Goal: Task Accomplishment & Management: Manage account settings

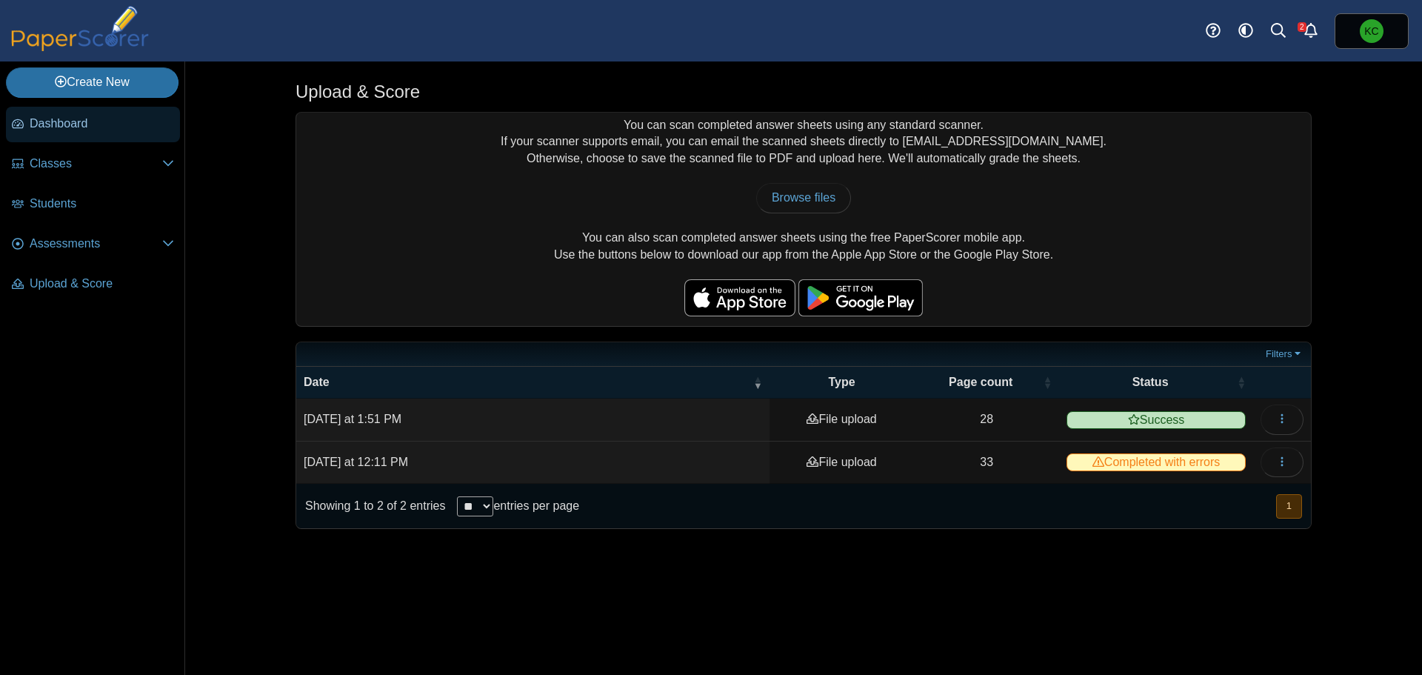
click at [104, 126] on span "Dashboard" at bounding box center [102, 124] width 144 height 16
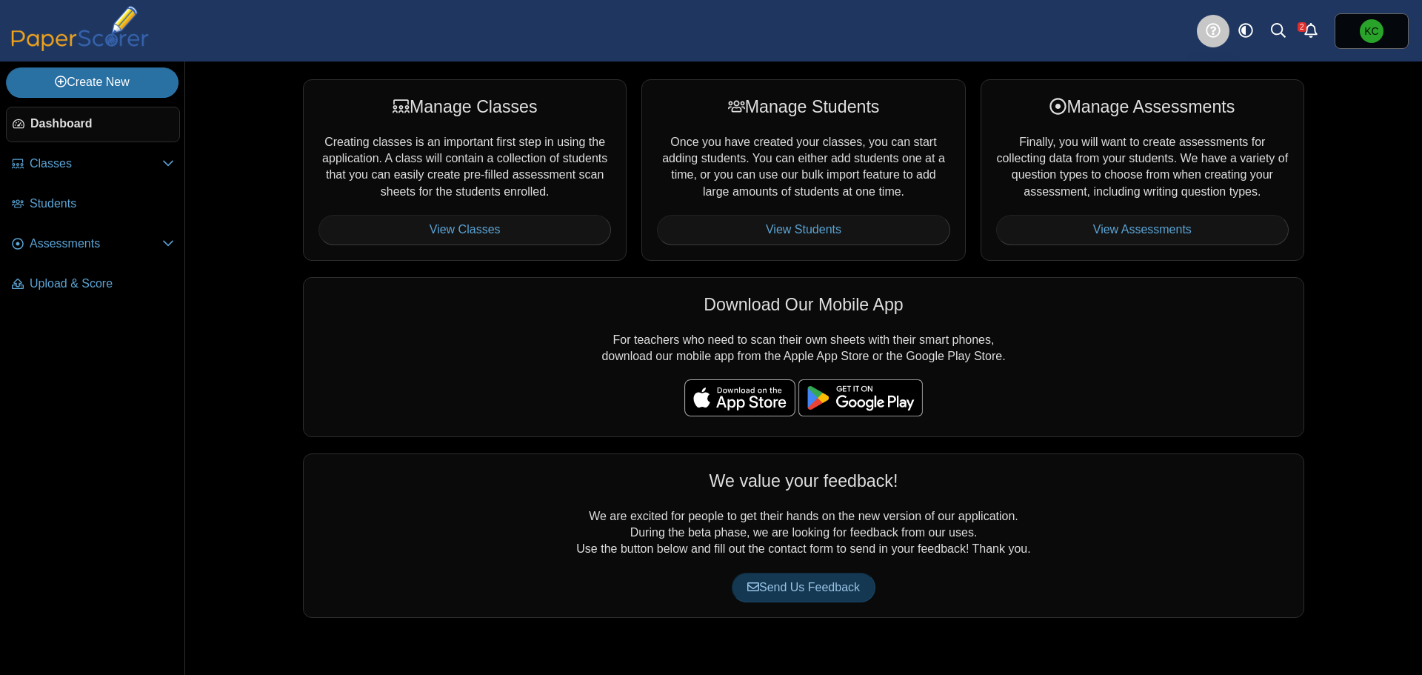
click at [1210, 31] on icon at bounding box center [1213, 30] width 15 height 15
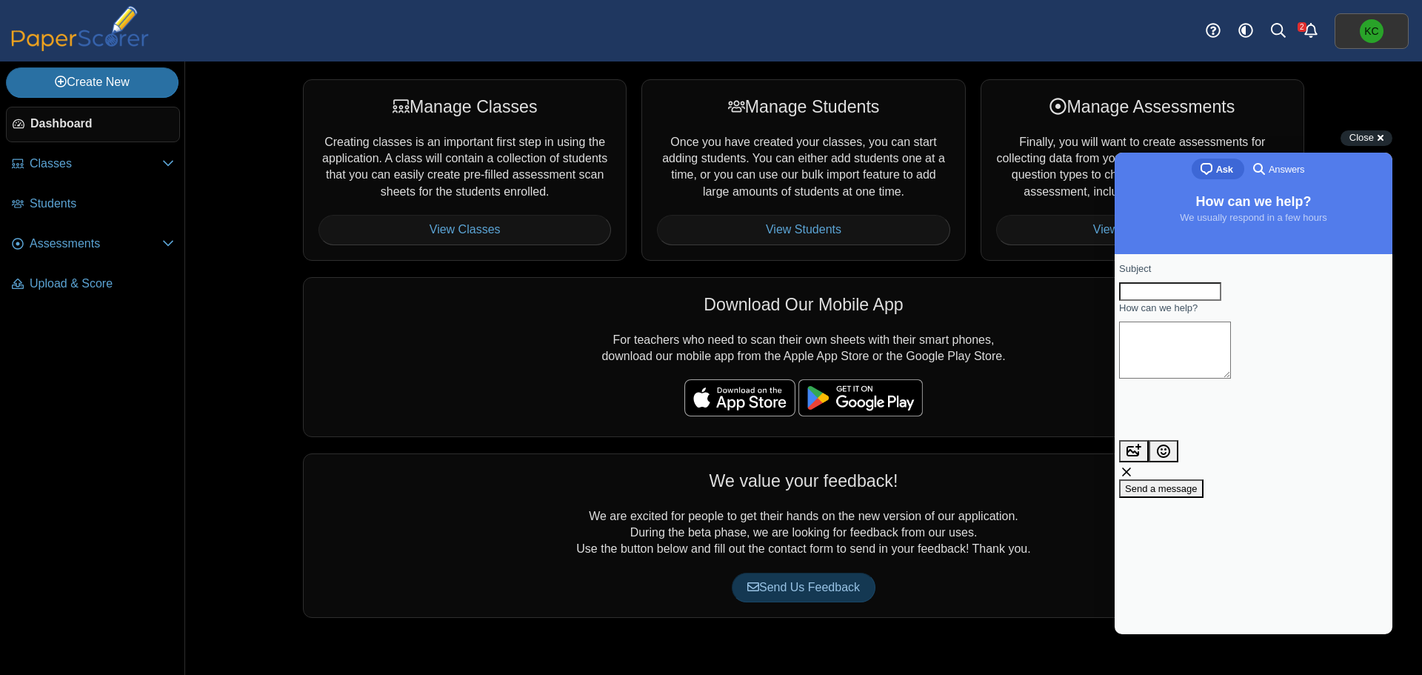
click at [1364, 36] on span "KC" at bounding box center [1371, 31] width 14 height 10
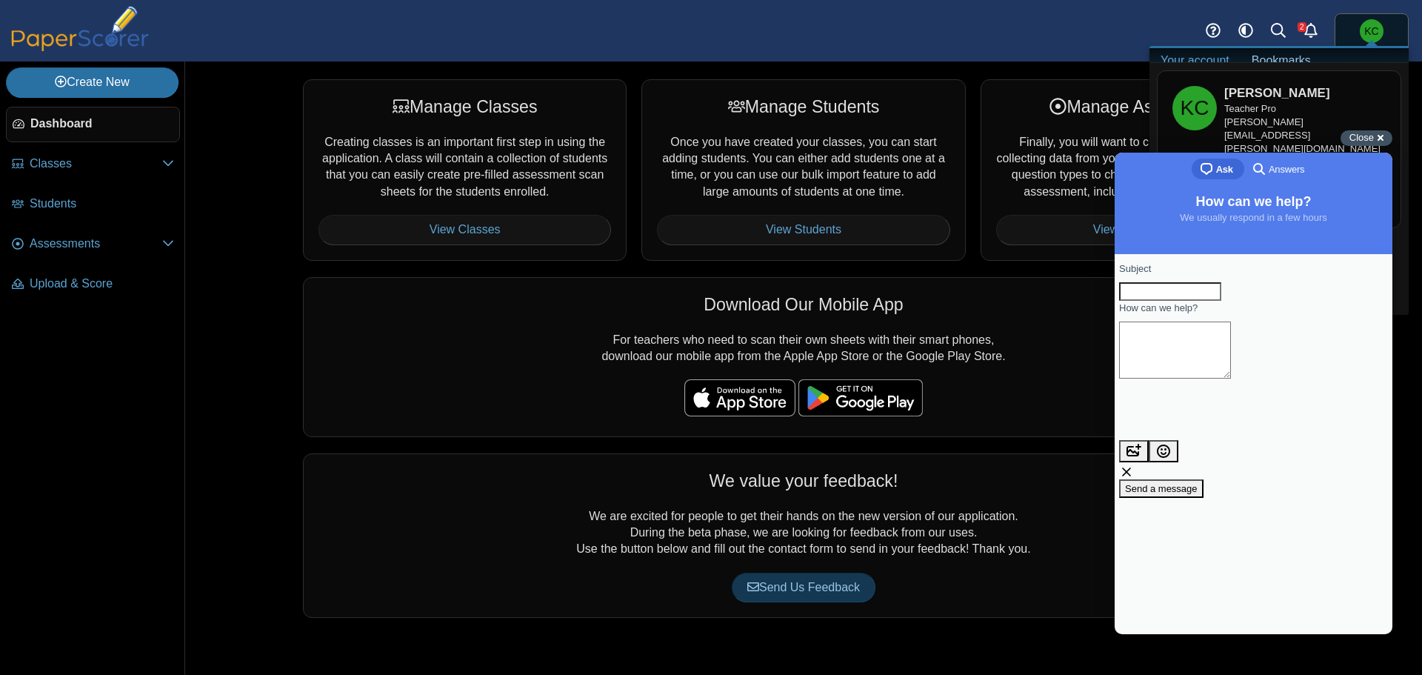
click at [1354, 140] on span "Close" at bounding box center [1361, 137] width 24 height 11
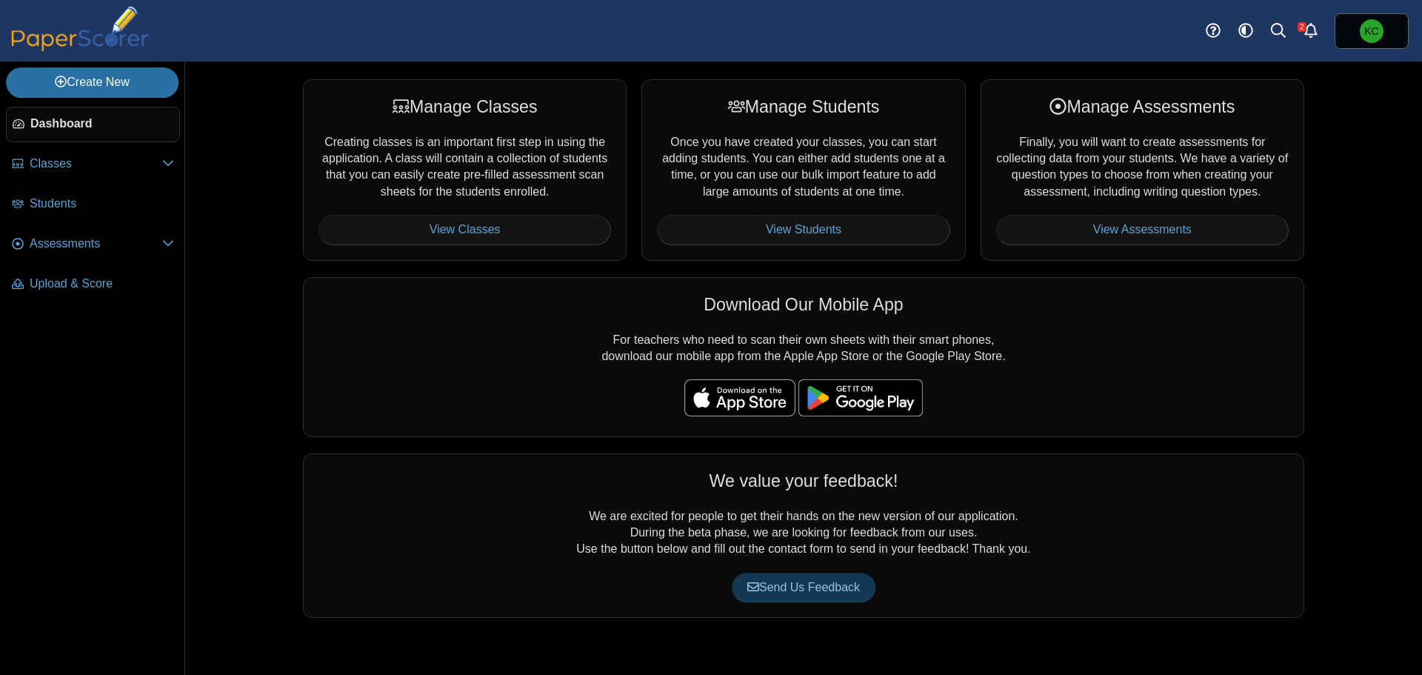
click at [1405, 293] on div "Manage Classes Creating classes is an important first step in using the applica…" at bounding box center [803, 367] width 1237 height 613
click at [528, 230] on link "View Classes" at bounding box center [464, 230] width 293 height 30
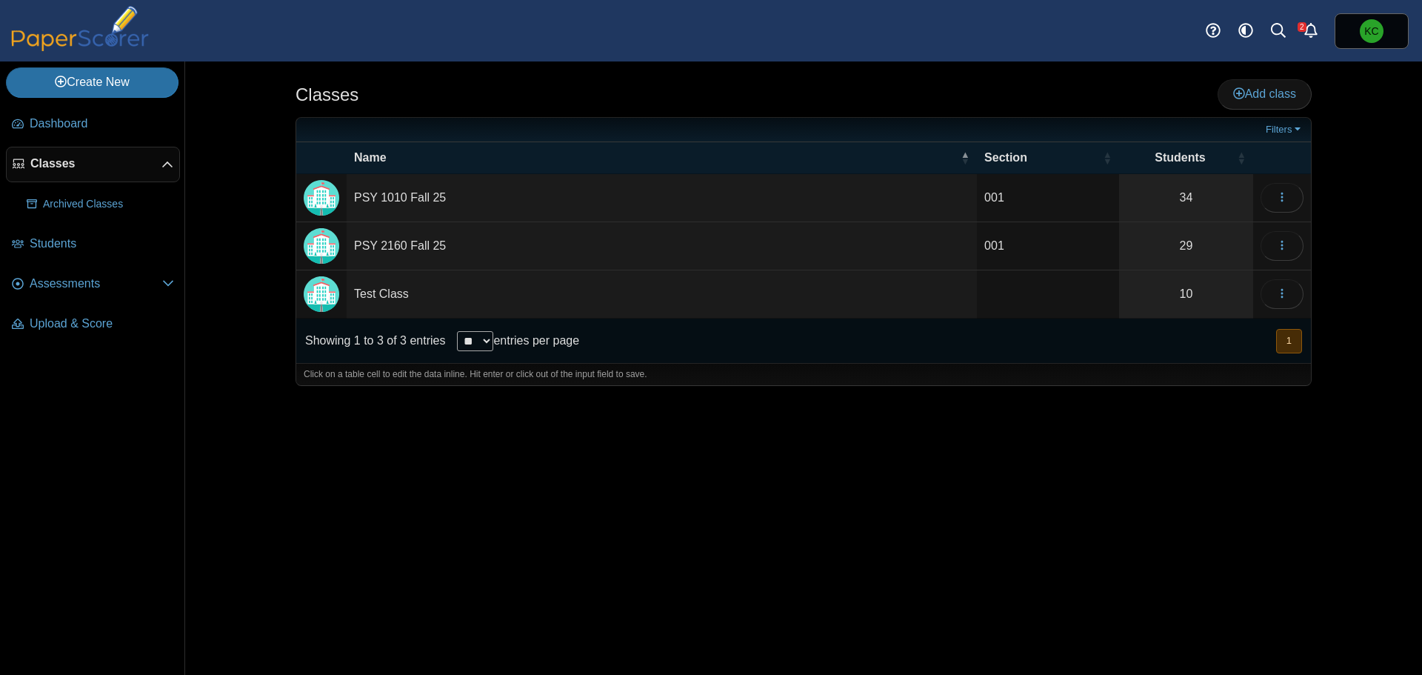
click at [759, 82] on div "Classes Add class" at bounding box center [803, 95] width 1016 height 33
click at [1269, 92] on span "Add class" at bounding box center [1264, 93] width 63 height 13
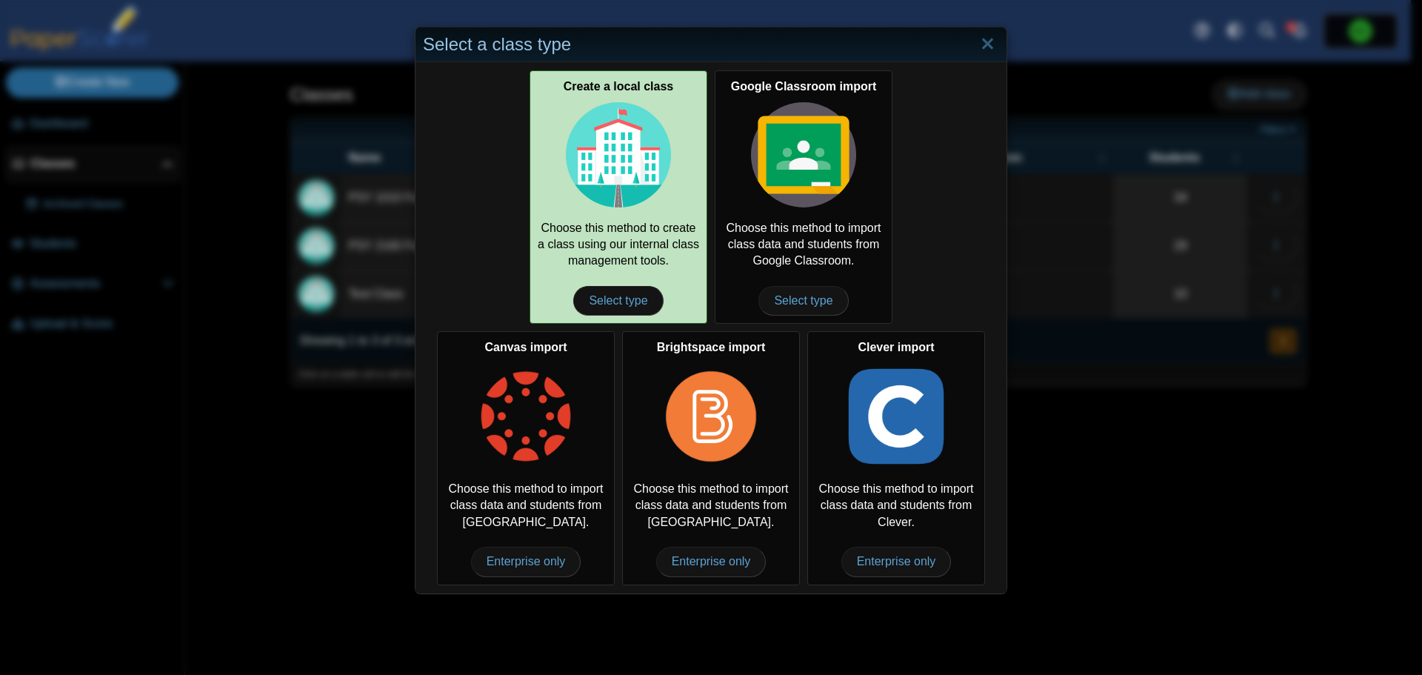
click at [611, 218] on div "Create a local class Choose this method to create a class using our internal cl…" at bounding box center [618, 196] width 178 height 253
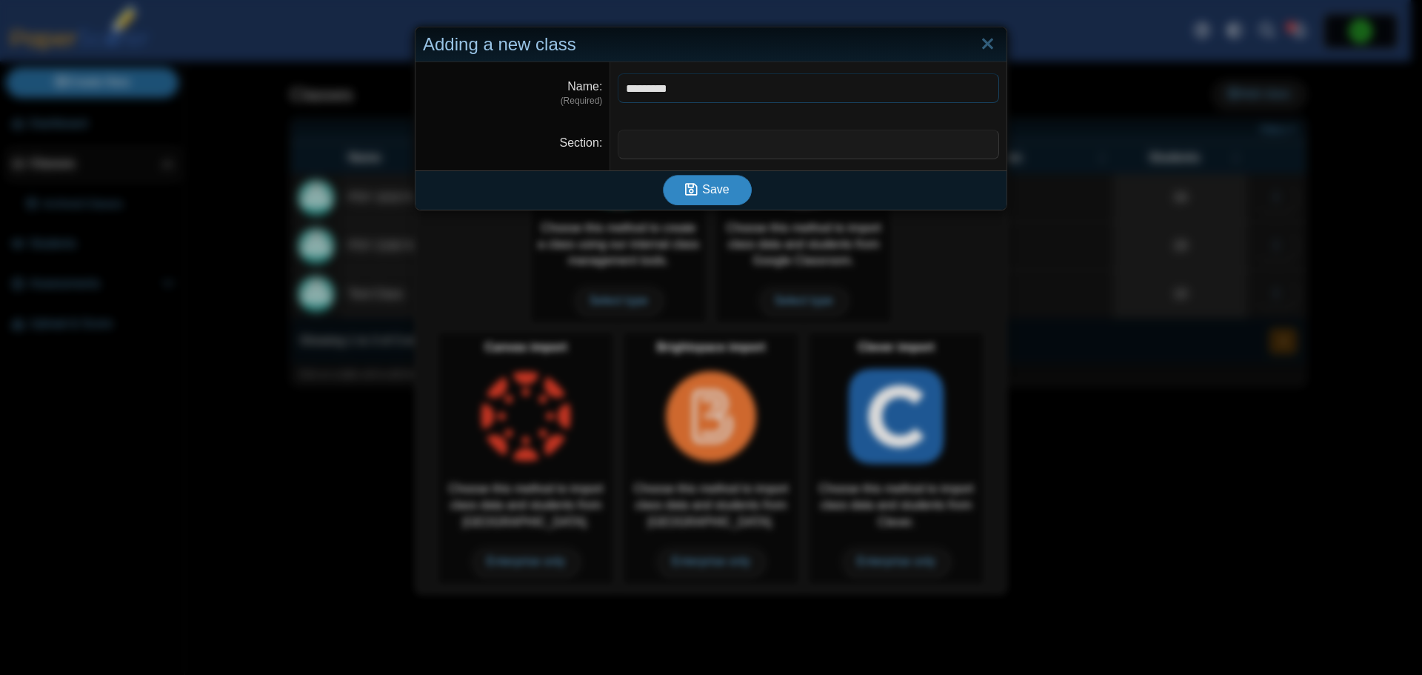
type input "*********"
click at [720, 190] on span "Save" at bounding box center [715, 189] width 27 height 13
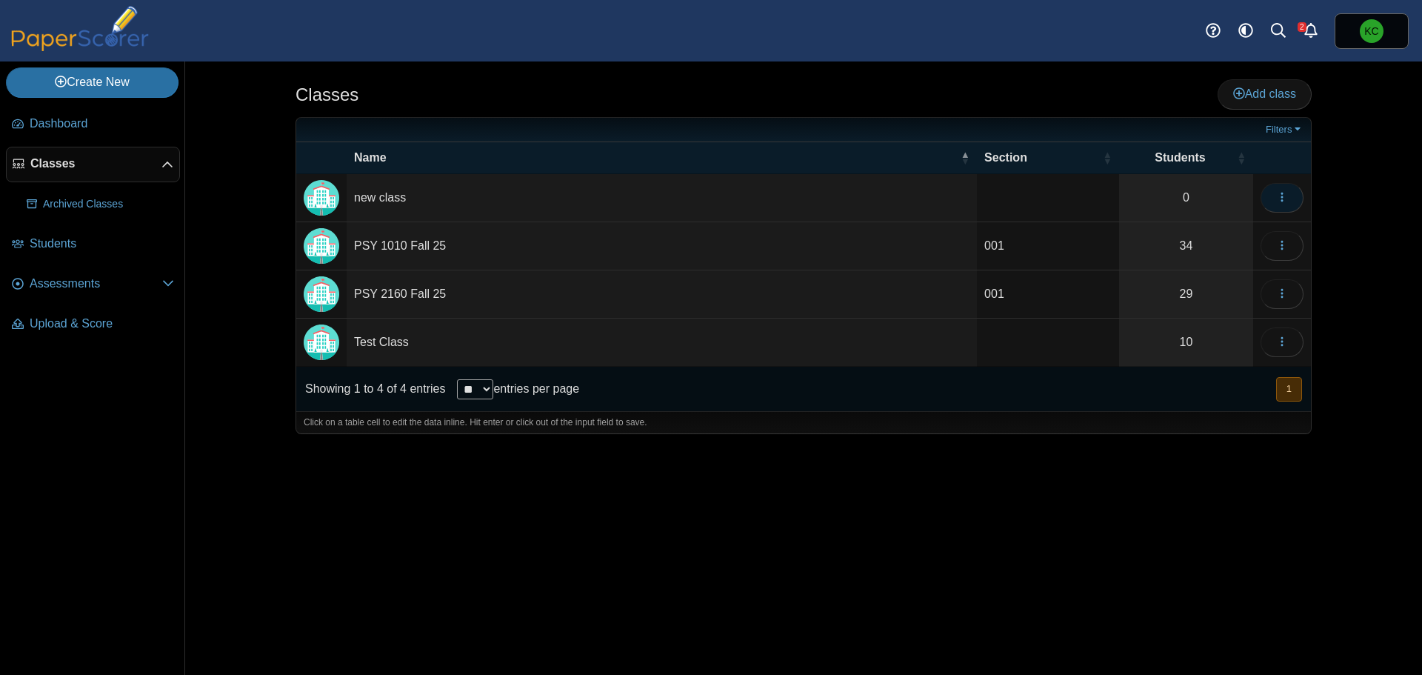
click at [1288, 197] on button "button" at bounding box center [1281, 198] width 43 height 30
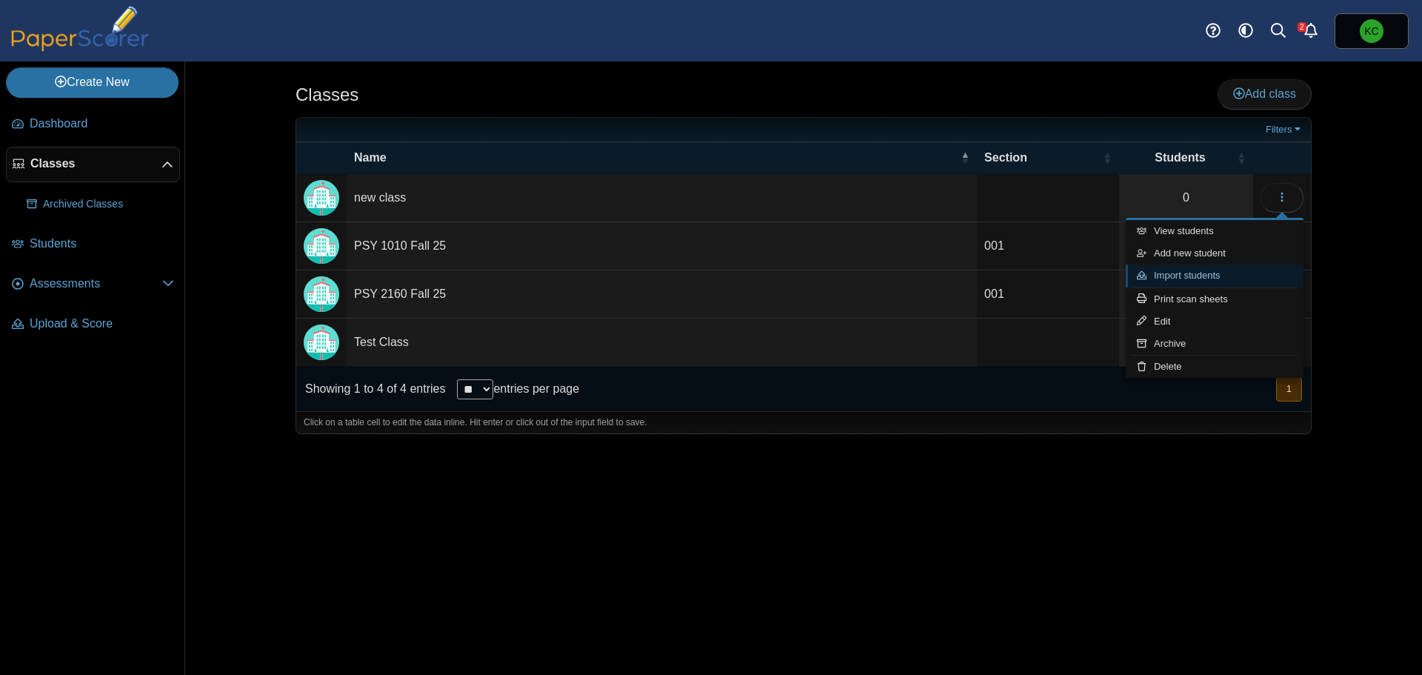
click at [1250, 272] on link "Import students" at bounding box center [1215, 275] width 178 height 22
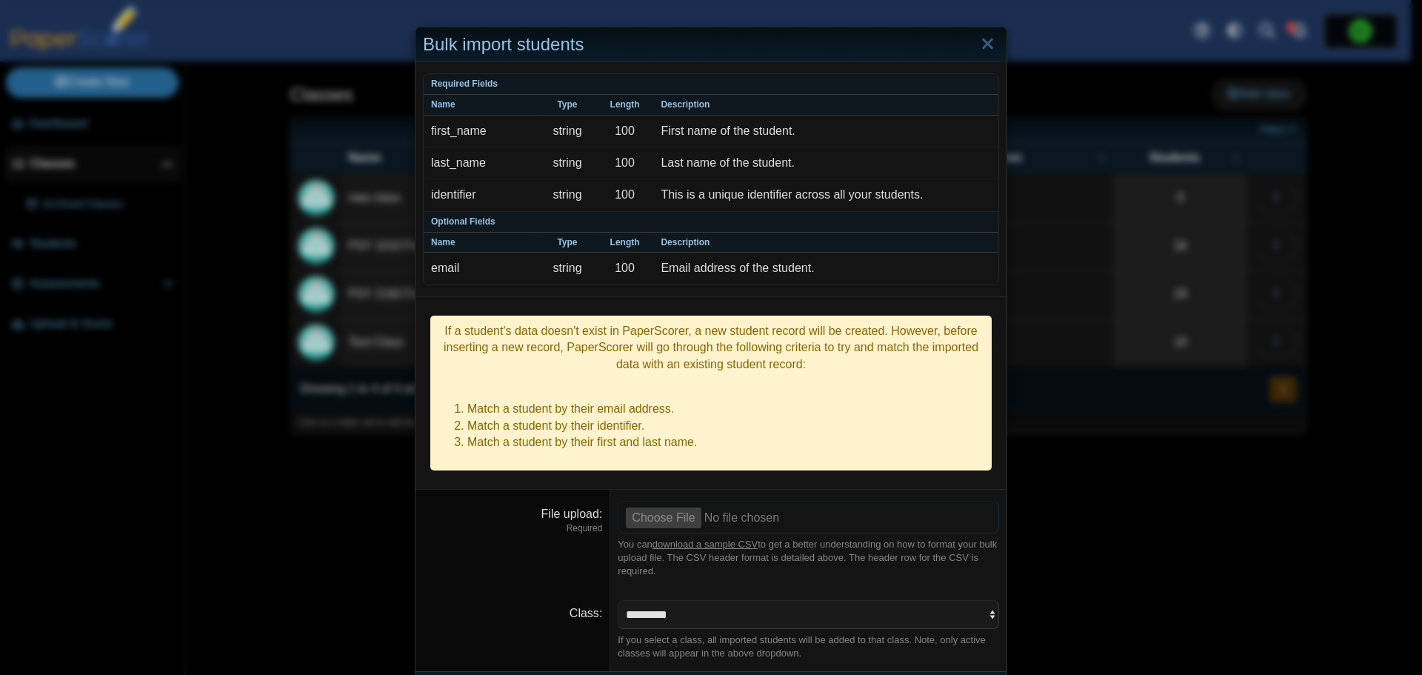
scroll to position [20, 0]
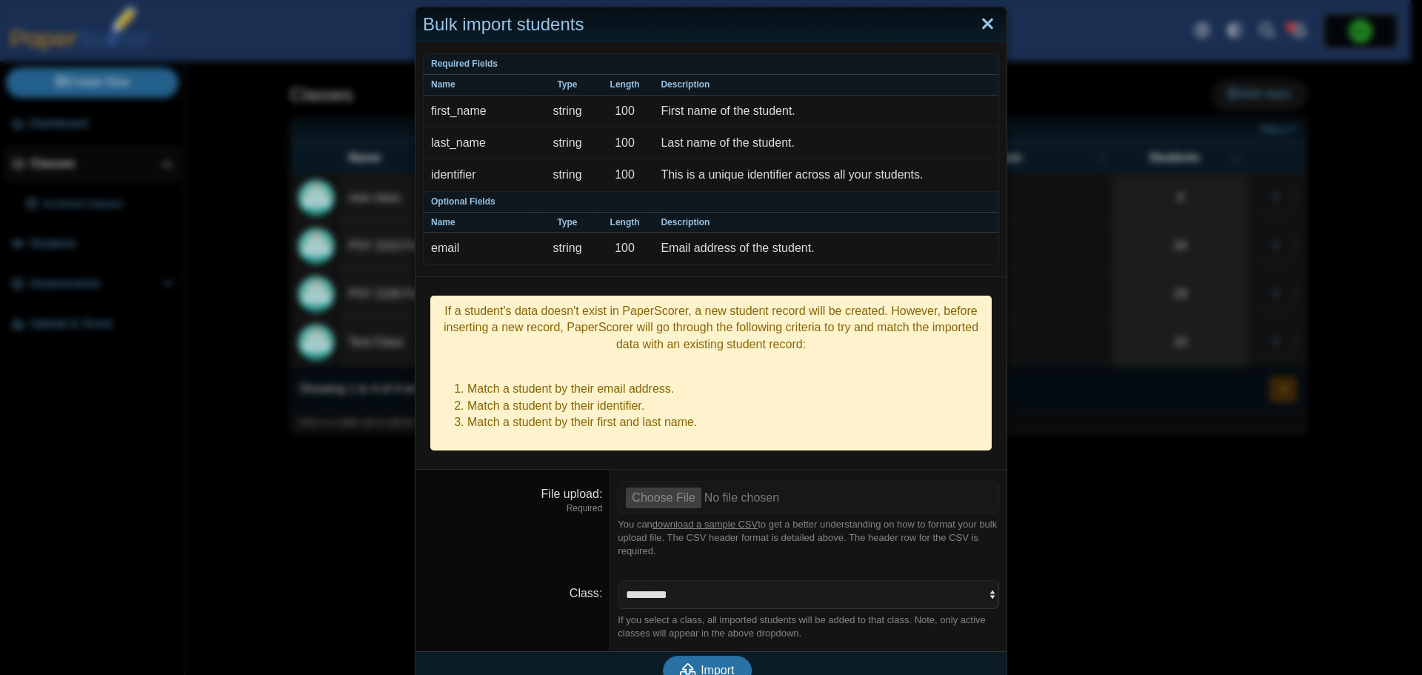
click at [986, 26] on link "Close" at bounding box center [987, 24] width 23 height 25
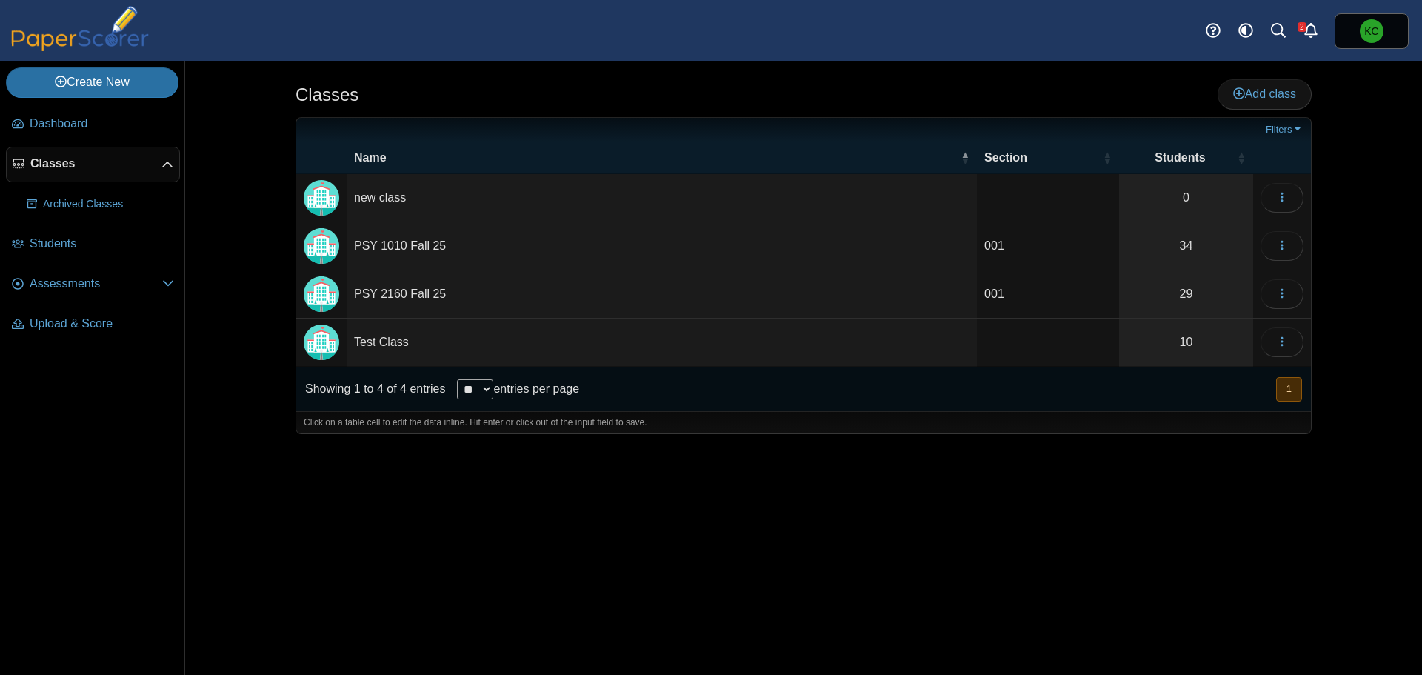
click at [402, 250] on td "PSY 1010 Fall 25" at bounding box center [662, 246] width 630 height 48
click at [1189, 243] on link "34" at bounding box center [1186, 245] width 134 height 47
click at [1188, 340] on link "10" at bounding box center [1186, 341] width 134 height 47
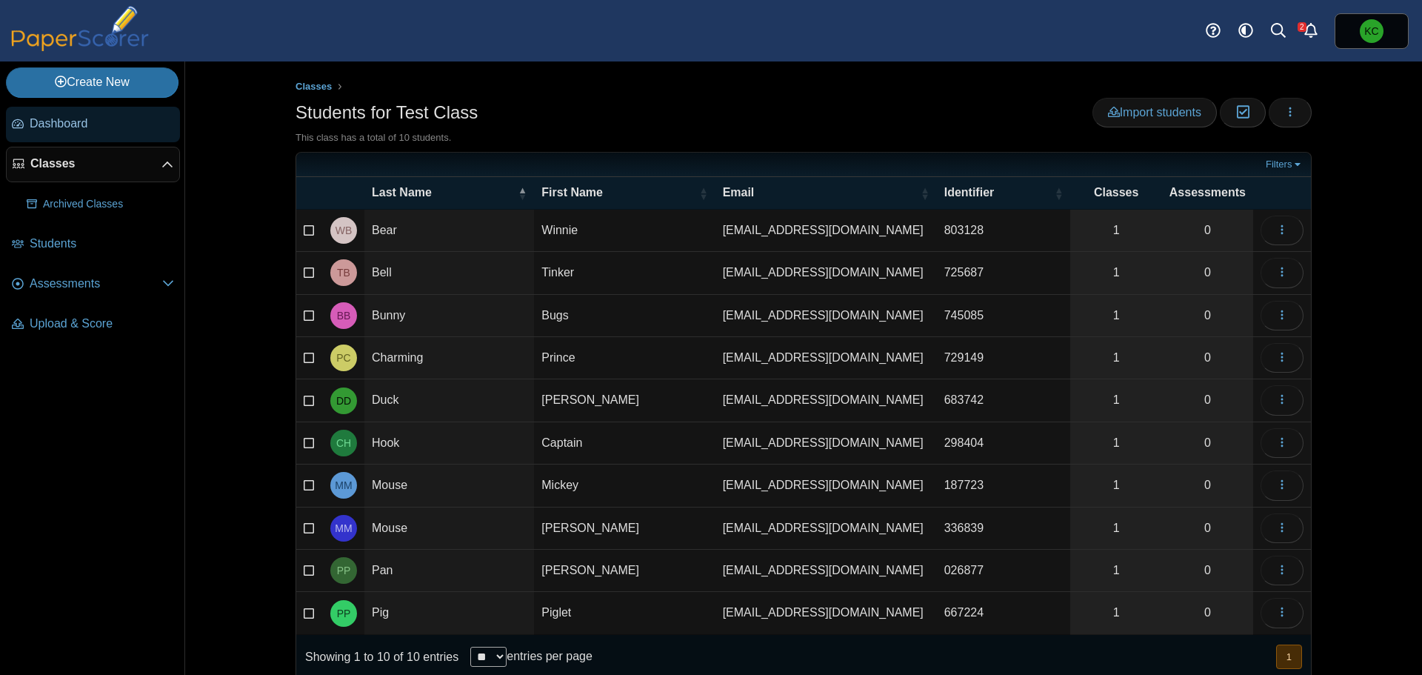
click at [64, 131] on span "Dashboard" at bounding box center [102, 124] width 144 height 16
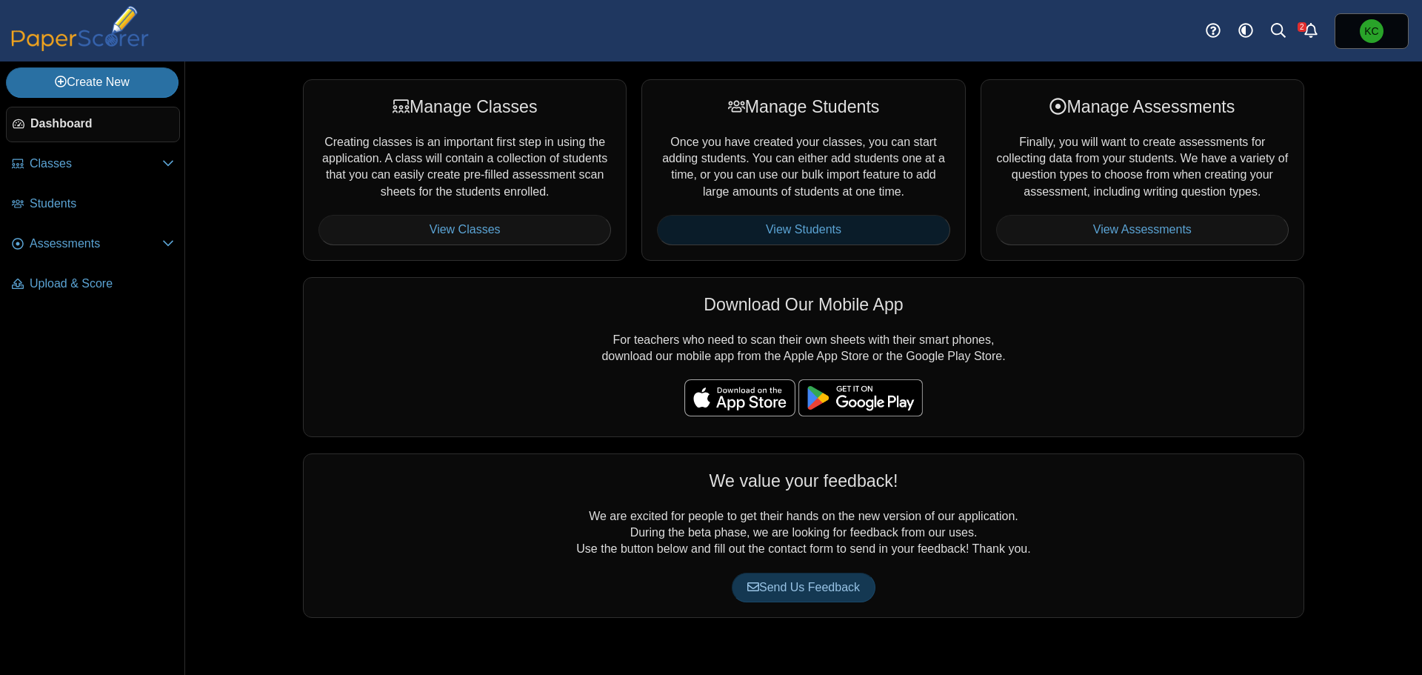
click at [791, 232] on link "View Students" at bounding box center [803, 230] width 293 height 30
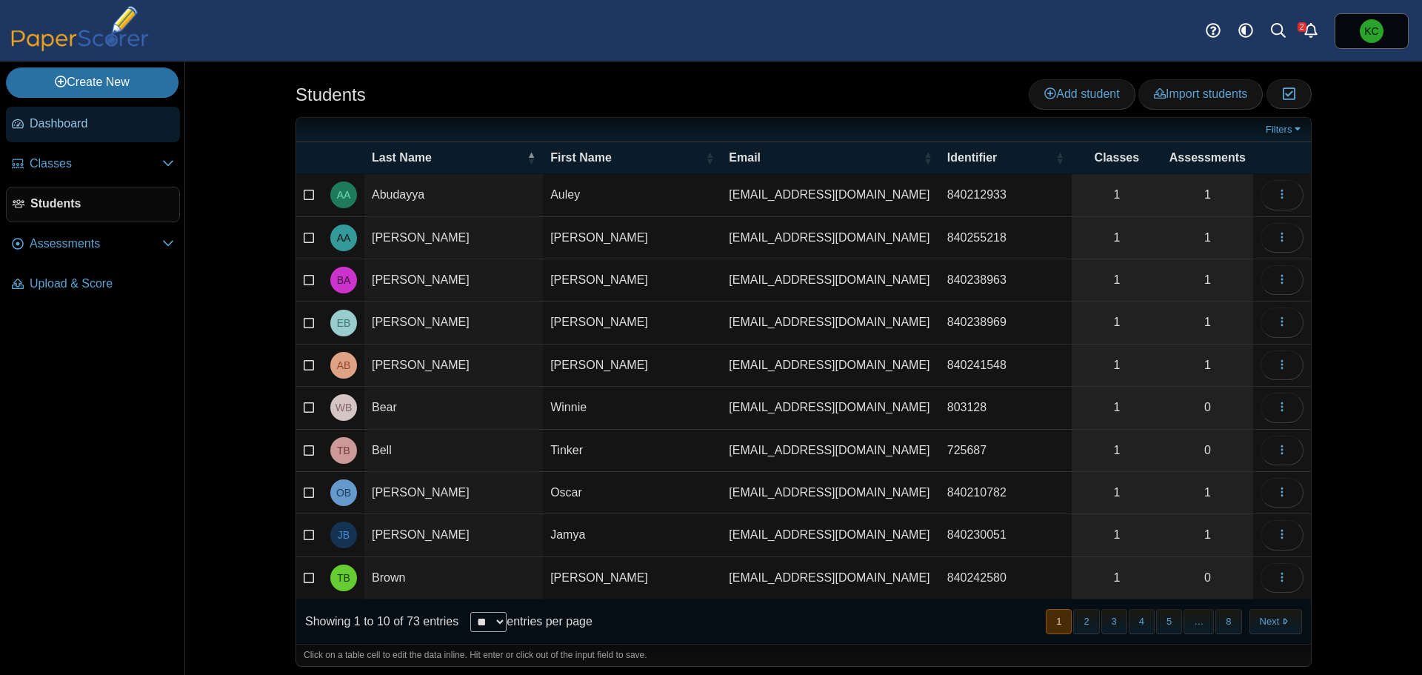
drag, startPoint x: 77, startPoint y: 130, endPoint x: 87, endPoint y: 125, distance: 11.3
click at [78, 130] on span "Dashboard" at bounding box center [102, 124] width 144 height 16
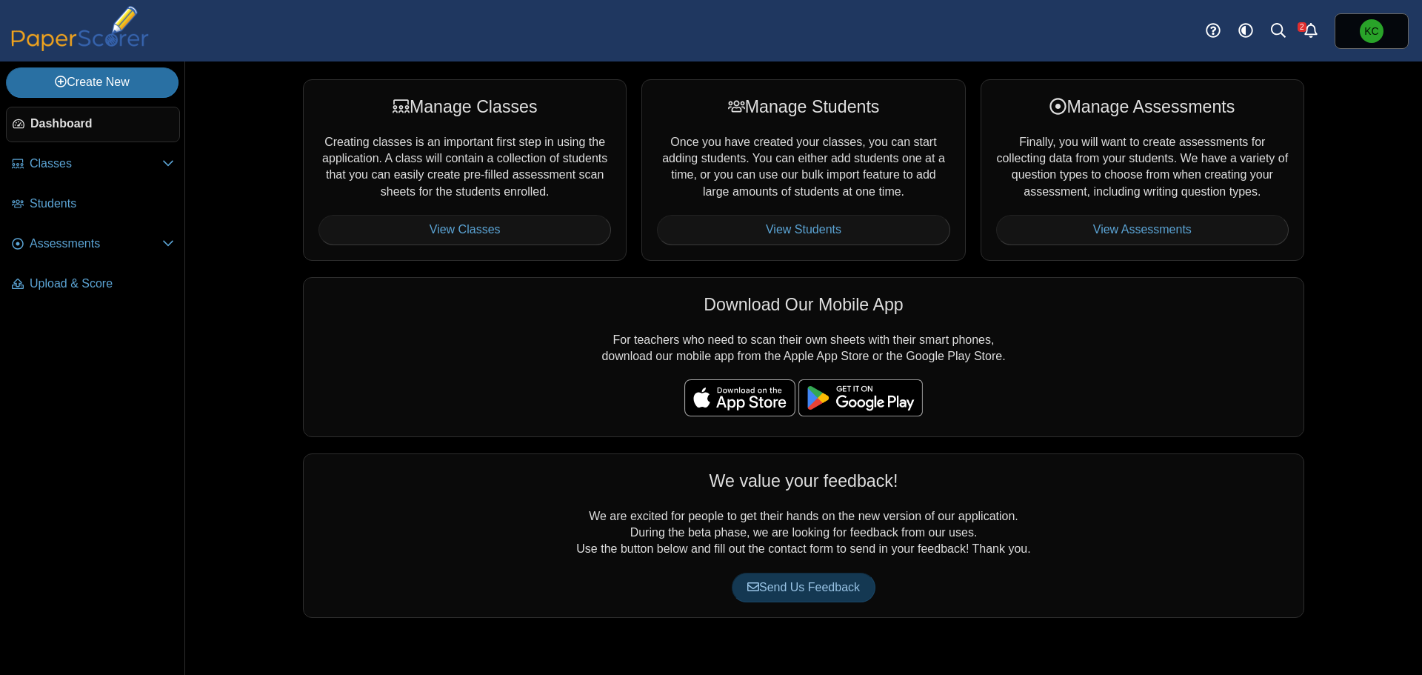
click at [1181, 173] on div "Manage Assessments Finally, you will want to create assessments for collecting …" at bounding box center [1142, 169] width 324 height 181
click at [1170, 237] on link "View Assessments" at bounding box center [1142, 230] width 293 height 30
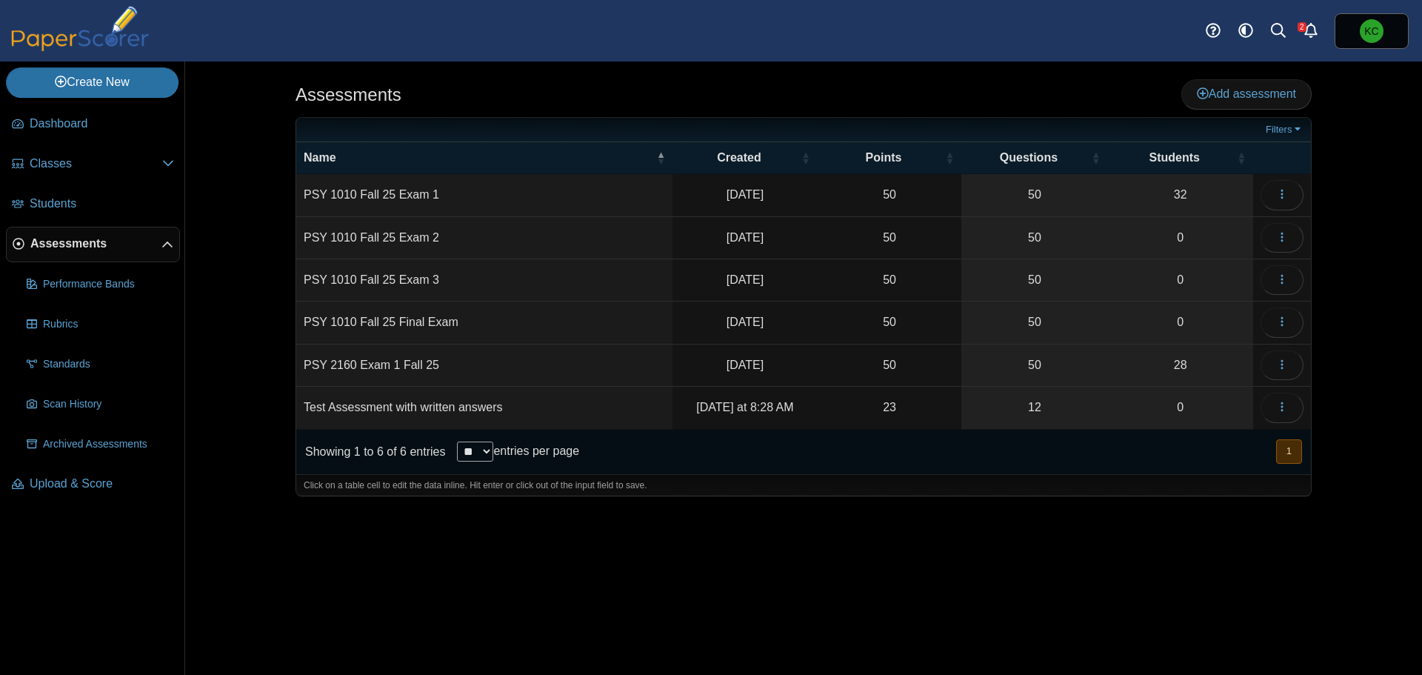
click at [409, 361] on td "PSY 2160 Exam 1 Fall 25" at bounding box center [484, 365] width 376 height 42
click at [1174, 365] on link "28" at bounding box center [1180, 364] width 145 height 41
click at [1301, 365] on button "button" at bounding box center [1281, 365] width 43 height 30
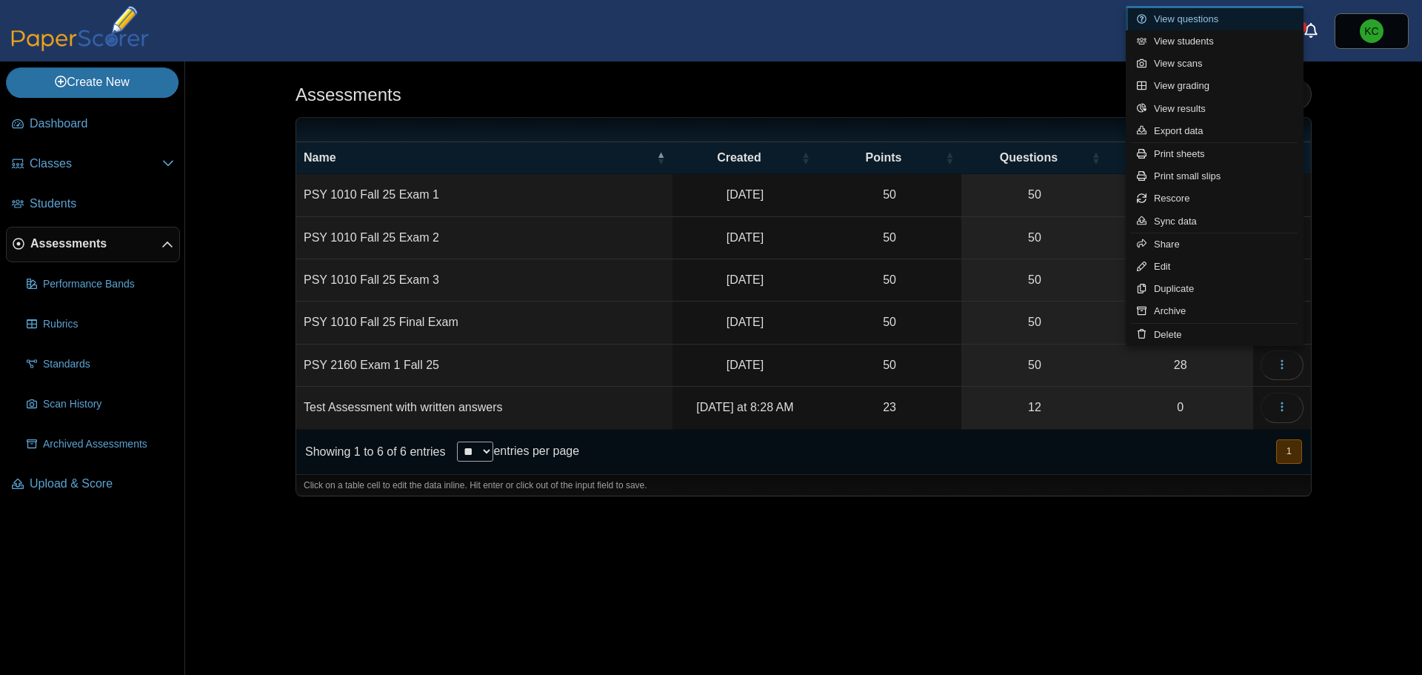
click at [1206, 18] on link "View questions" at bounding box center [1215, 19] width 178 height 22
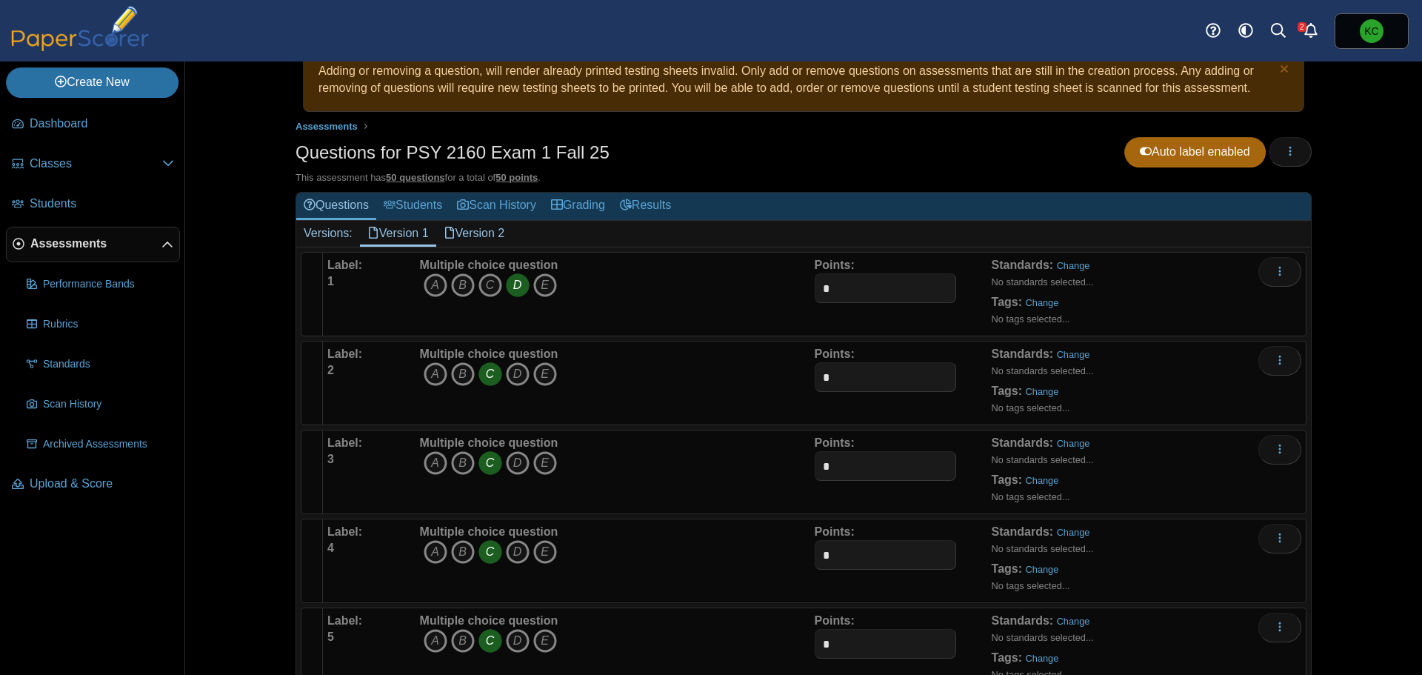
scroll to position [74, 0]
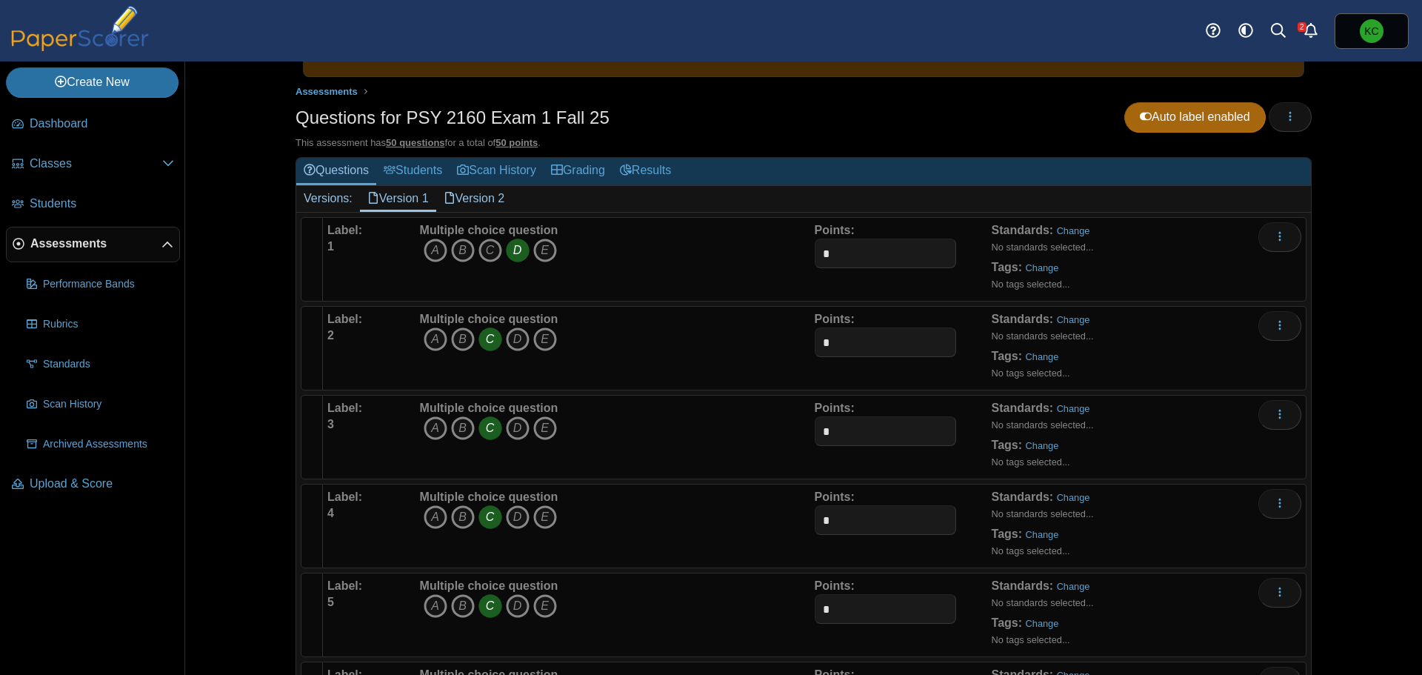
click at [481, 201] on link "Version 2" at bounding box center [474, 198] width 76 height 25
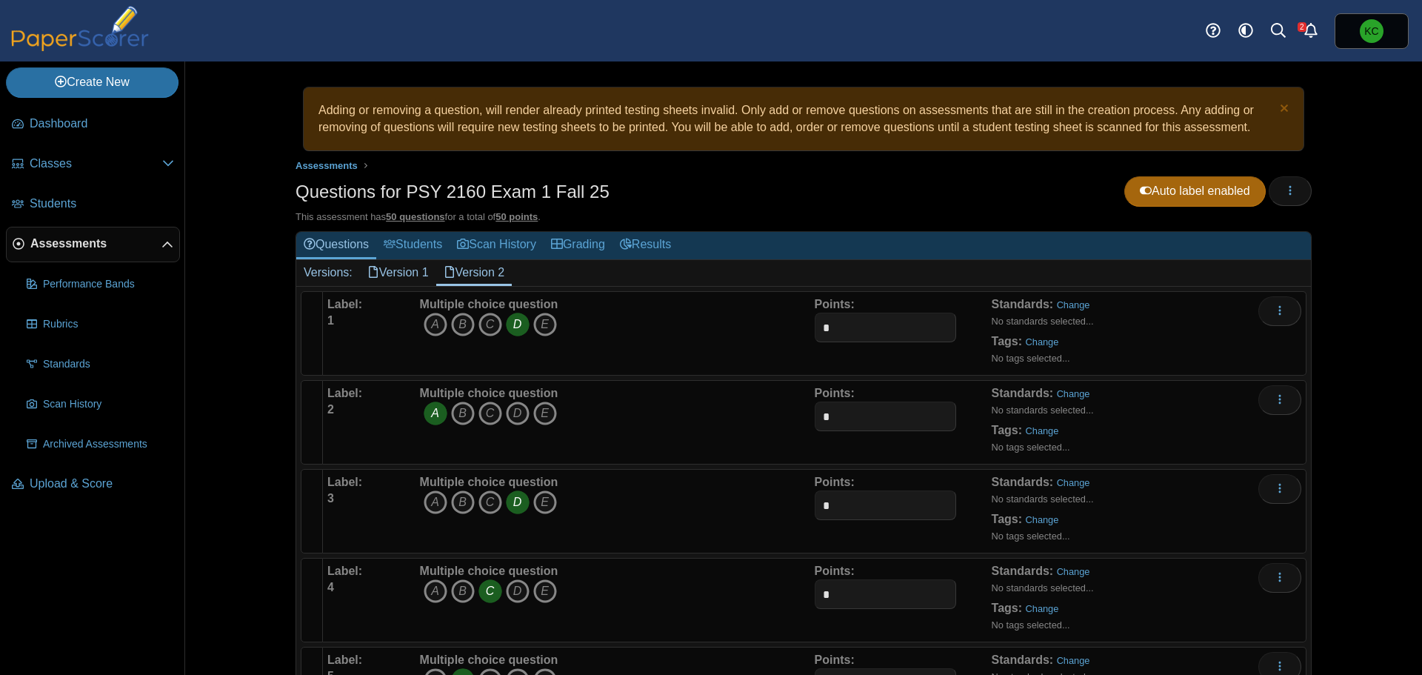
click at [409, 270] on link "Version 1" at bounding box center [398, 272] width 76 height 25
click at [487, 275] on link "Version 2" at bounding box center [474, 272] width 76 height 25
click at [1031, 345] on link "Change" at bounding box center [1042, 341] width 33 height 11
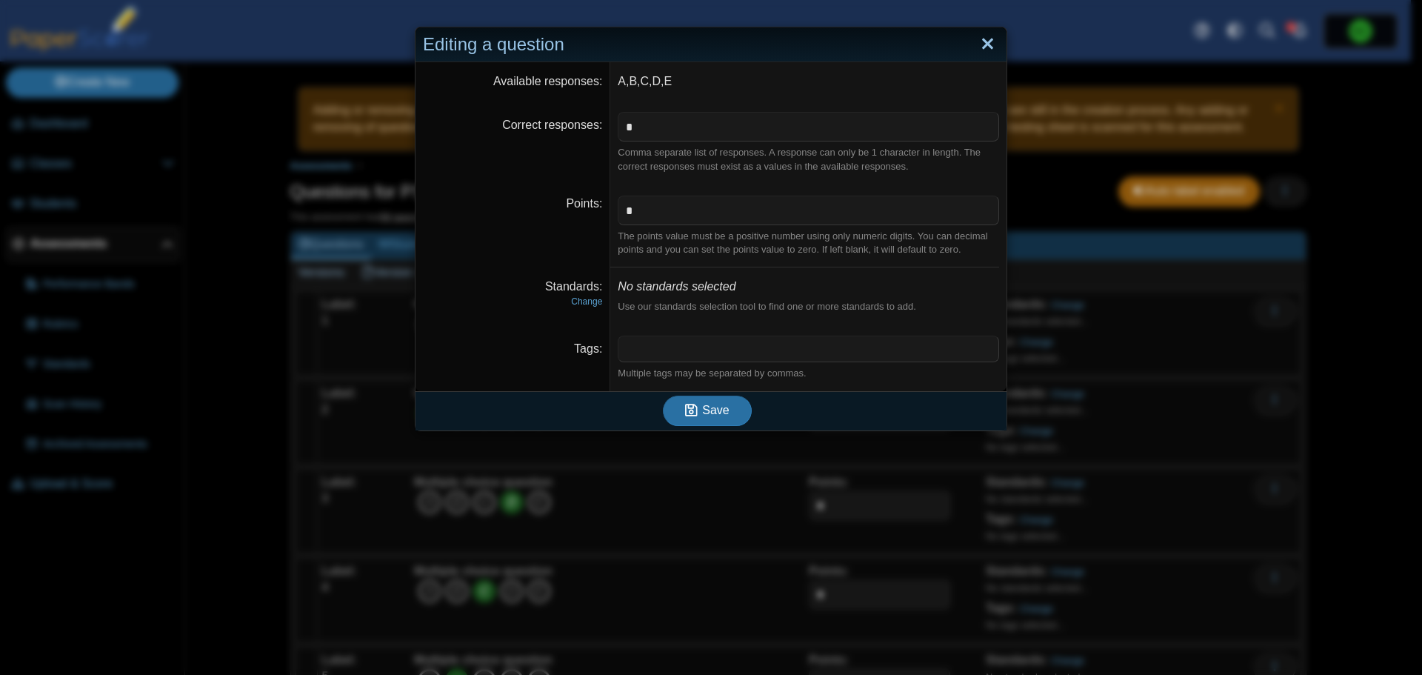
click at [981, 49] on link "Close" at bounding box center [987, 44] width 23 height 25
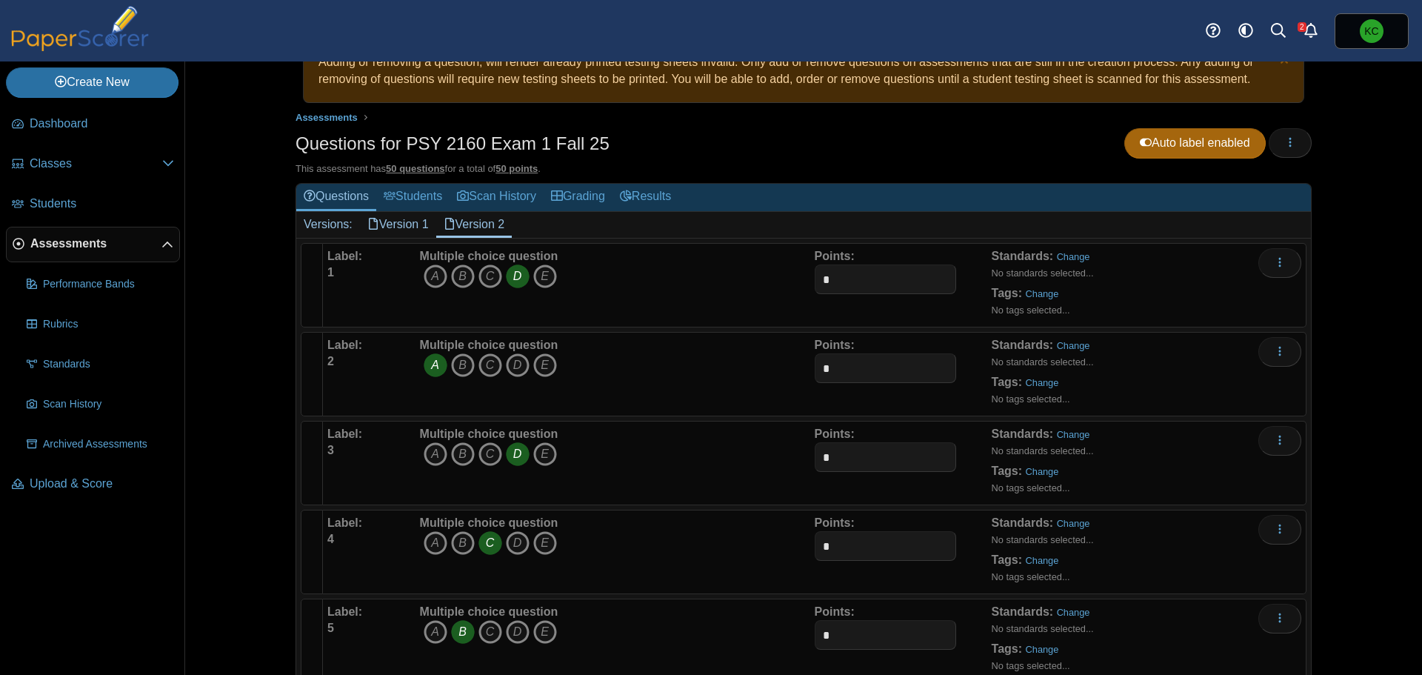
scroll to position [74, 0]
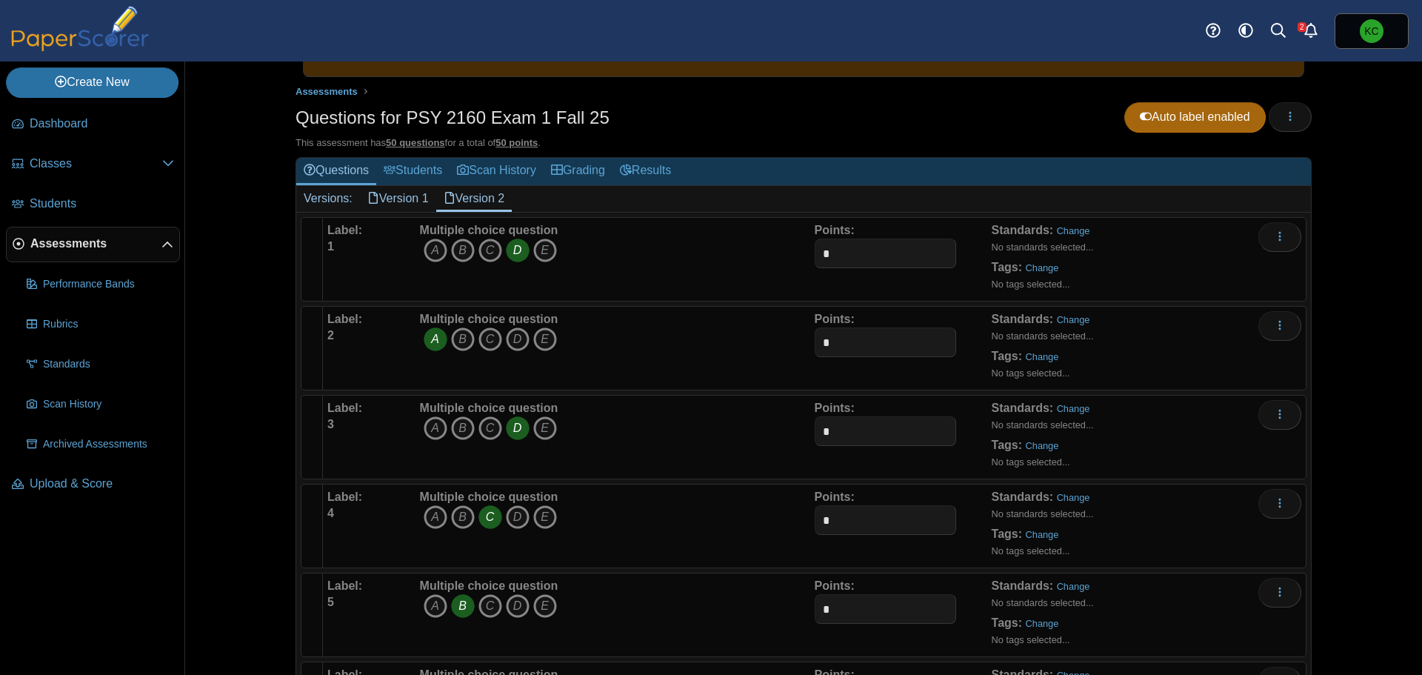
click at [87, 250] on span "Assessments" at bounding box center [95, 243] width 131 height 16
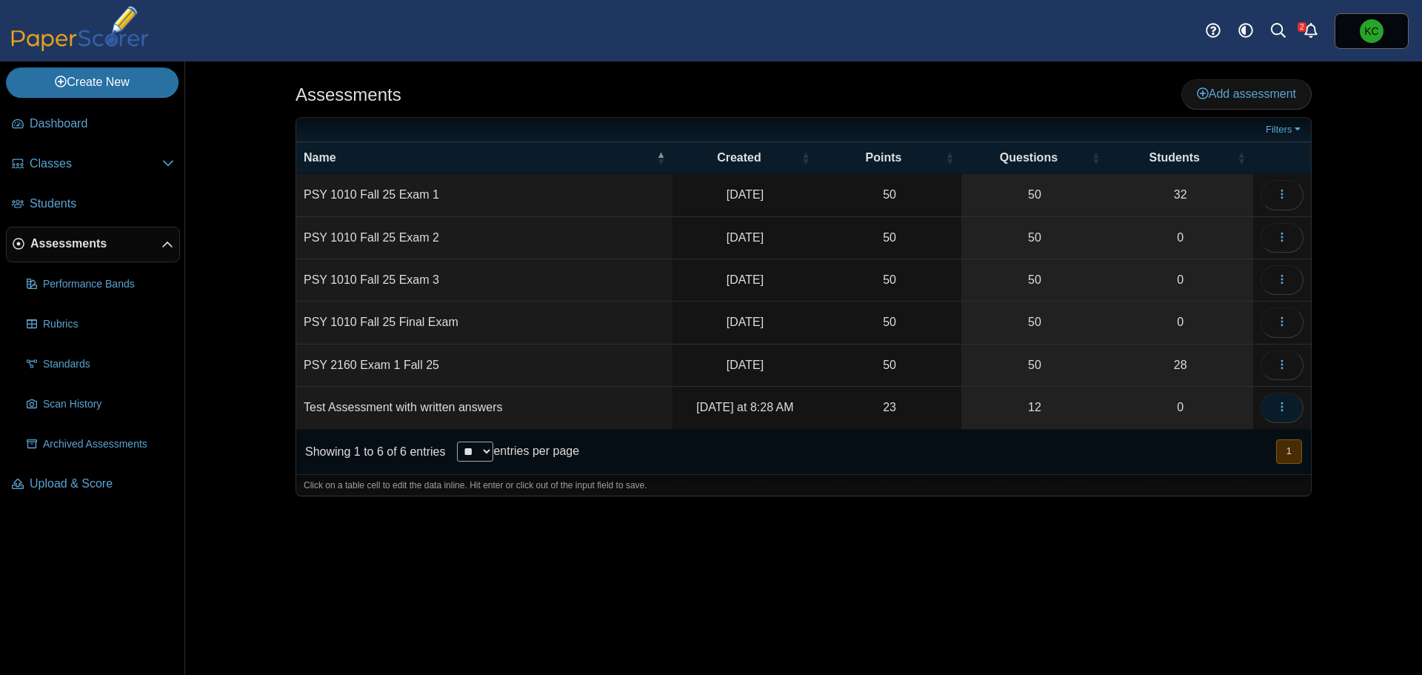
click at [1280, 410] on icon "button" at bounding box center [1282, 407] width 12 height 12
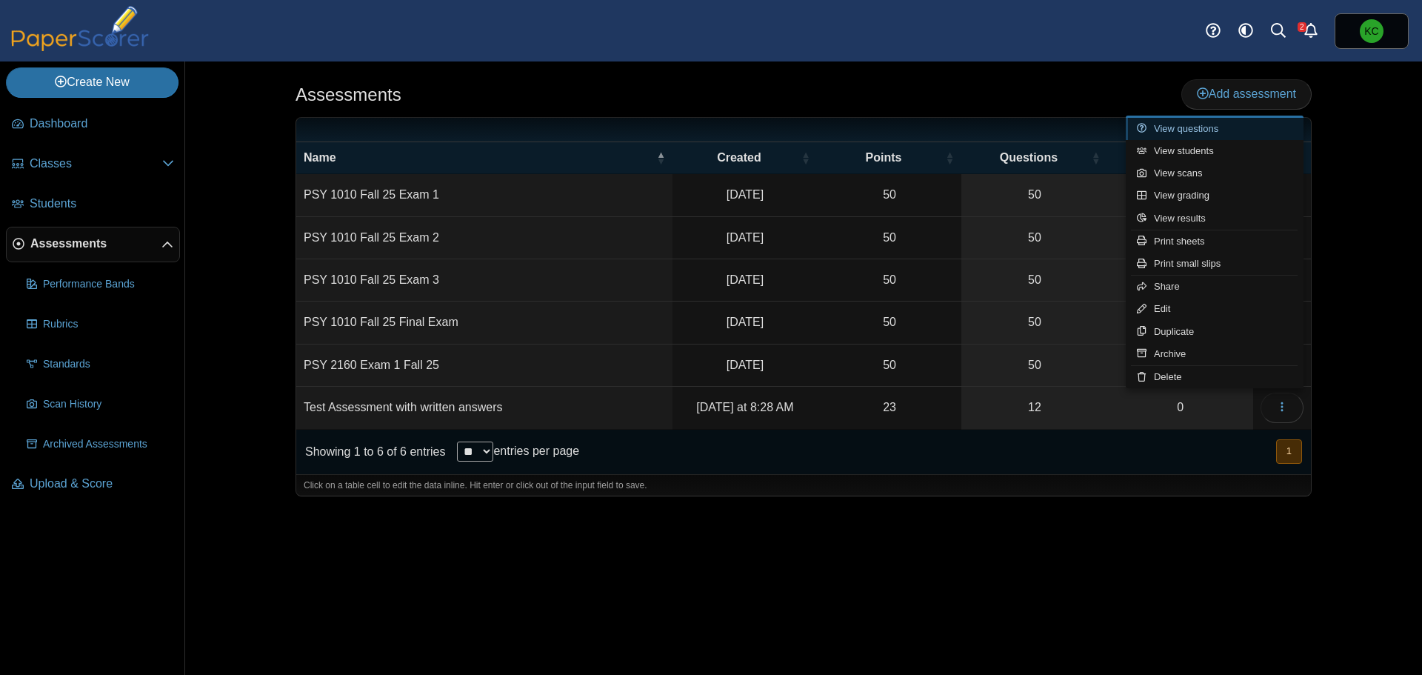
click at [1194, 123] on link "View questions" at bounding box center [1215, 129] width 178 height 22
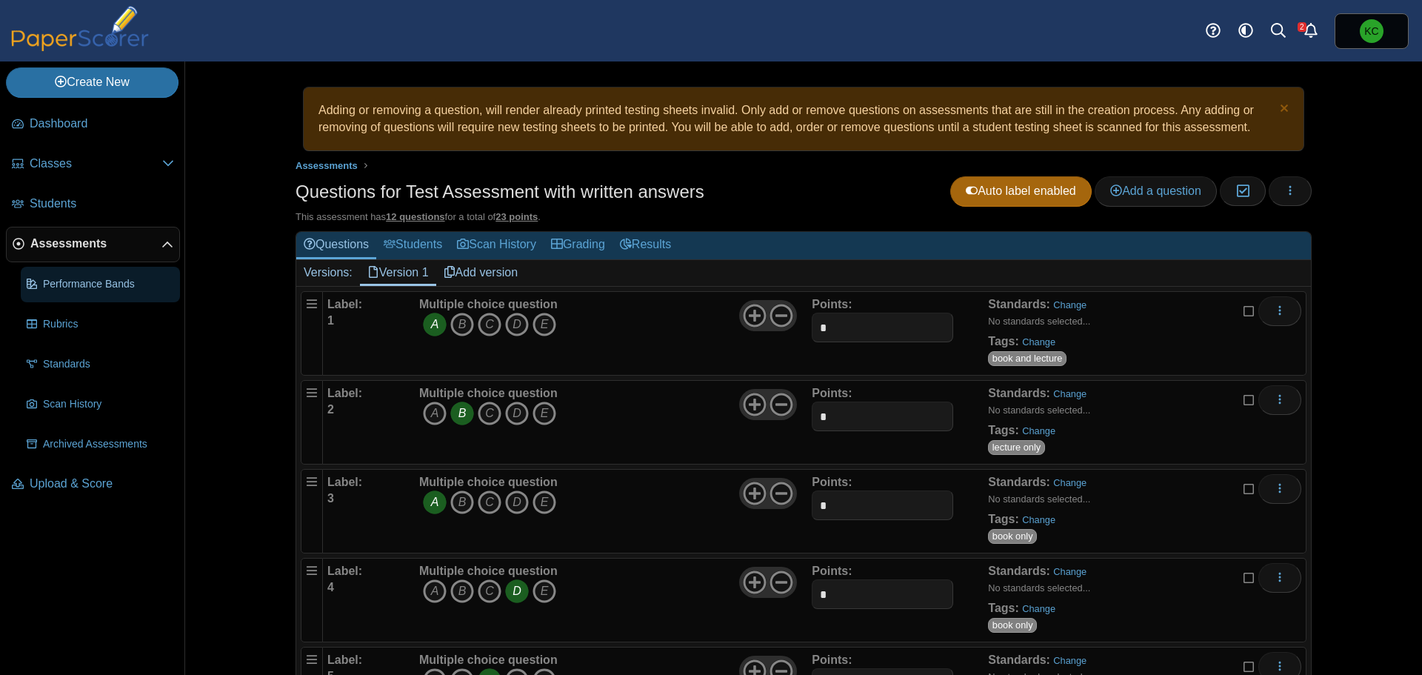
click at [75, 286] on span "Performance Bands" at bounding box center [108, 284] width 131 height 15
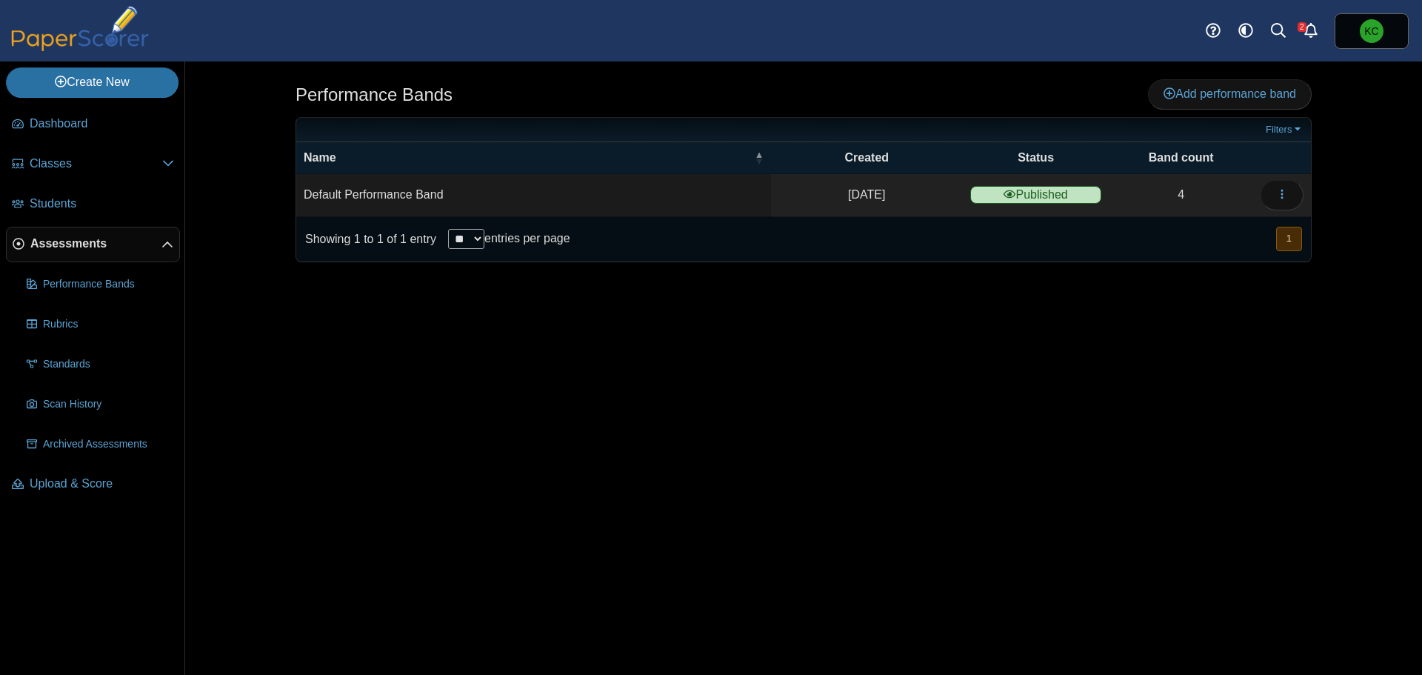
click at [83, 244] on span "Assessments" at bounding box center [95, 243] width 131 height 16
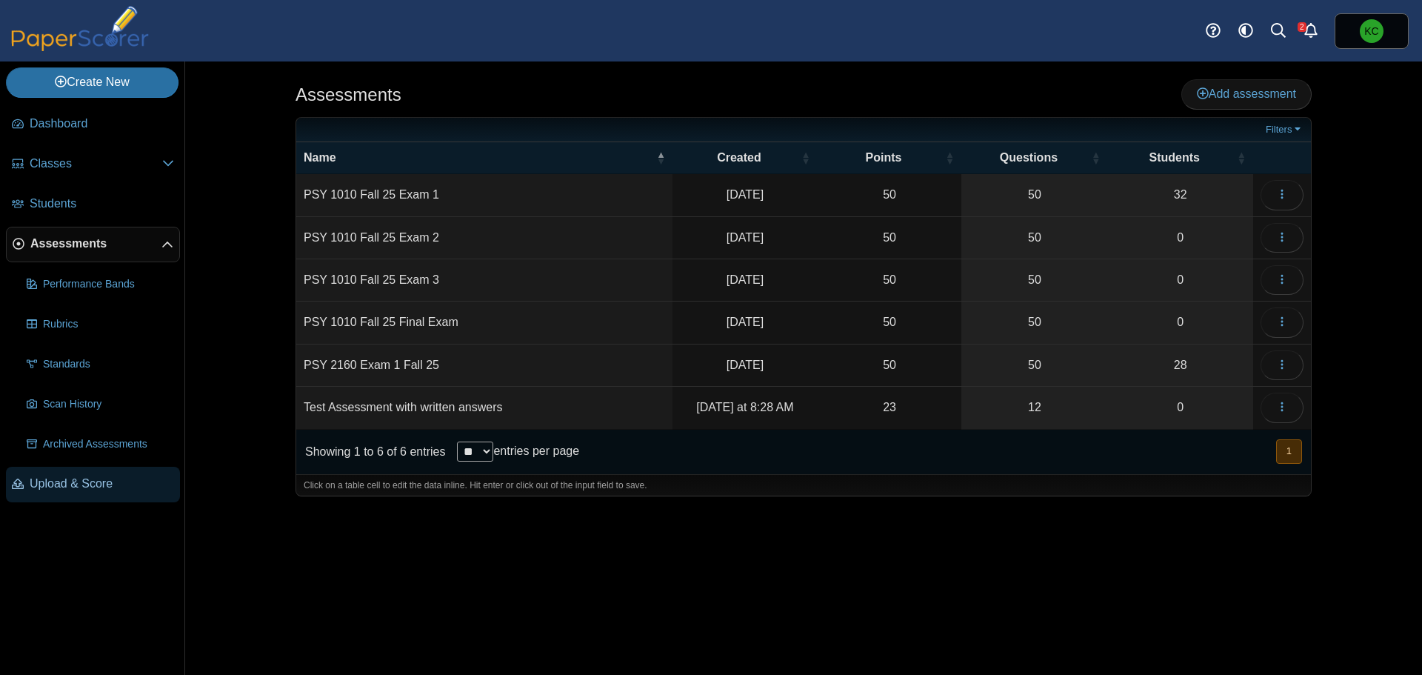
click at [39, 484] on span "Upload & Score" at bounding box center [102, 483] width 144 height 16
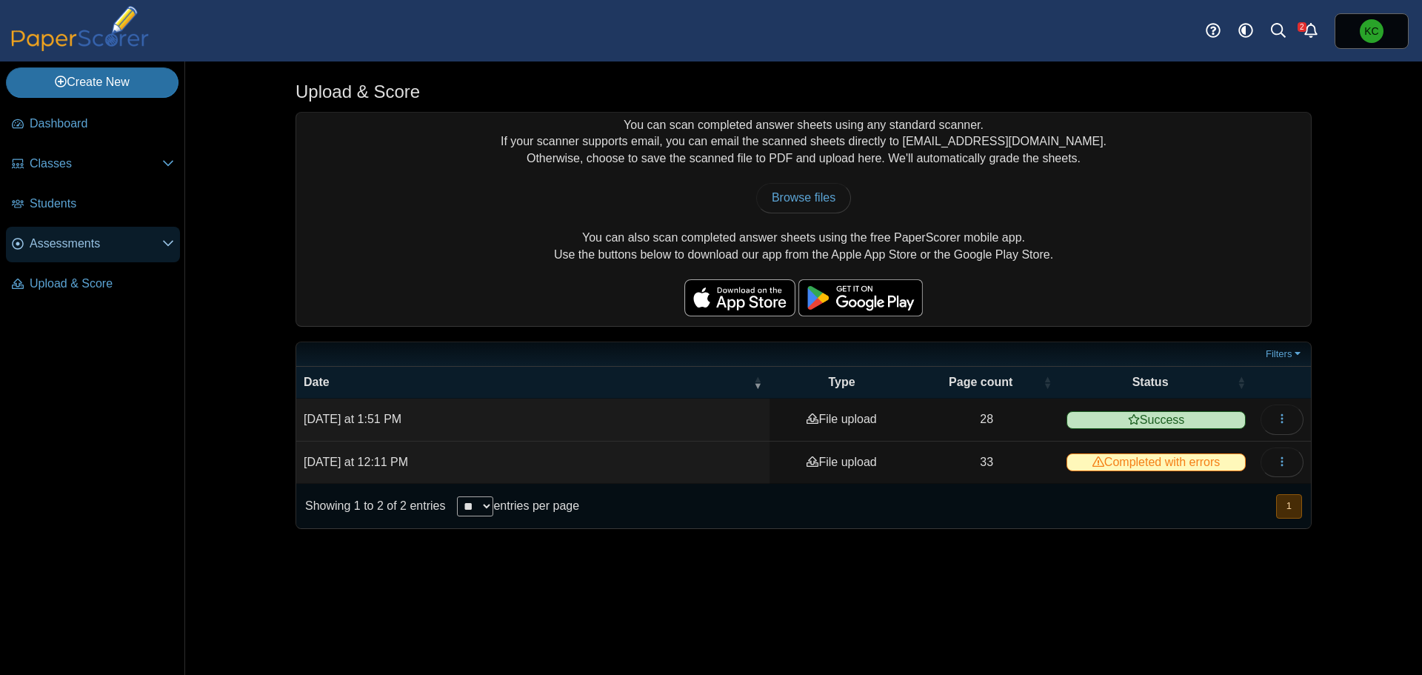
click at [78, 247] on span "Assessments" at bounding box center [96, 243] width 133 height 16
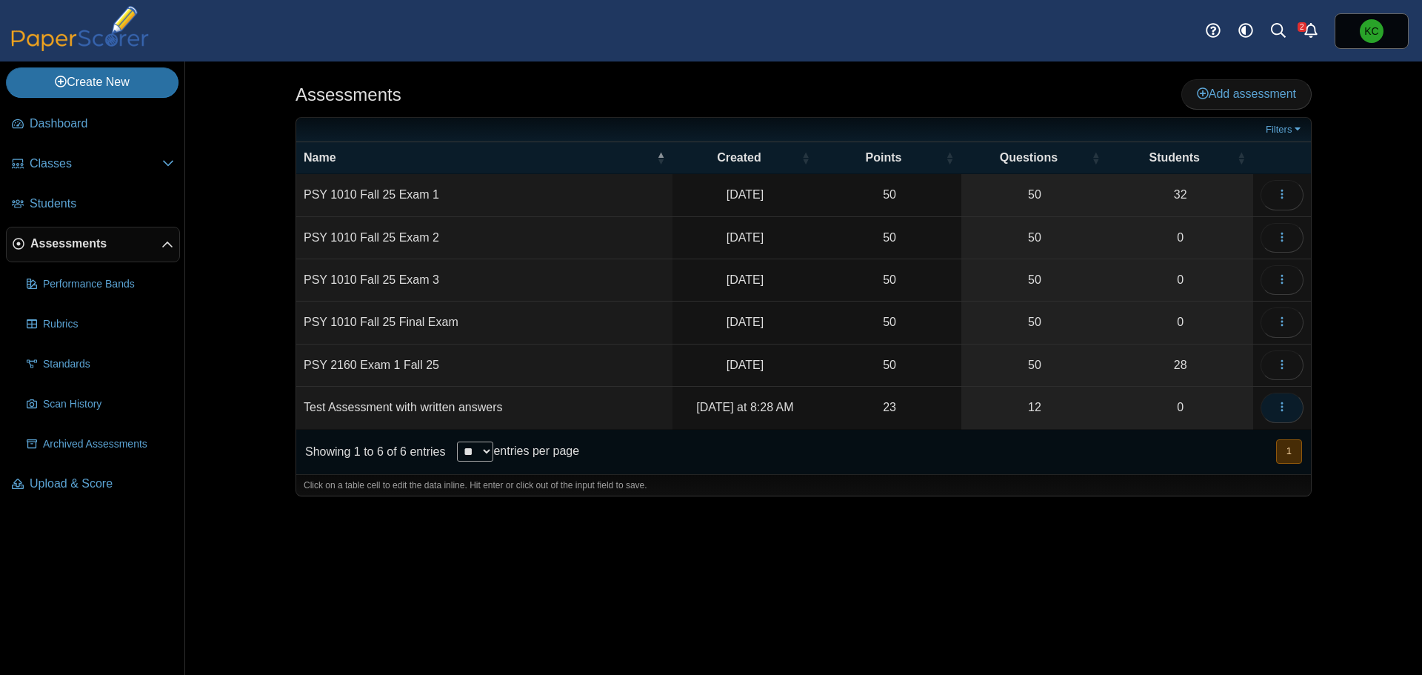
click at [1289, 409] on button "button" at bounding box center [1281, 407] width 43 height 30
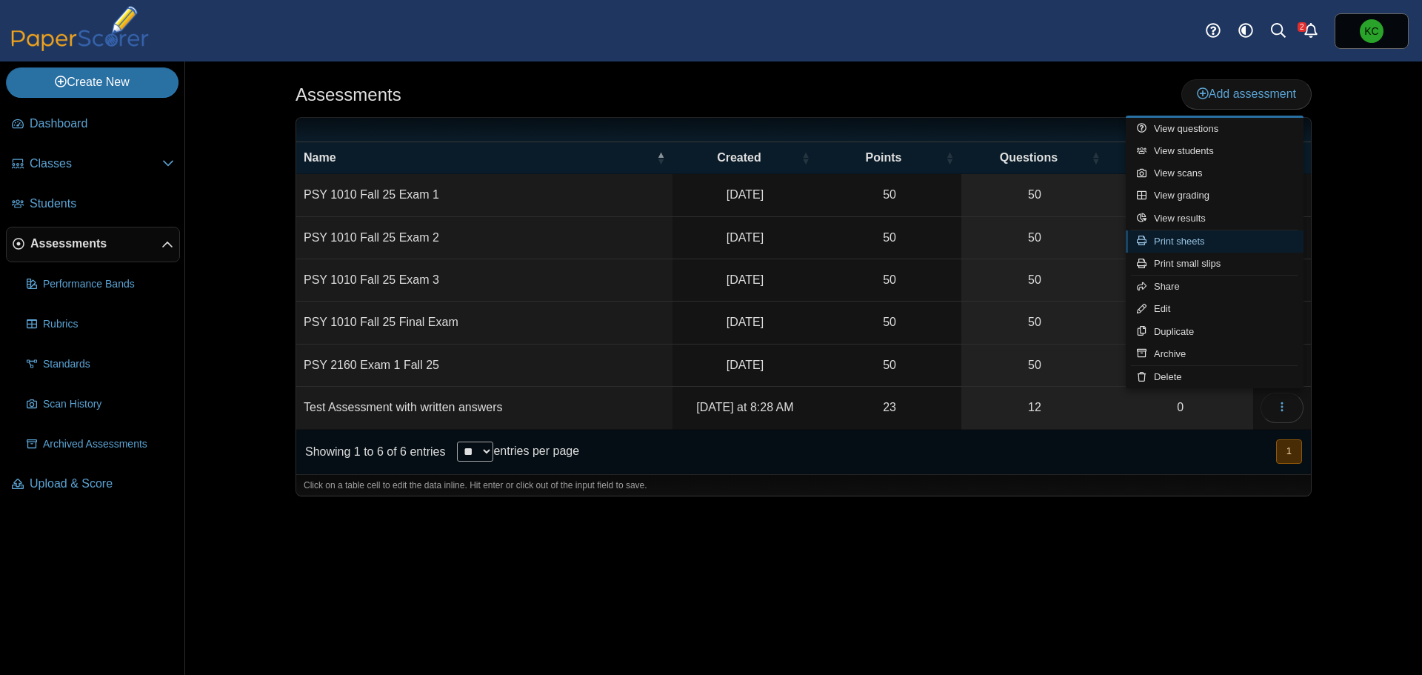
click at [1206, 238] on link "Print sheets" at bounding box center [1215, 241] width 178 height 22
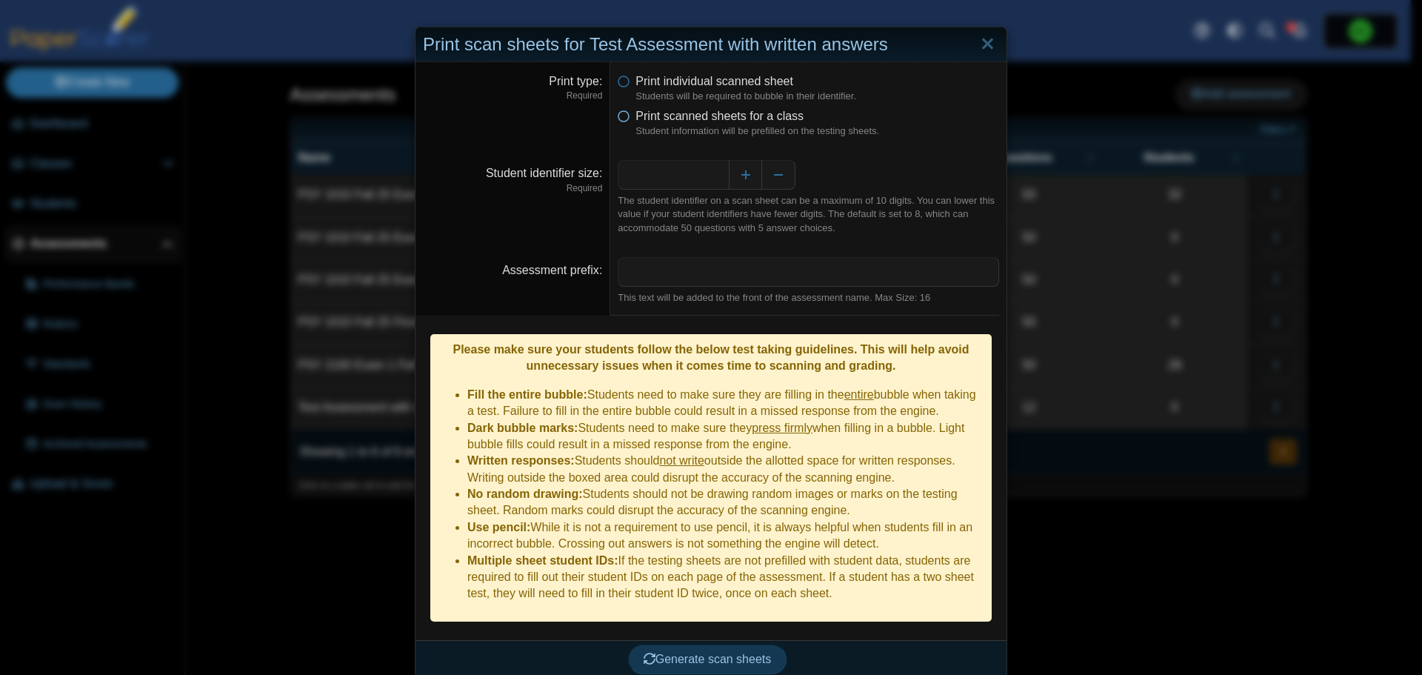
click at [738, 121] on span "Print scanned sheets for a class" at bounding box center [719, 116] width 168 height 13
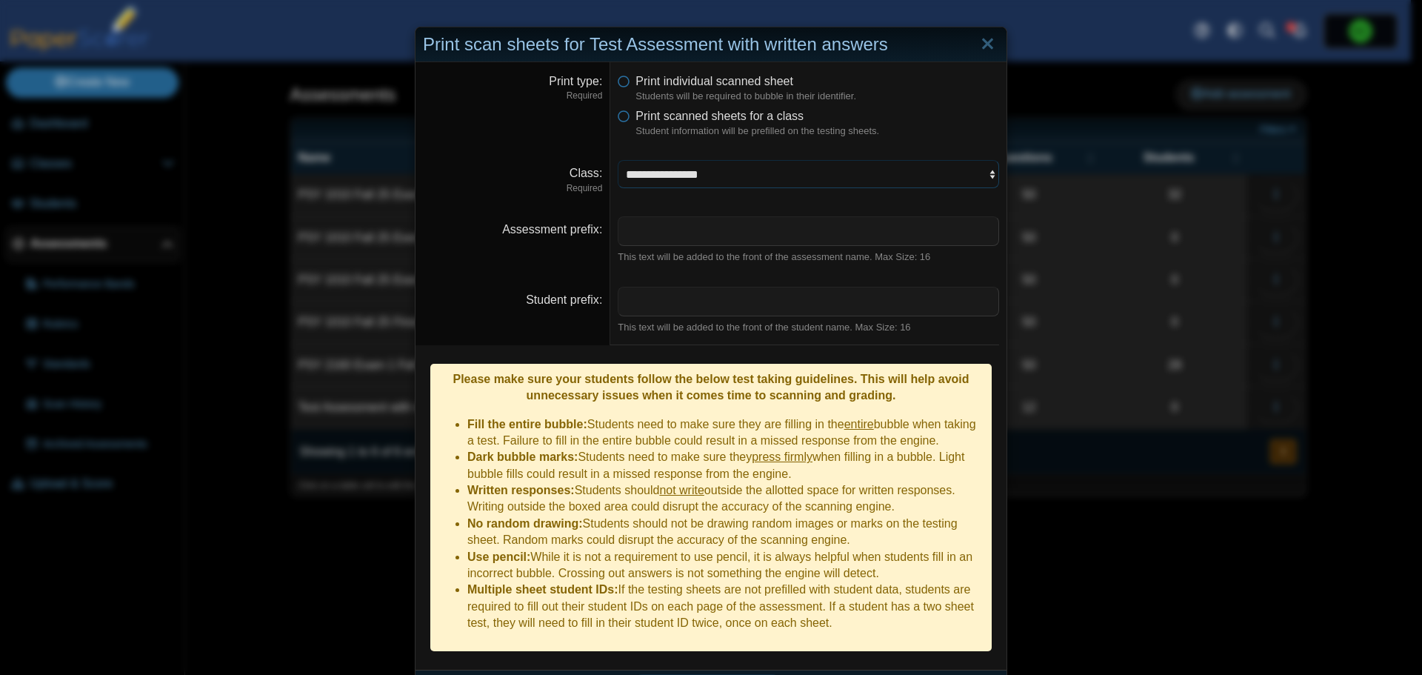
click at [804, 184] on select "**********" at bounding box center [808, 174] width 381 height 28
select select "**********"
click at [618, 160] on select "**********" at bounding box center [808, 174] width 381 height 28
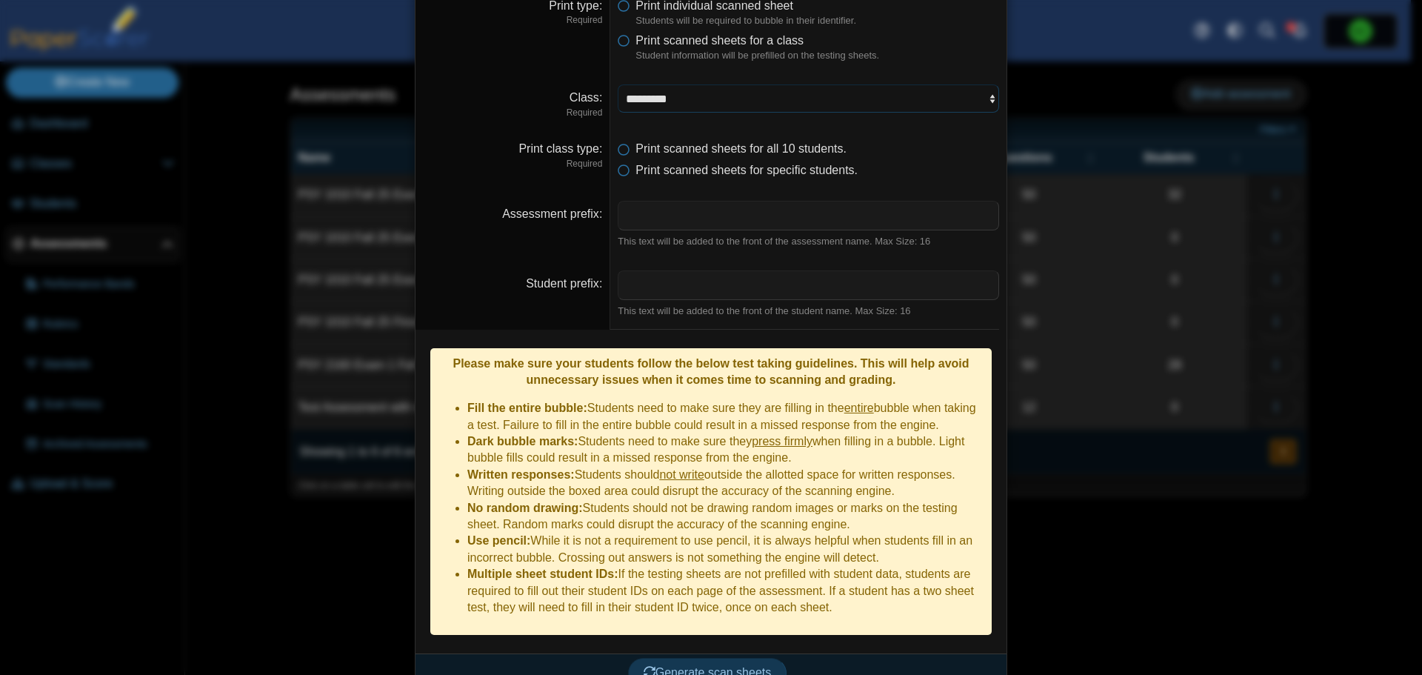
scroll to position [78, 0]
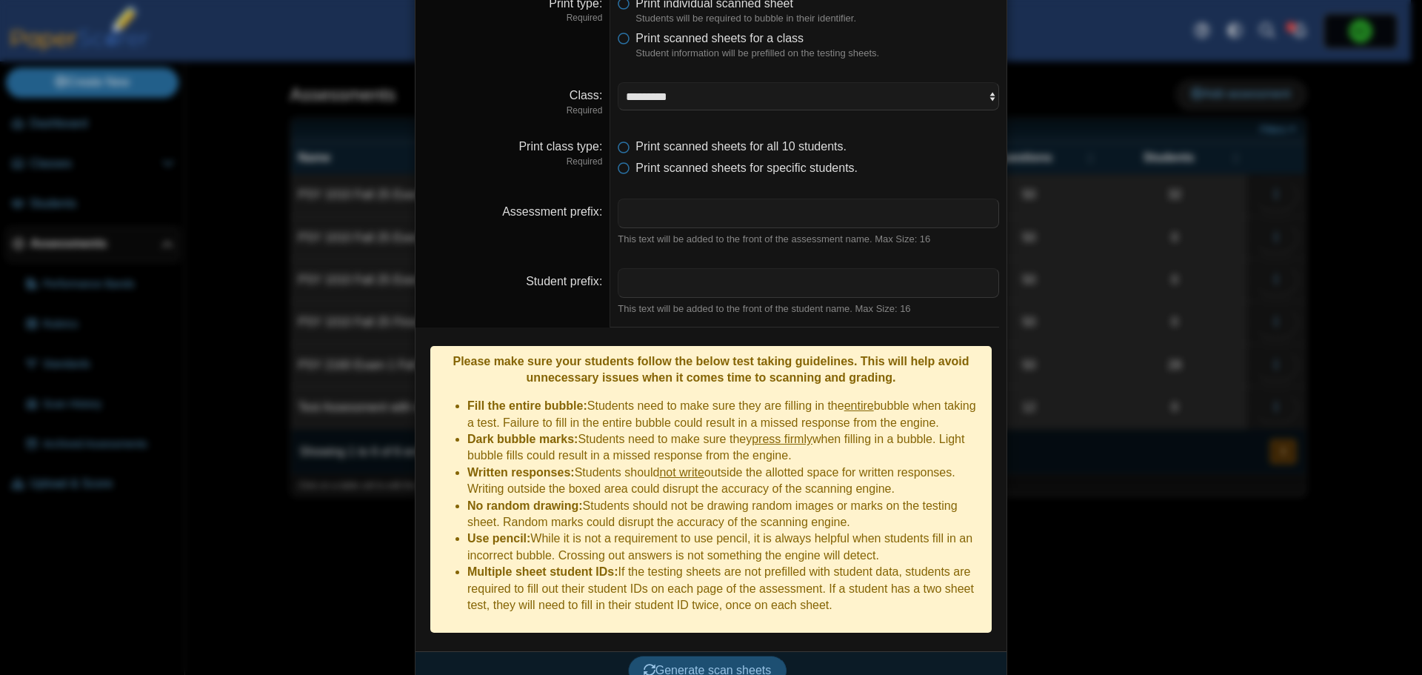
click at [759, 663] on span "Generate scan sheets" at bounding box center [708, 669] width 128 height 13
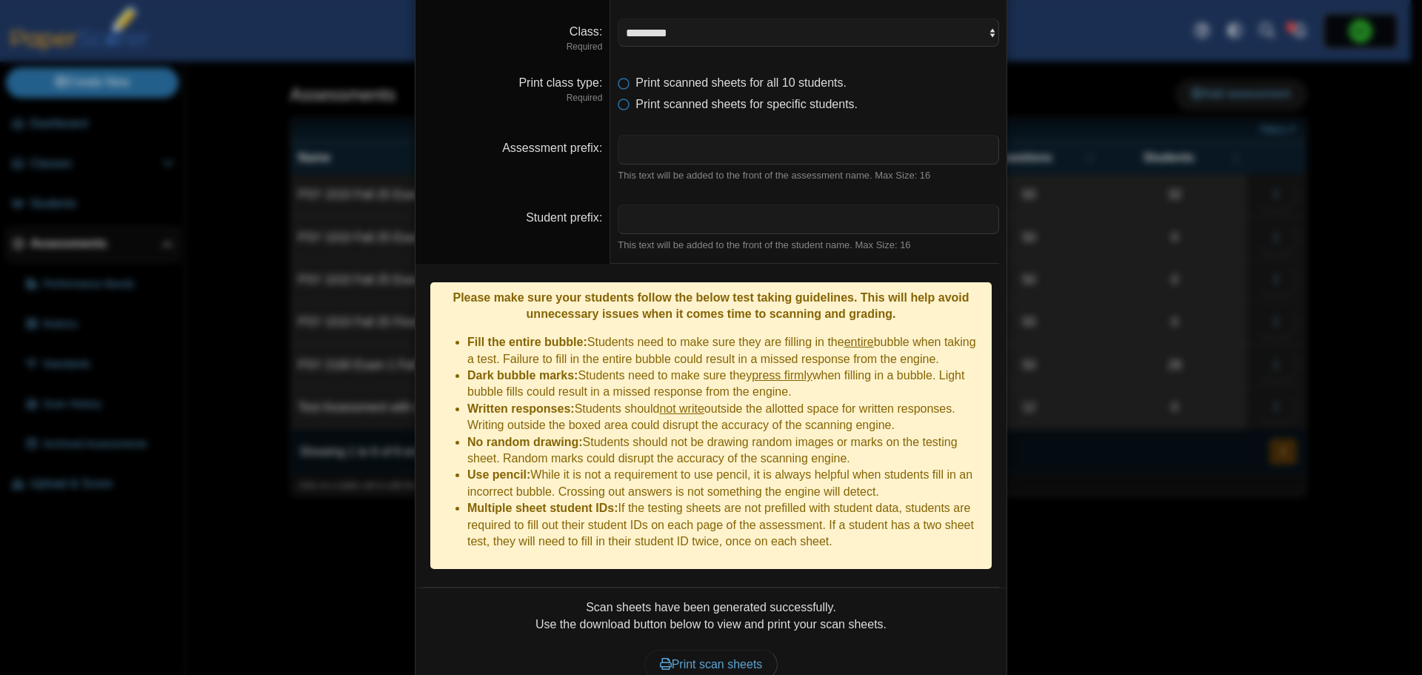
scroll to position [197, 0]
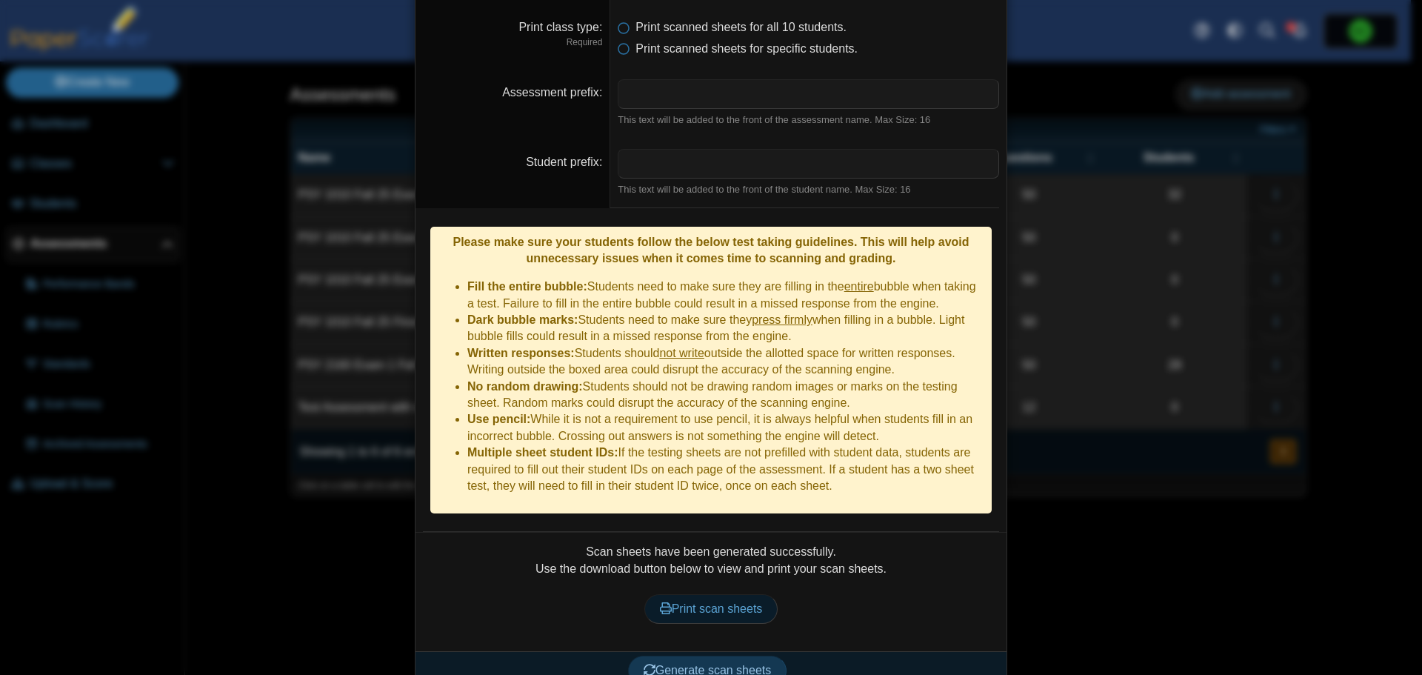
click at [724, 602] on span "Print scan sheets" at bounding box center [711, 608] width 103 height 13
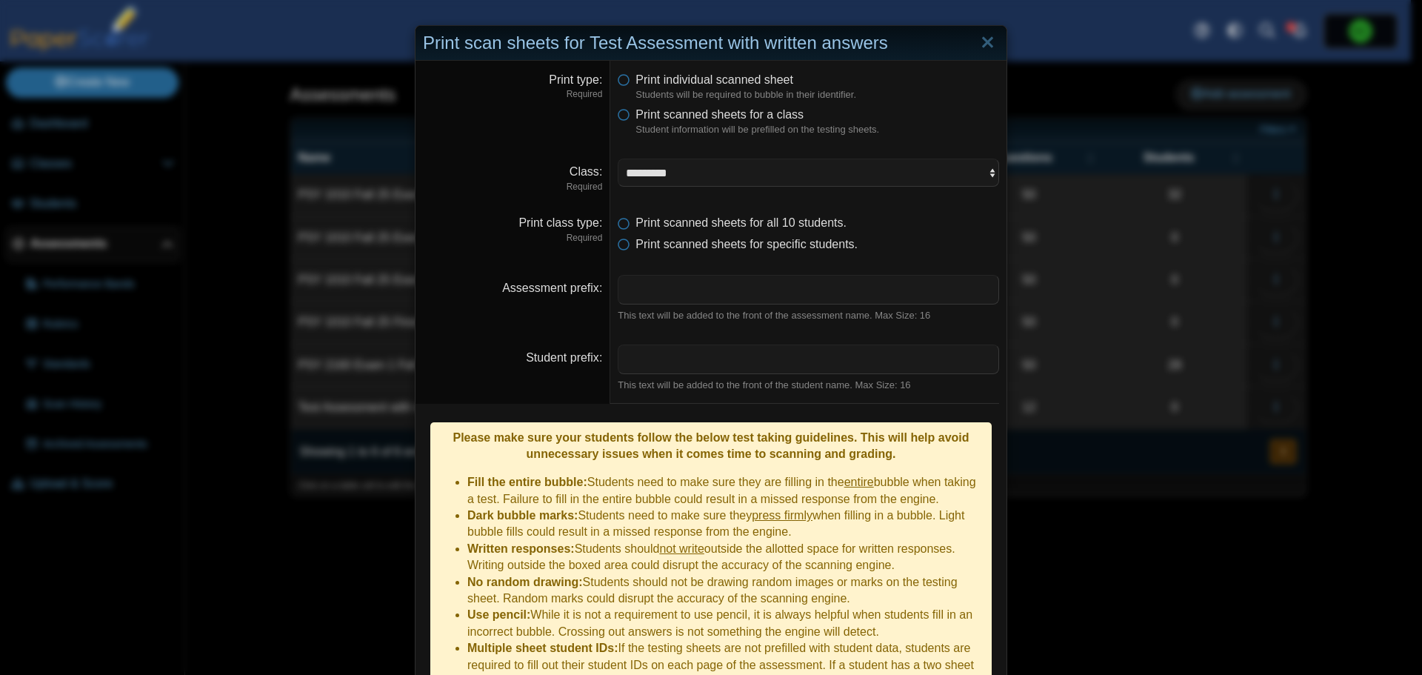
scroll to position [0, 0]
click at [977, 50] on link "Close" at bounding box center [987, 44] width 23 height 25
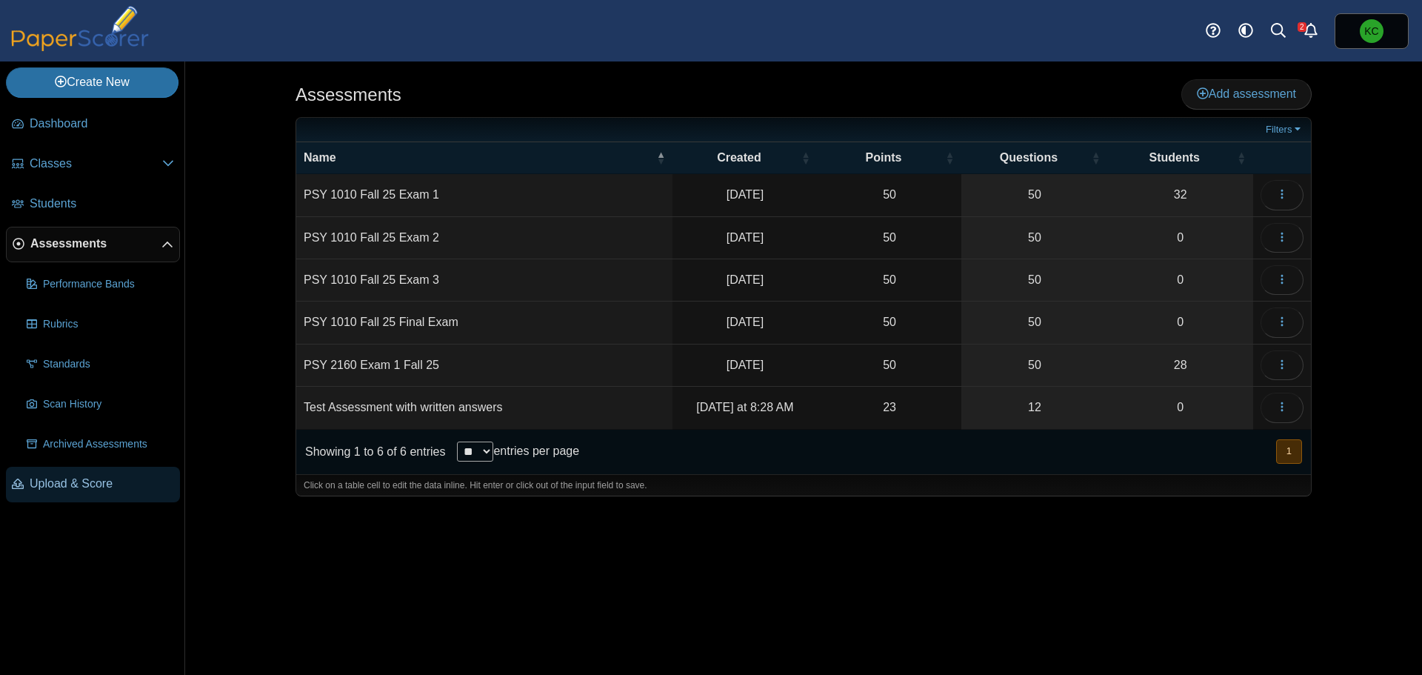
click at [83, 482] on span "Upload & Score" at bounding box center [102, 483] width 144 height 16
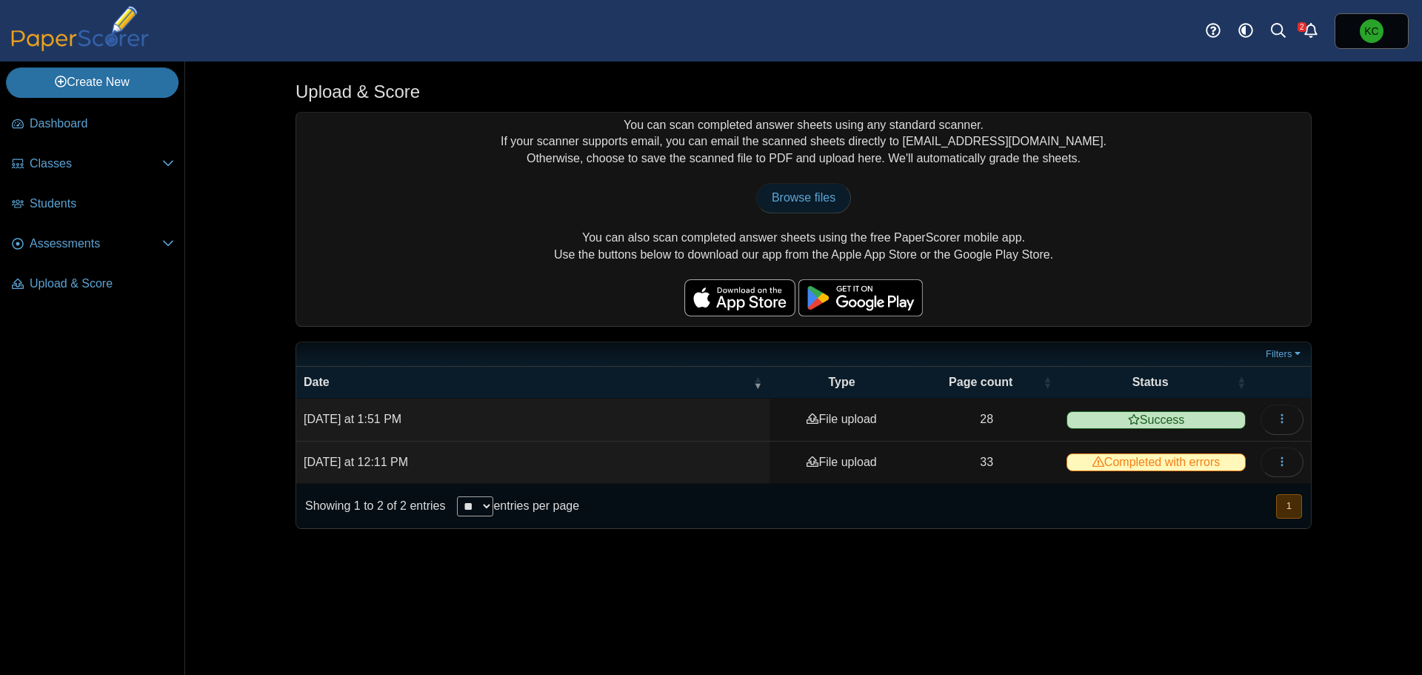
click at [824, 204] on span "Browse files" at bounding box center [804, 197] width 64 height 13
type input "**********"
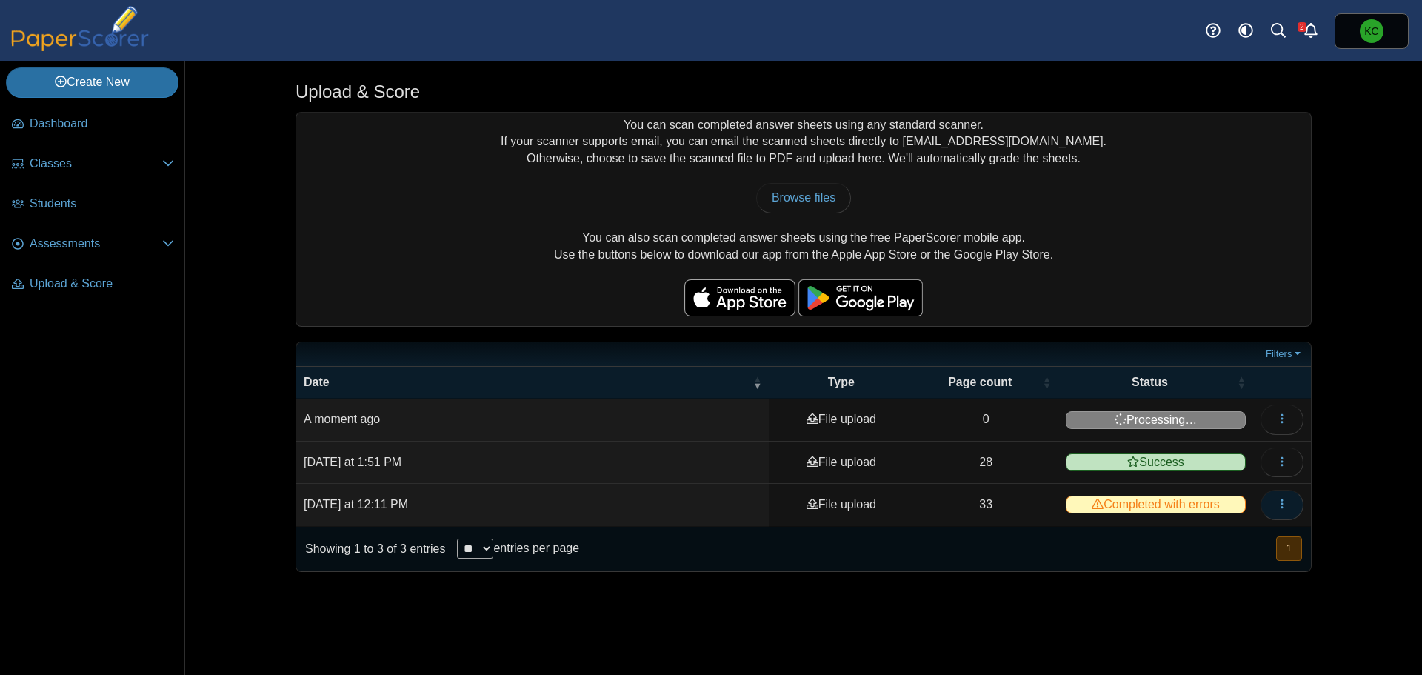
click at [1280, 498] on icon "button" at bounding box center [1282, 504] width 12 height 12
click at [1230, 524] on div "View scanned pages" at bounding box center [1215, 536] width 178 height 24
click at [1230, 532] on link "View scanned pages" at bounding box center [1215, 537] width 178 height 22
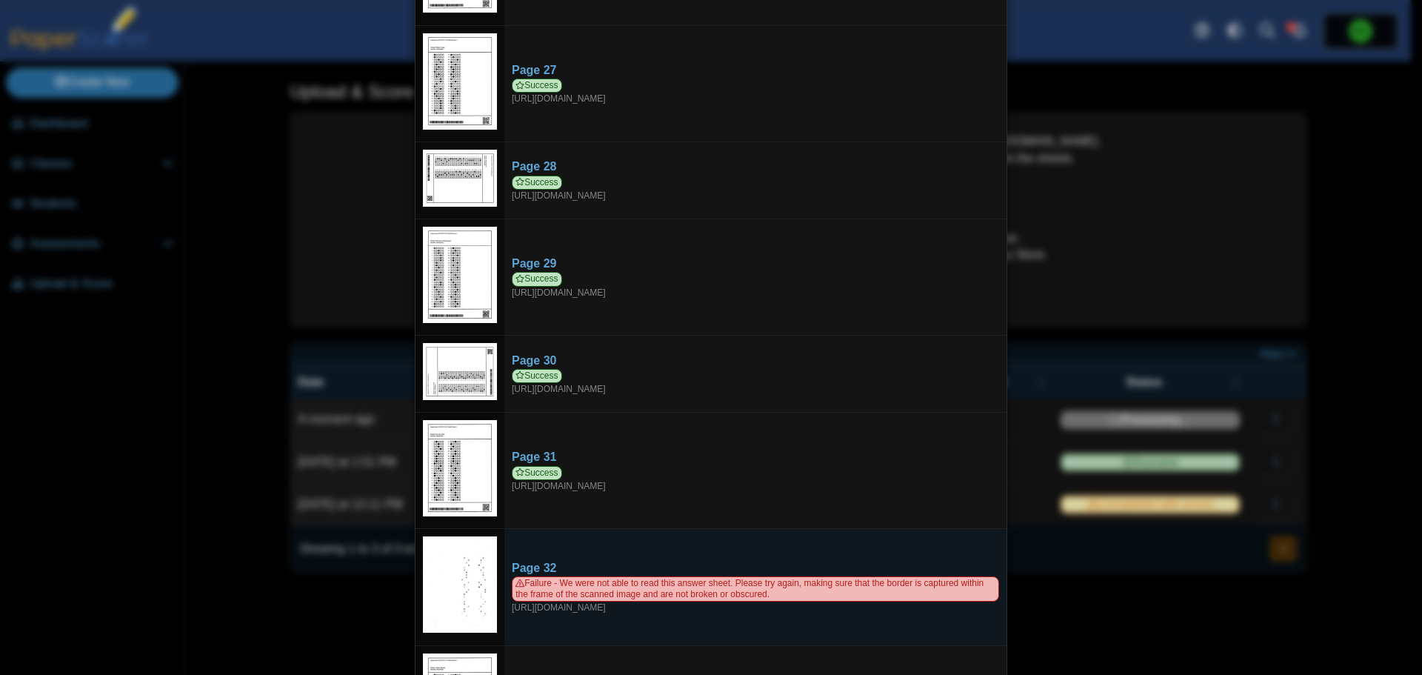
scroll to position [2958, 0]
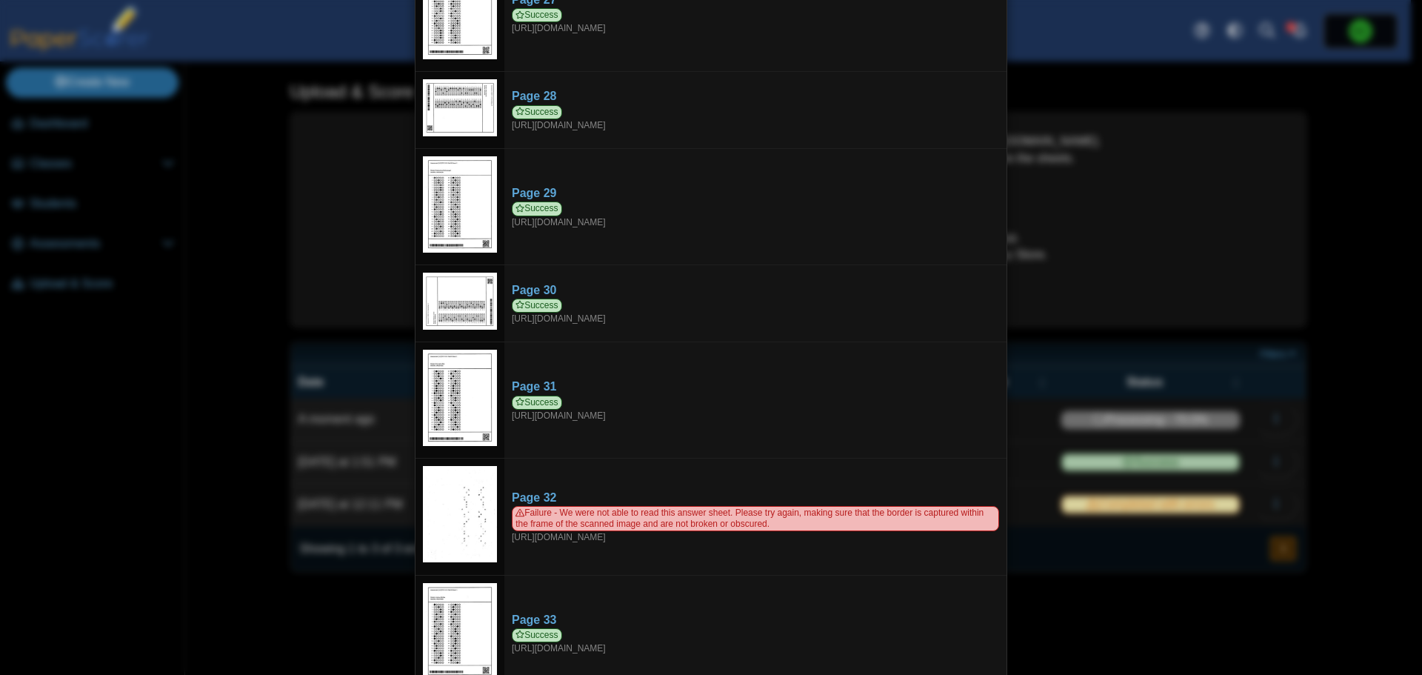
click at [1338, 195] on div "Viewing upload details Scan results: 32 Successful scans | 1 Failed scans Page …" at bounding box center [711, 337] width 1422 height 675
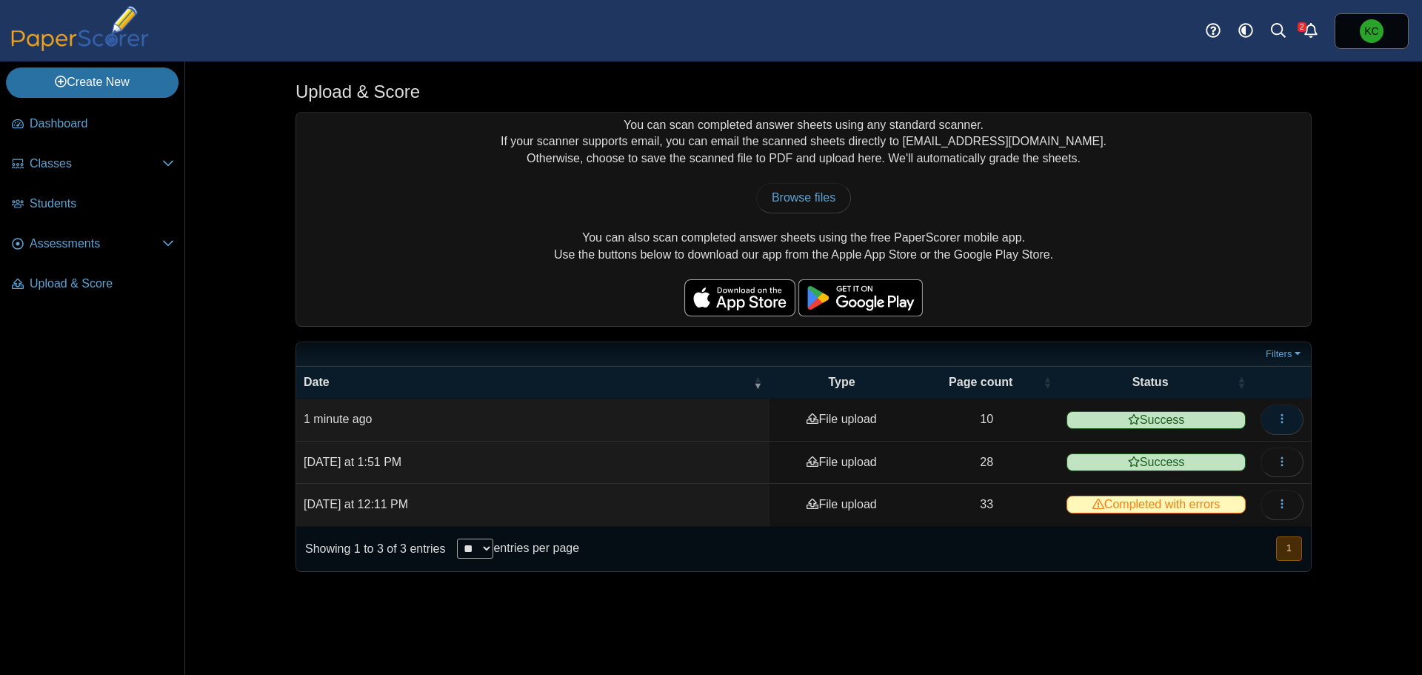
click at [1296, 416] on button "button" at bounding box center [1281, 419] width 43 height 30
click at [1203, 455] on link "View scanned pages" at bounding box center [1215, 452] width 178 height 22
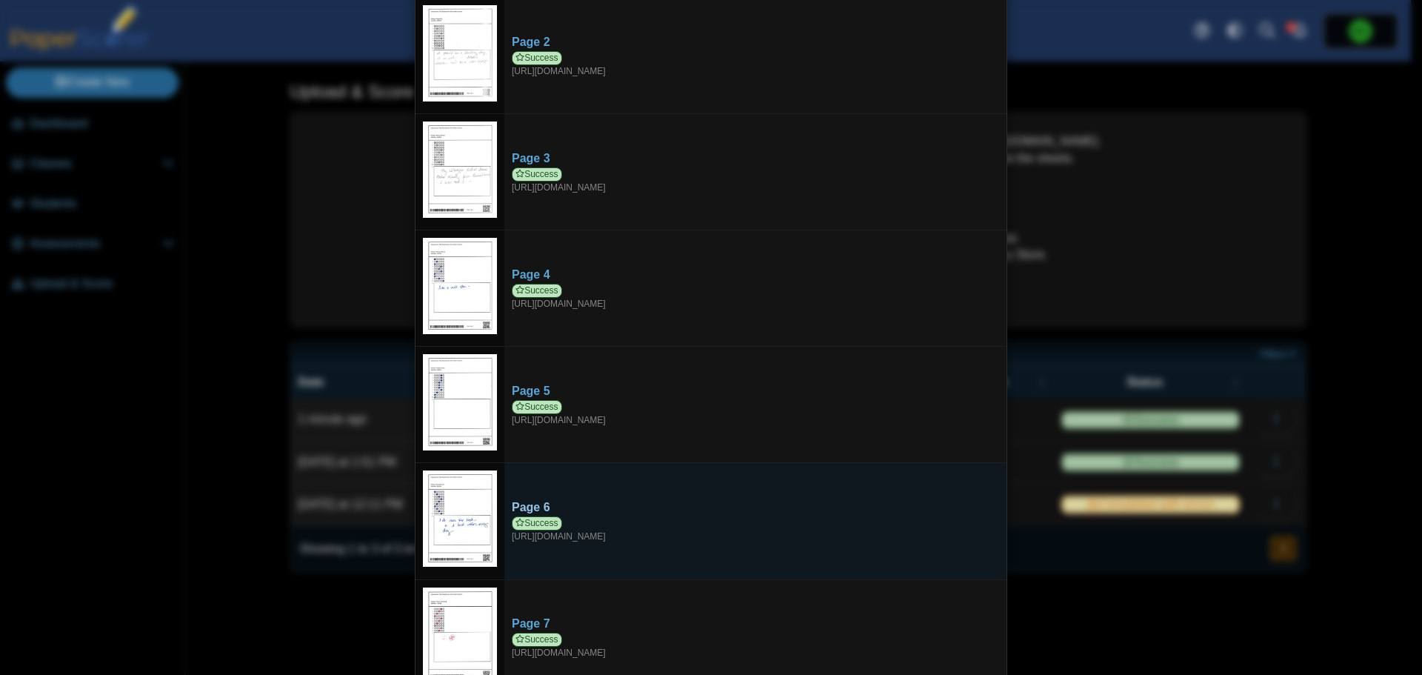
scroll to position [0, 0]
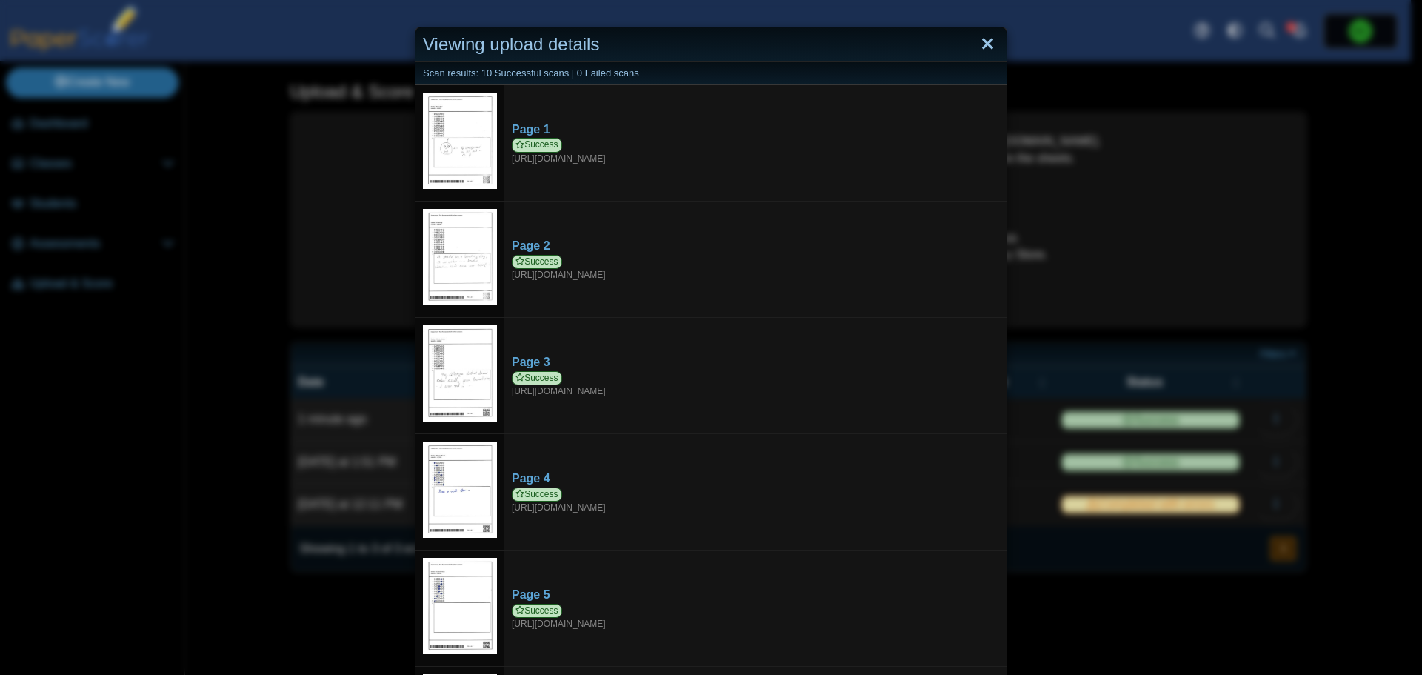
click at [984, 47] on link "Close" at bounding box center [987, 44] width 23 height 25
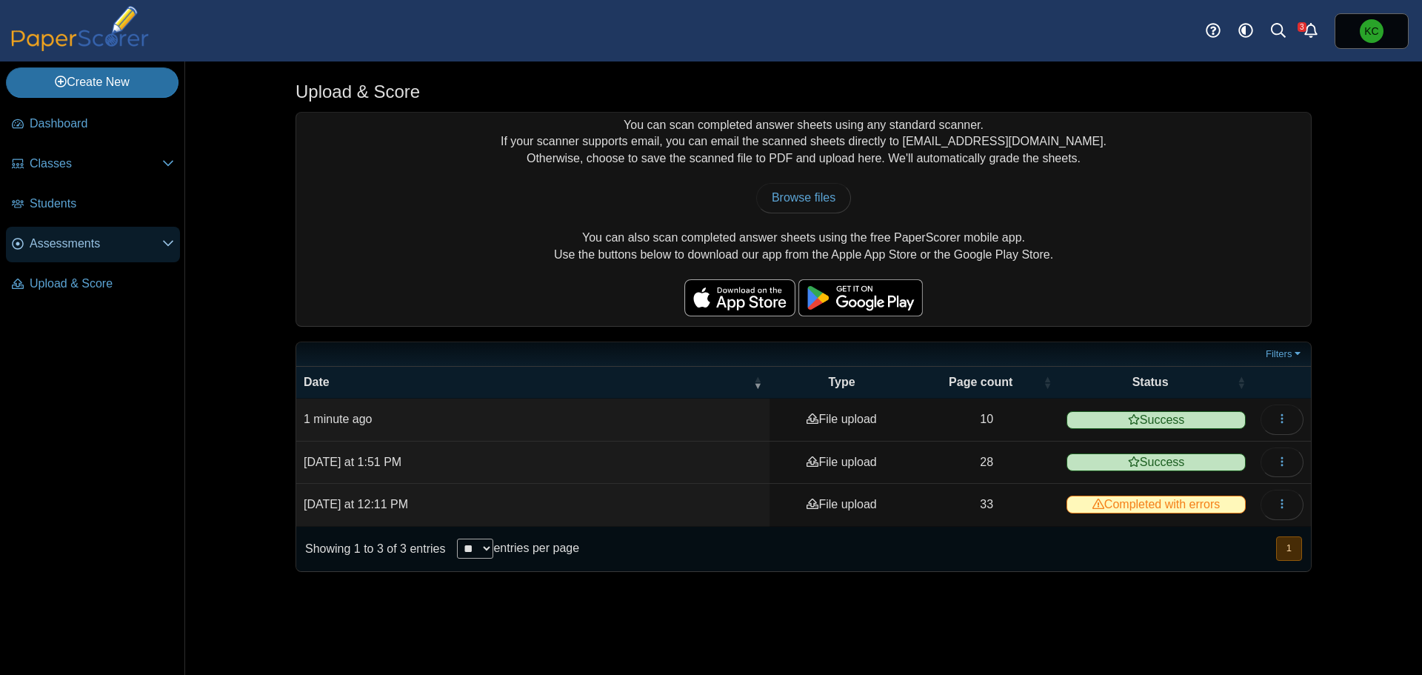
click at [97, 244] on span "Assessments" at bounding box center [96, 243] width 133 height 16
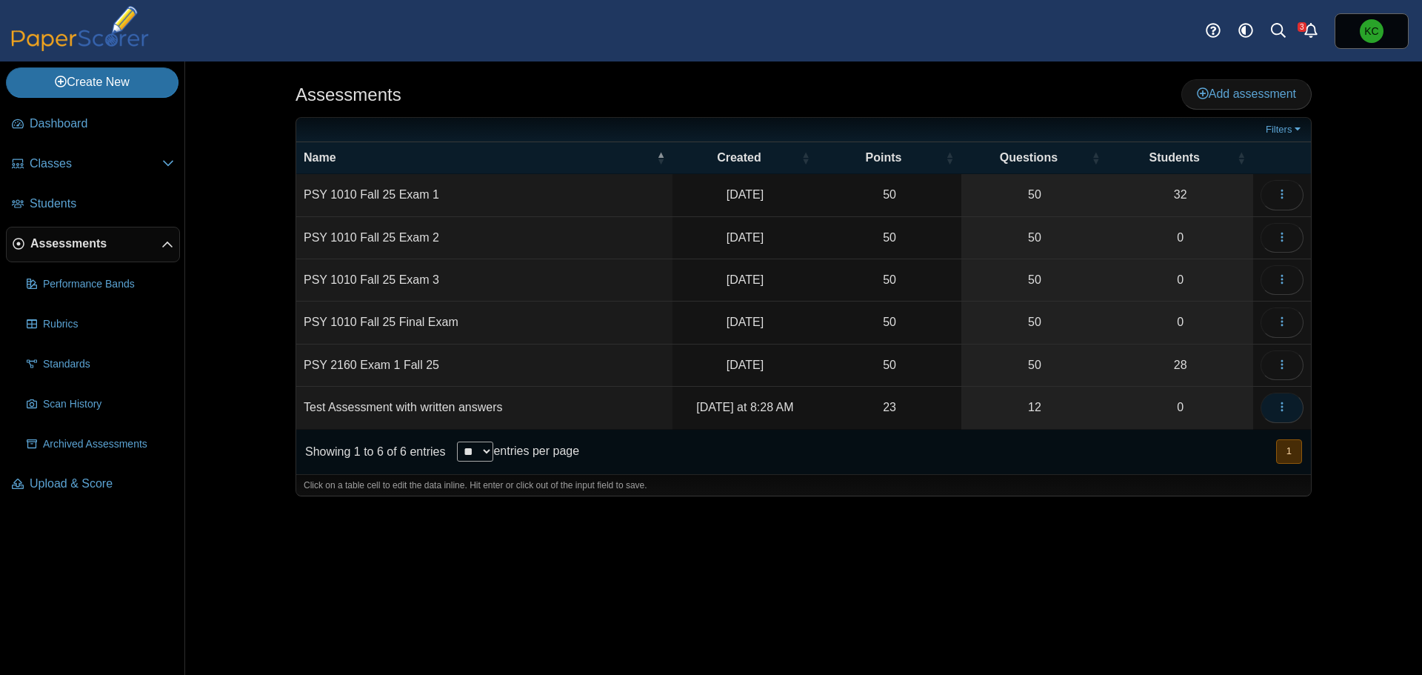
click at [1283, 406] on icon "button" at bounding box center [1282, 407] width 12 height 12
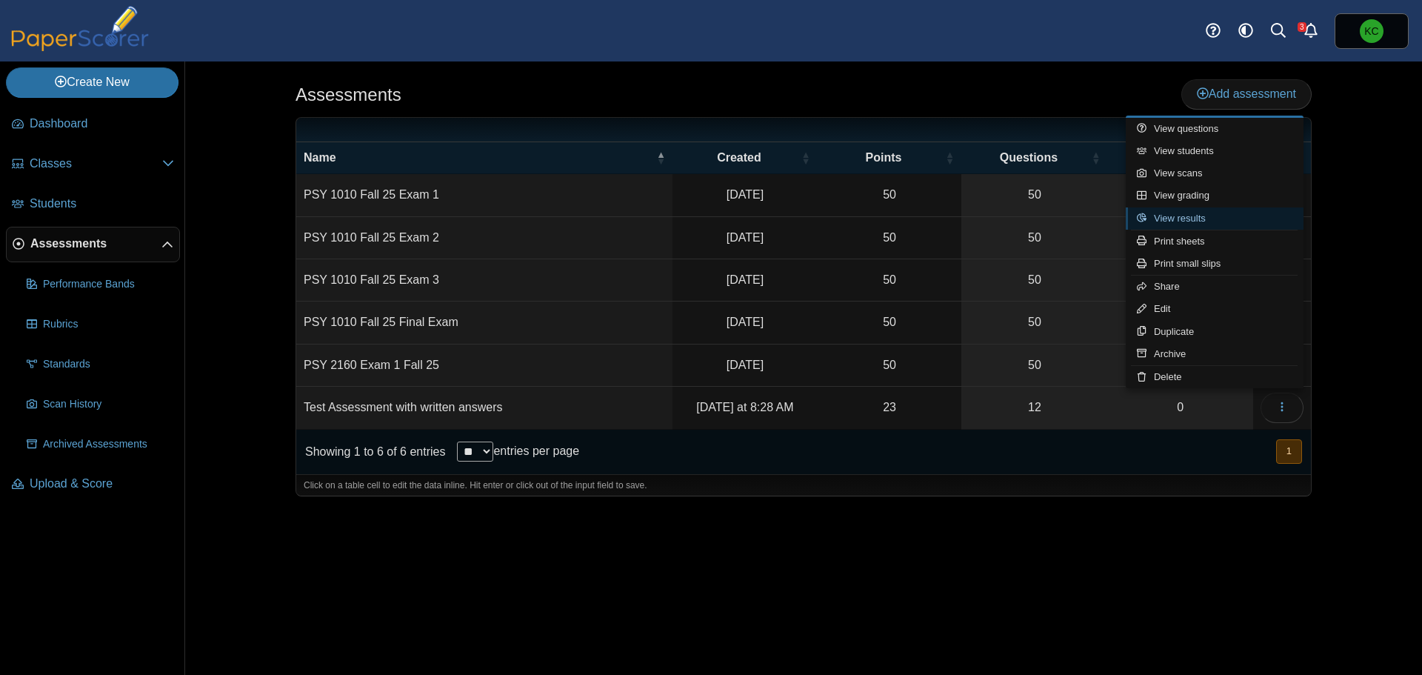
click at [1194, 223] on link "View results" at bounding box center [1215, 218] width 178 height 22
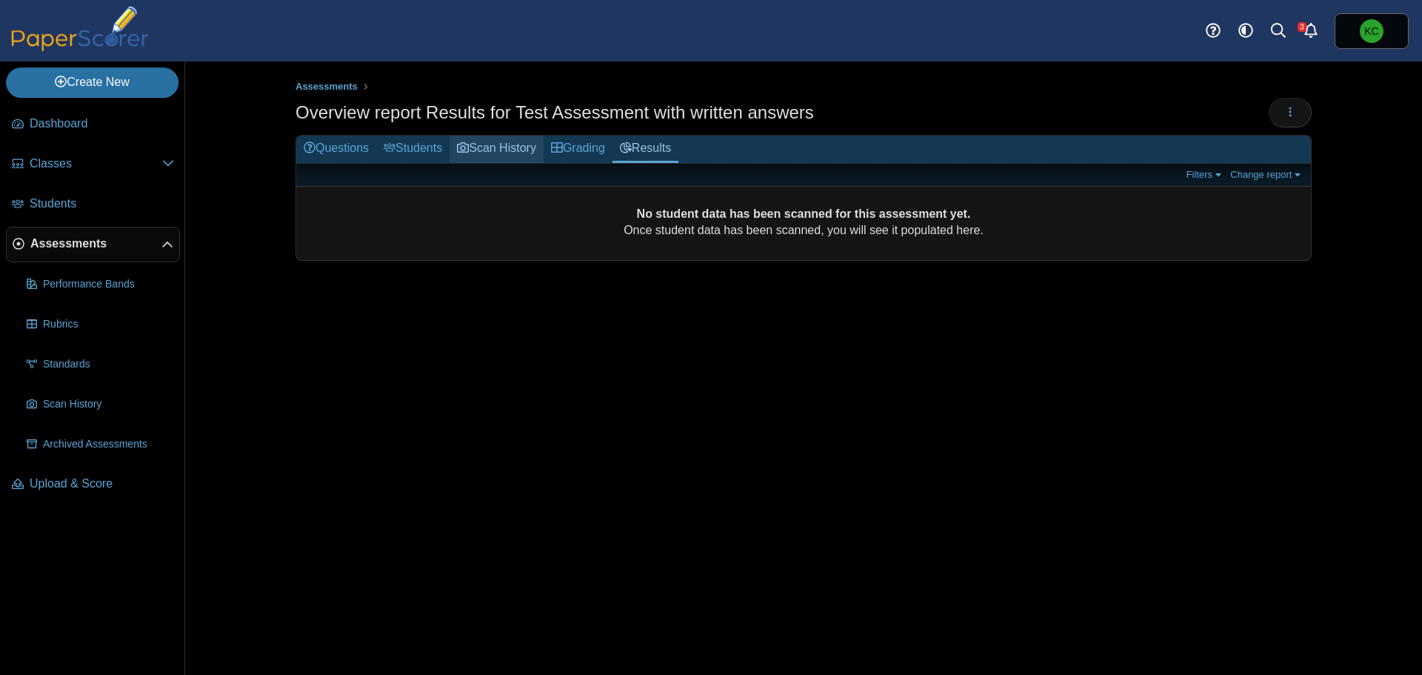
click at [485, 147] on link "Scan History" at bounding box center [496, 149] width 94 height 27
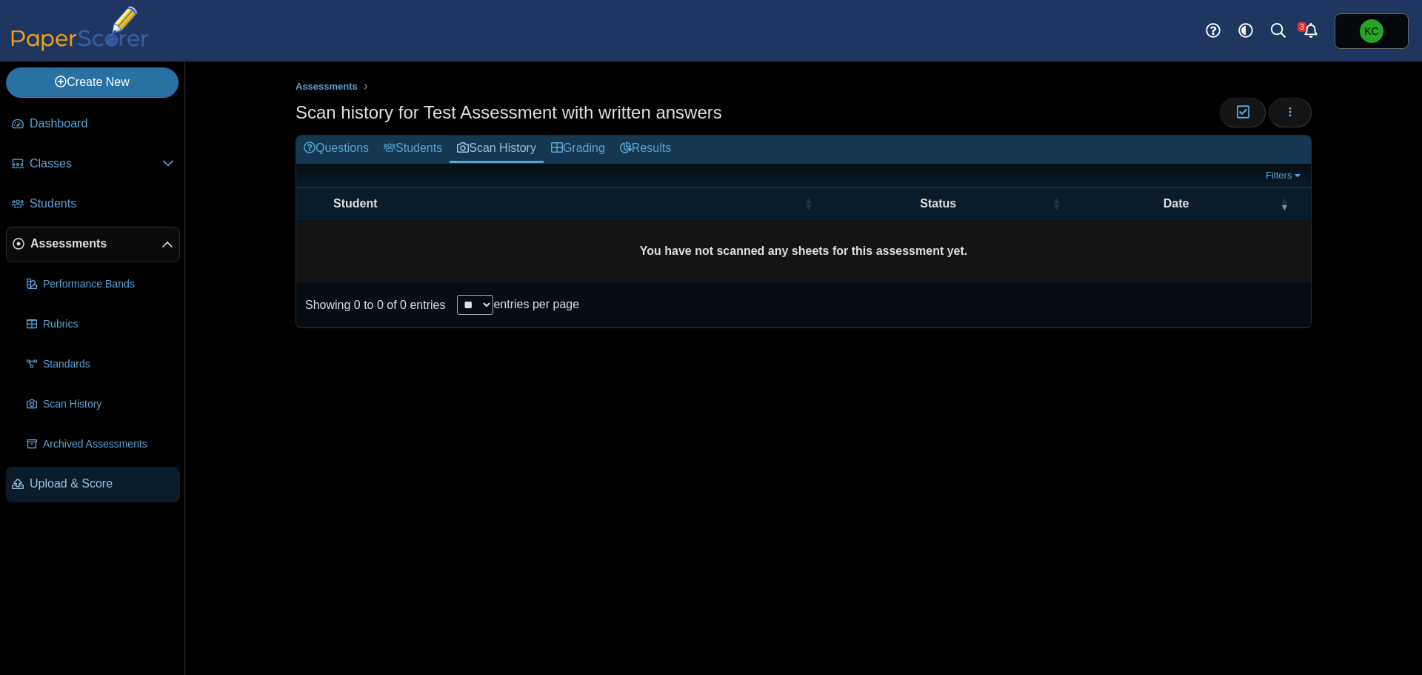
click at [84, 484] on span "Upload & Score" at bounding box center [102, 483] width 144 height 16
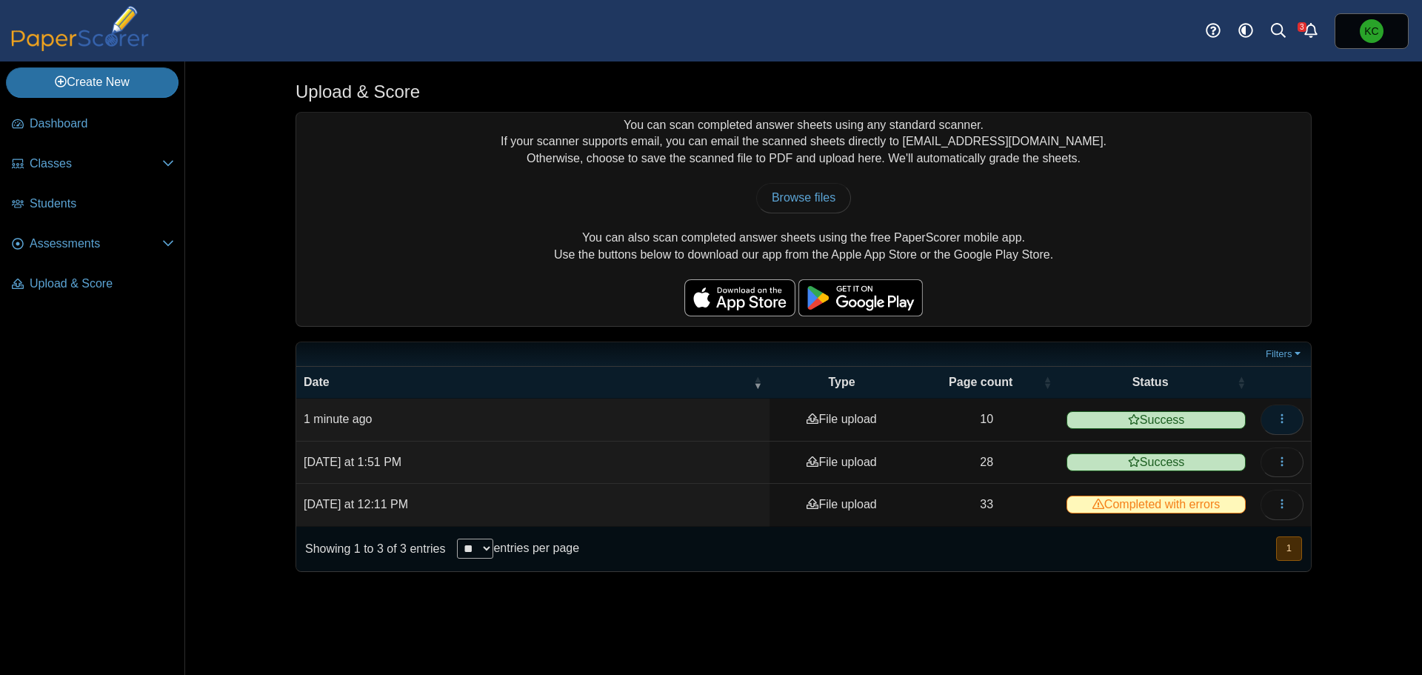
click at [1280, 417] on icon "button" at bounding box center [1282, 418] width 12 height 12
click at [1244, 448] on link "View scanned pages" at bounding box center [1215, 452] width 178 height 22
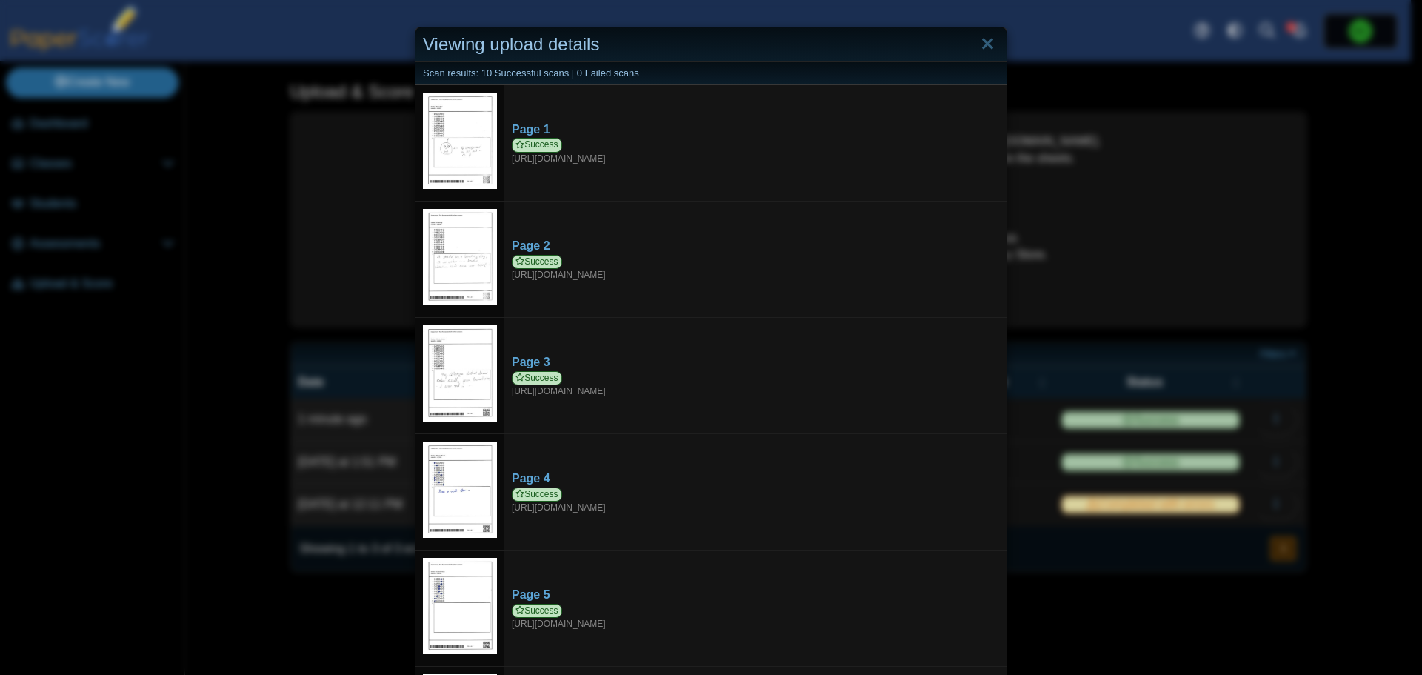
drag, startPoint x: 986, startPoint y: 48, endPoint x: 1005, endPoint y: 87, distance: 42.7
click at [986, 48] on link "Close" at bounding box center [987, 44] width 23 height 25
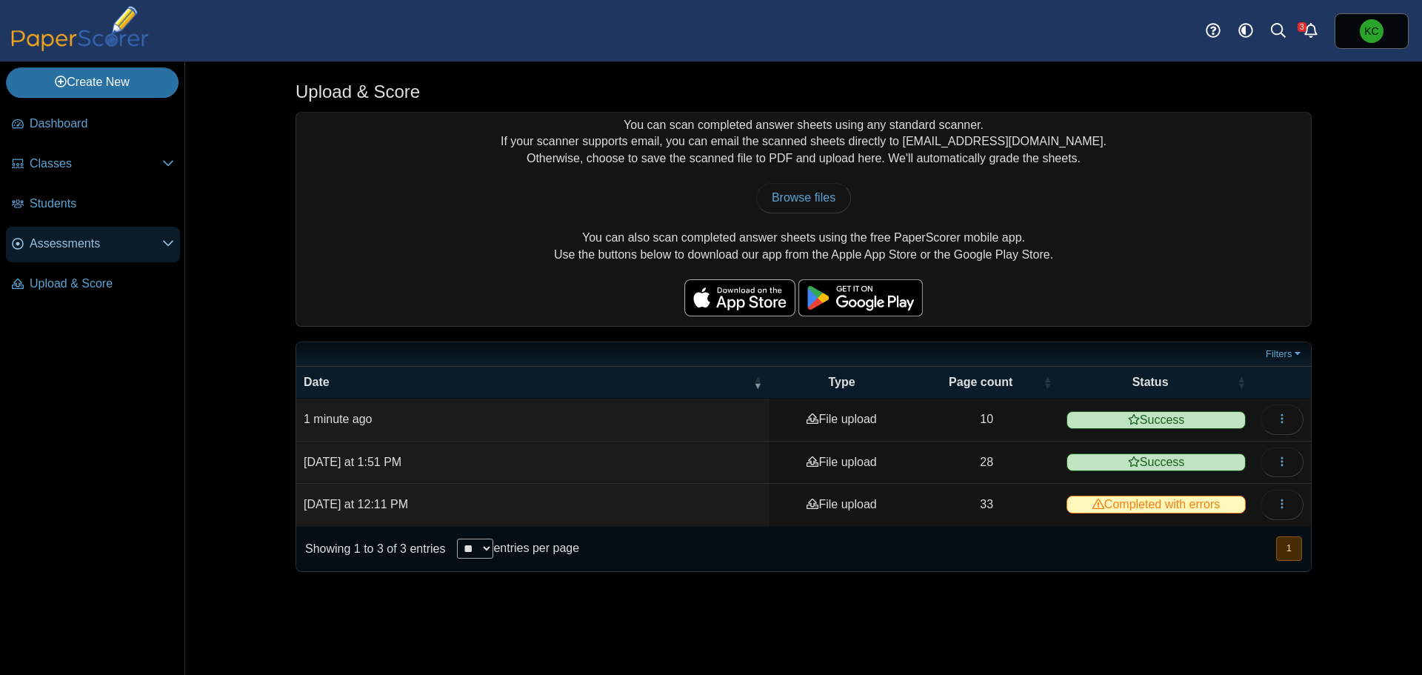
click at [104, 250] on span "Assessments" at bounding box center [96, 243] width 133 height 16
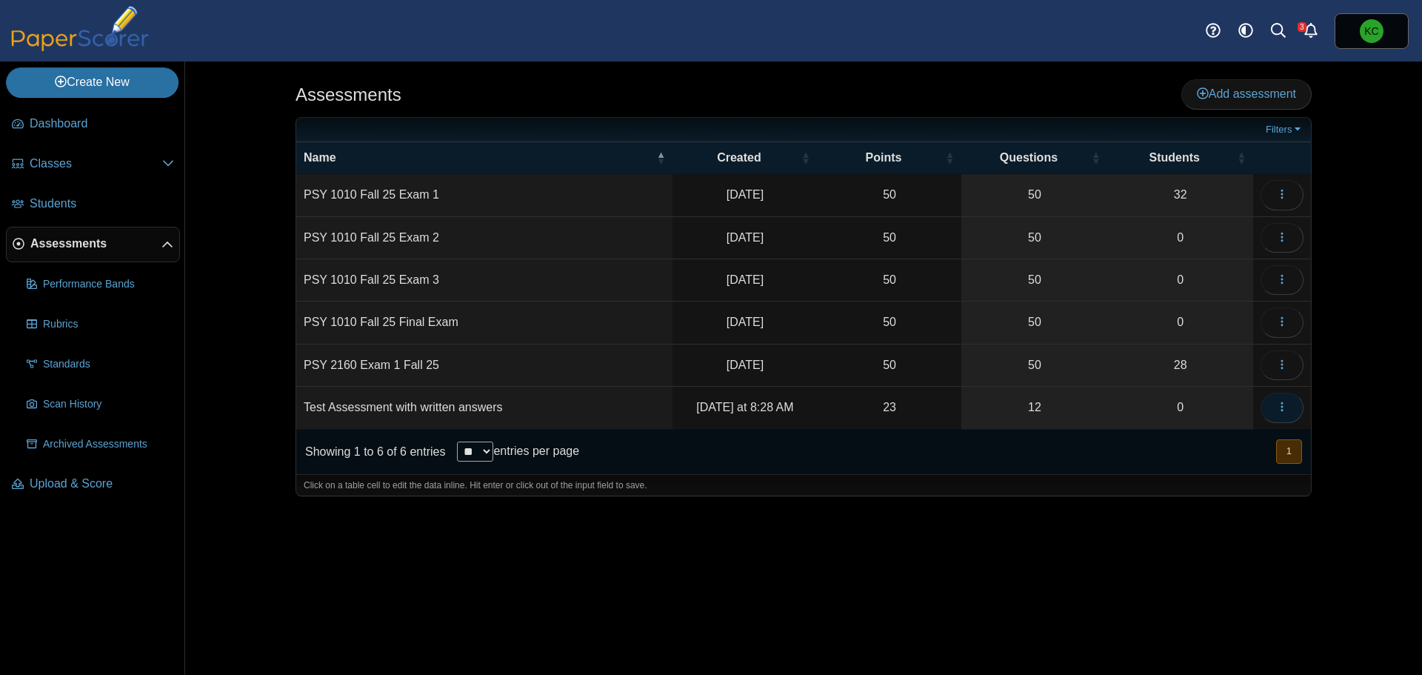
click at [1290, 404] on button "button" at bounding box center [1281, 407] width 43 height 30
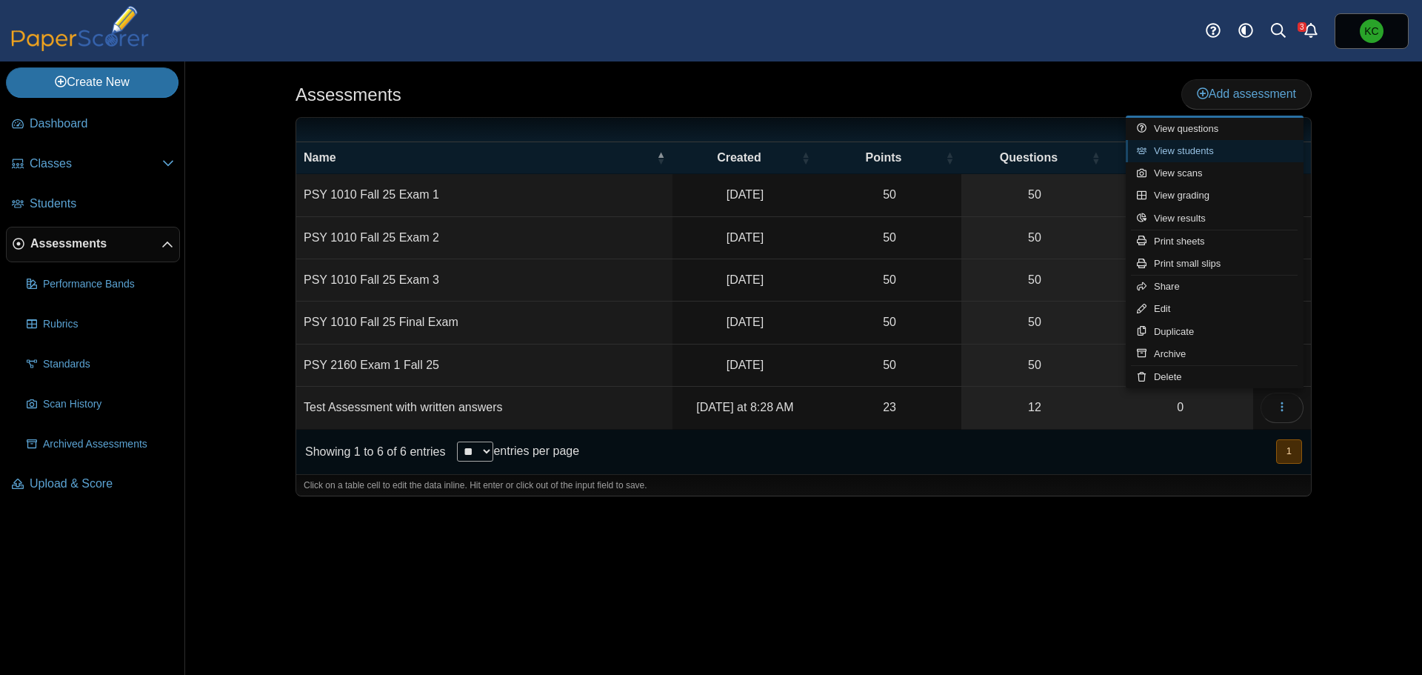
click at [1214, 146] on link "View students" at bounding box center [1215, 151] width 178 height 22
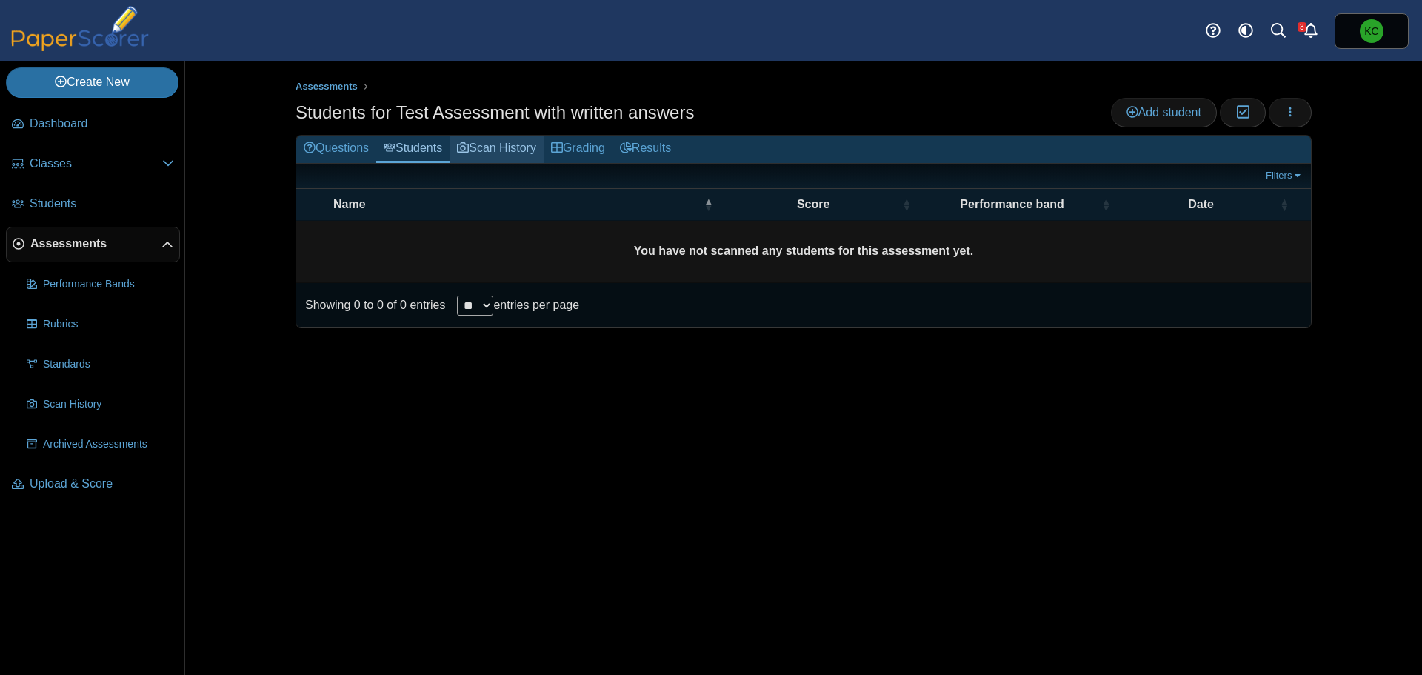
click at [501, 152] on link "Scan History" at bounding box center [496, 149] width 94 height 27
click at [82, 204] on span "Students" at bounding box center [102, 203] width 144 height 16
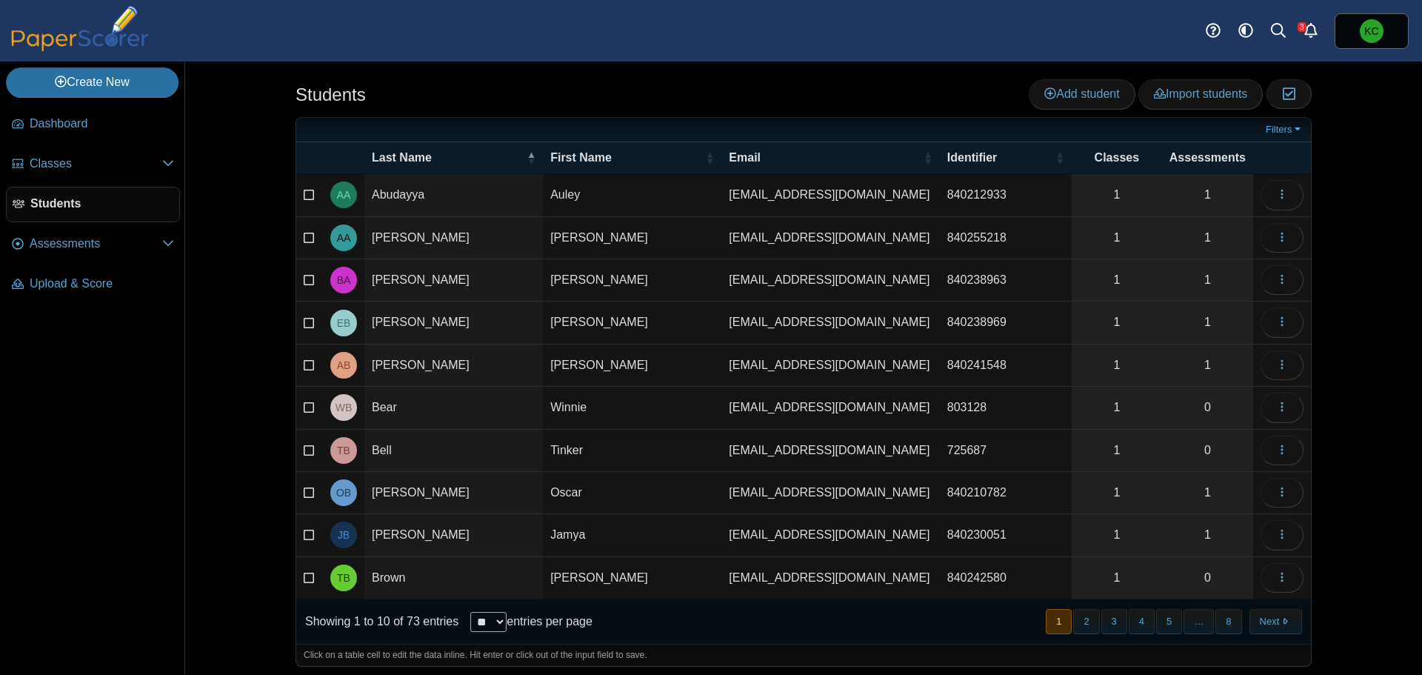
click at [67, 171] on span "Classes" at bounding box center [96, 164] width 133 height 16
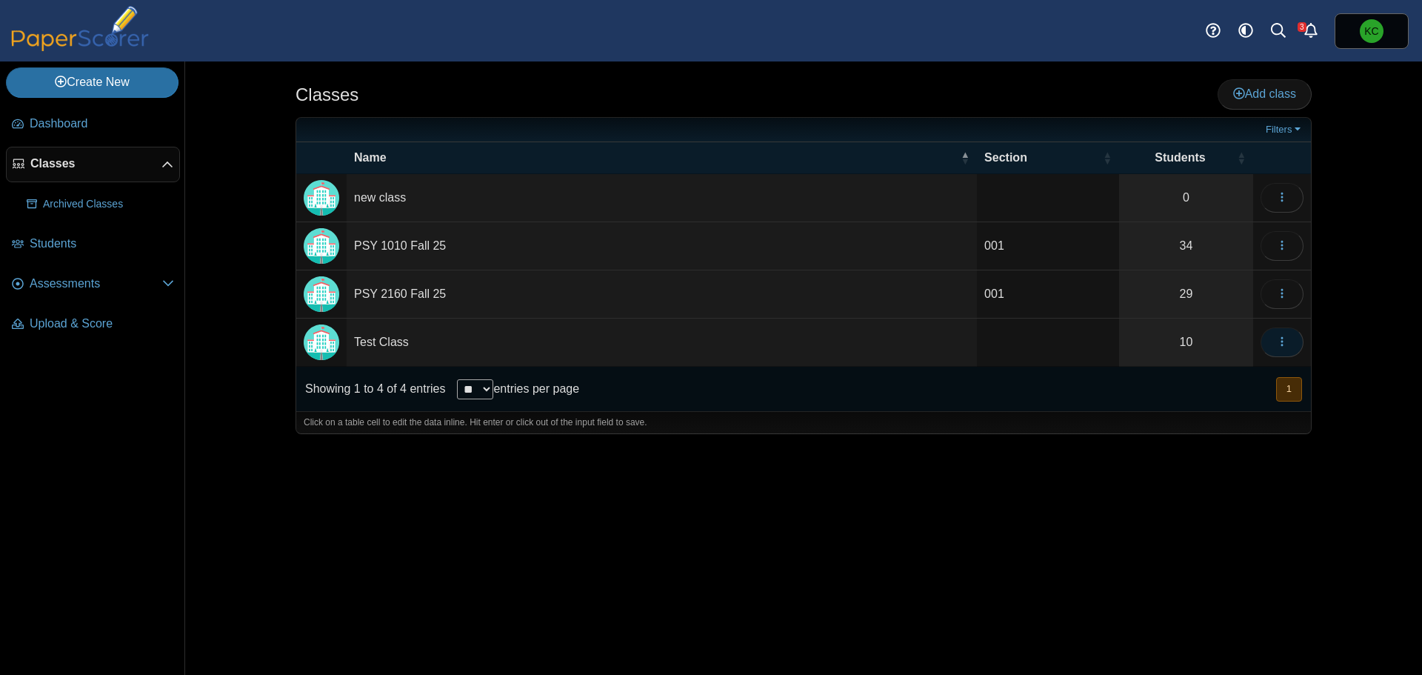
click at [1296, 335] on button "button" at bounding box center [1281, 342] width 43 height 30
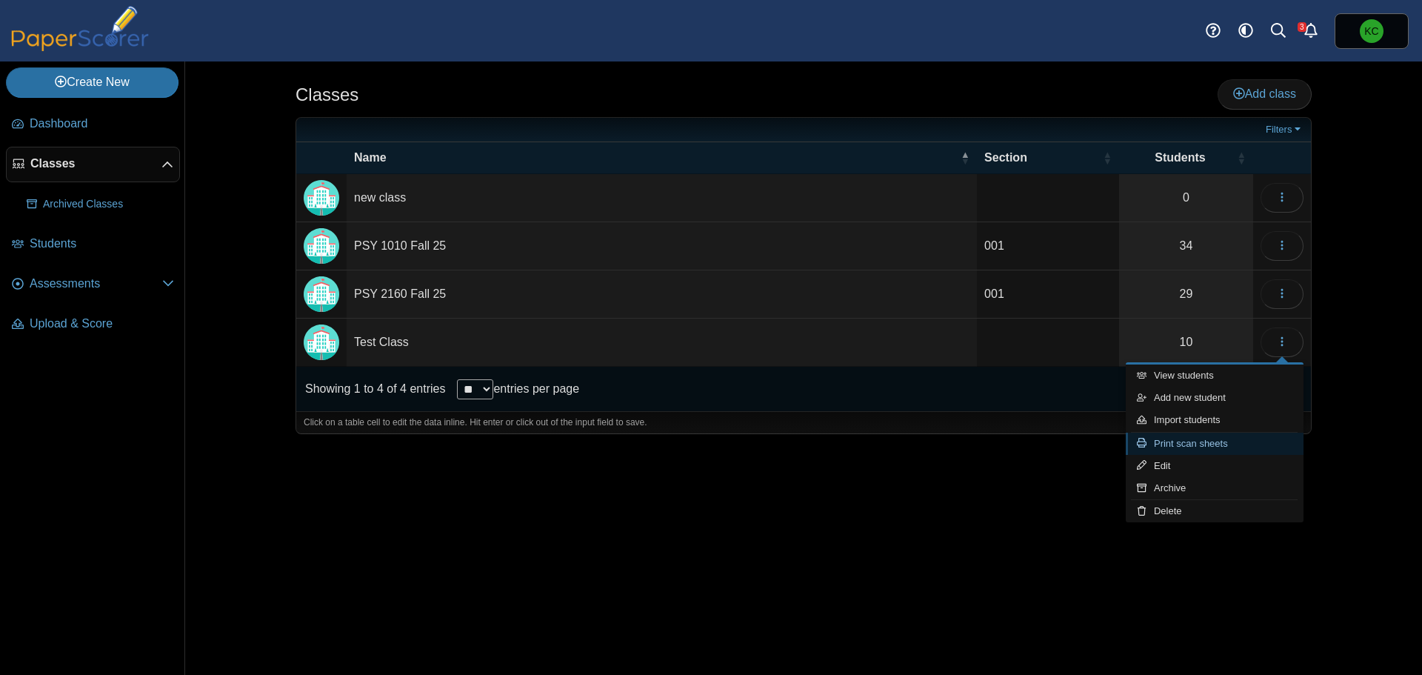
click at [1220, 447] on link "Print scan sheets" at bounding box center [1215, 443] width 178 height 22
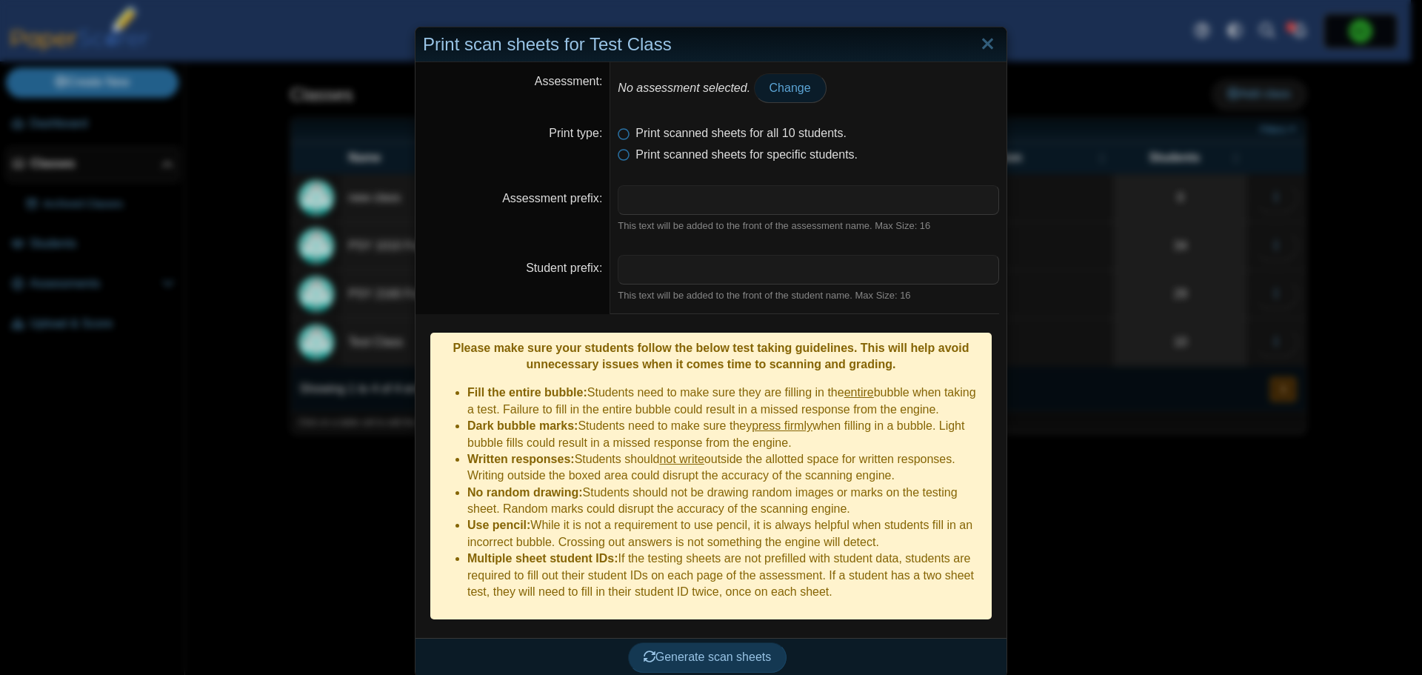
click at [769, 90] on span "Change" at bounding box center [789, 87] width 41 height 13
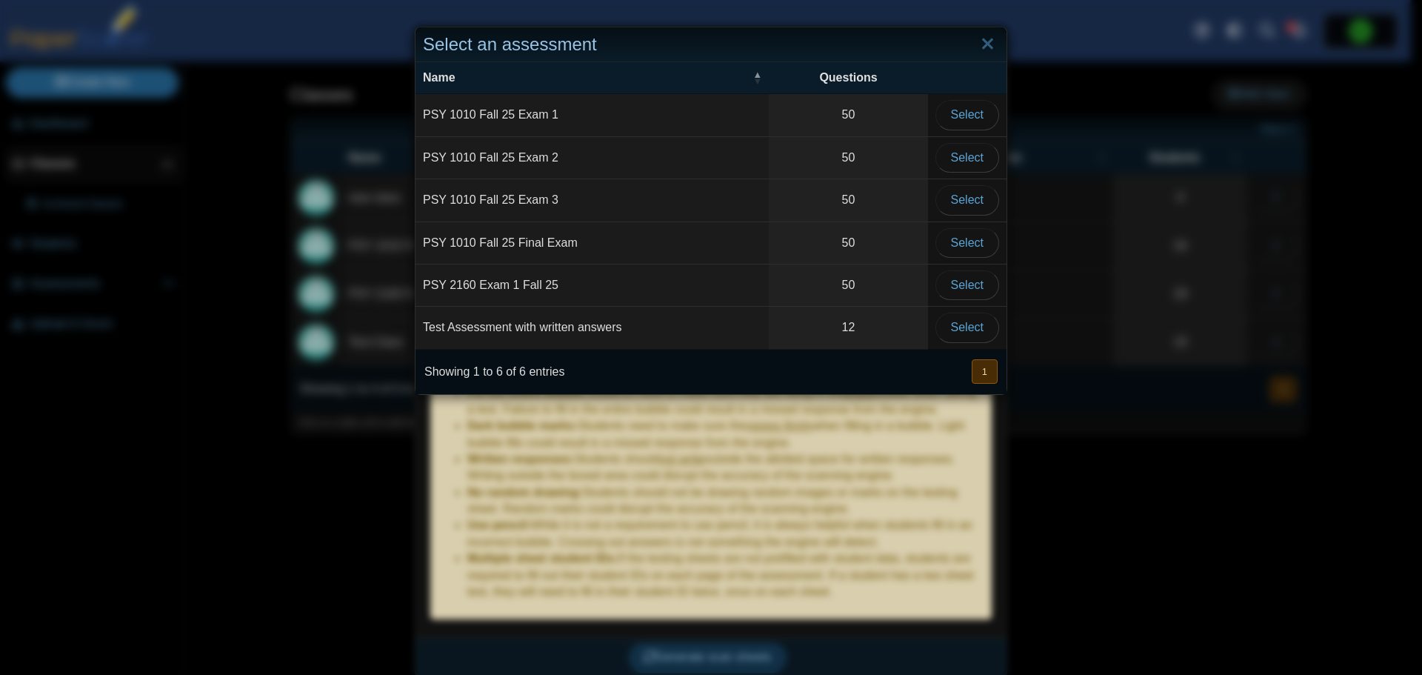
click at [583, 328] on td "Test Assessment with written answers" at bounding box center [591, 328] width 353 height 42
click at [980, 331] on button "Select" at bounding box center [967, 327] width 64 height 30
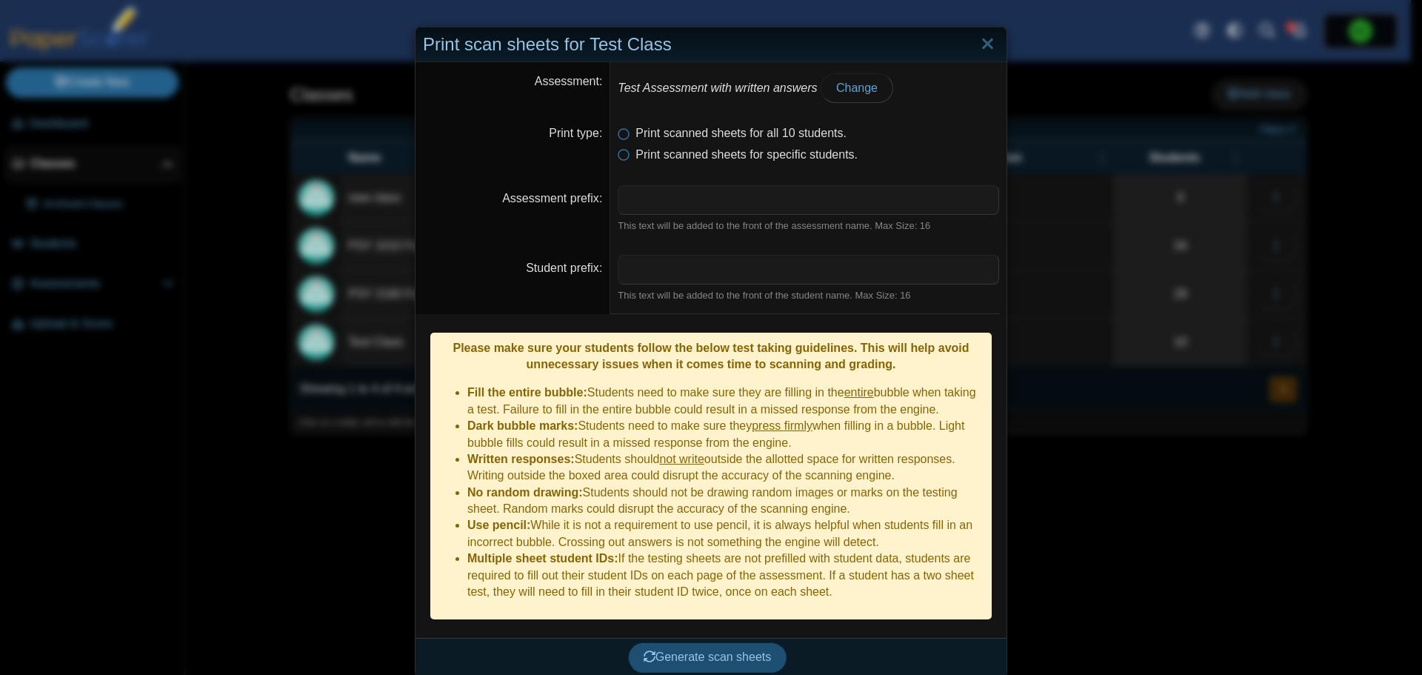
click at [741, 650] on span "Generate scan sheets" at bounding box center [708, 656] width 128 height 13
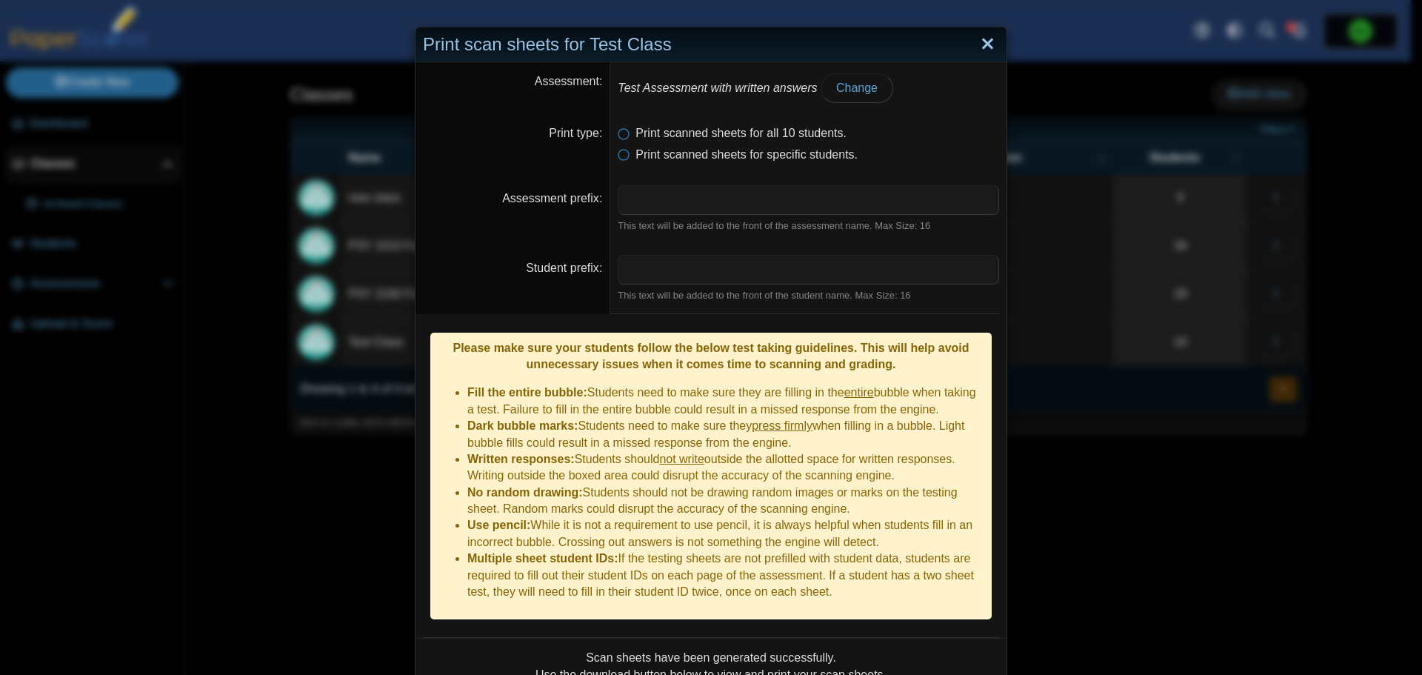
click at [976, 39] on link "Close" at bounding box center [987, 44] width 23 height 25
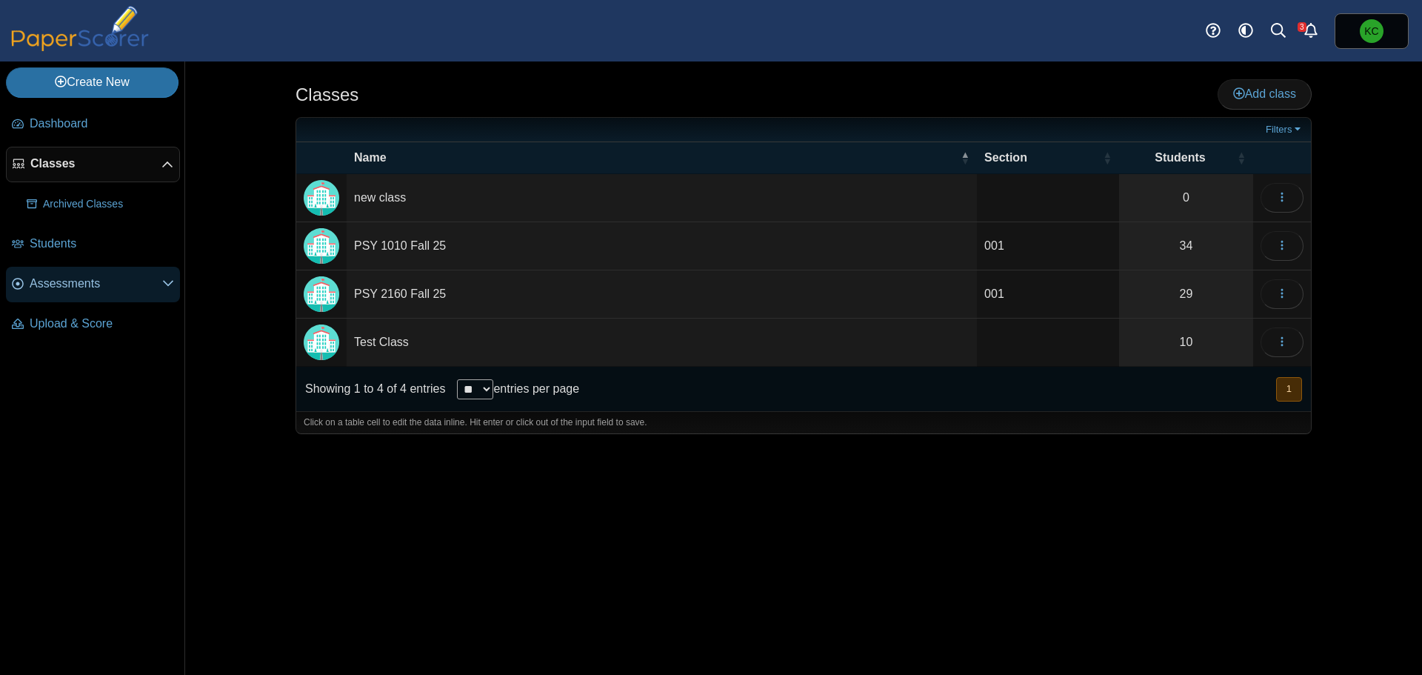
click at [89, 281] on span "Assessments" at bounding box center [96, 283] width 133 height 16
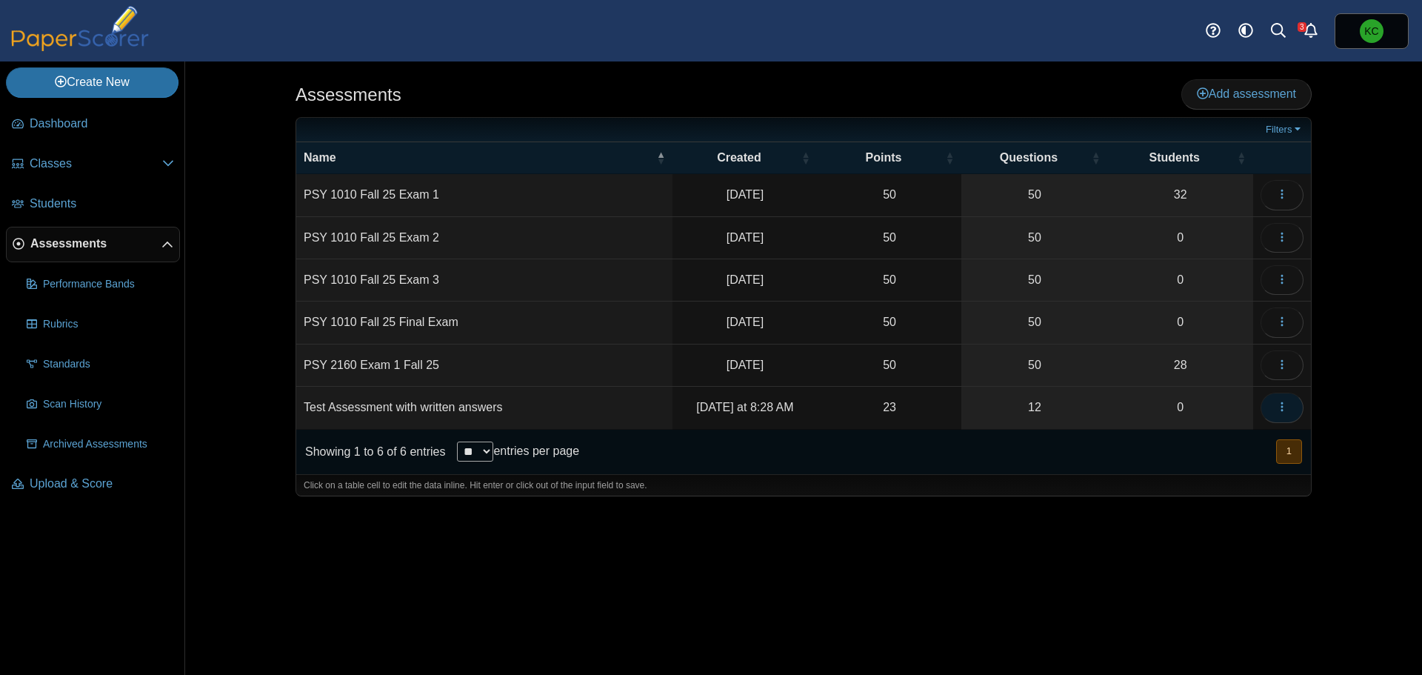
click at [1273, 408] on button "button" at bounding box center [1281, 407] width 43 height 30
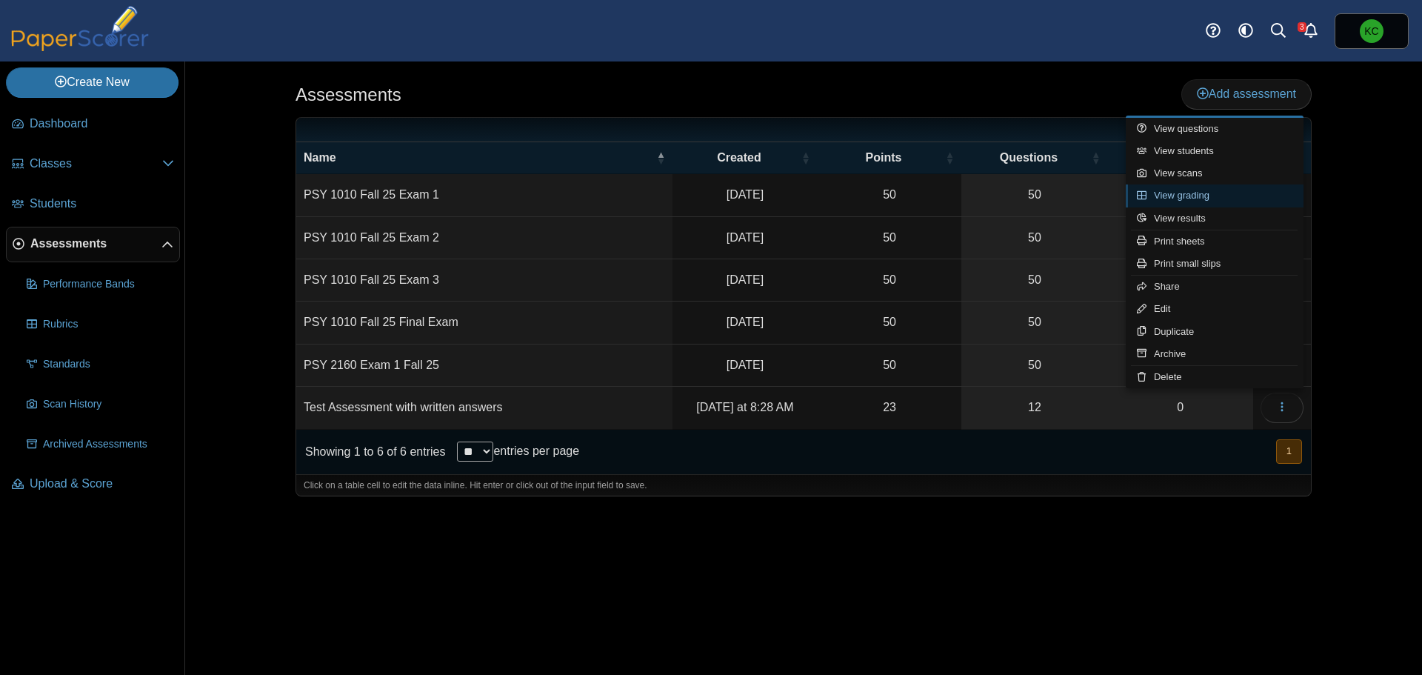
click at [1194, 194] on link "View grading" at bounding box center [1215, 195] width 178 height 22
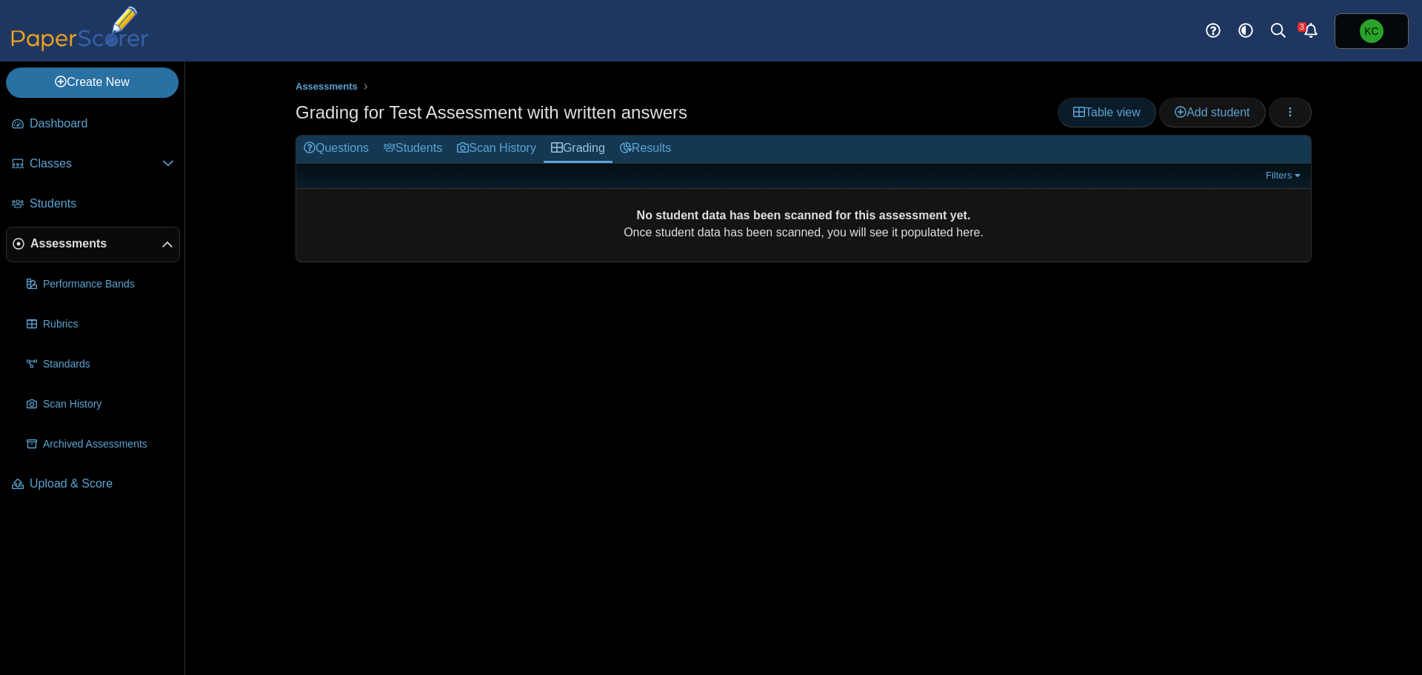
click at [1127, 121] on link "Table view" at bounding box center [1106, 113] width 98 height 30
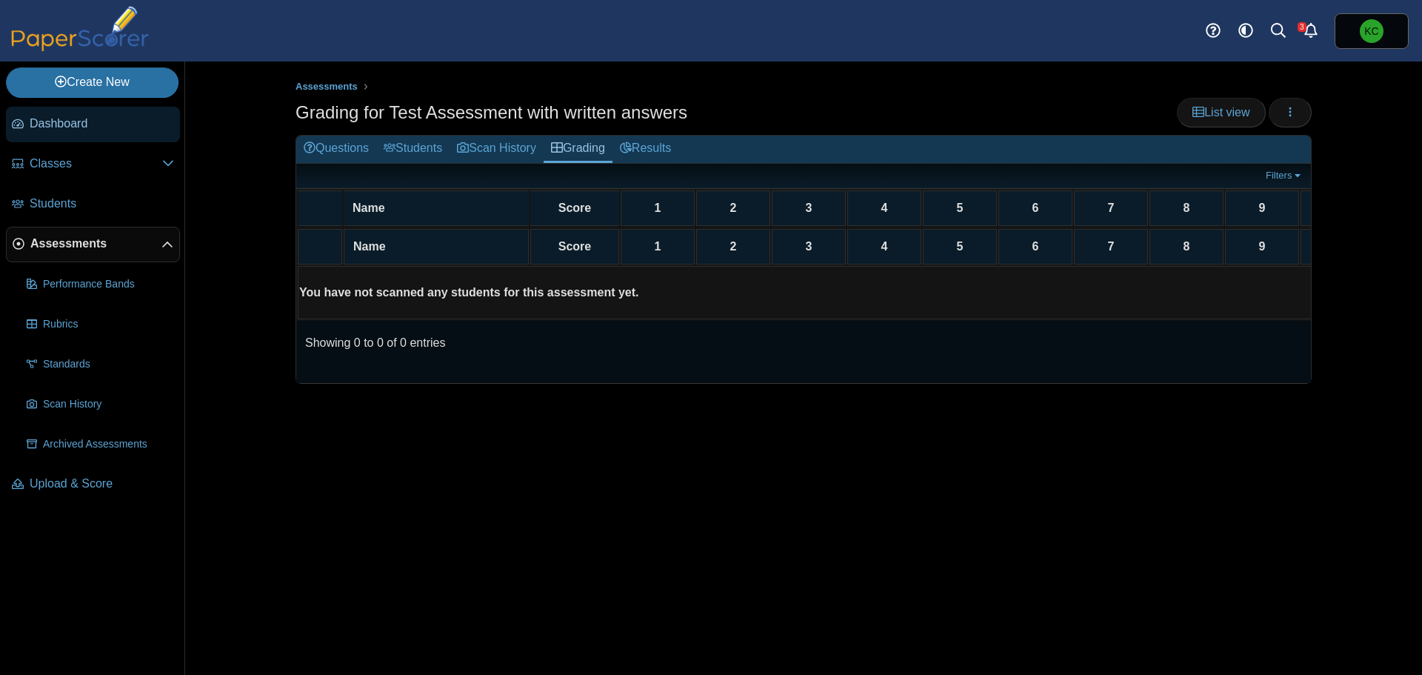
click at [67, 127] on span "Dashboard" at bounding box center [102, 124] width 144 height 16
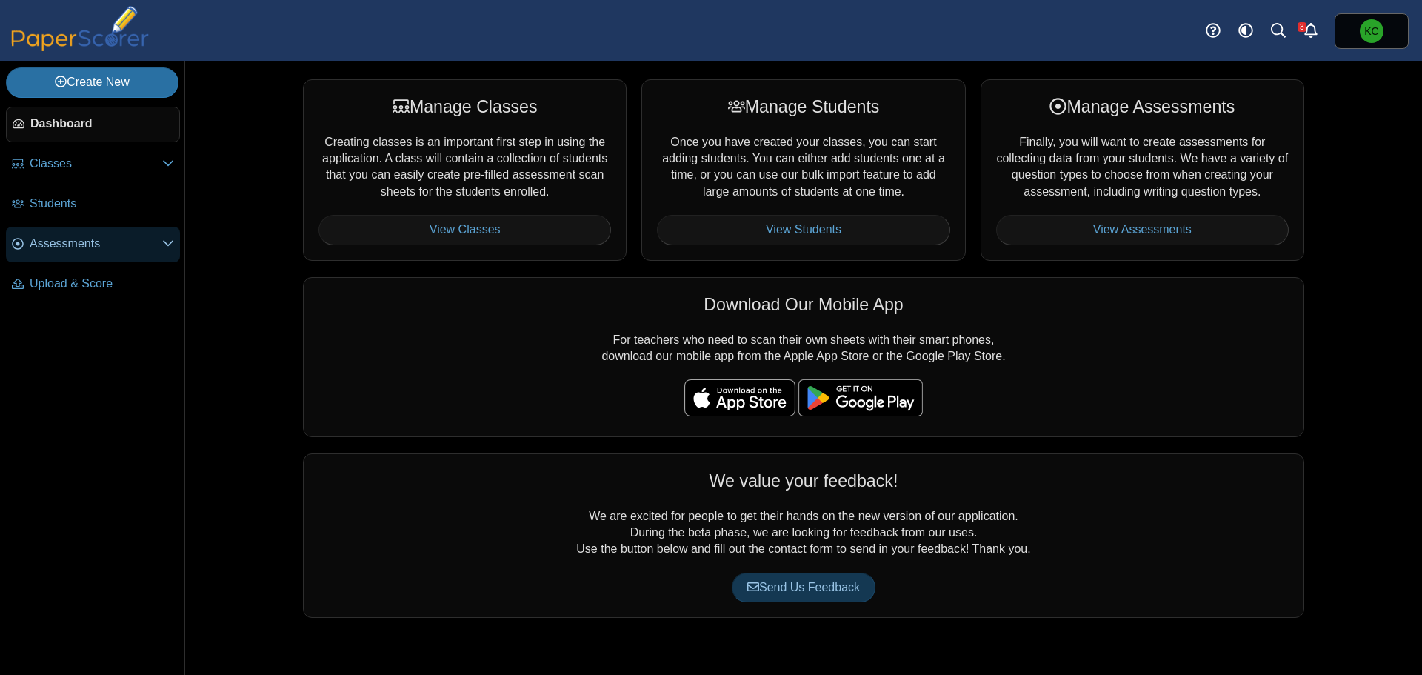
click at [55, 245] on span "Assessments" at bounding box center [96, 243] width 133 height 16
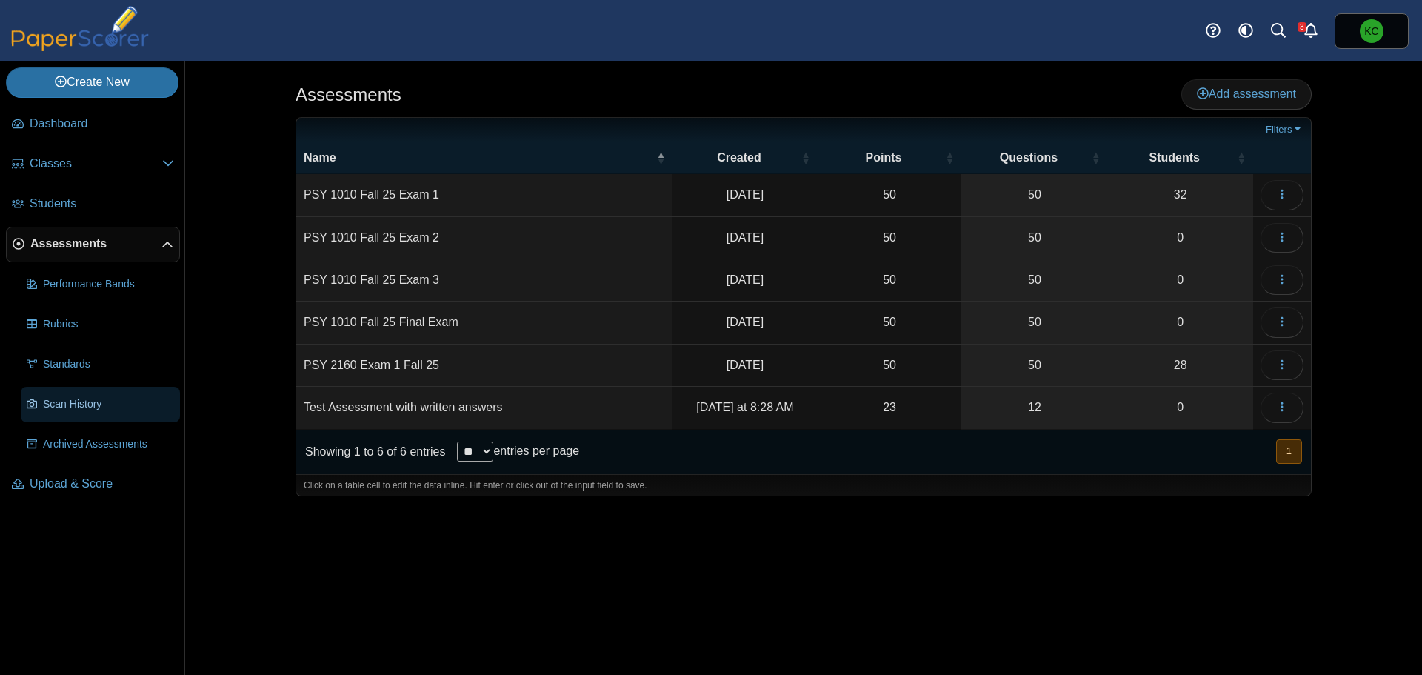
click at [97, 407] on span "Scan History" at bounding box center [108, 404] width 131 height 15
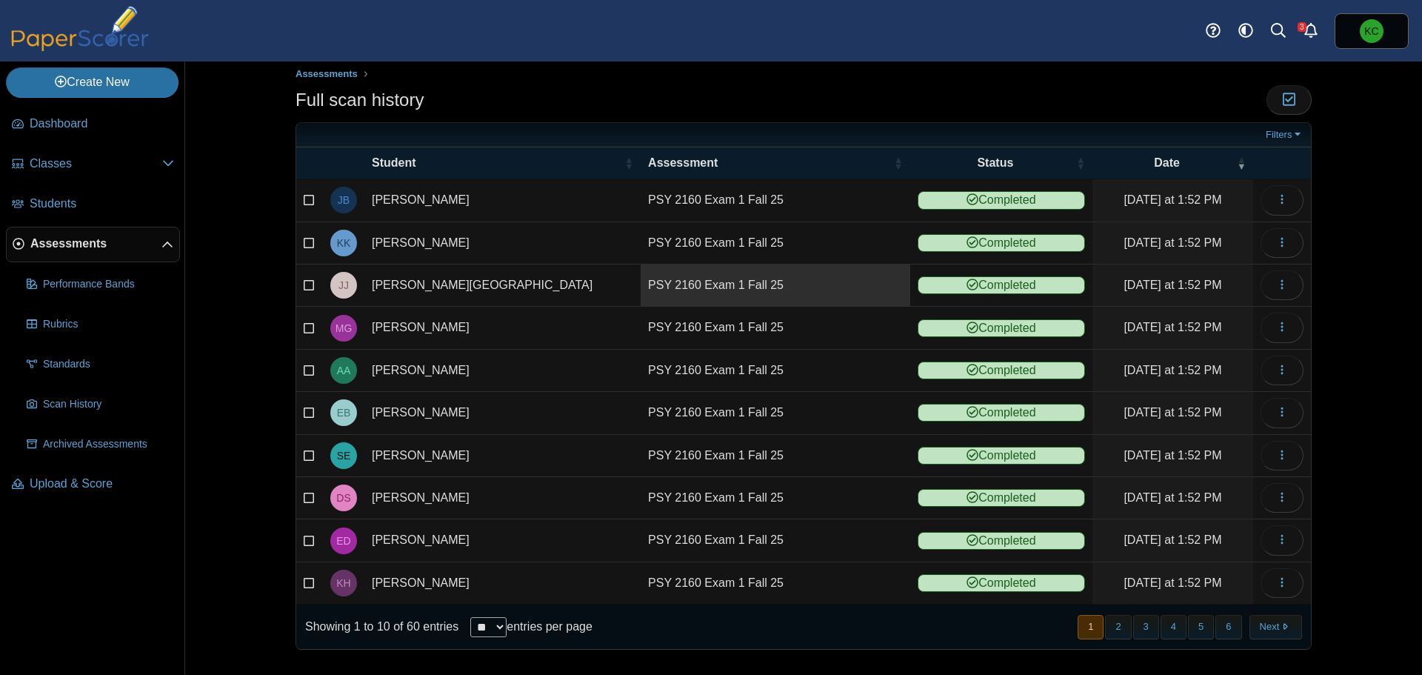
scroll to position [16, 0]
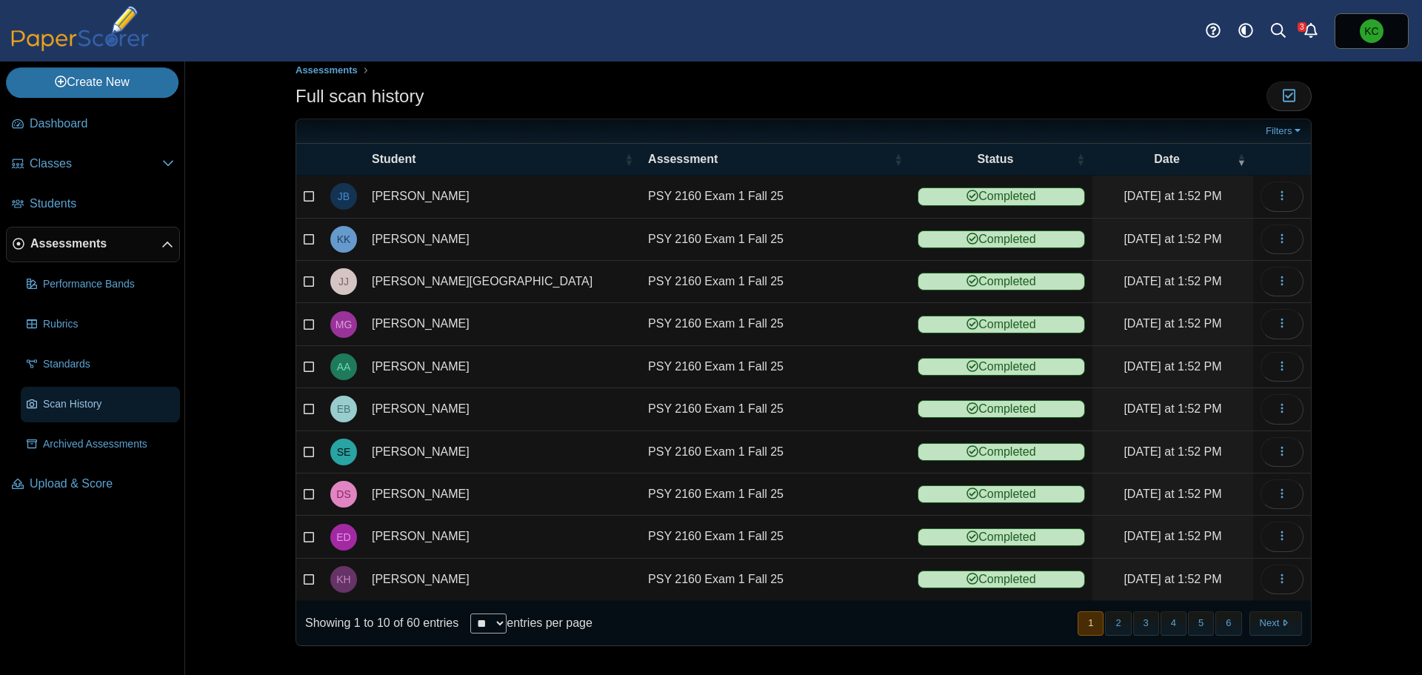
click at [76, 409] on span "Scan History" at bounding box center [108, 404] width 131 height 15
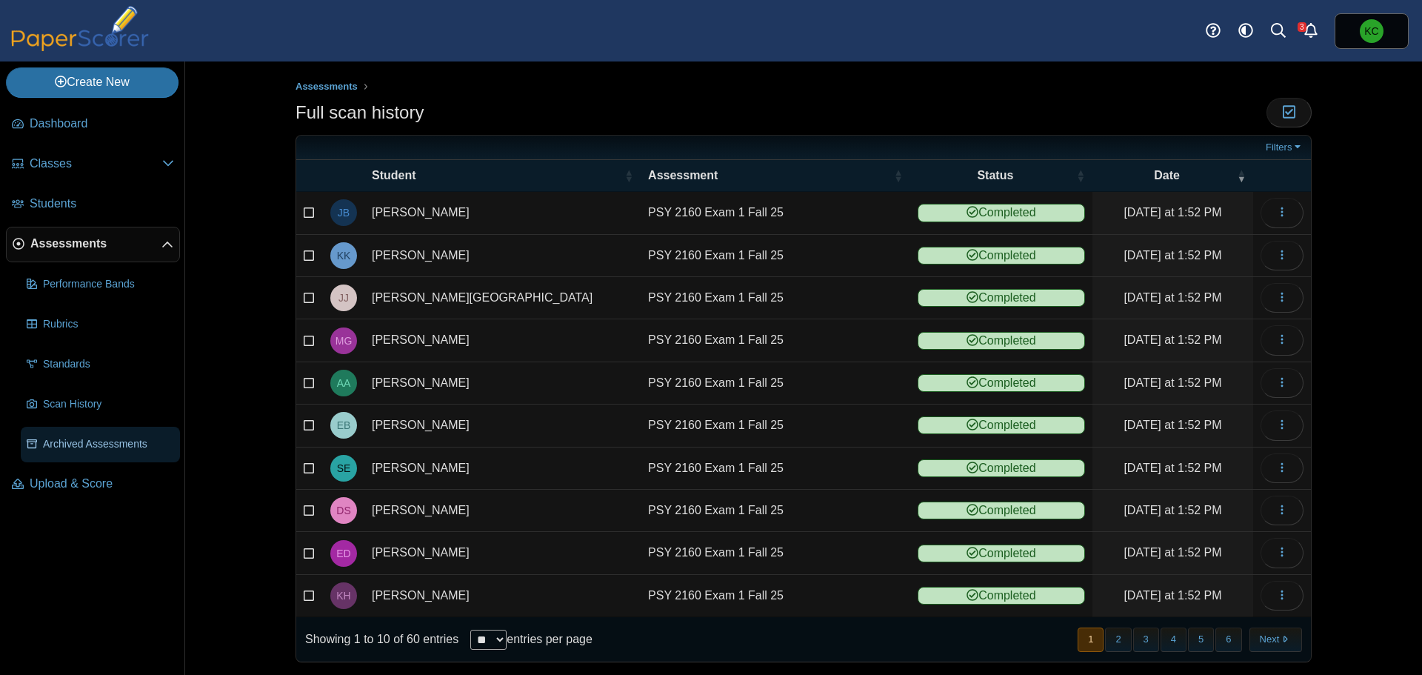
click at [107, 441] on span "Archived Assessments" at bounding box center [108, 444] width 131 height 15
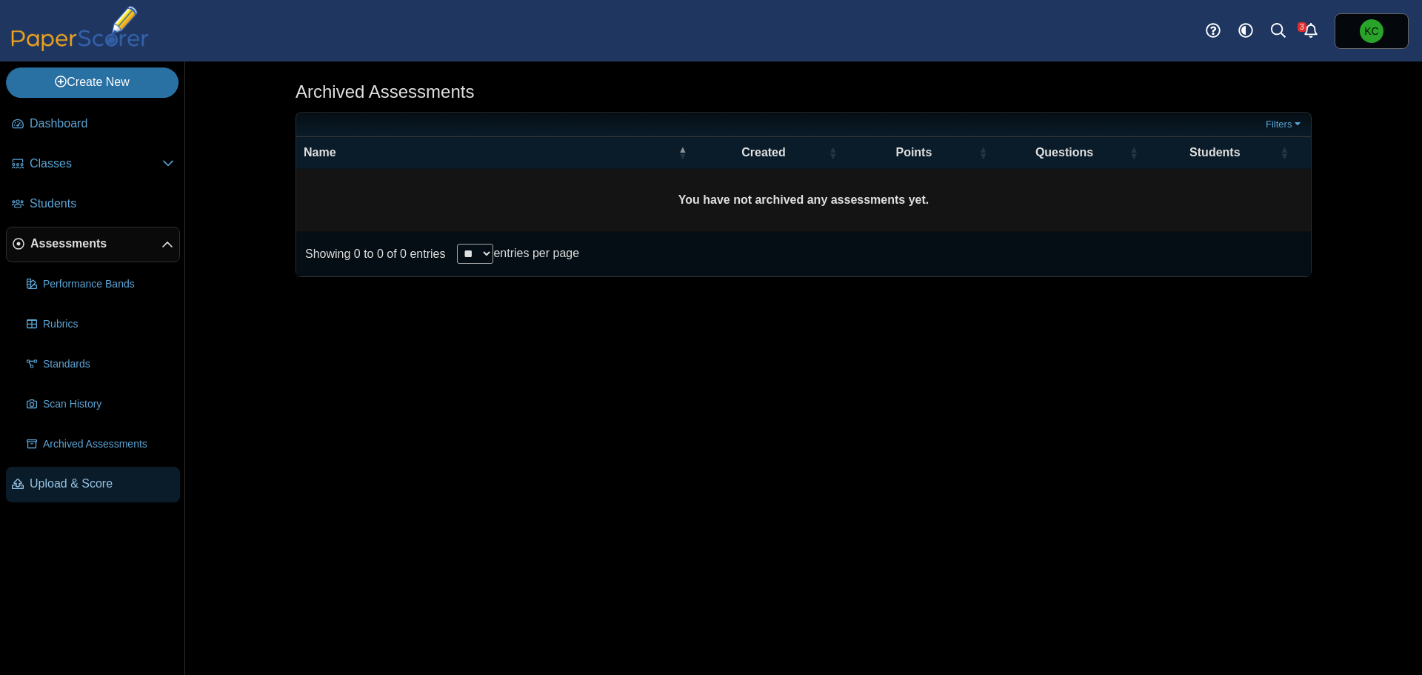
click at [101, 489] on span "Upload & Score" at bounding box center [102, 483] width 144 height 16
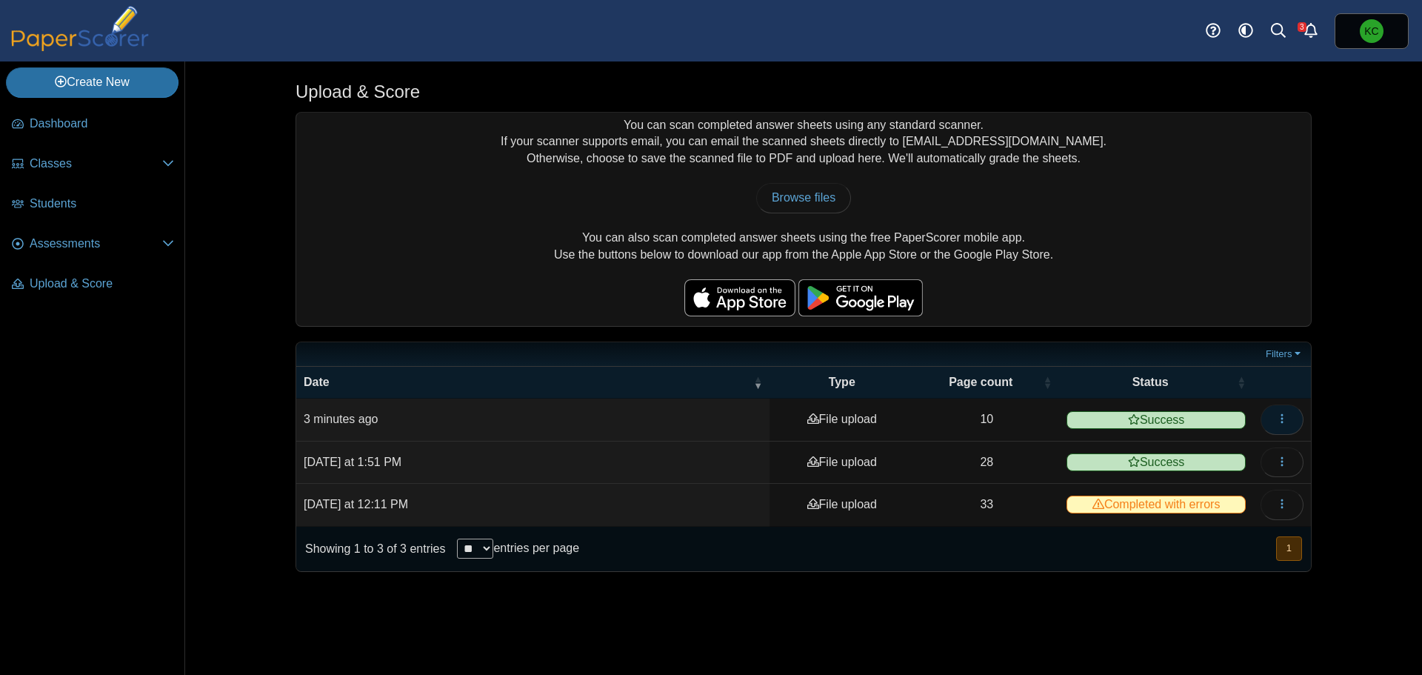
click at [1285, 420] on icon "button" at bounding box center [1282, 418] width 12 height 12
click at [1245, 452] on link "View scanned pages" at bounding box center [1215, 452] width 178 height 22
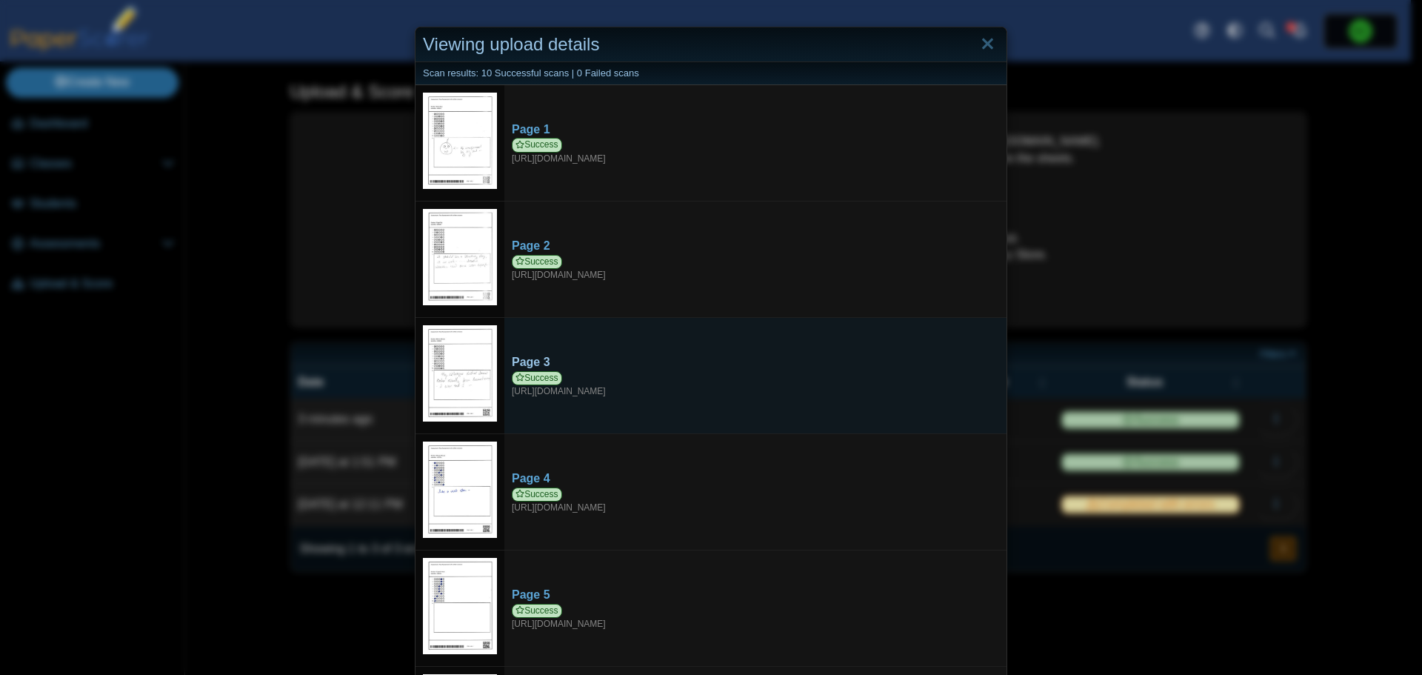
click at [721, 390] on div "Success https://forms.paperscorer.com/scans/10/5664/238932/3185655_OCTOBER_1_20…" at bounding box center [755, 384] width 487 height 27
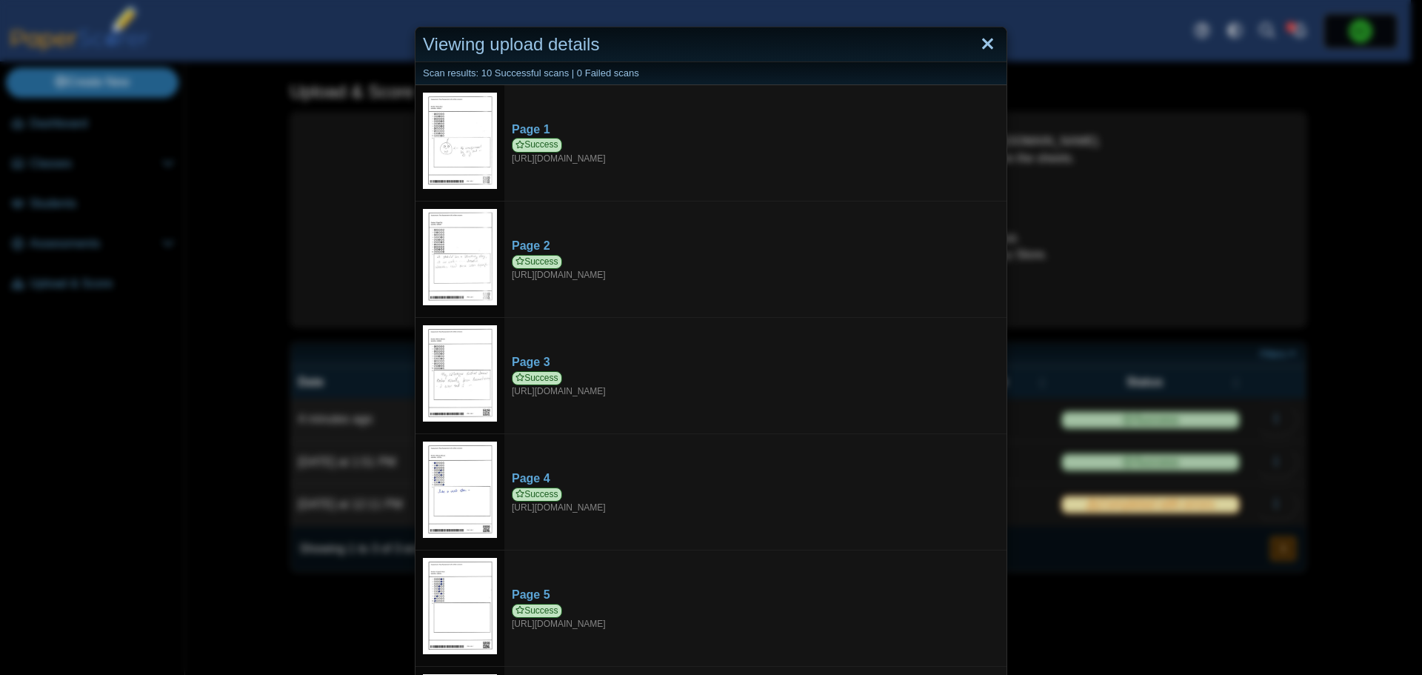
click at [986, 50] on link "Close" at bounding box center [987, 44] width 23 height 25
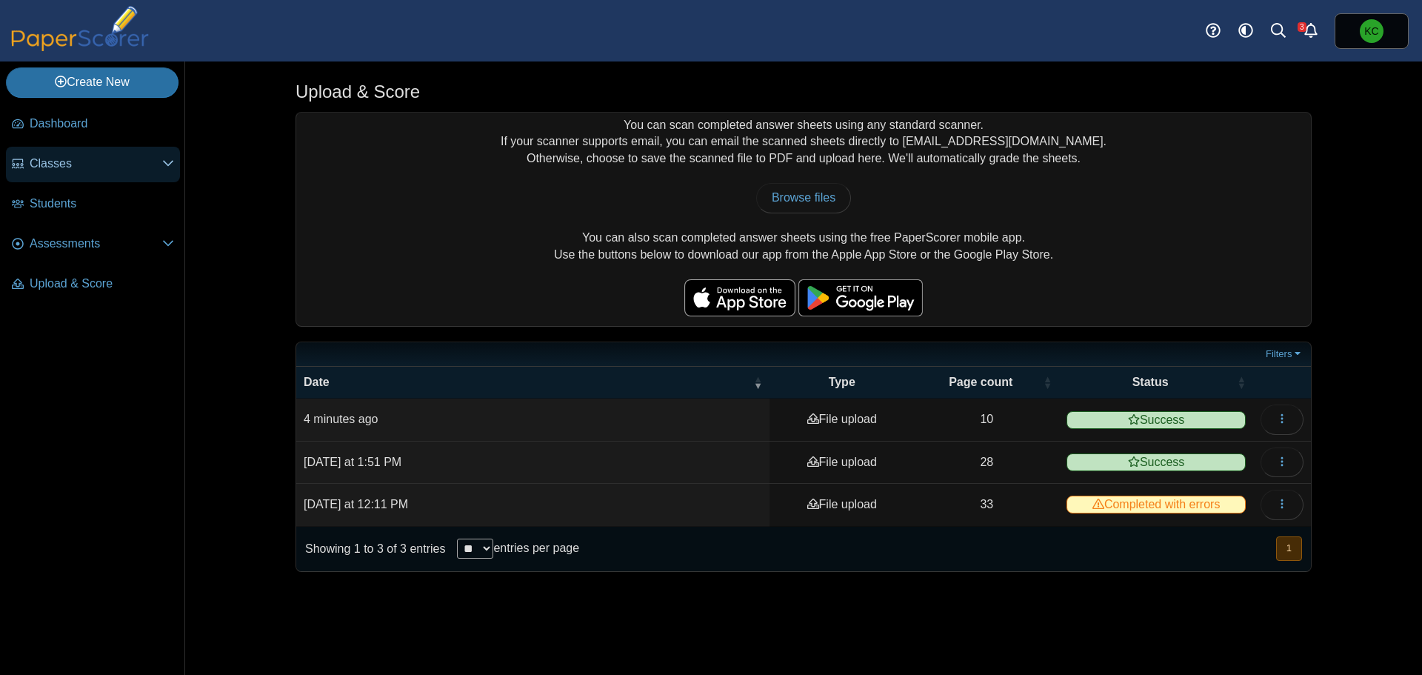
click at [71, 171] on span "Classes" at bounding box center [96, 164] width 133 height 16
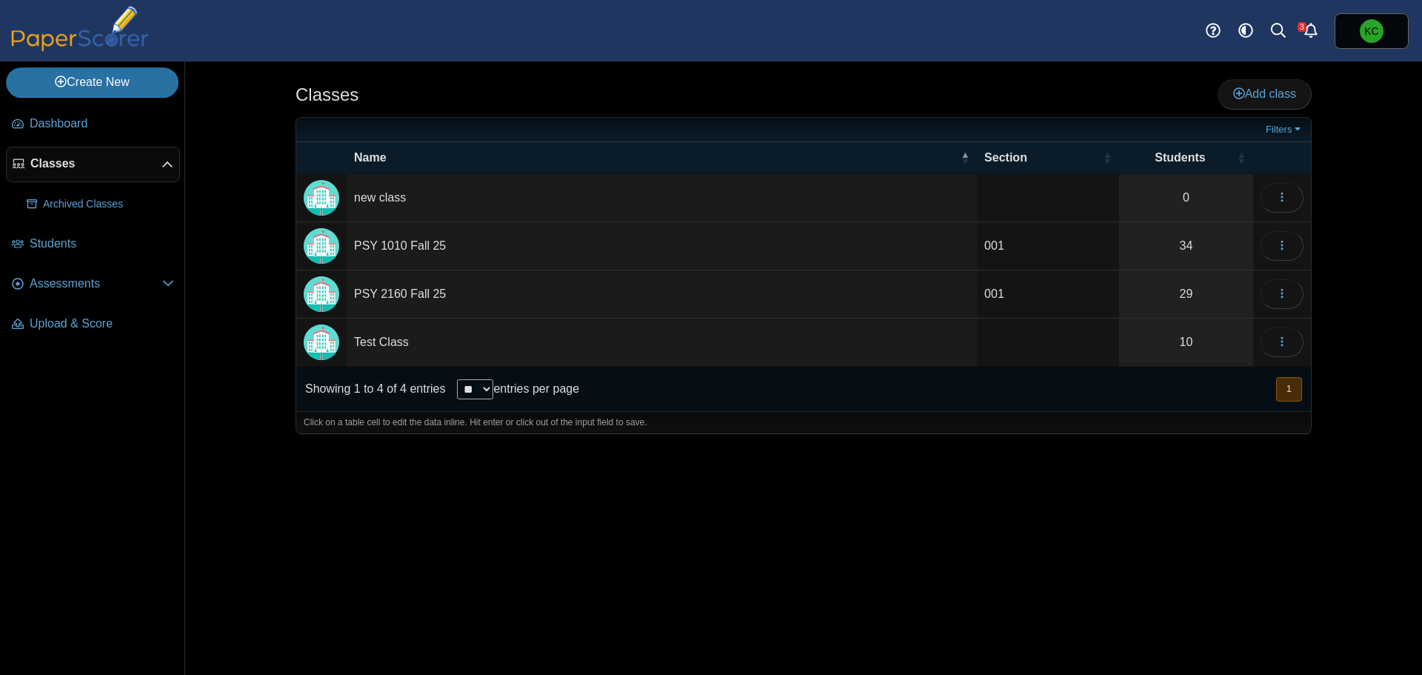
click at [377, 337] on td "Test Class" at bounding box center [662, 342] width 630 height 48
click at [1281, 339] on icon "button" at bounding box center [1282, 341] width 12 height 12
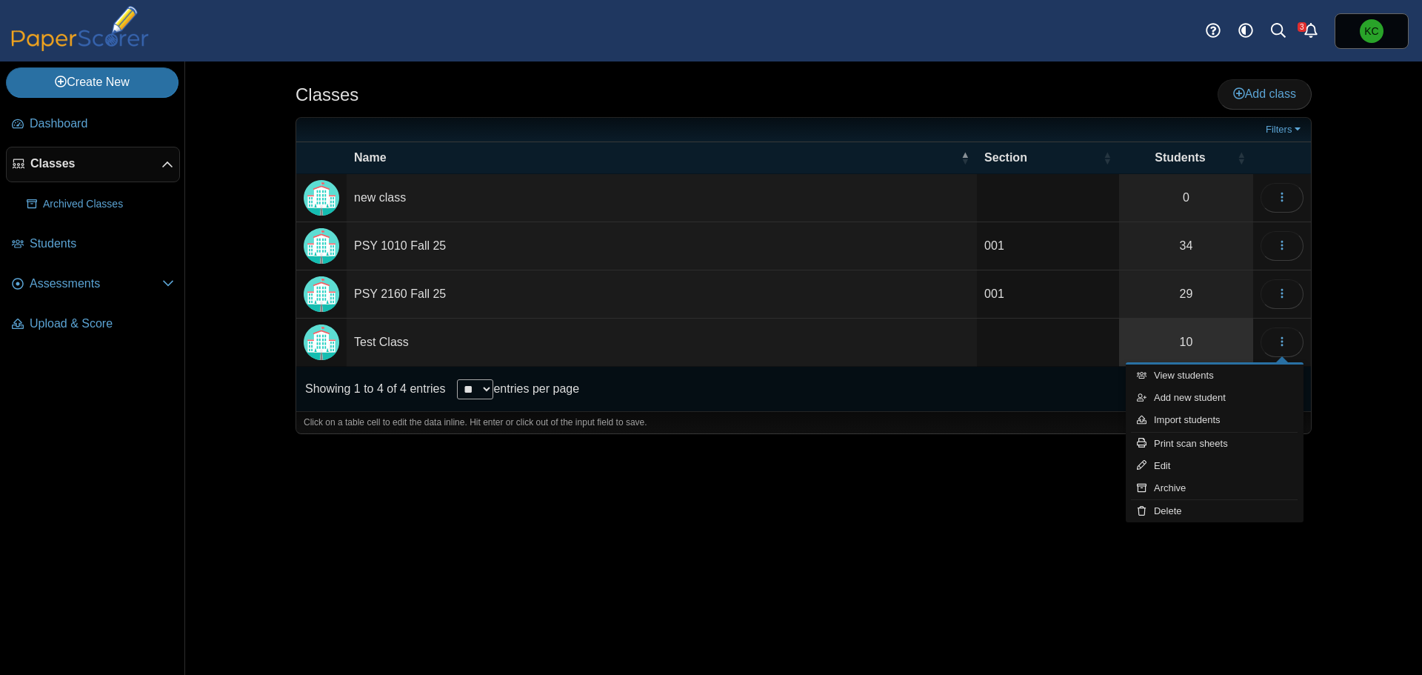
click at [1207, 351] on link "10" at bounding box center [1186, 341] width 134 height 47
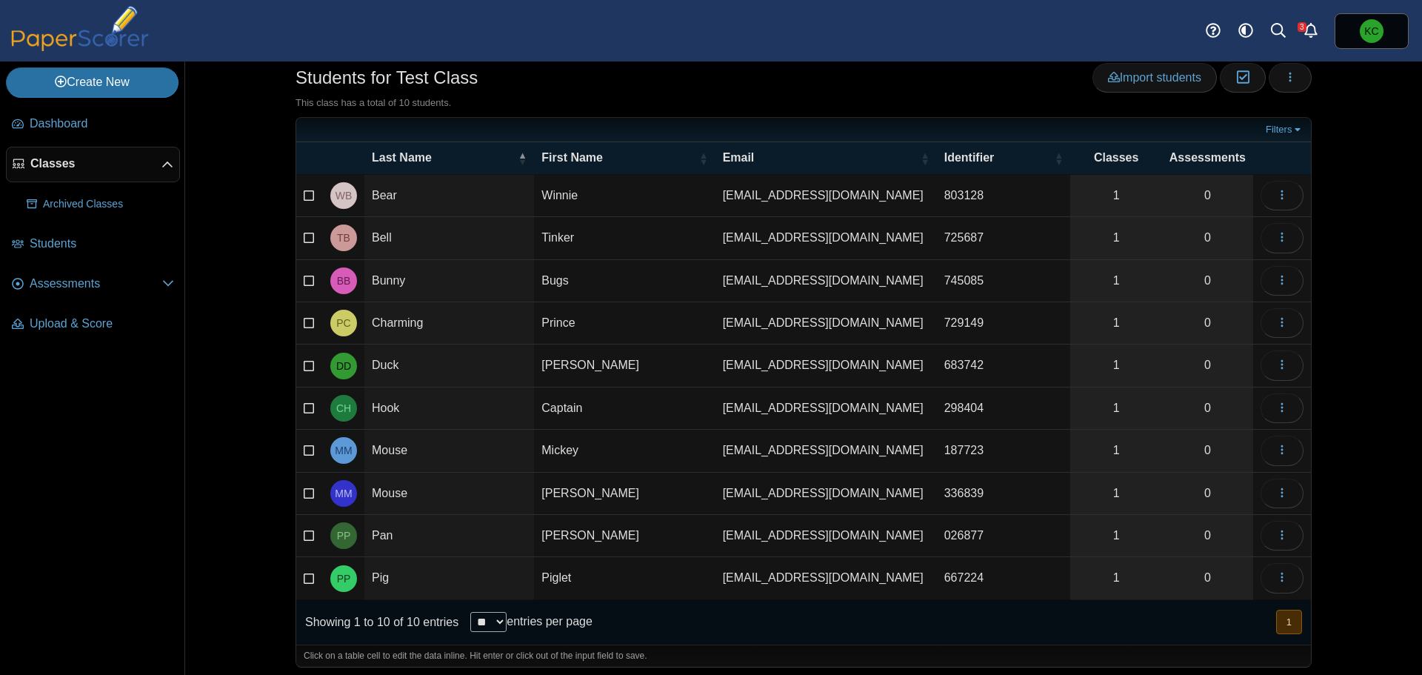
scroll to position [41, 0]
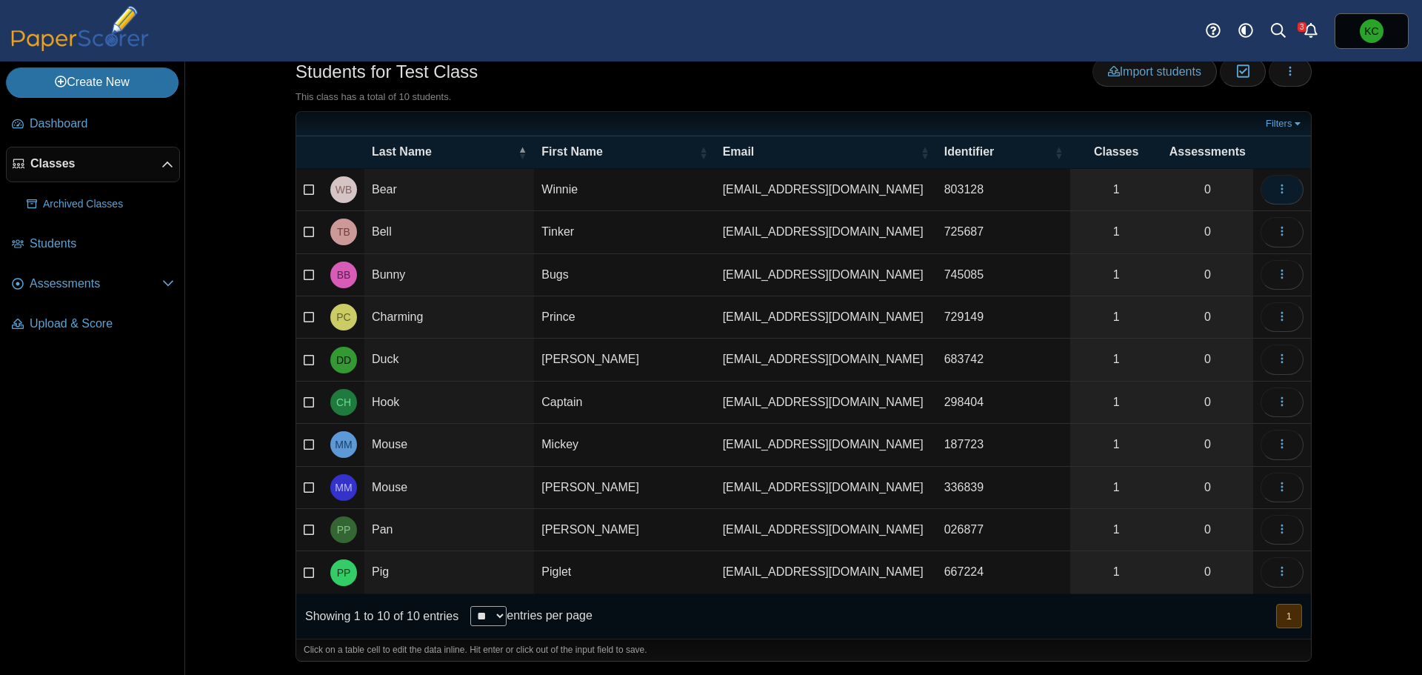
click at [1276, 183] on icon "button" at bounding box center [1282, 189] width 12 height 12
click at [1215, 267] on link "View assessments" at bounding box center [1209, 267] width 178 height 22
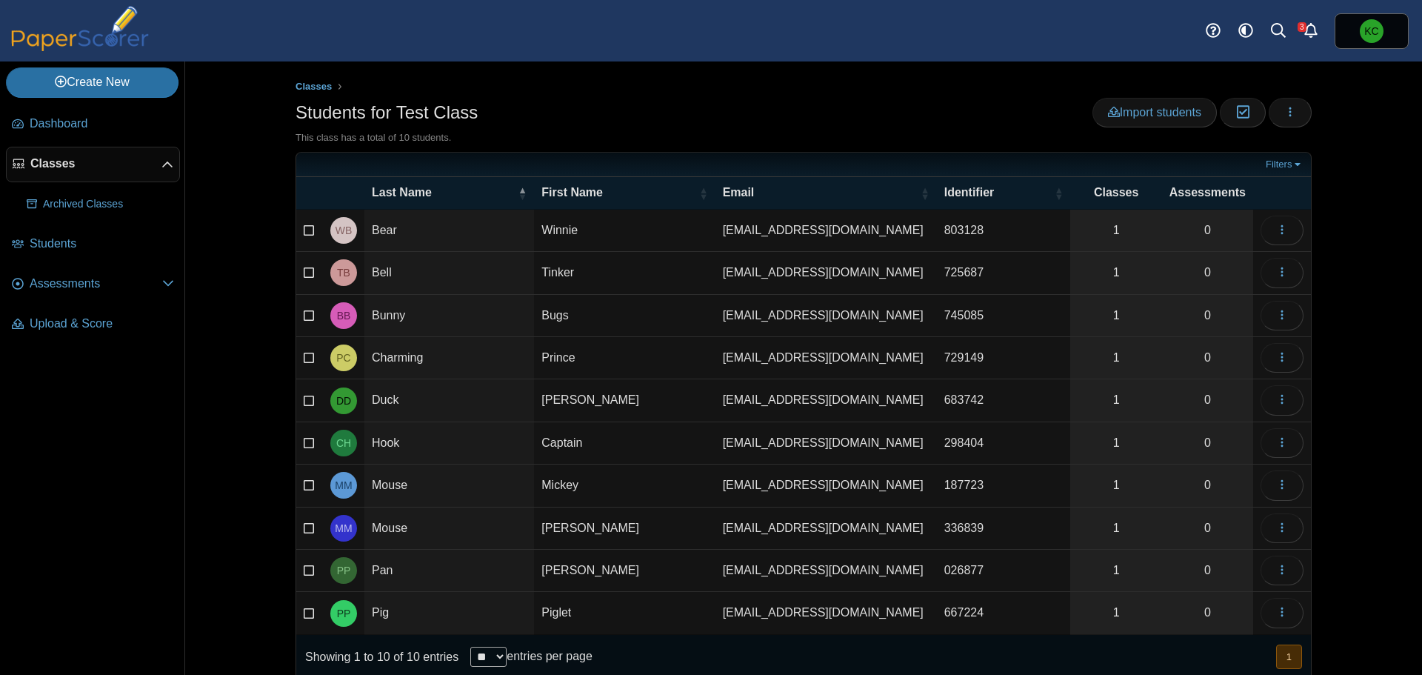
click at [674, 85] on ul "Classes" at bounding box center [803, 86] width 1016 height 15
click at [73, 289] on span "Assessments" at bounding box center [96, 283] width 133 height 16
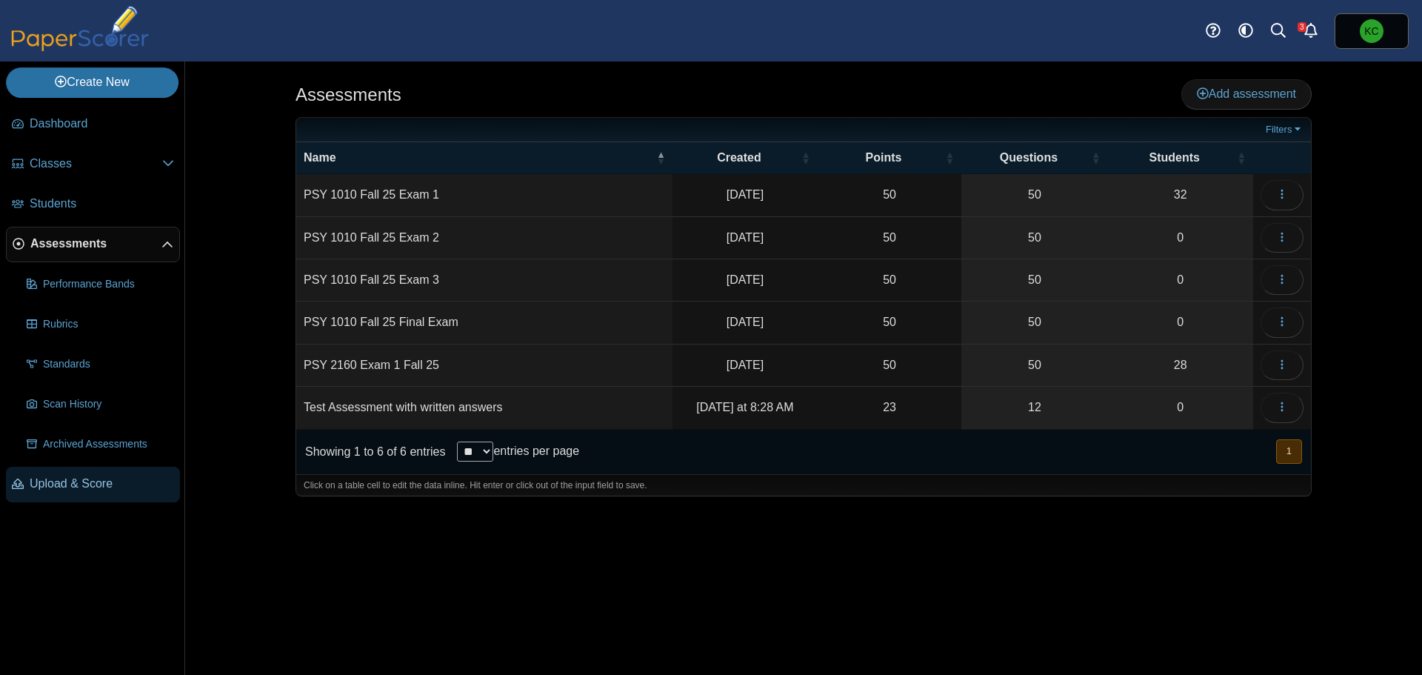
click at [83, 484] on span "Upload & Score" at bounding box center [102, 483] width 144 height 16
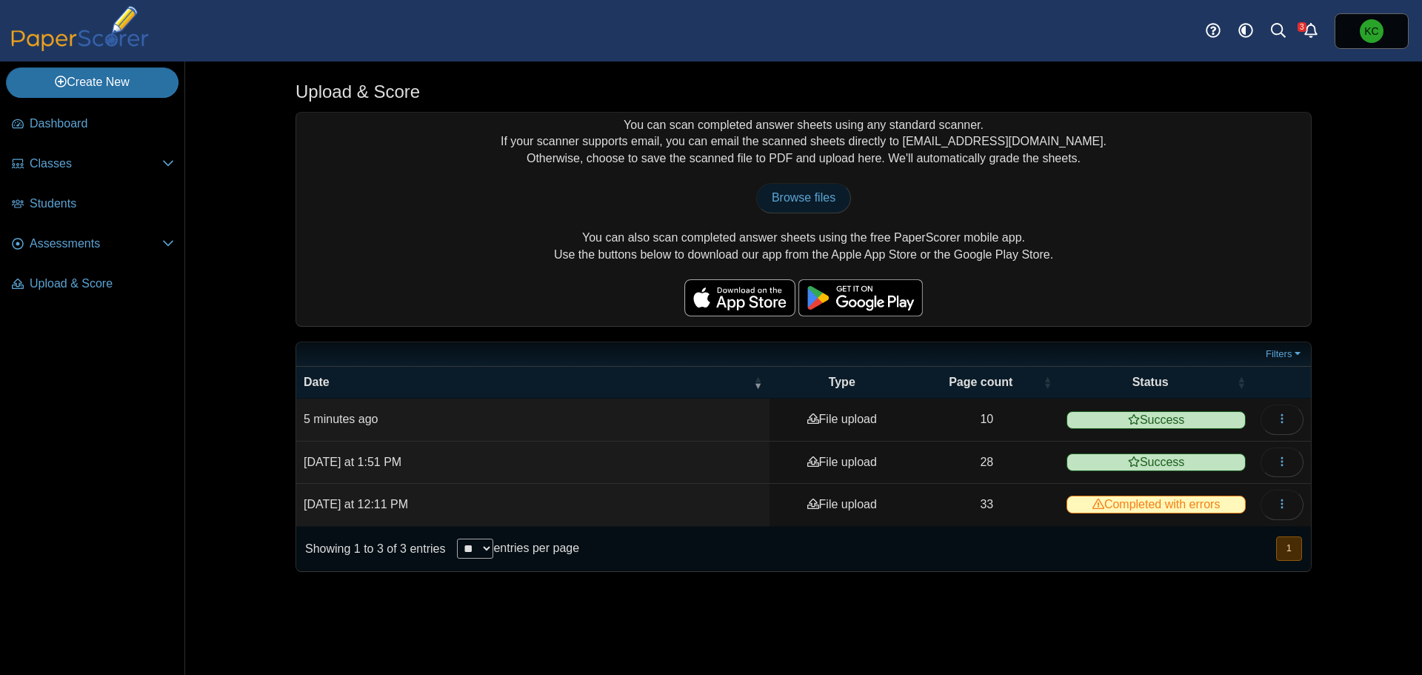
click at [807, 193] on span "Browse files" at bounding box center [804, 197] width 64 height 13
type input "**********"
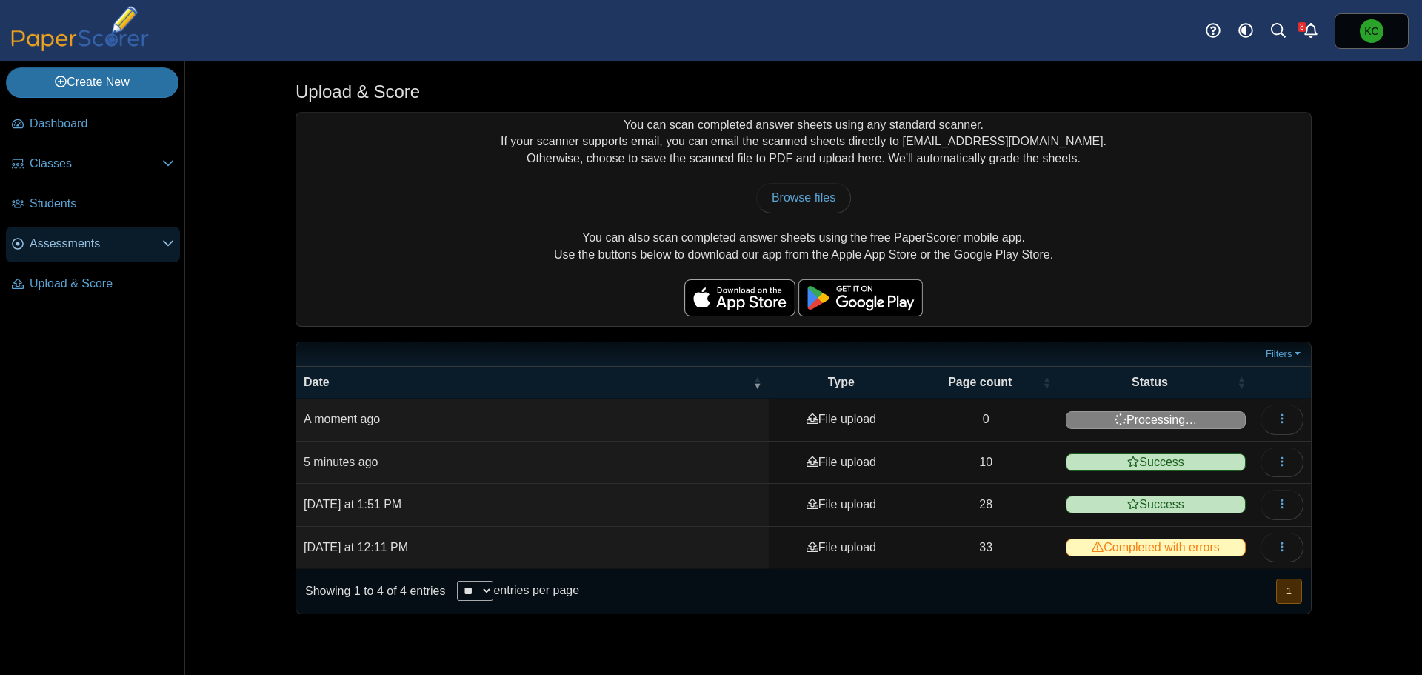
click at [67, 241] on span "Assessments" at bounding box center [96, 243] width 133 height 16
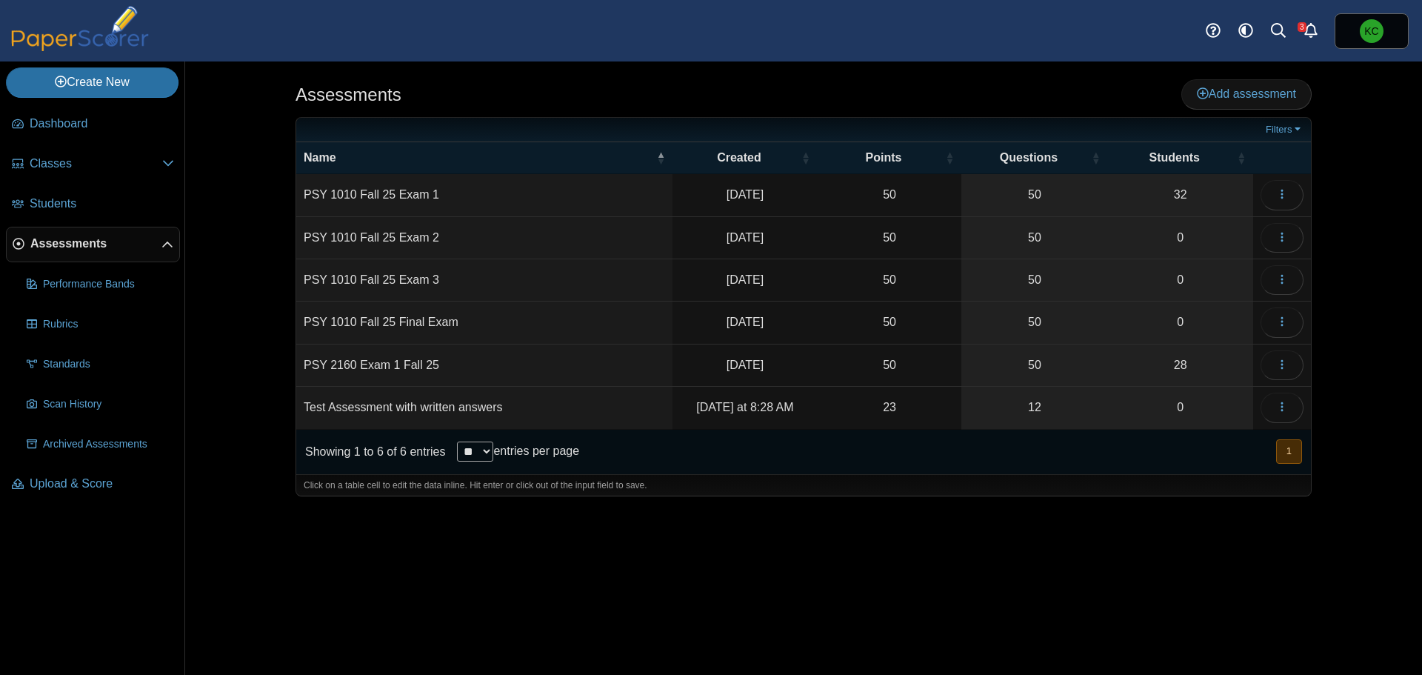
drag, startPoint x: 912, startPoint y: 553, endPoint x: 899, endPoint y: 543, distance: 16.9
click at [912, 553] on div "Assessments Add assessment 50" at bounding box center [803, 367] width 1111 height 613
click at [1286, 192] on icon "button" at bounding box center [1282, 194] width 12 height 12
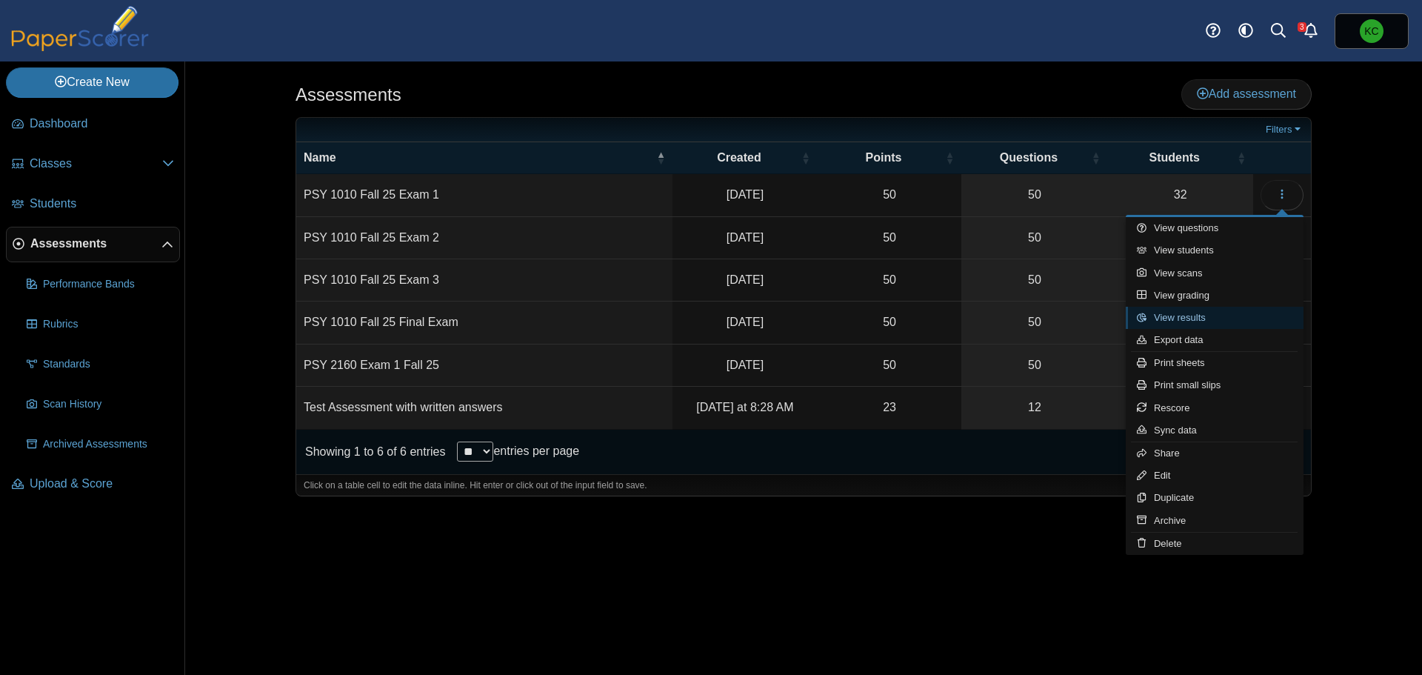
click at [1220, 321] on link "View results" at bounding box center [1215, 318] width 178 height 22
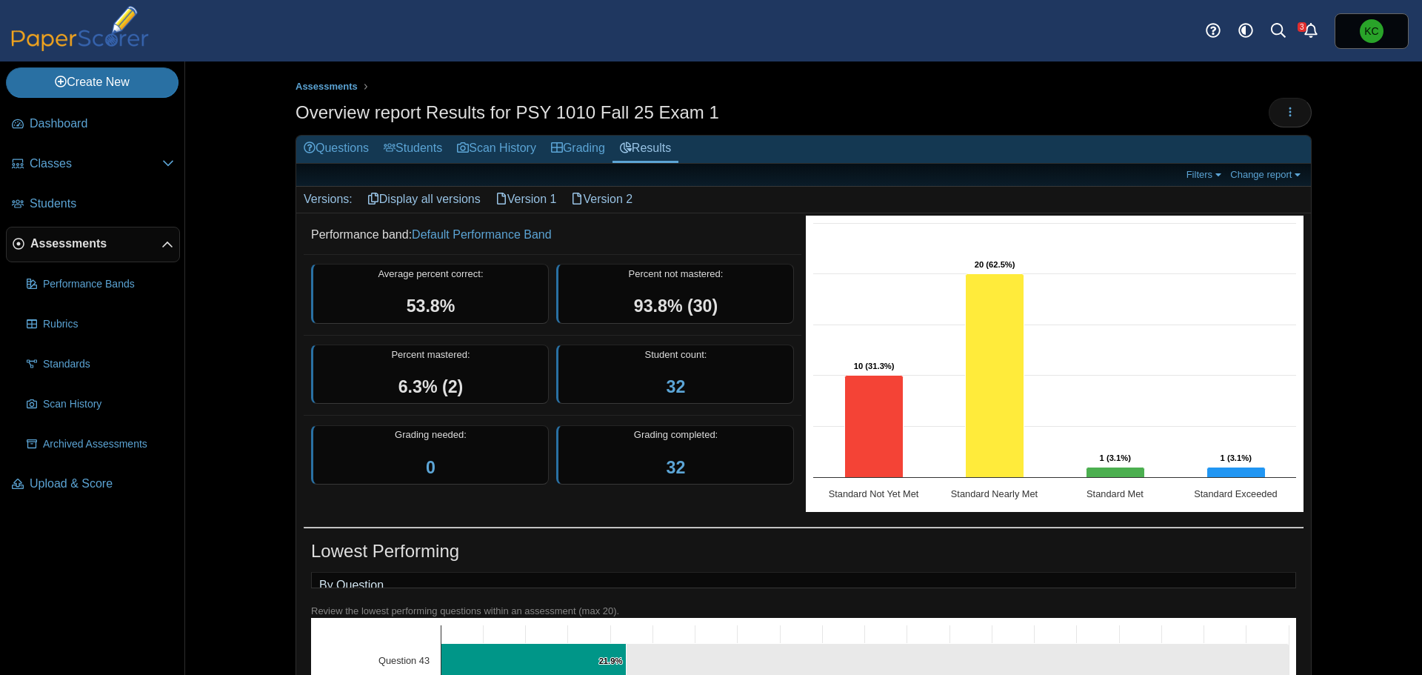
click at [517, 204] on link "Version 1" at bounding box center [526, 199] width 76 height 25
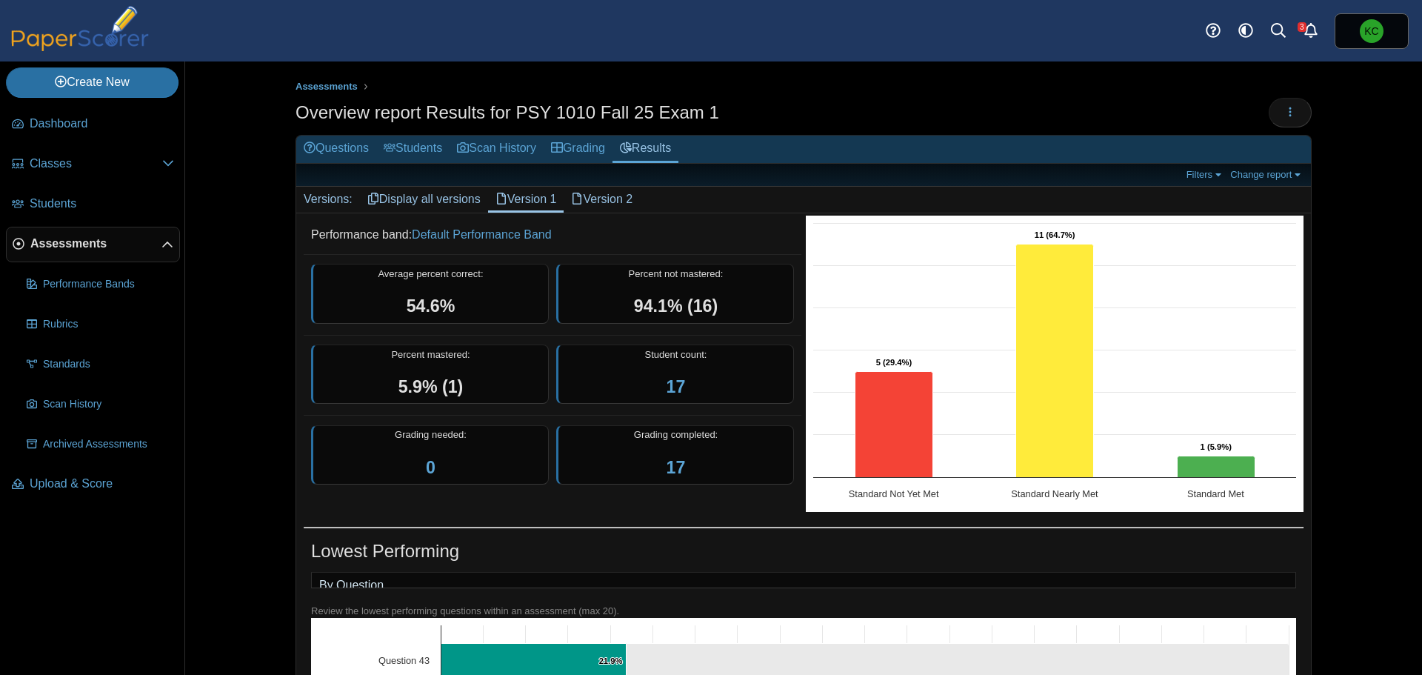
click at [595, 202] on link "Version 2" at bounding box center [602, 199] width 76 height 25
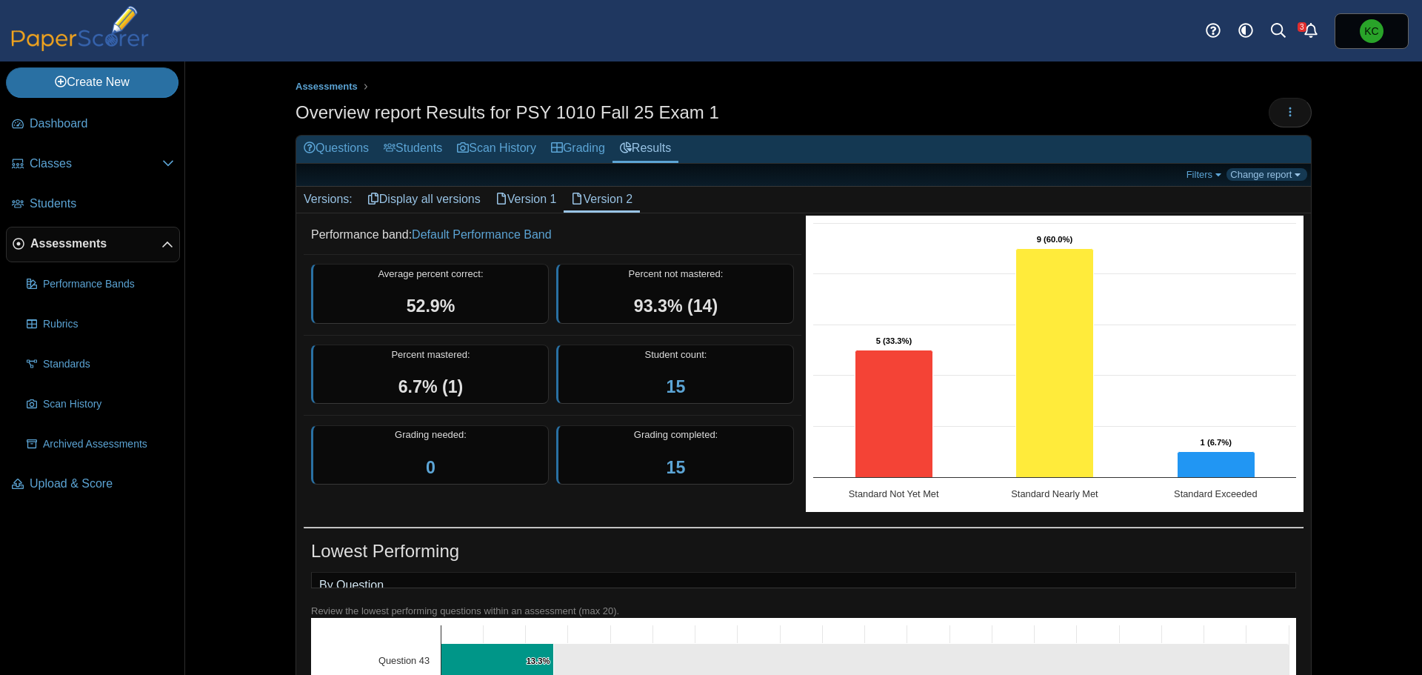
click at [1281, 175] on link "Change report" at bounding box center [1266, 174] width 81 height 13
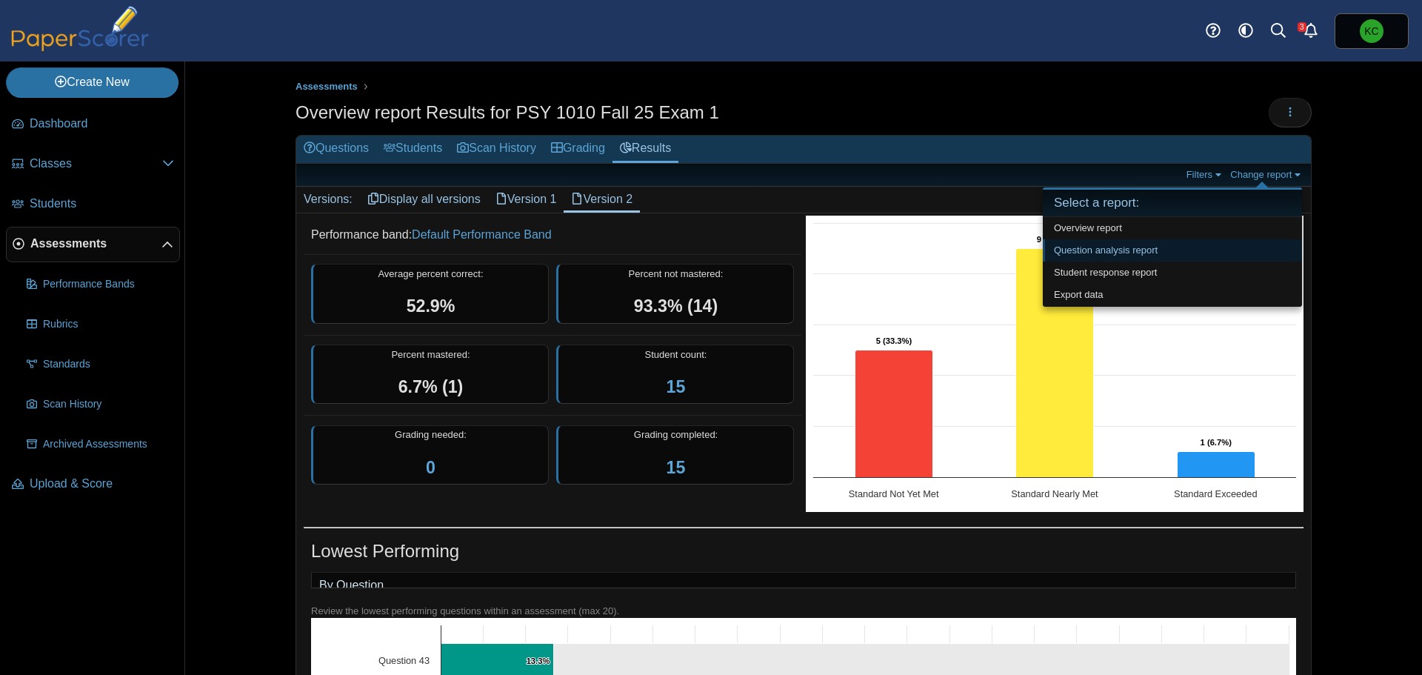
click at [1122, 255] on link "Question analysis report" at bounding box center [1172, 250] width 259 height 22
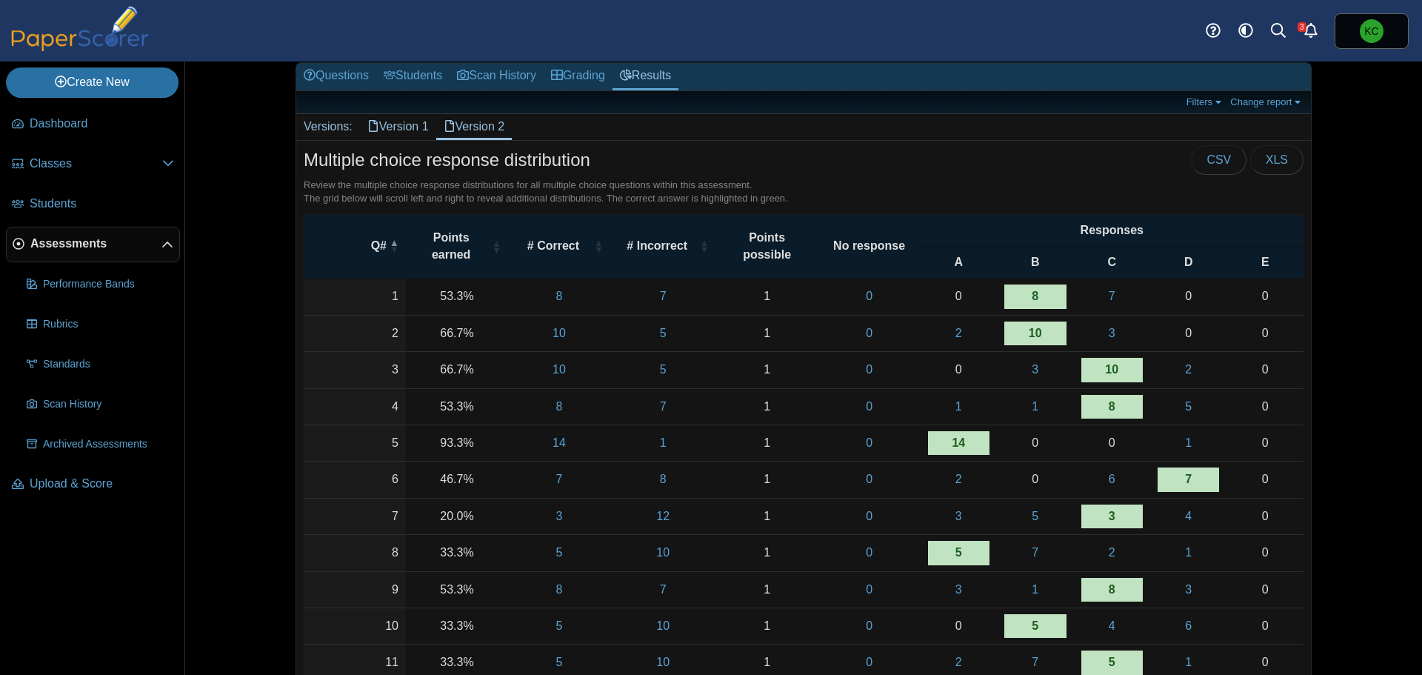
scroll to position [74, 0]
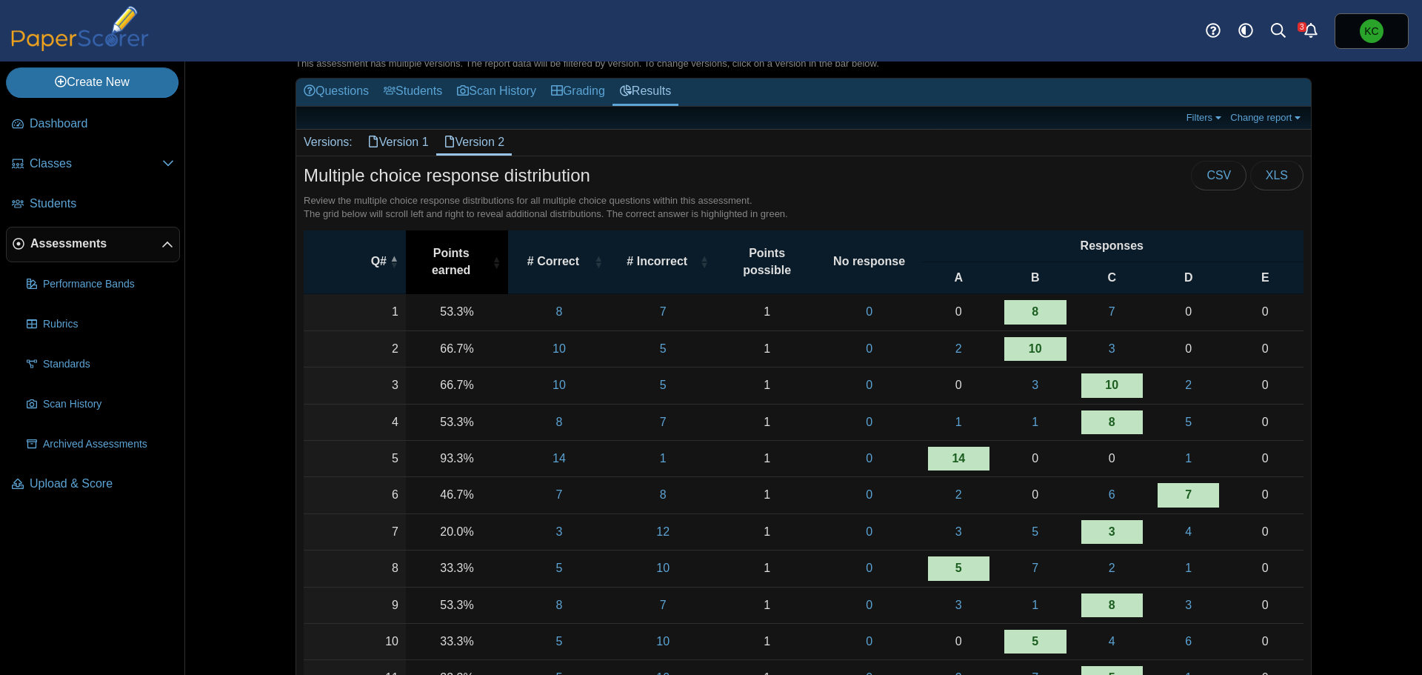
click at [467, 267] on span "Points earned" at bounding box center [451, 261] width 76 height 33
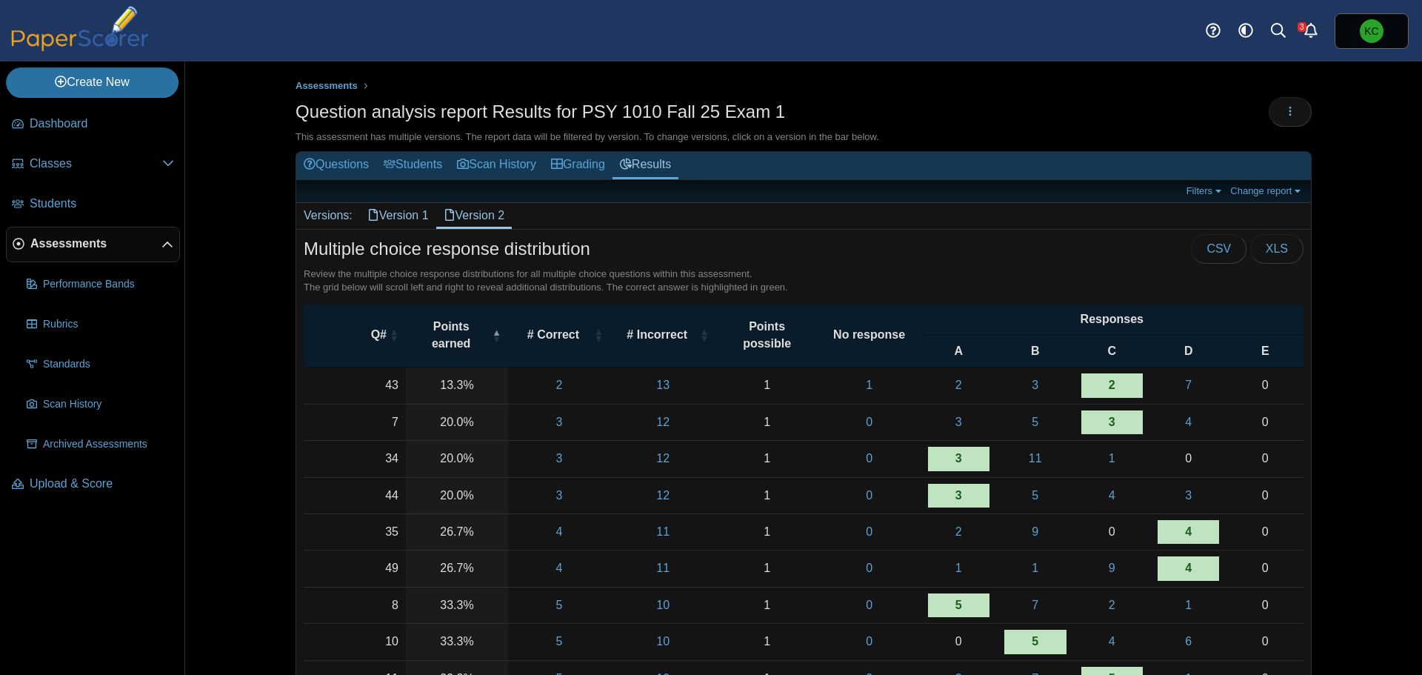
scroll to position [0, 0]
click at [336, 85] on span "Assessments" at bounding box center [326, 86] width 62 height 11
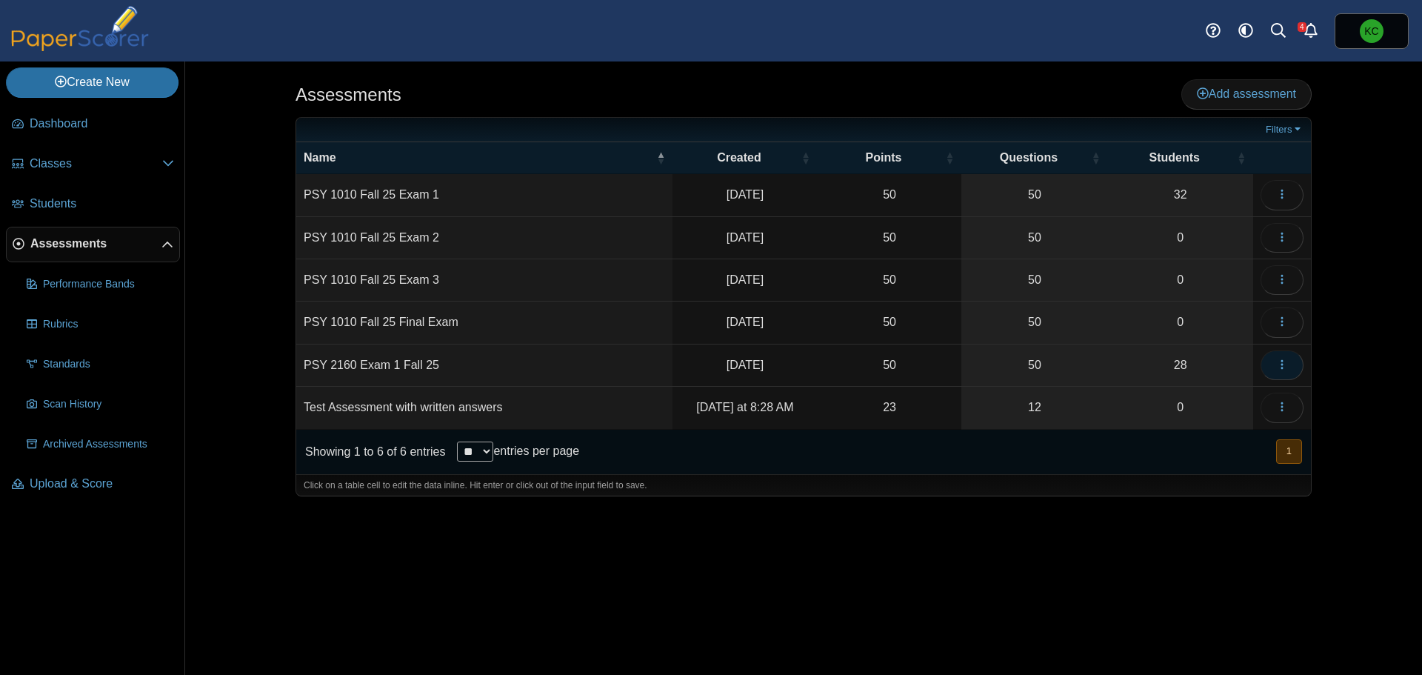
click at [1280, 361] on icon "button" at bounding box center [1282, 364] width 12 height 12
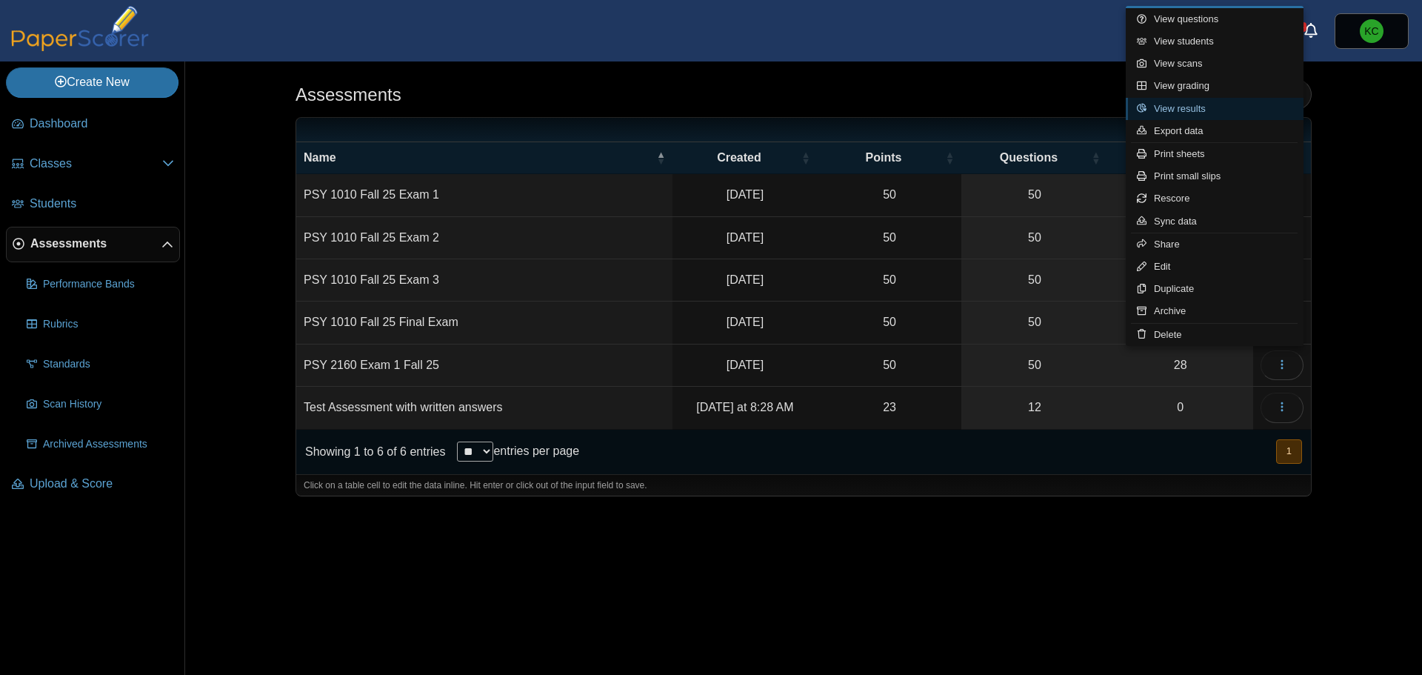
click at [1201, 107] on link "View results" at bounding box center [1215, 109] width 178 height 22
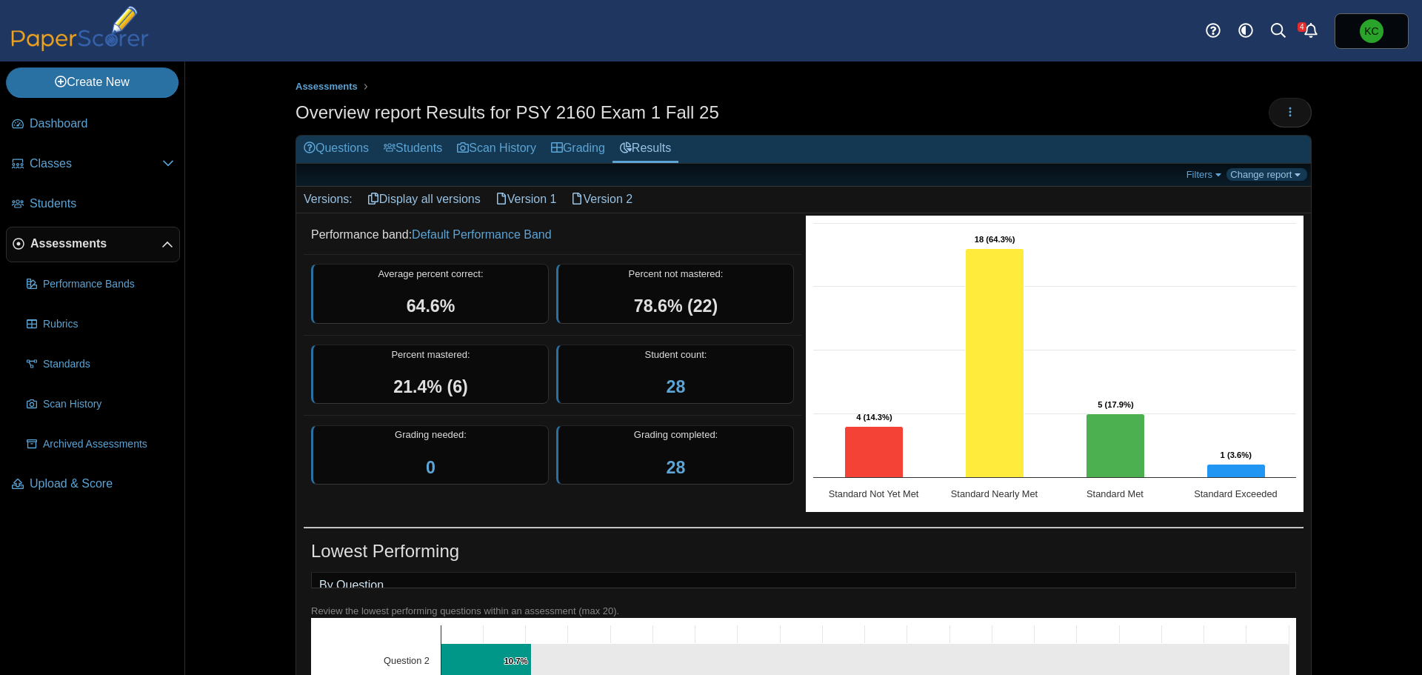
click at [1263, 176] on link "Change report" at bounding box center [1266, 174] width 81 height 13
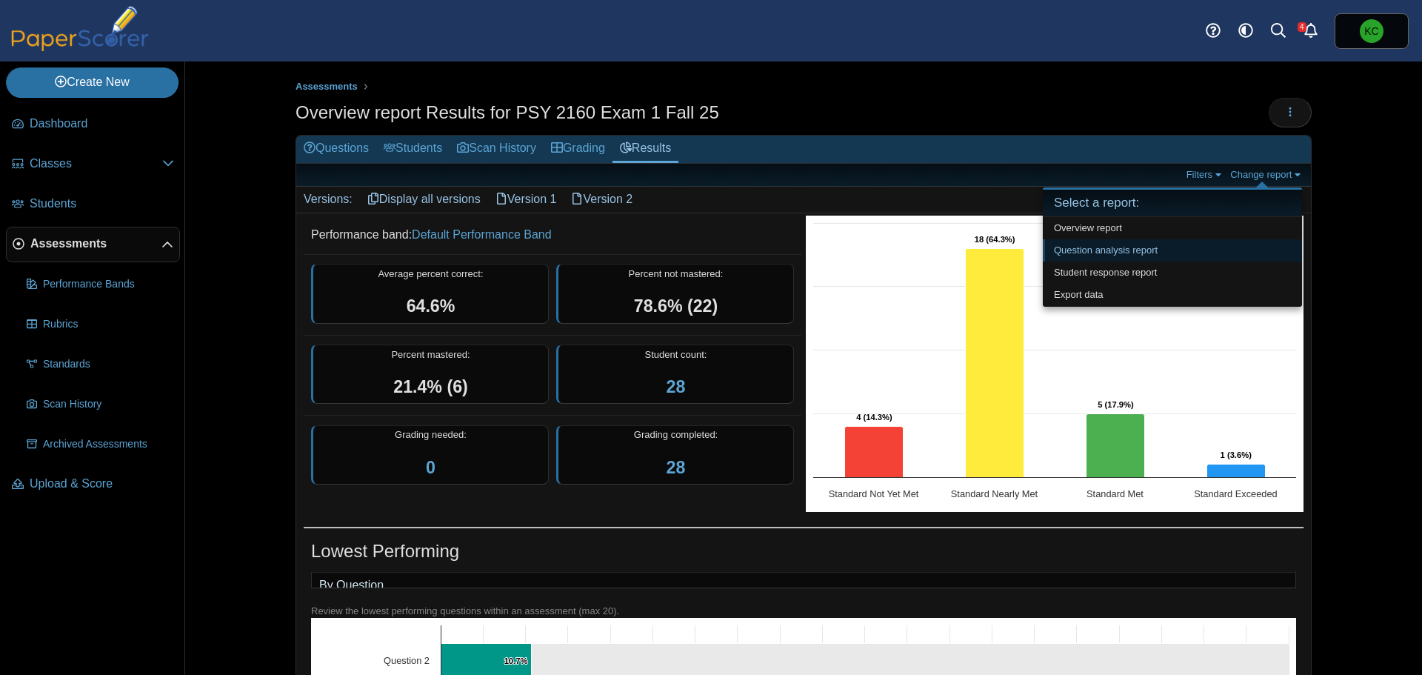
click at [1120, 251] on link "Question analysis report" at bounding box center [1172, 250] width 259 height 22
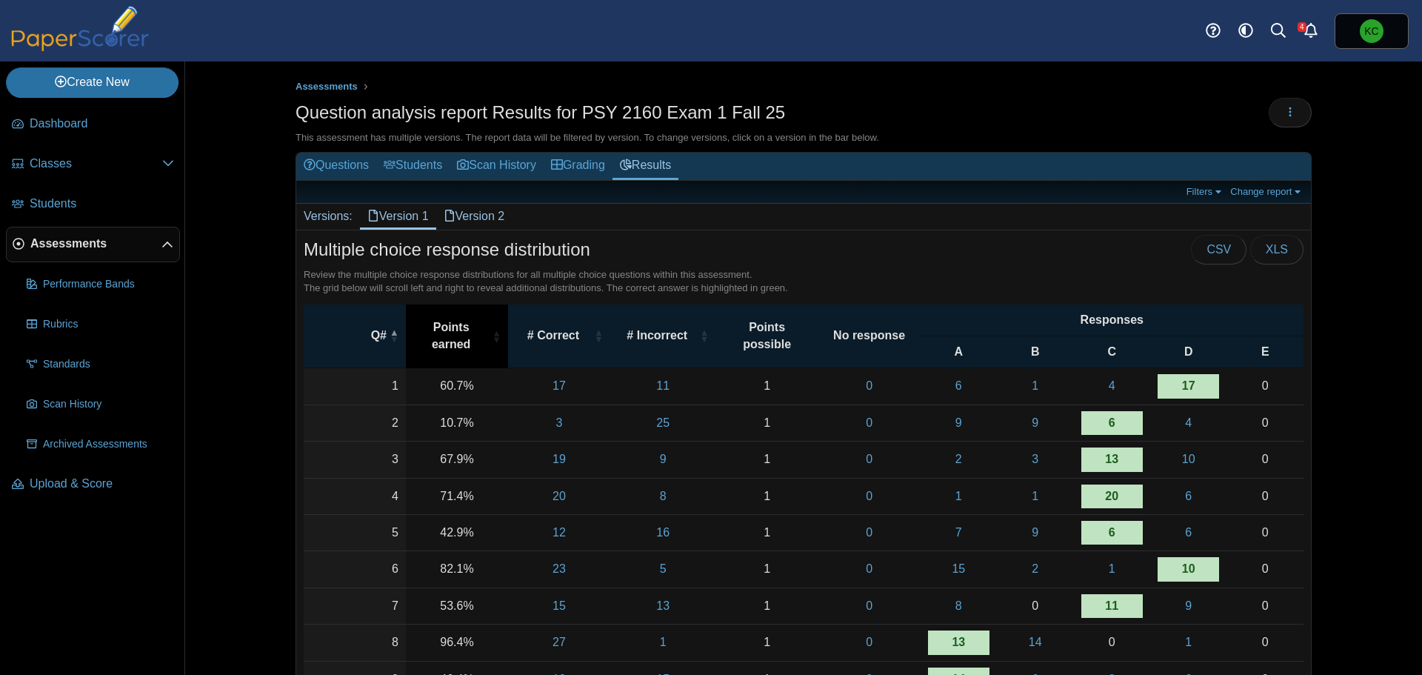
click at [453, 345] on span "Points earned" at bounding box center [451, 335] width 76 height 33
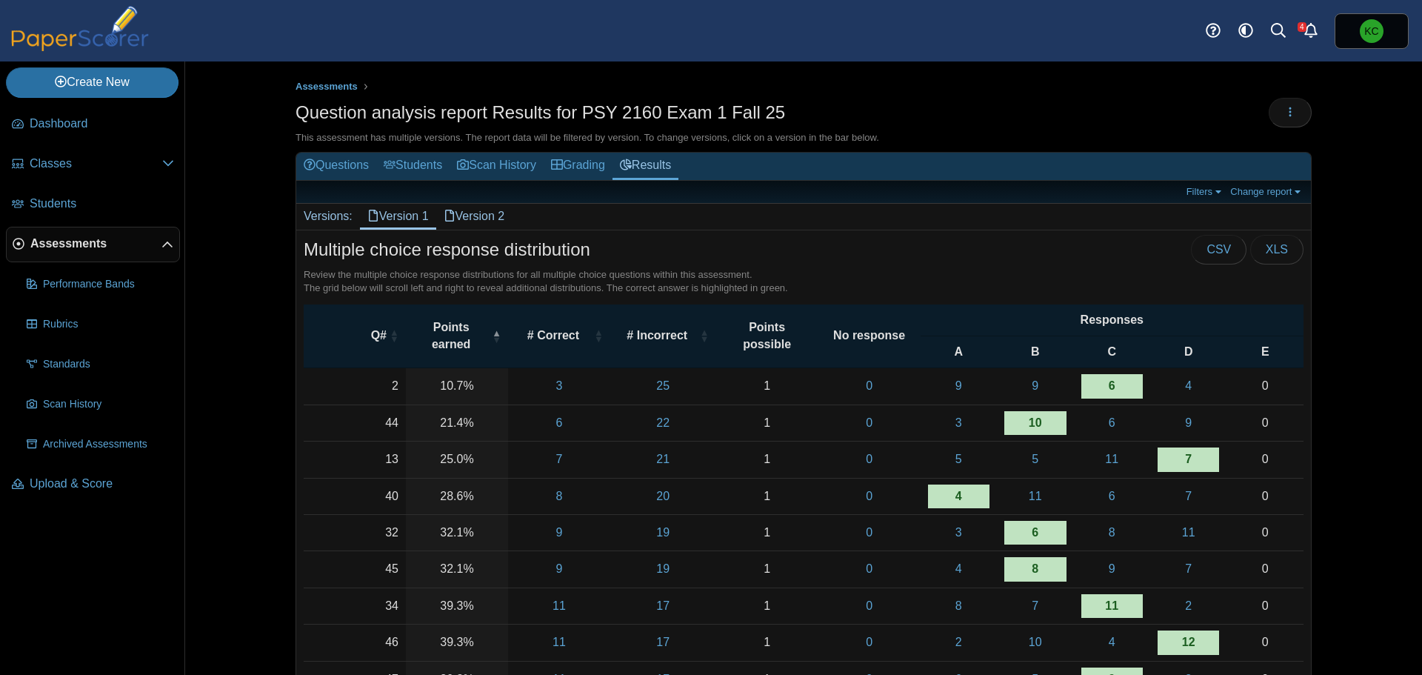
click at [467, 211] on link "Version 2" at bounding box center [474, 216] width 76 height 25
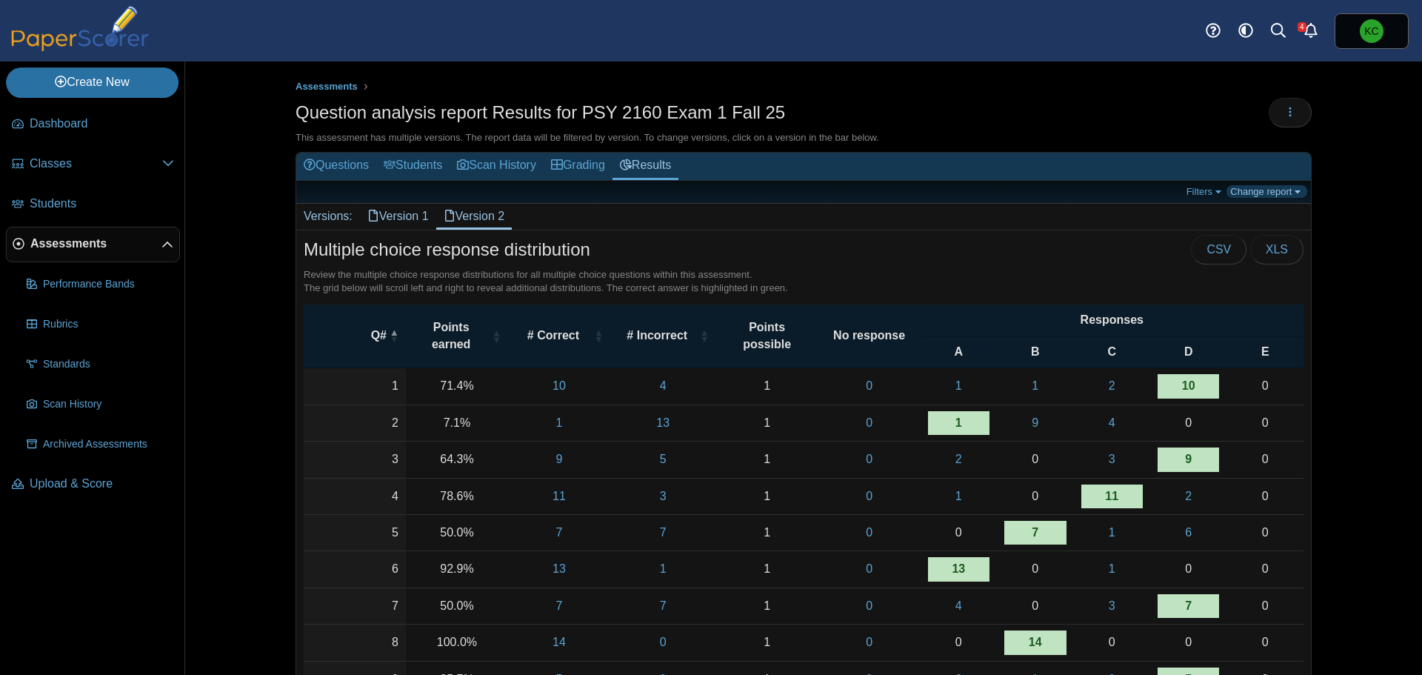
click at [1277, 190] on link "Change report" at bounding box center [1266, 191] width 81 height 13
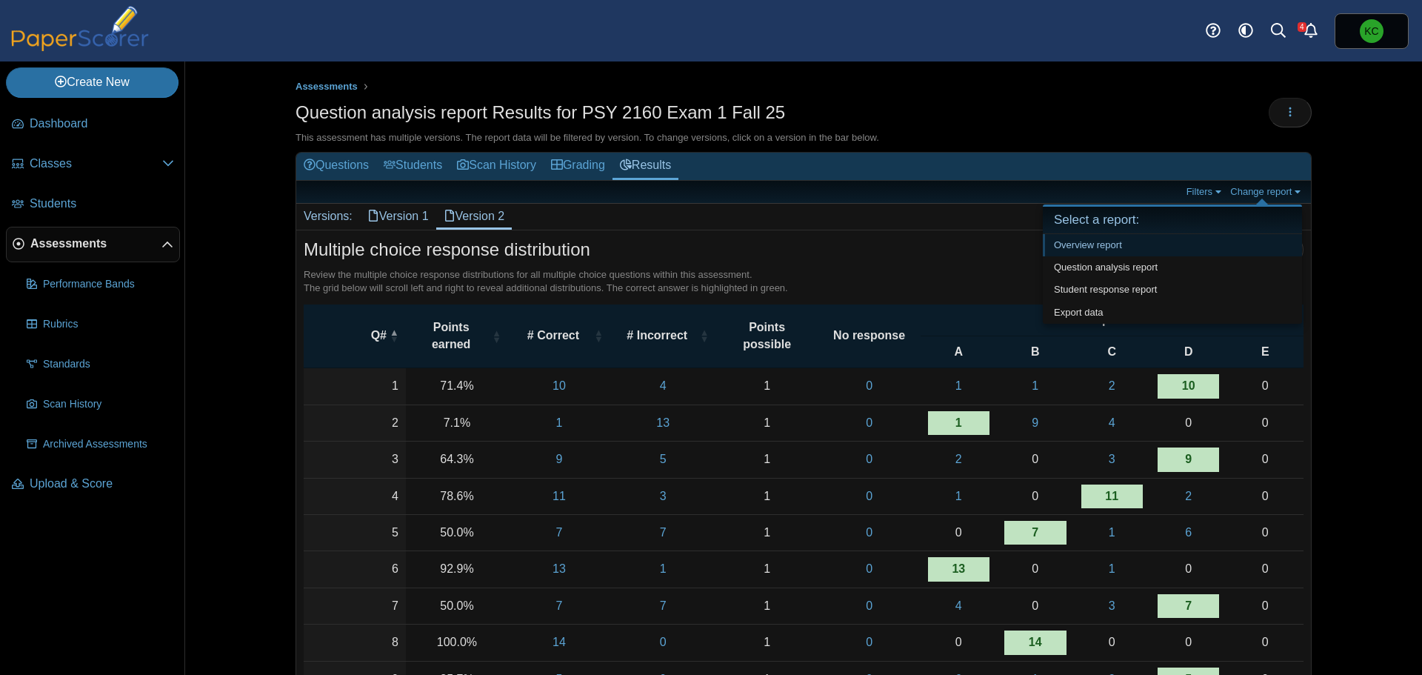
click at [1134, 244] on link "Overview report" at bounding box center [1172, 245] width 259 height 22
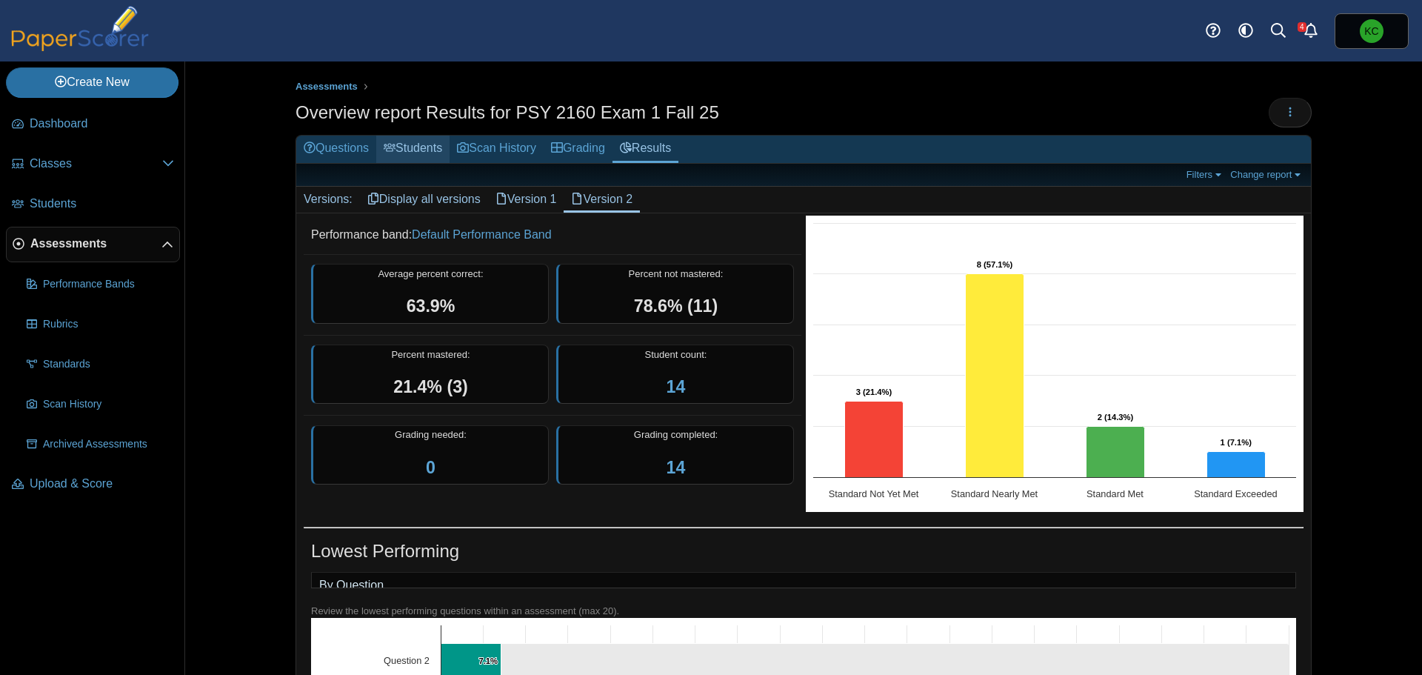
click at [441, 146] on link "Students" at bounding box center [412, 149] width 73 height 27
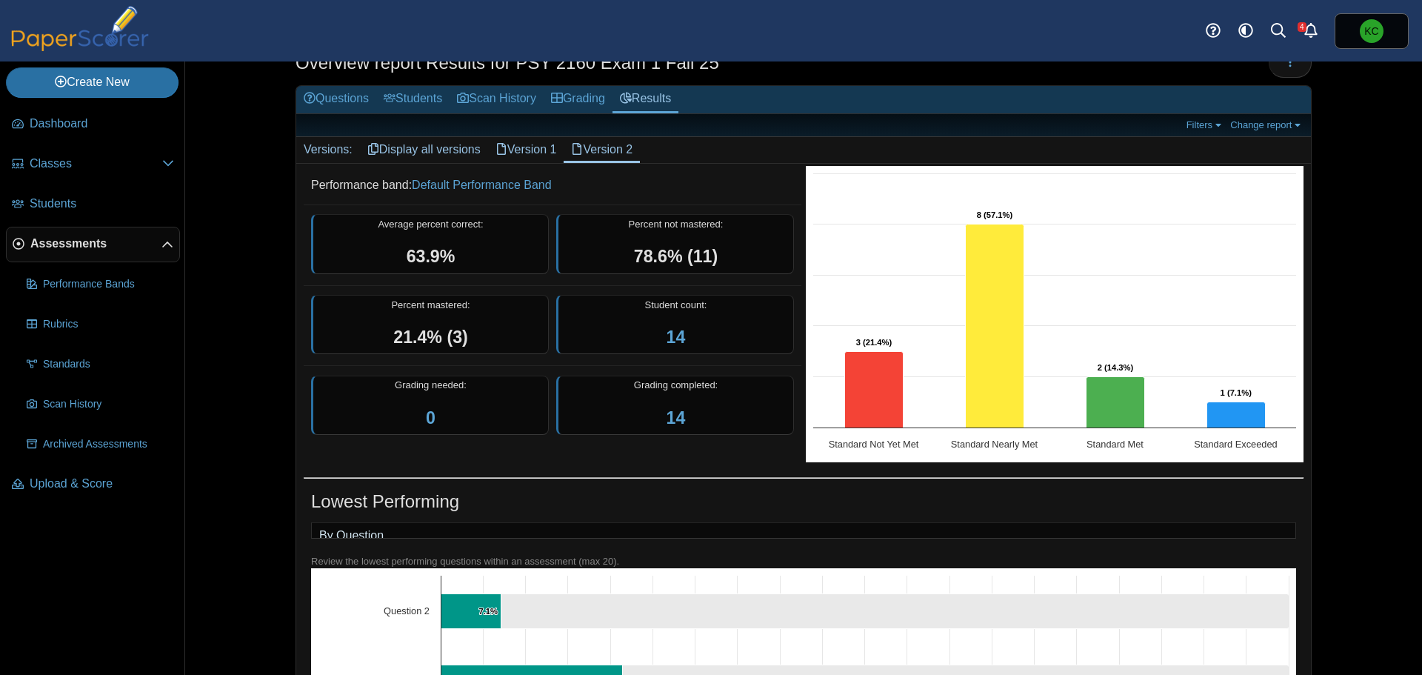
scroll to position [74, 0]
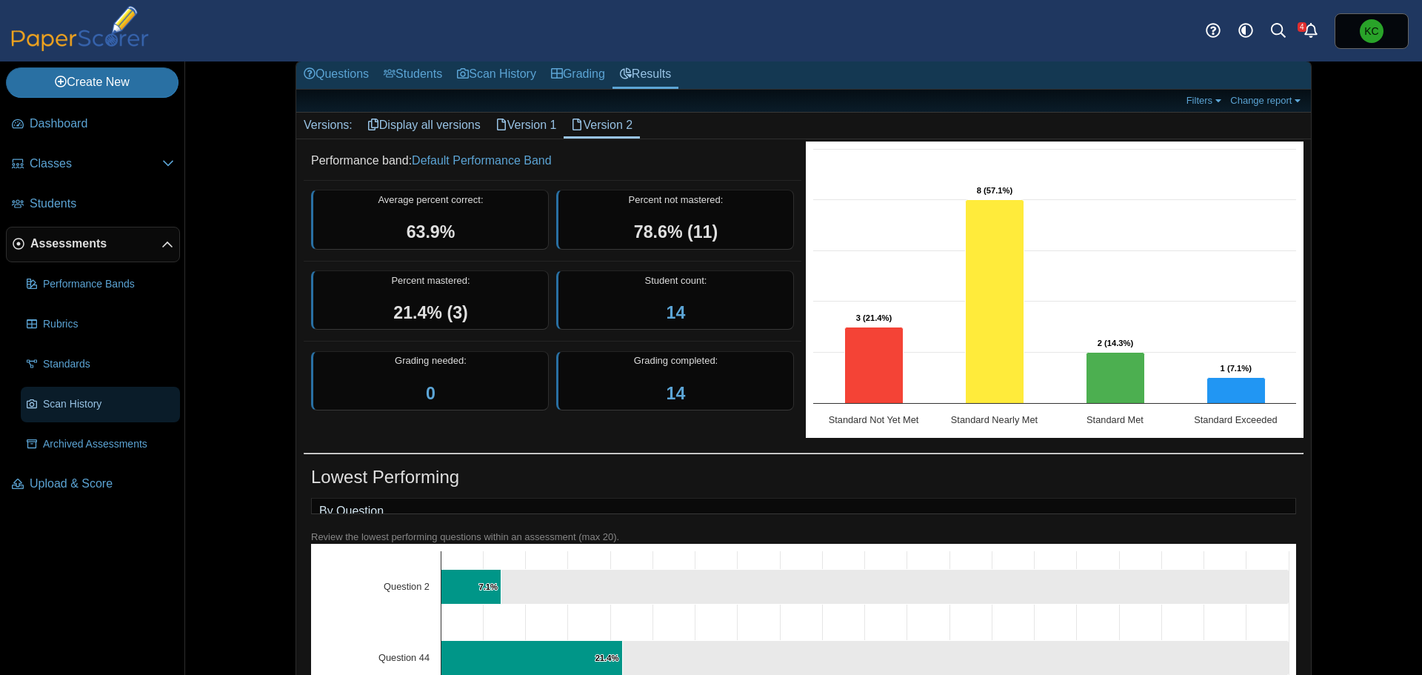
click at [104, 409] on span "Scan History" at bounding box center [108, 404] width 131 height 15
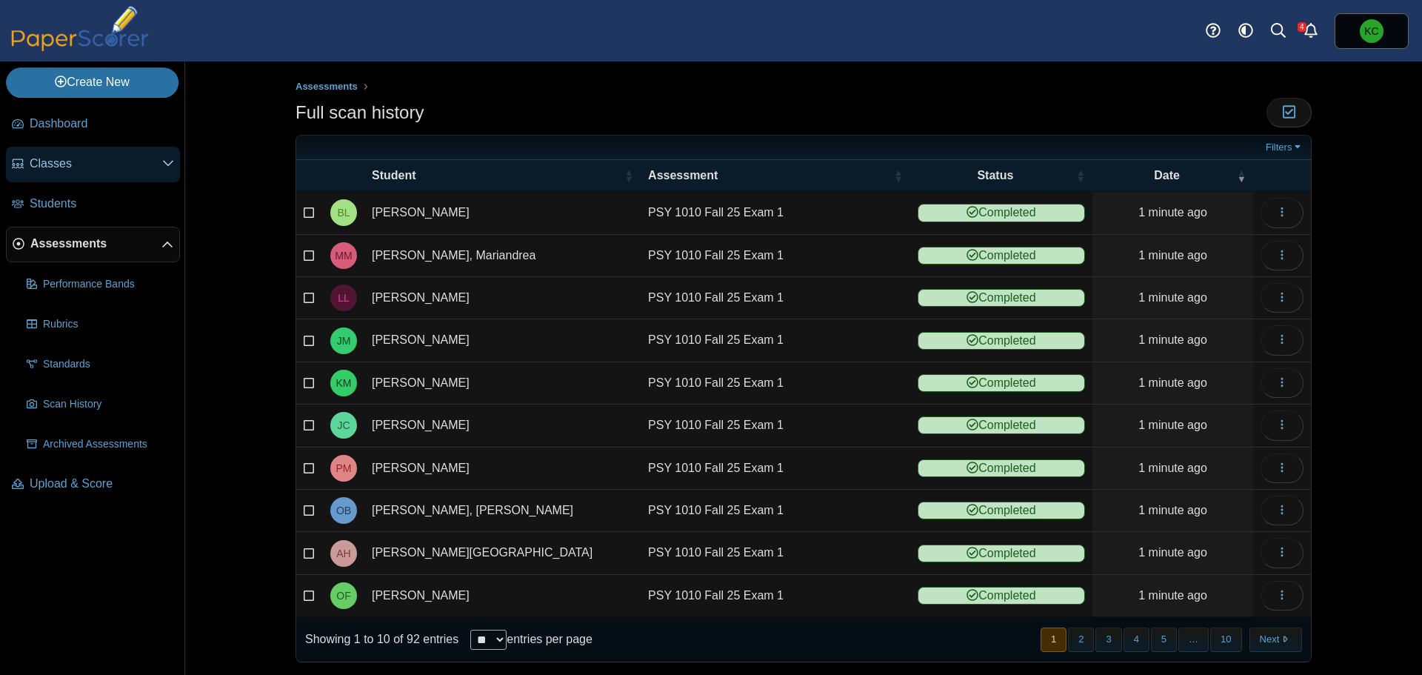
click at [64, 167] on span "Classes" at bounding box center [96, 164] width 133 height 16
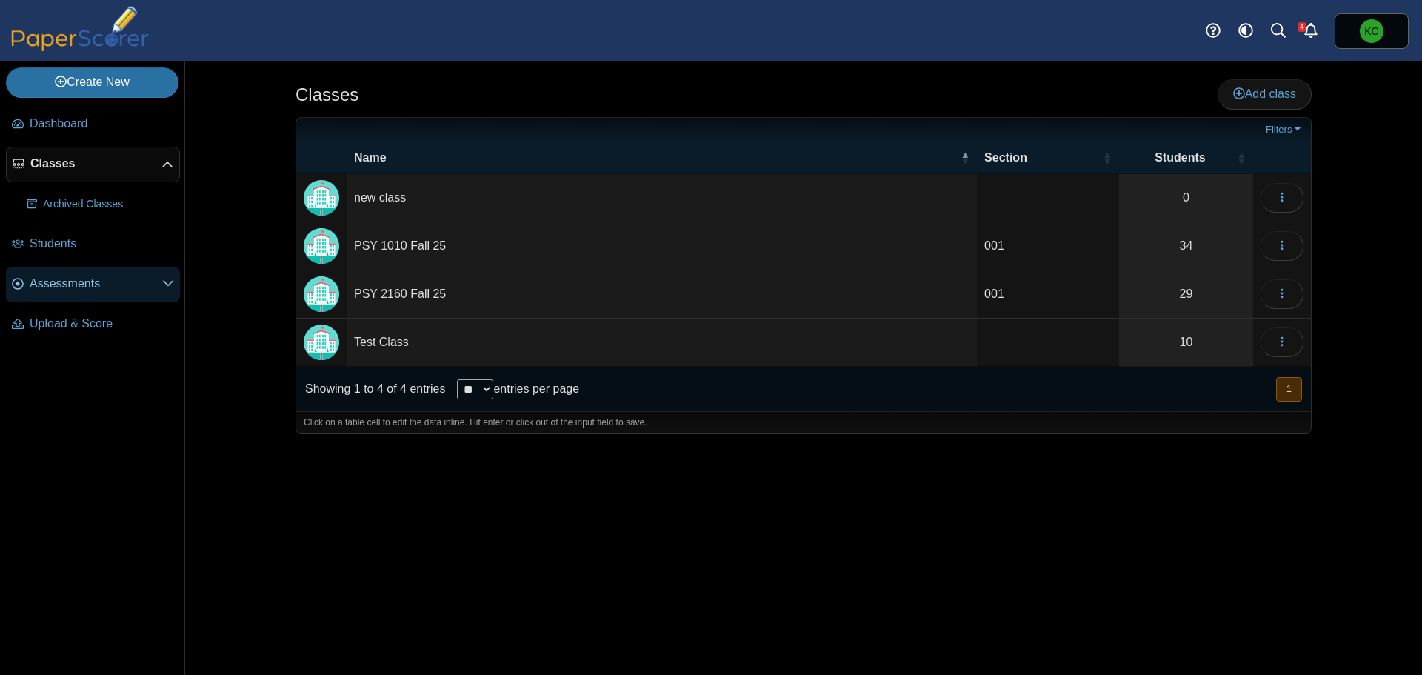
click at [67, 287] on span "Assessments" at bounding box center [96, 283] width 133 height 16
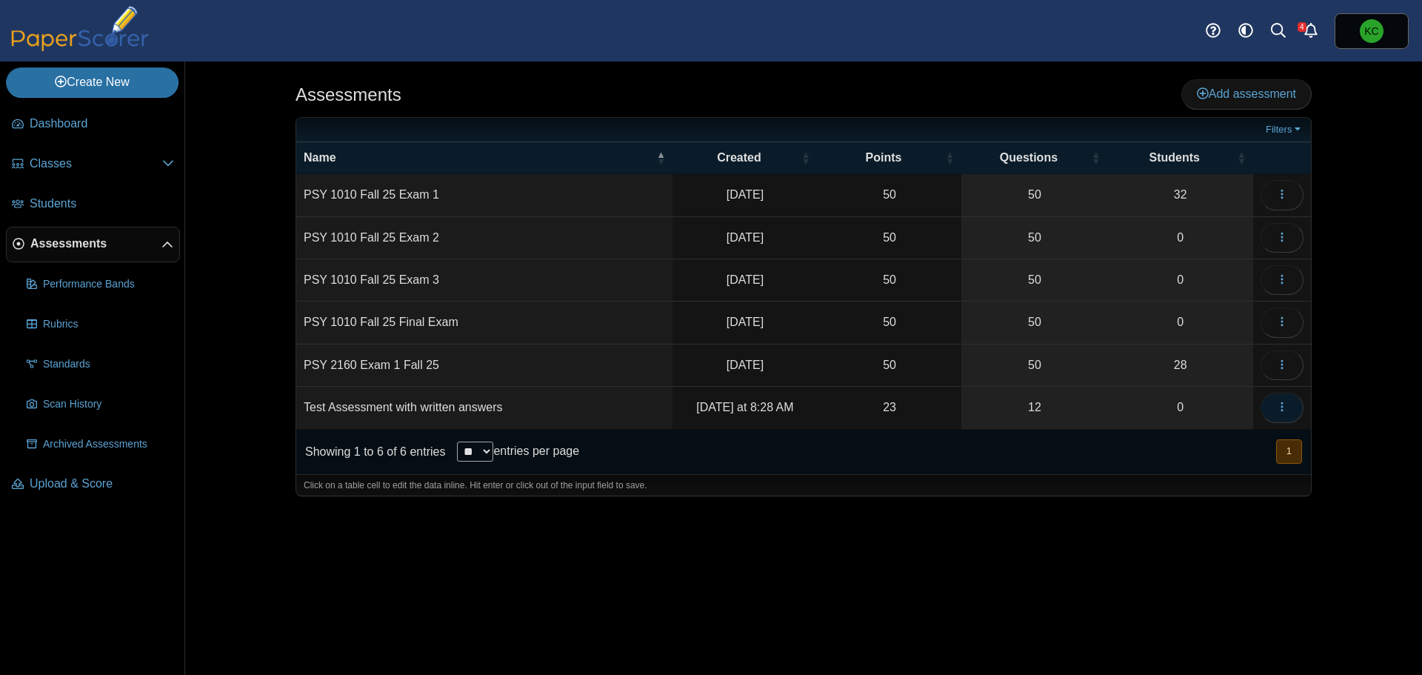
click at [1292, 409] on button "button" at bounding box center [1281, 407] width 43 height 30
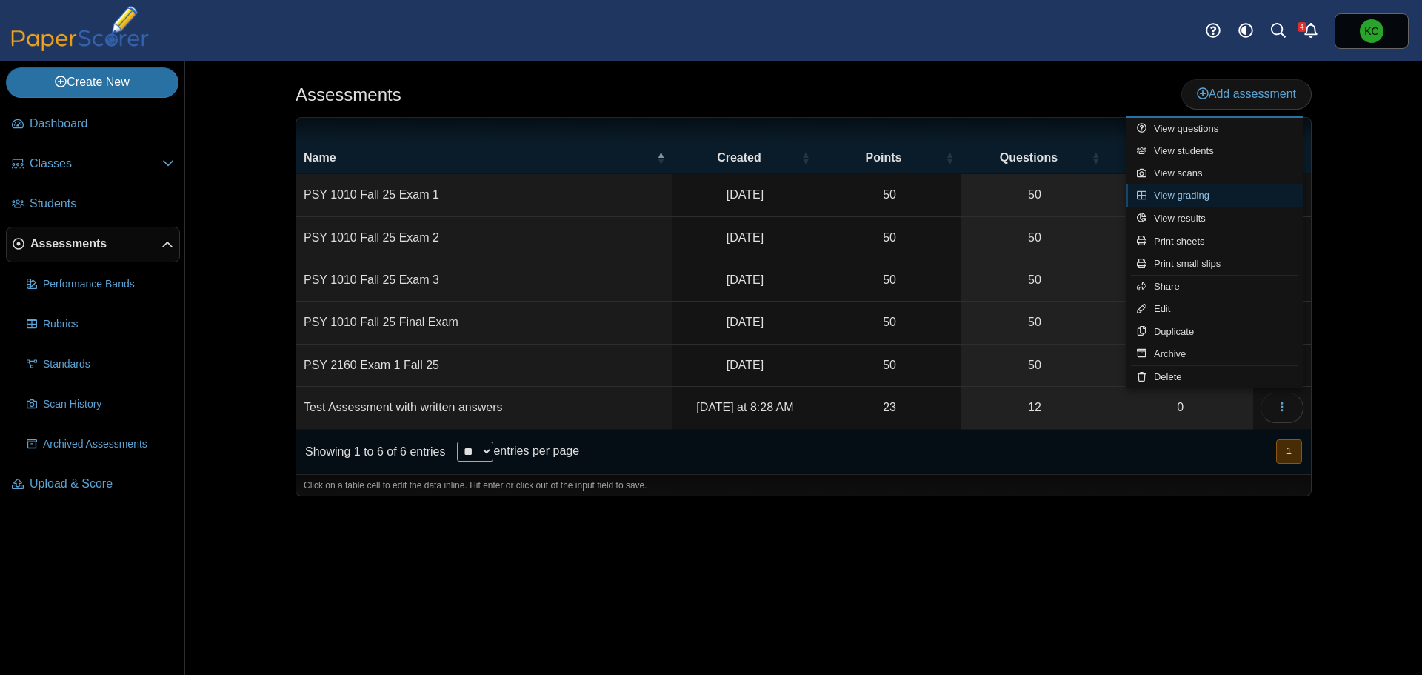
click at [1196, 193] on link "View grading" at bounding box center [1215, 195] width 178 height 22
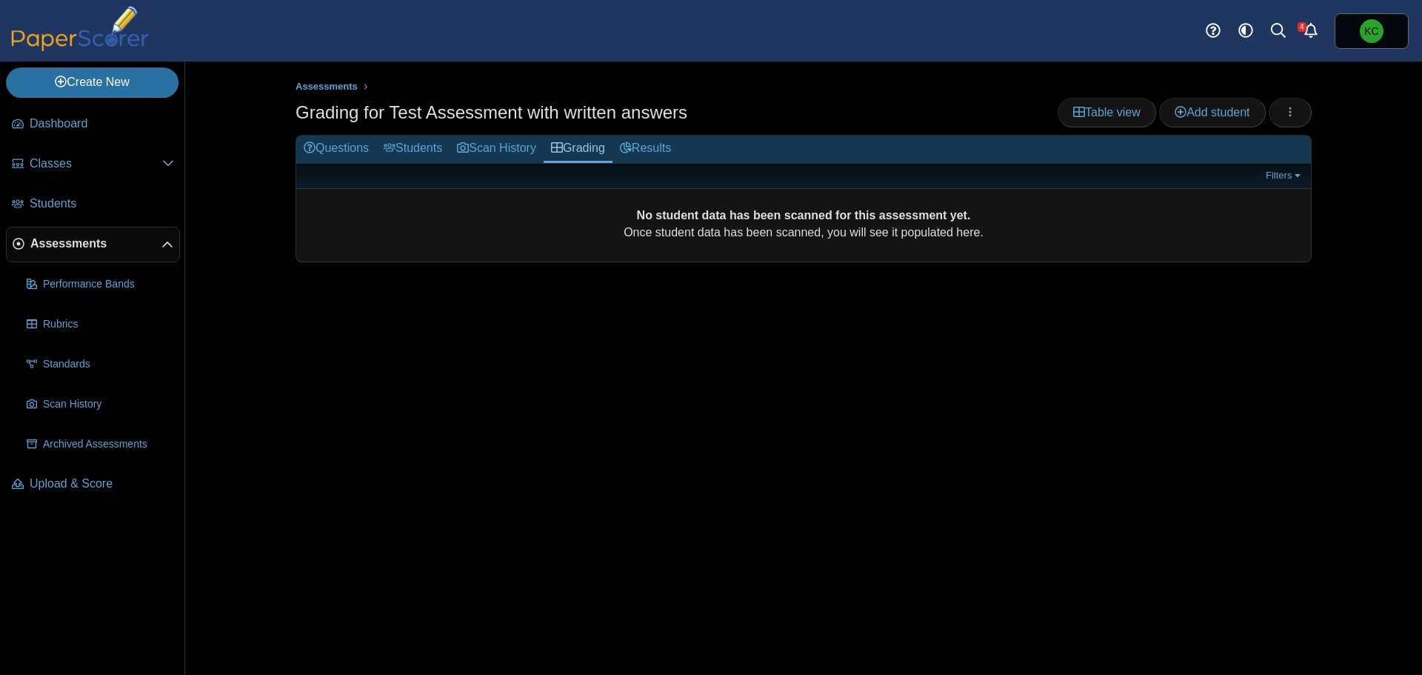
click at [832, 98] on div "Grading for Test Assessment with written answers Table view Add student Loading…" at bounding box center [803, 114] width 1016 height 33
click at [60, 166] on span "Classes" at bounding box center [96, 164] width 133 height 16
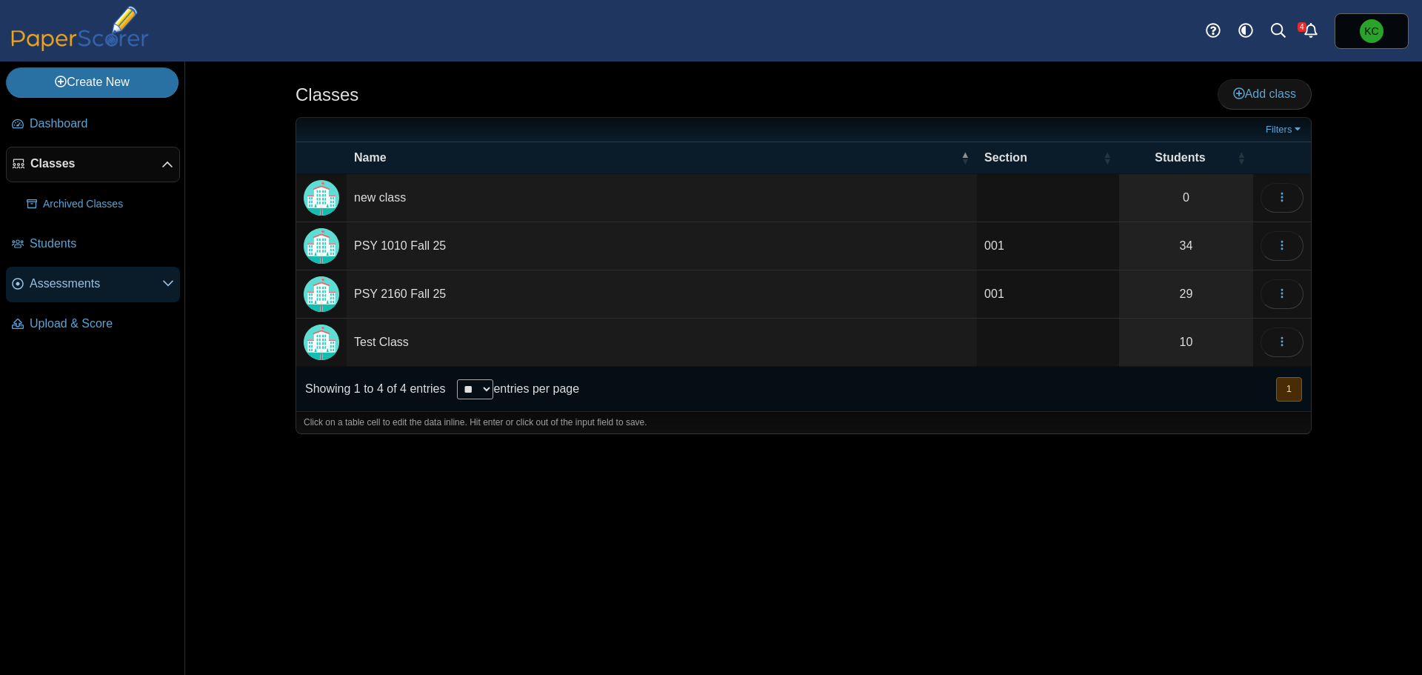
click at [95, 283] on span "Assessments" at bounding box center [96, 283] width 133 height 16
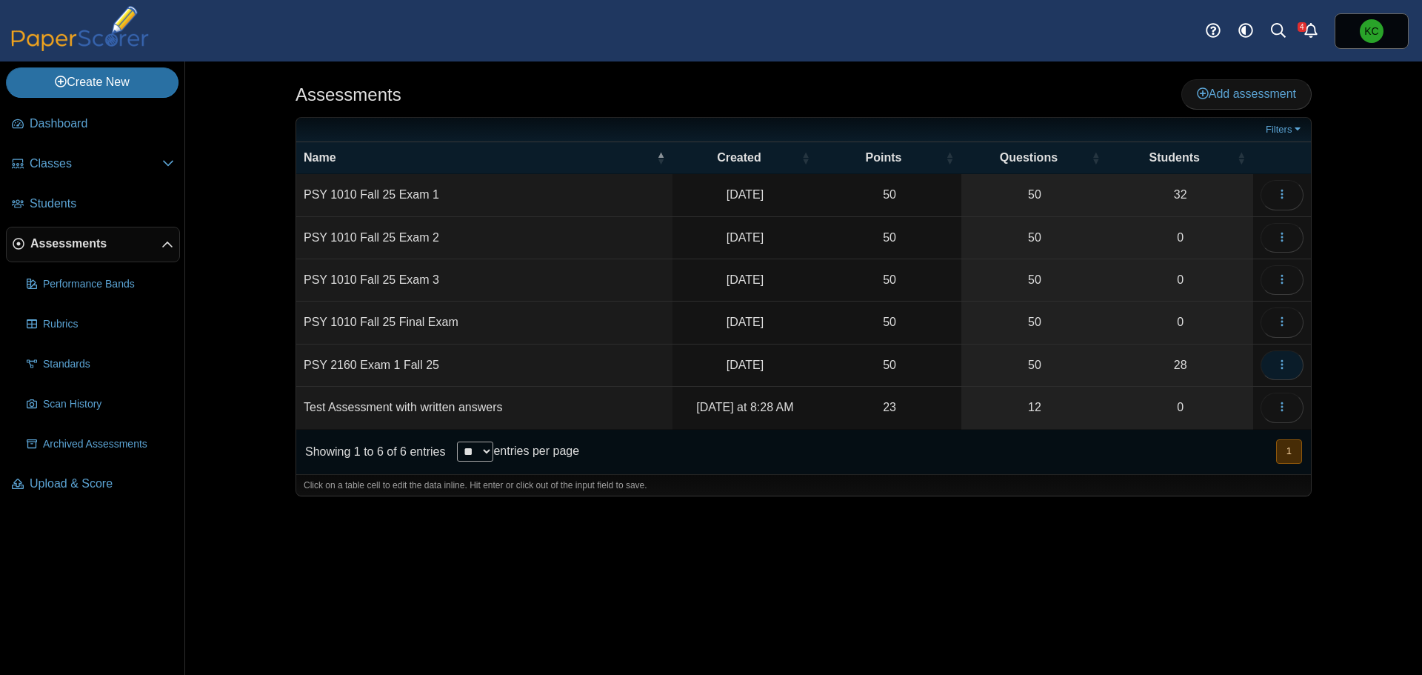
click at [1277, 364] on icon "button" at bounding box center [1282, 364] width 12 height 12
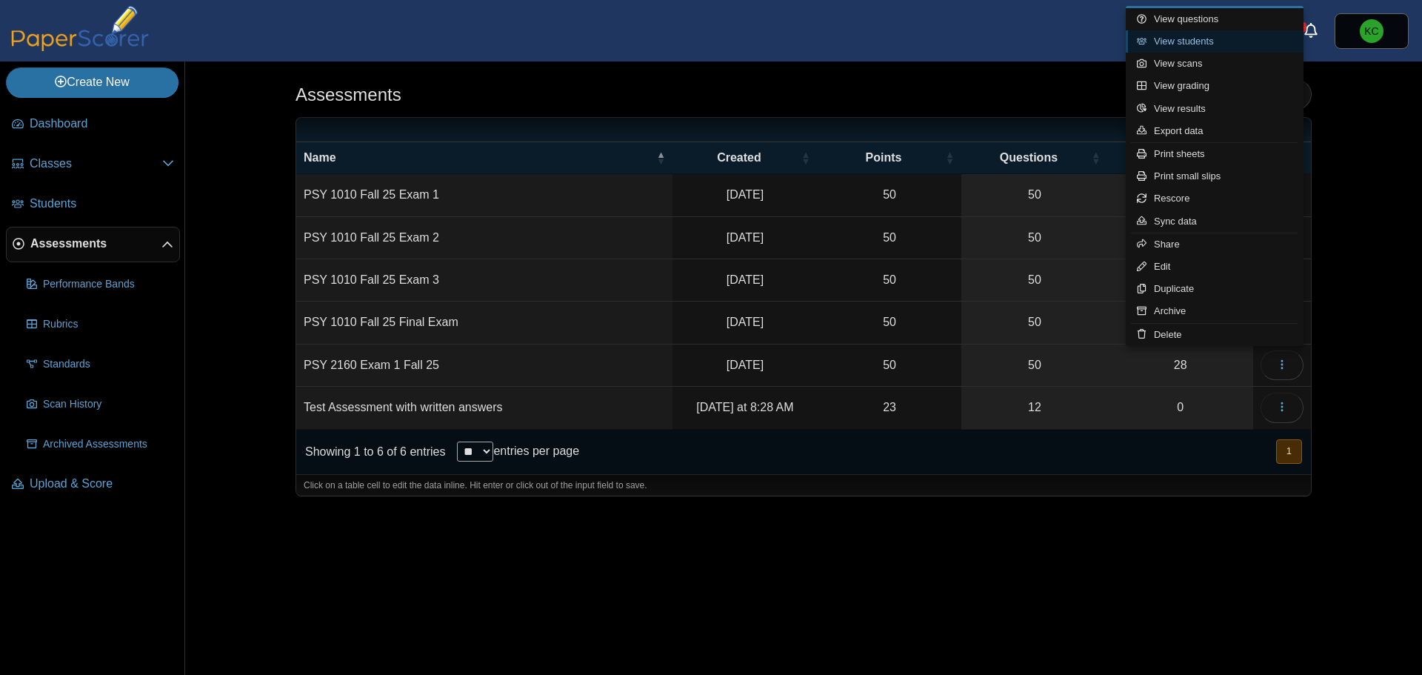
click at [1218, 43] on link "View students" at bounding box center [1215, 41] width 178 height 22
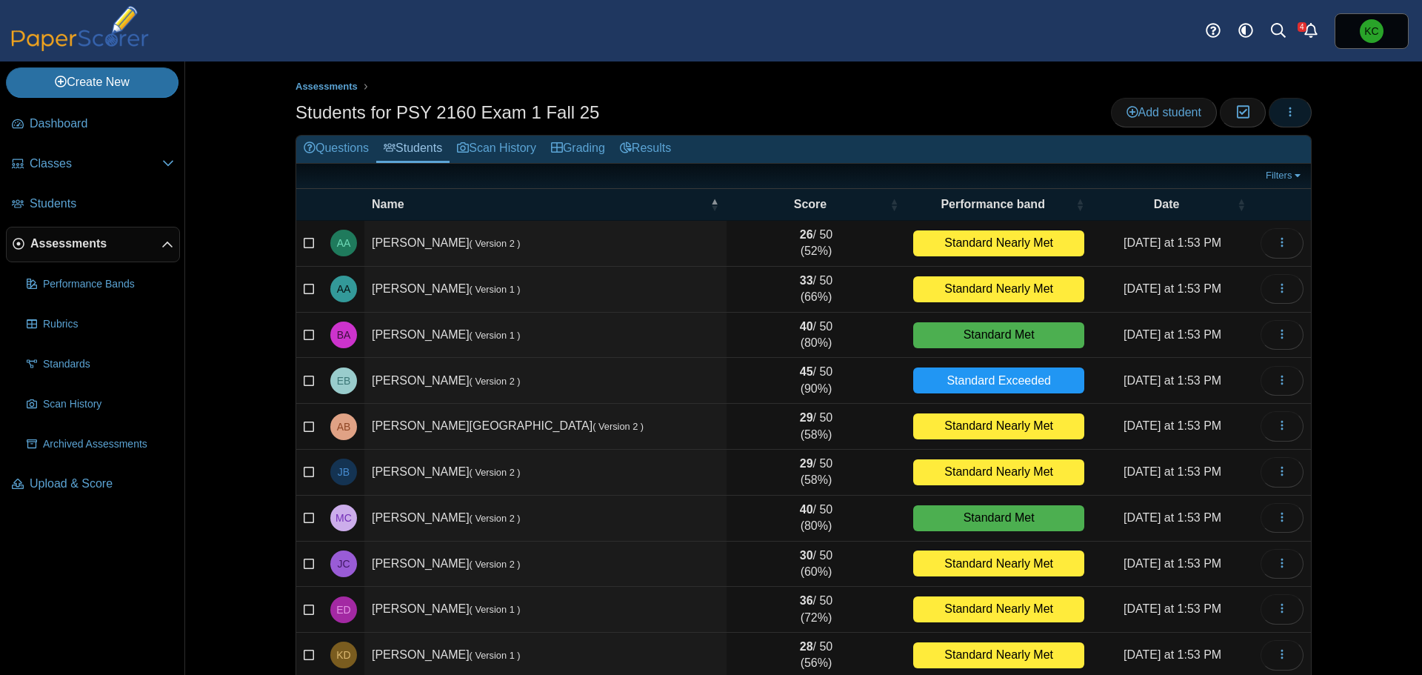
click at [1285, 116] on icon "button" at bounding box center [1290, 112] width 12 height 12
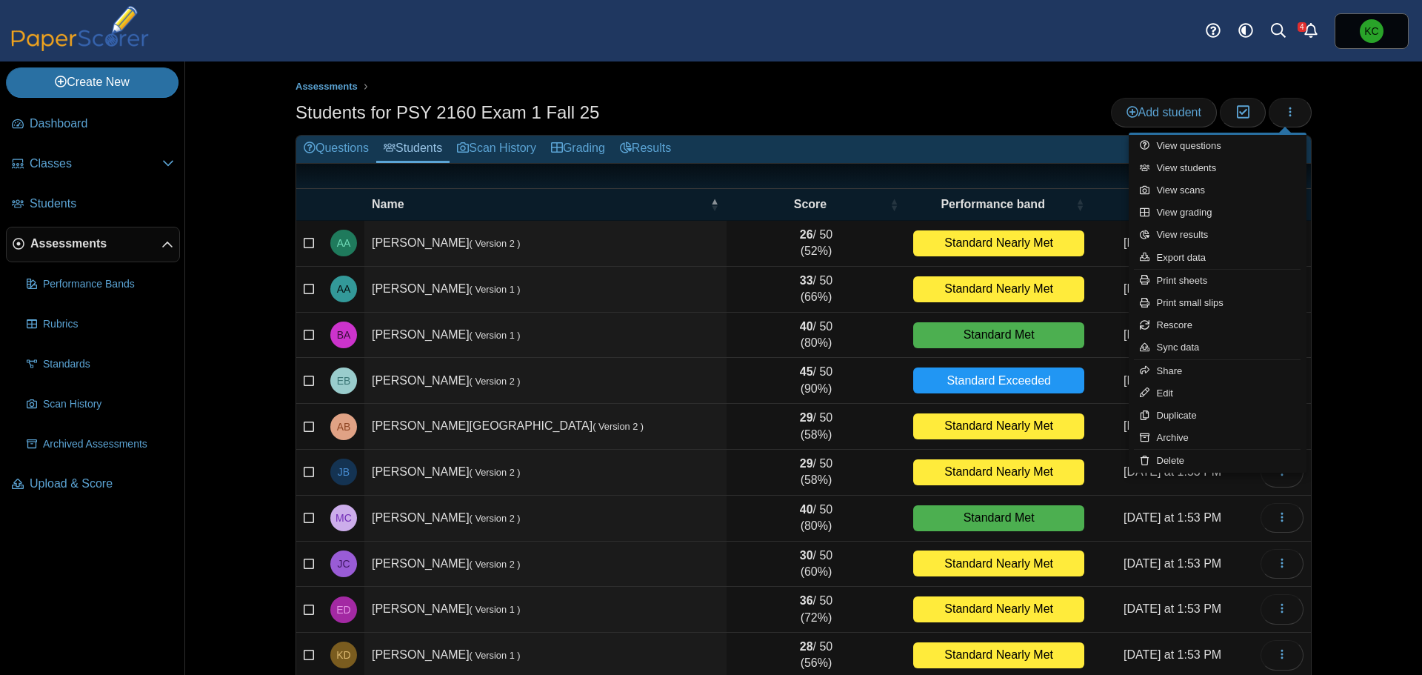
click at [826, 119] on div "Students for PSY 2160 Exam 1 Fall 25 Add student Moderation 0" at bounding box center [803, 114] width 1016 height 33
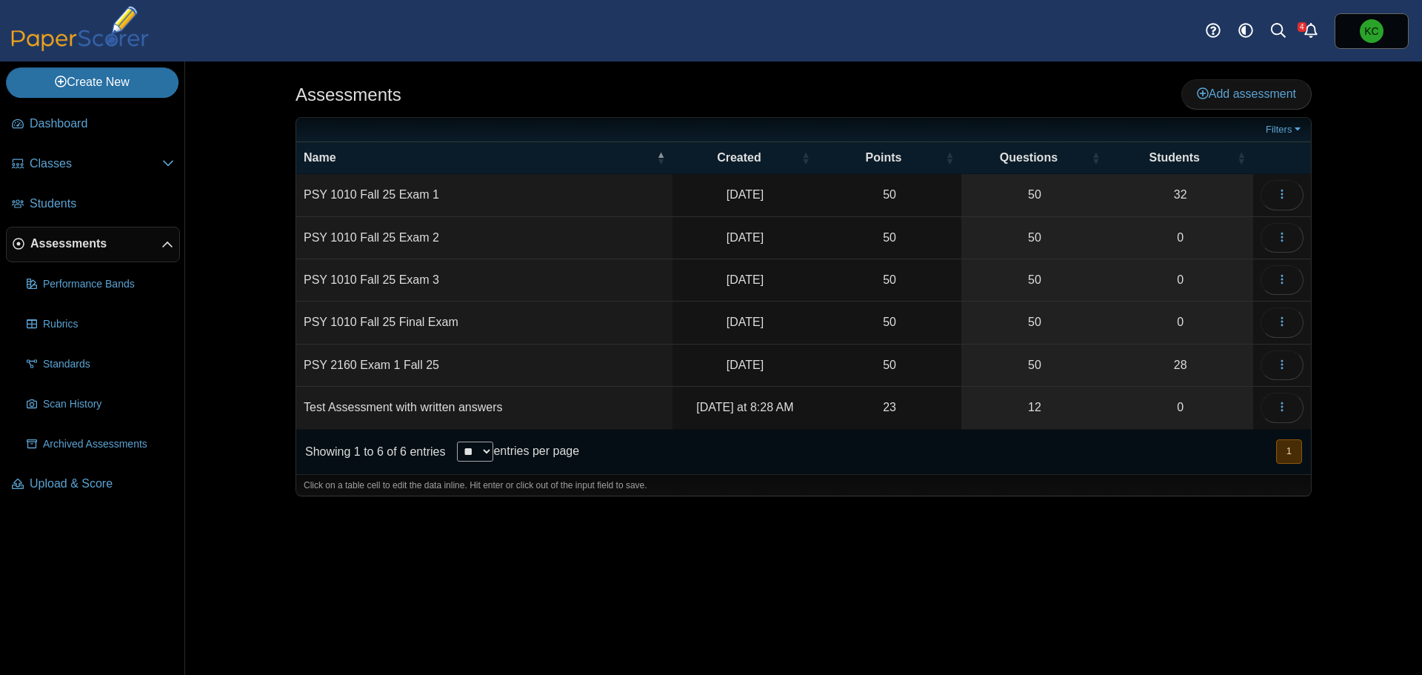
click at [87, 246] on span "Assessments" at bounding box center [95, 243] width 131 height 16
click at [1296, 405] on button "button" at bounding box center [1281, 407] width 43 height 30
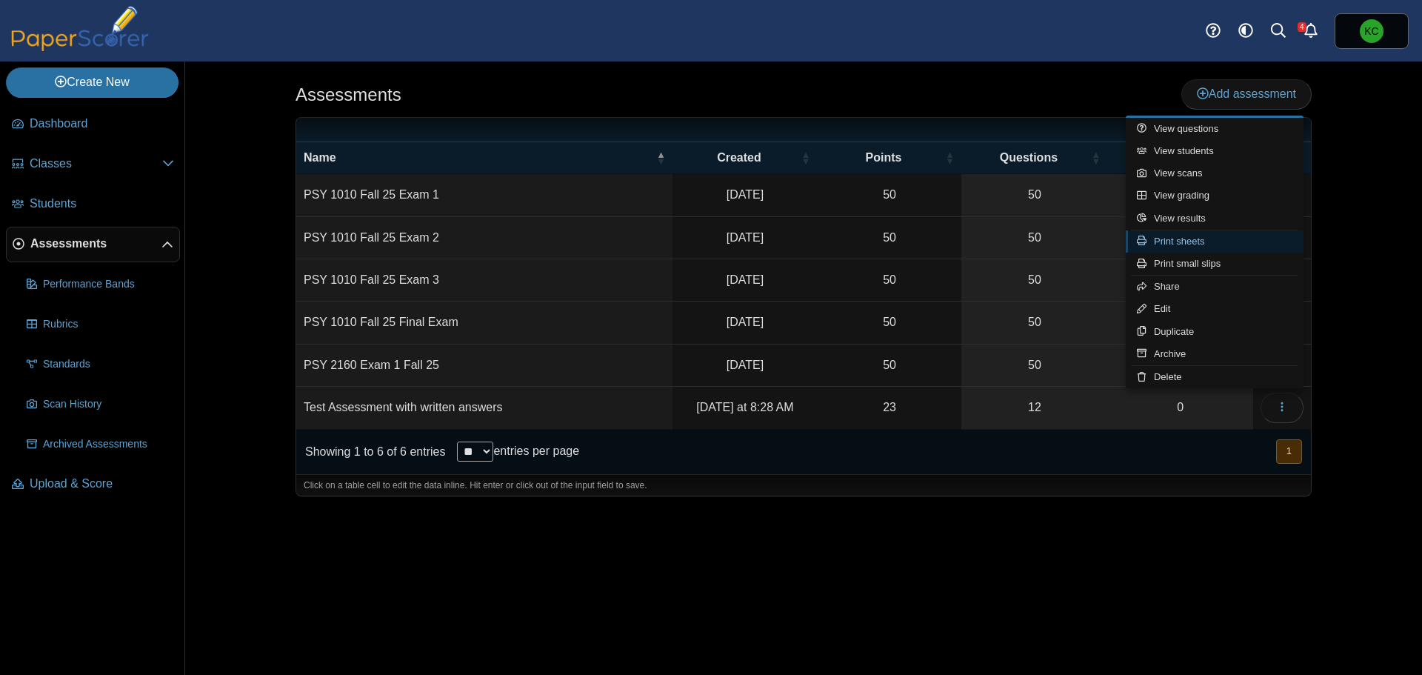
click at [1204, 237] on link "Print sheets" at bounding box center [1215, 241] width 178 height 22
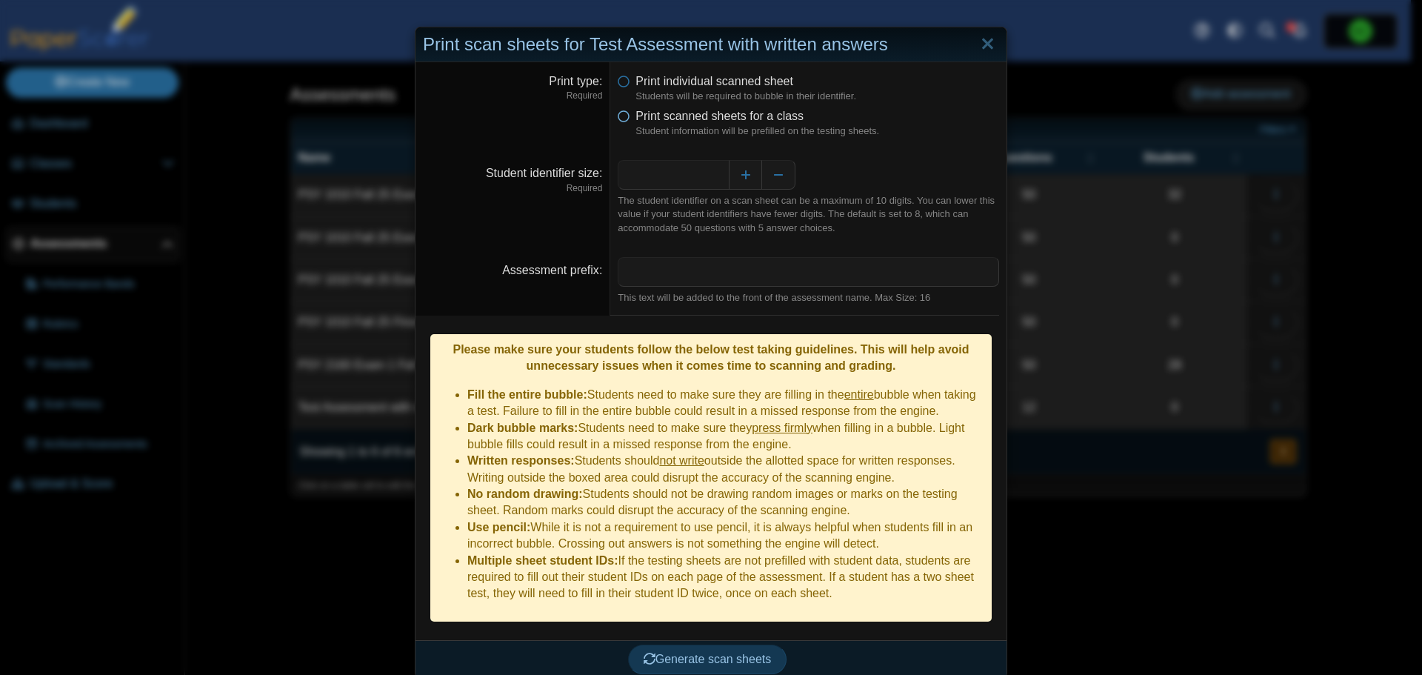
click at [621, 118] on icon at bounding box center [624, 113] width 12 height 10
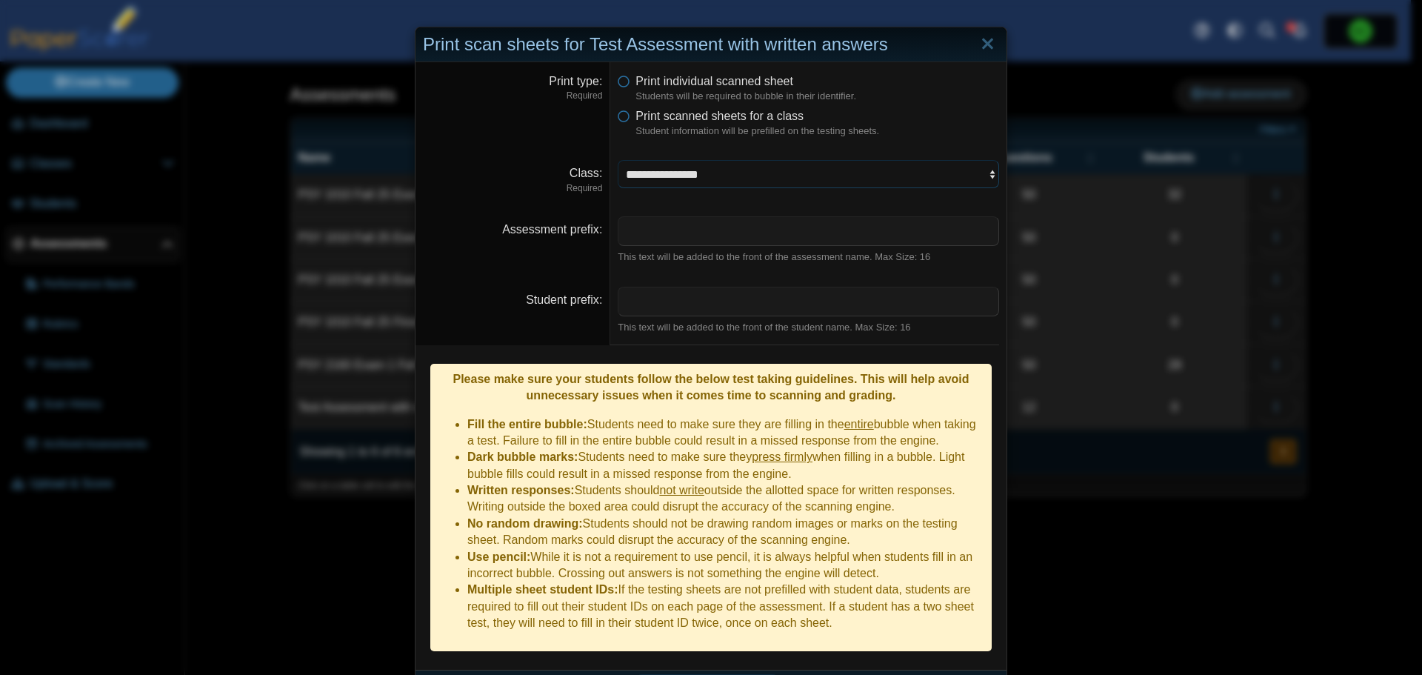
click at [661, 176] on select "**********" at bounding box center [808, 174] width 381 height 28
select select "**********"
click at [618, 160] on select "**********" at bounding box center [808, 174] width 381 height 28
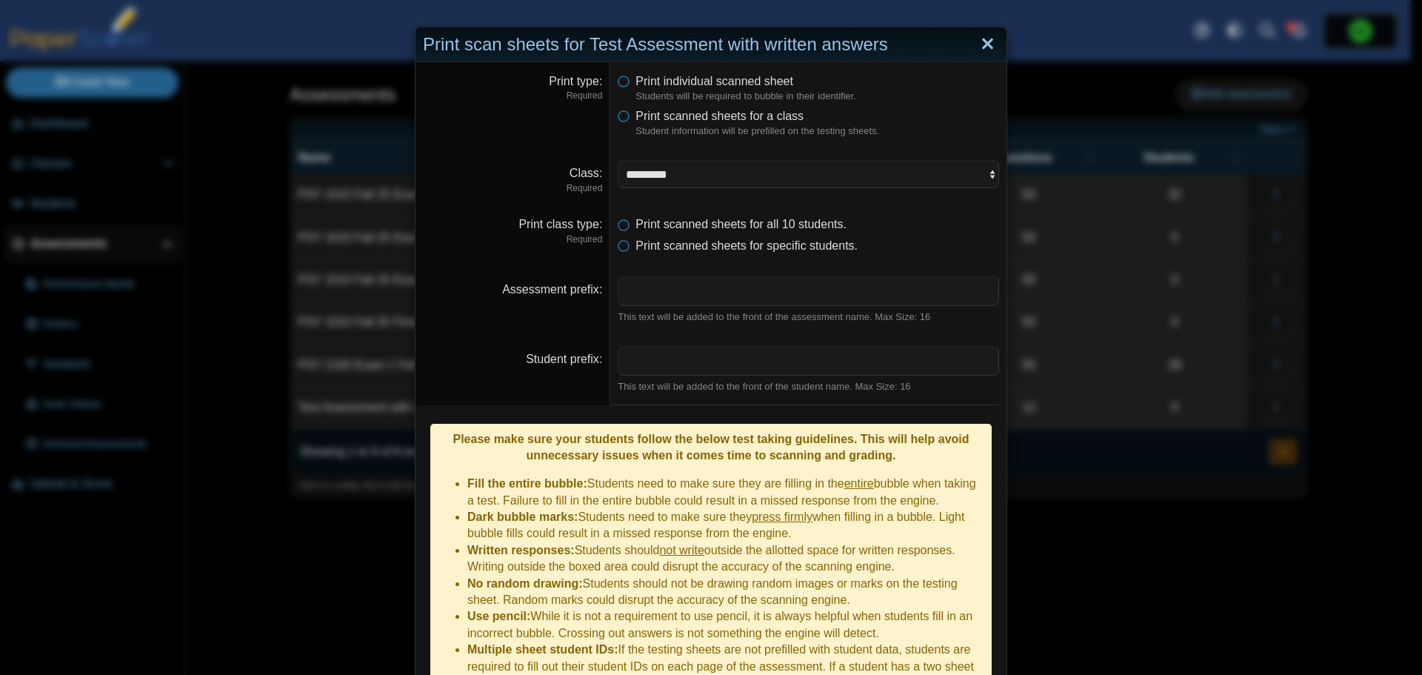
click at [983, 44] on link "Close" at bounding box center [987, 44] width 23 height 25
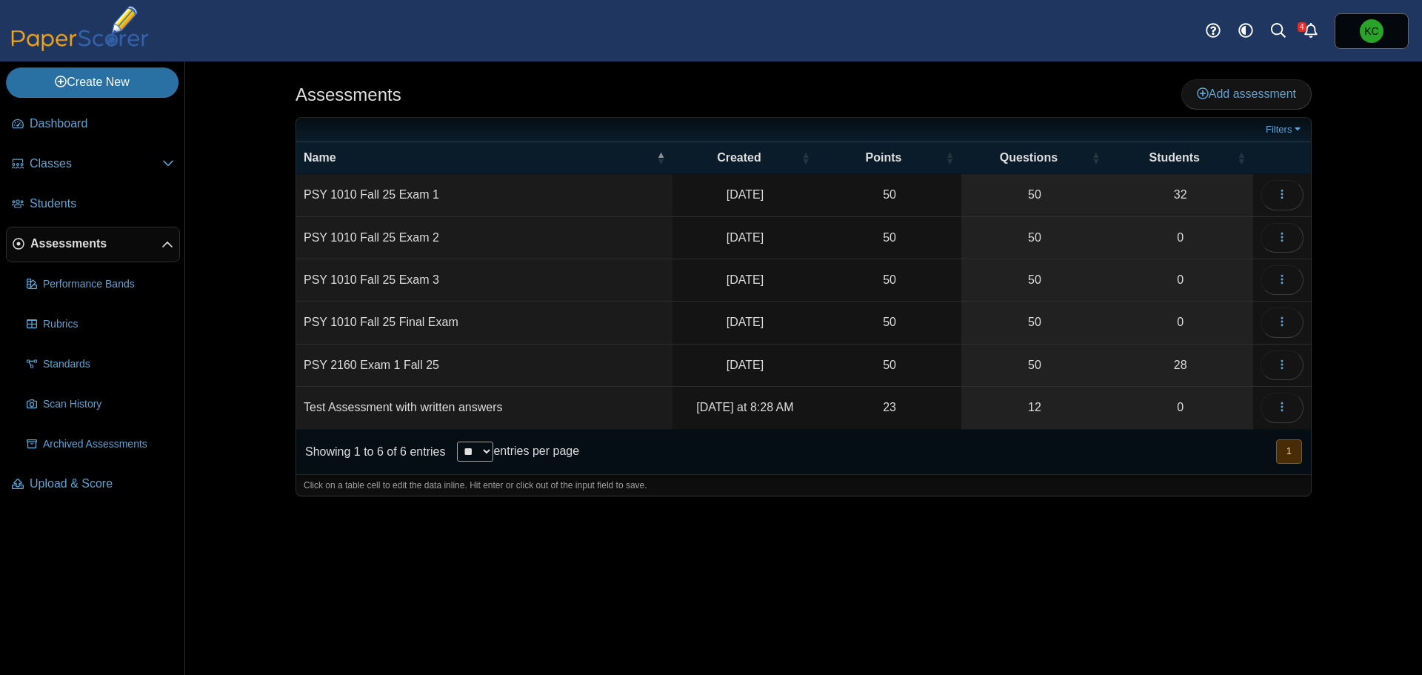
click at [782, 538] on div "Assessments Add assessment 50" at bounding box center [803, 367] width 1111 height 613
click at [612, 552] on div "Assessments Add assessment 50" at bounding box center [803, 367] width 1111 height 613
click at [521, 39] on div "Dashboard Classes Archived classes Students Assessments" at bounding box center [711, 30] width 1422 height 61
click at [1066, 28] on div "Dashboard Classes Archived classes Students Assessments" at bounding box center [711, 30] width 1422 height 61
click at [1207, 33] on use at bounding box center [1213, 31] width 14 height 14
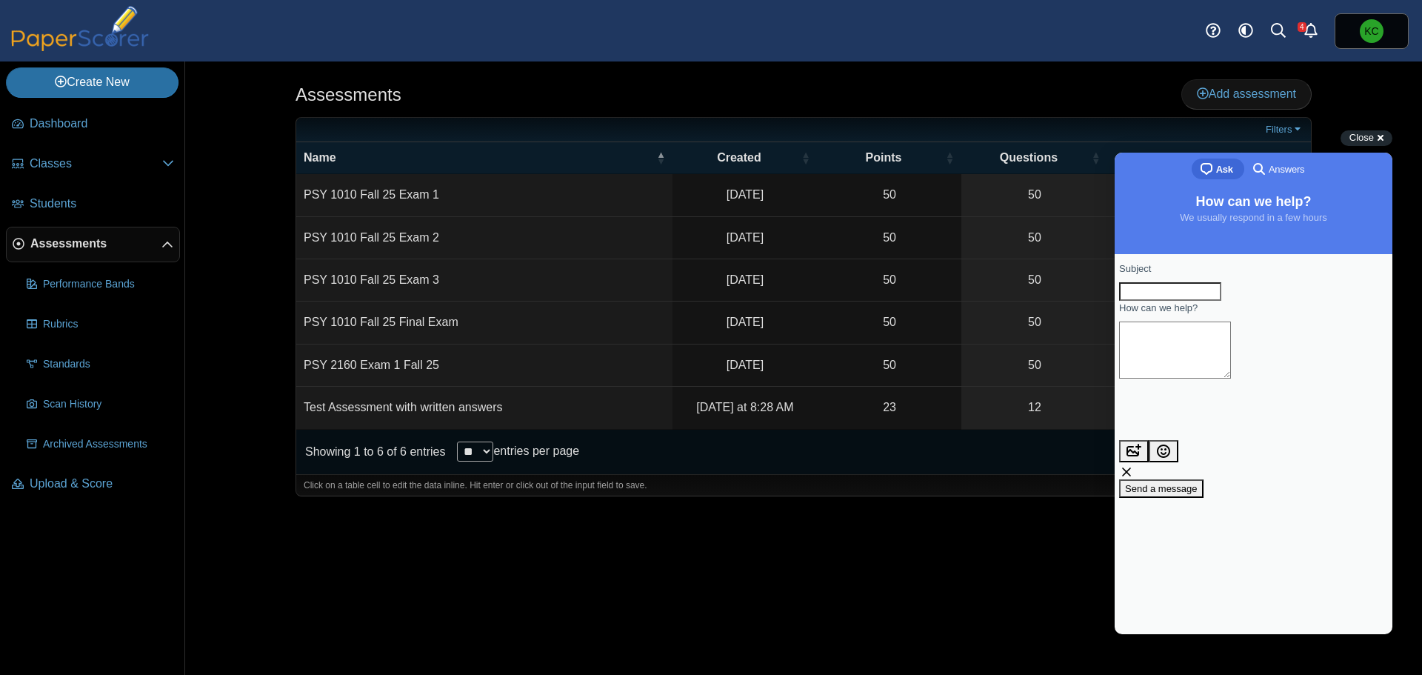
click at [1145, 31] on div "Dashboard Classes Archived classes Students Assessments" at bounding box center [711, 30] width 1422 height 61
click at [1248, 27] on icon "Style variation" at bounding box center [1245, 30] width 15 height 15
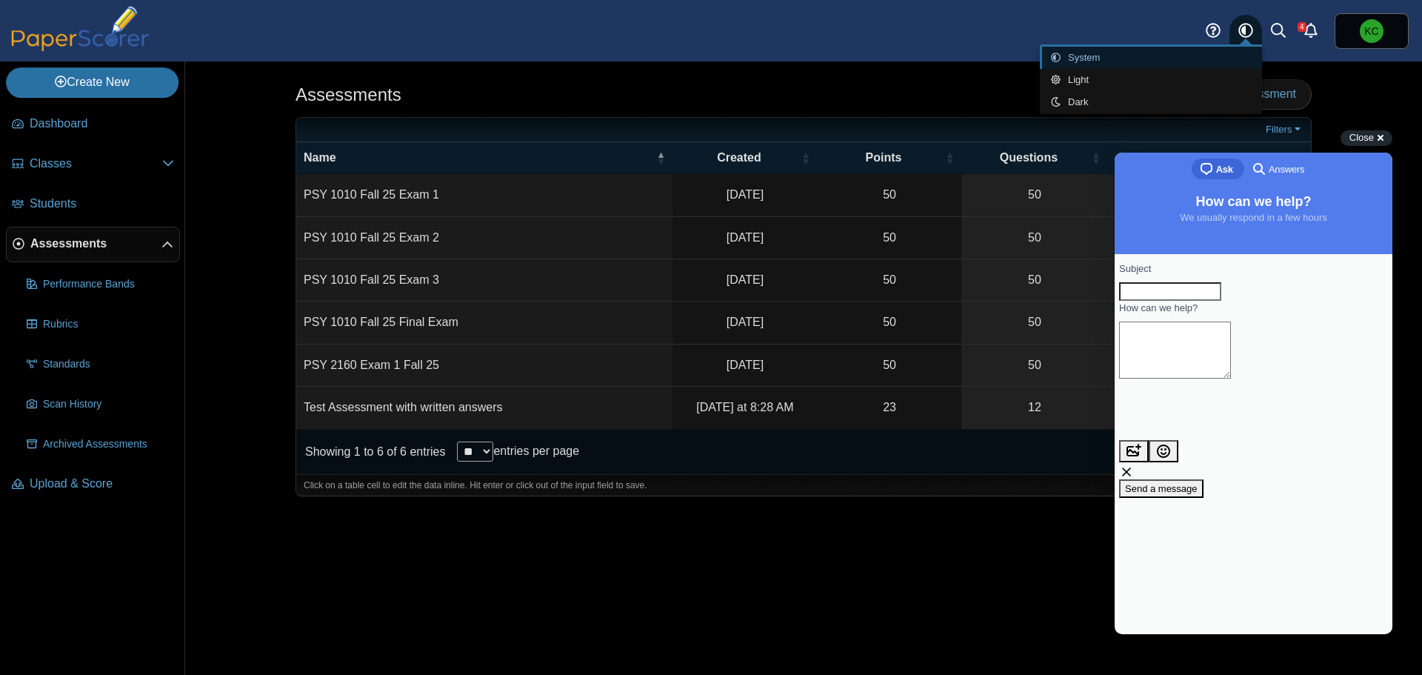
drag, startPoint x: 1120, startPoint y: 27, endPoint x: 1135, endPoint y: 23, distance: 16.0
click at [1120, 27] on div "Dashboard Classes Archived classes Students Assessments" at bounding box center [711, 30] width 1422 height 61
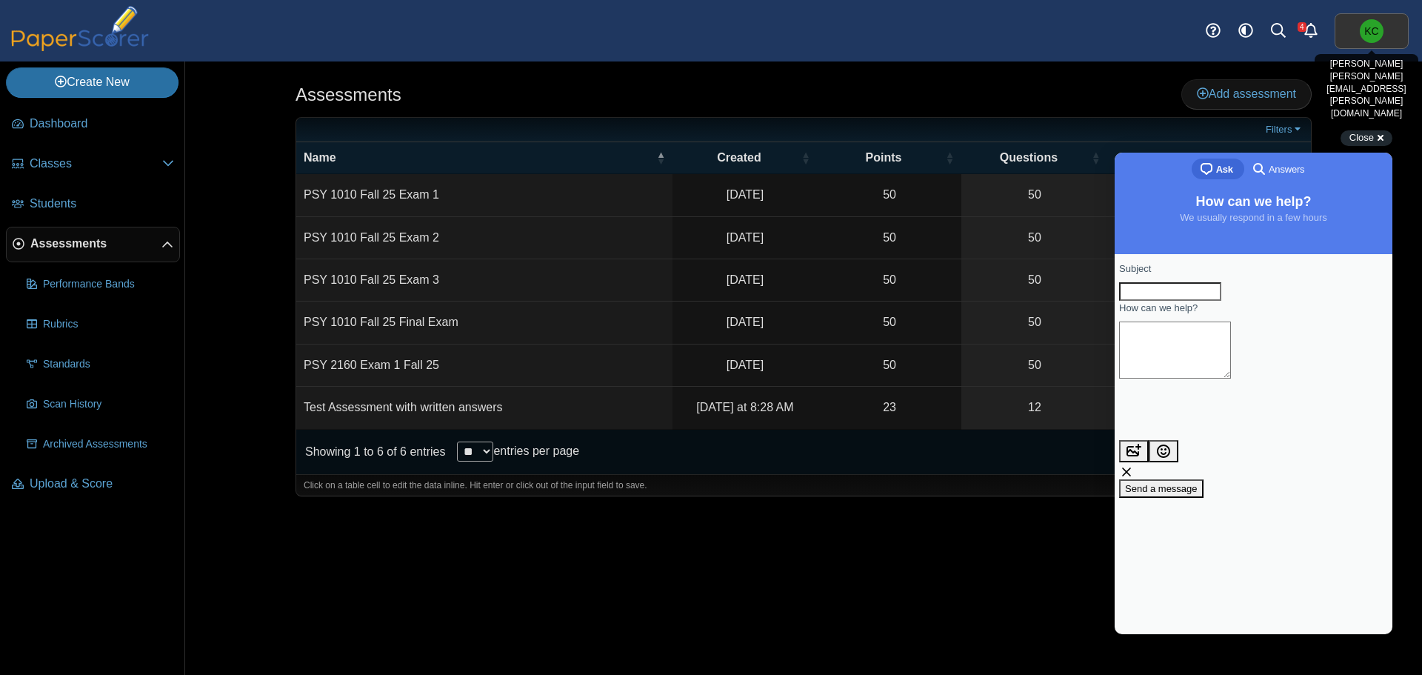
click at [1360, 29] on span "KC" at bounding box center [1372, 31] width 24 height 24
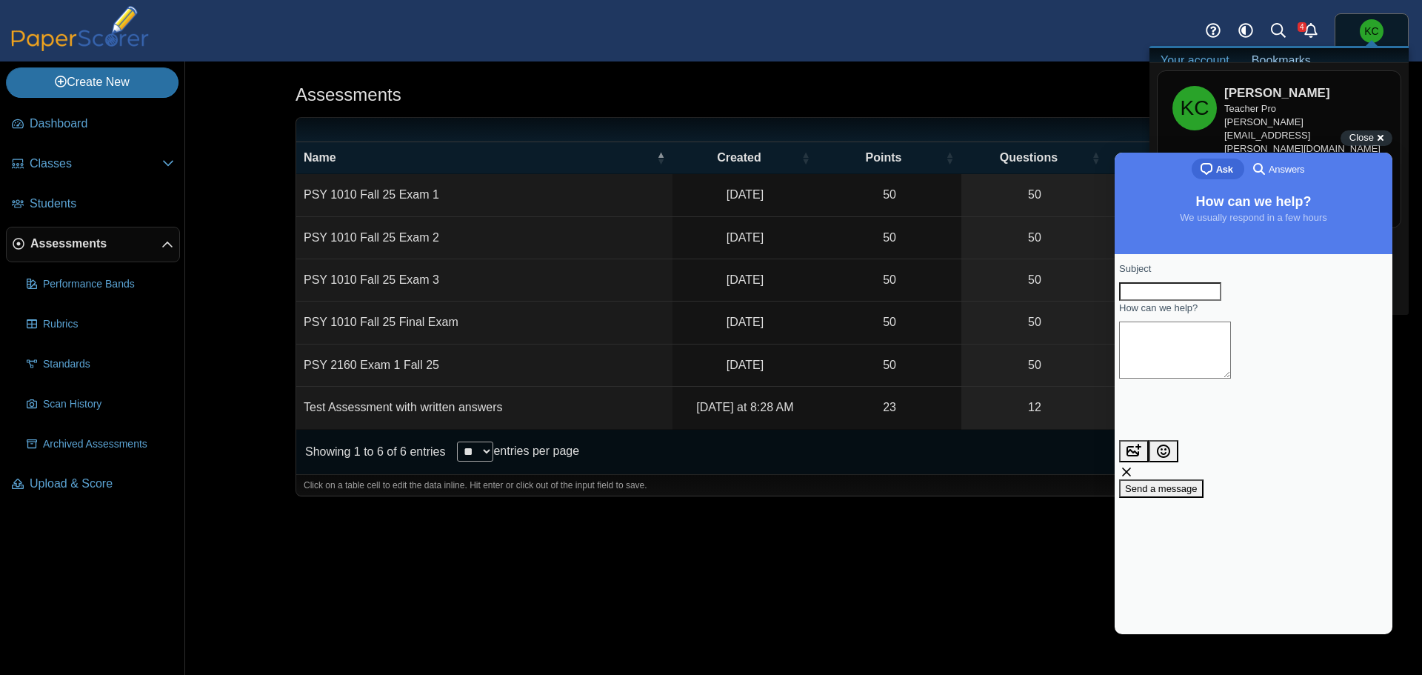
click at [1109, 40] on div "Dashboard Classes Archived classes Students Assessments" at bounding box center [711, 30] width 1422 height 61
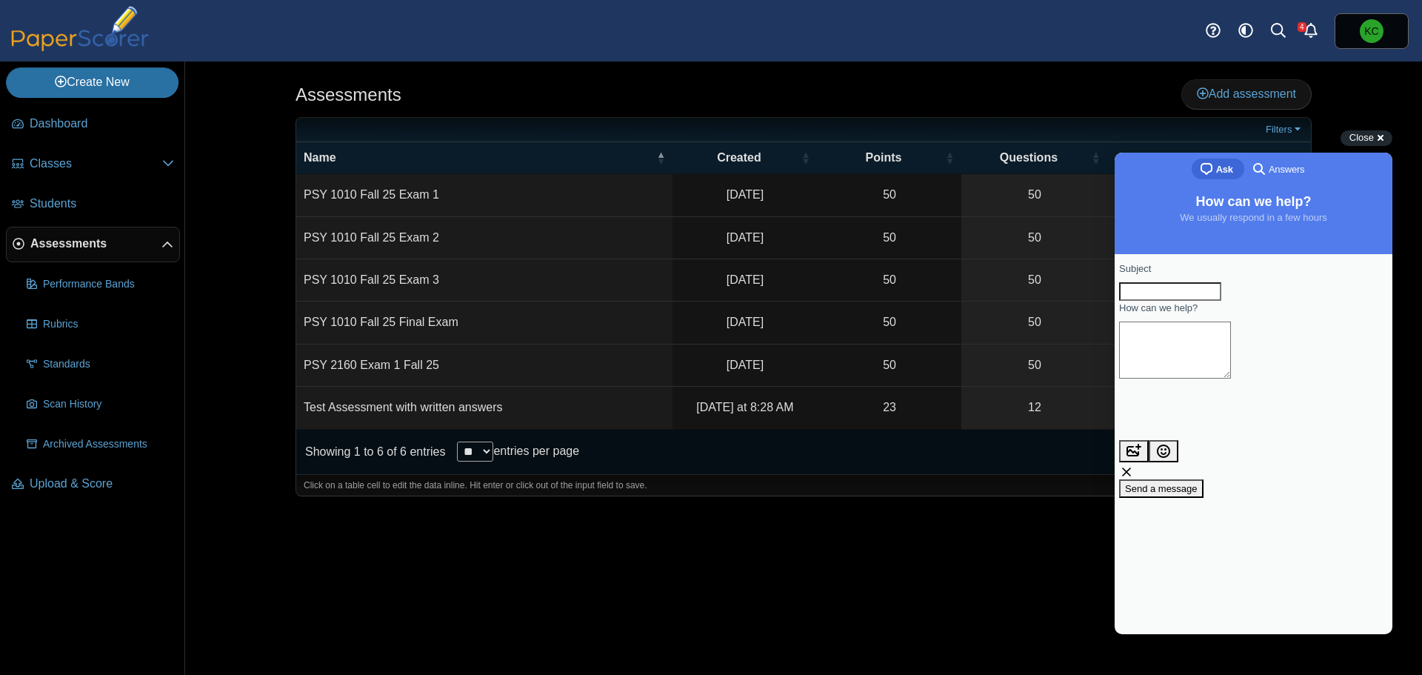
click at [1024, 554] on div "Assessments Add assessment 50" at bounding box center [803, 367] width 1111 height 613
click at [1367, 138] on span "Close" at bounding box center [1361, 137] width 24 height 11
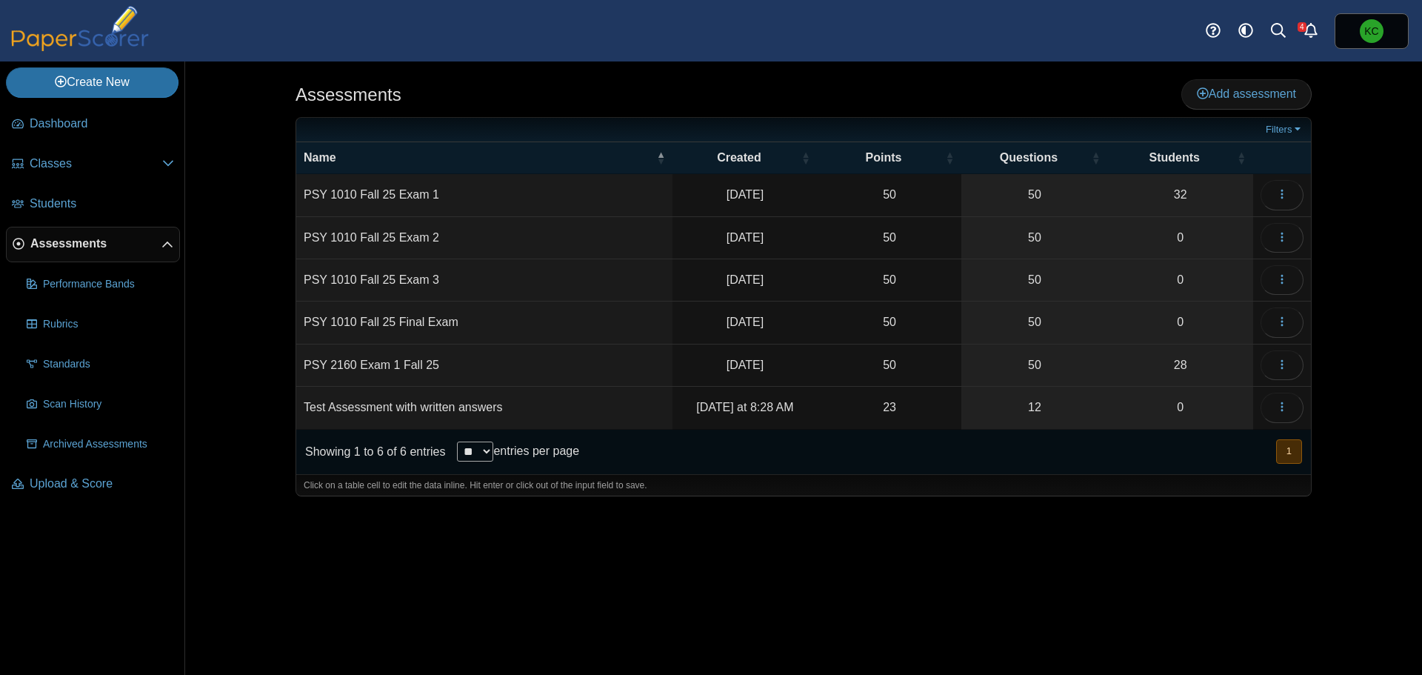
click at [427, 400] on td "Test Assessment with written answers" at bounding box center [484, 408] width 376 height 42
click at [1276, 409] on icon "button" at bounding box center [1282, 407] width 12 height 12
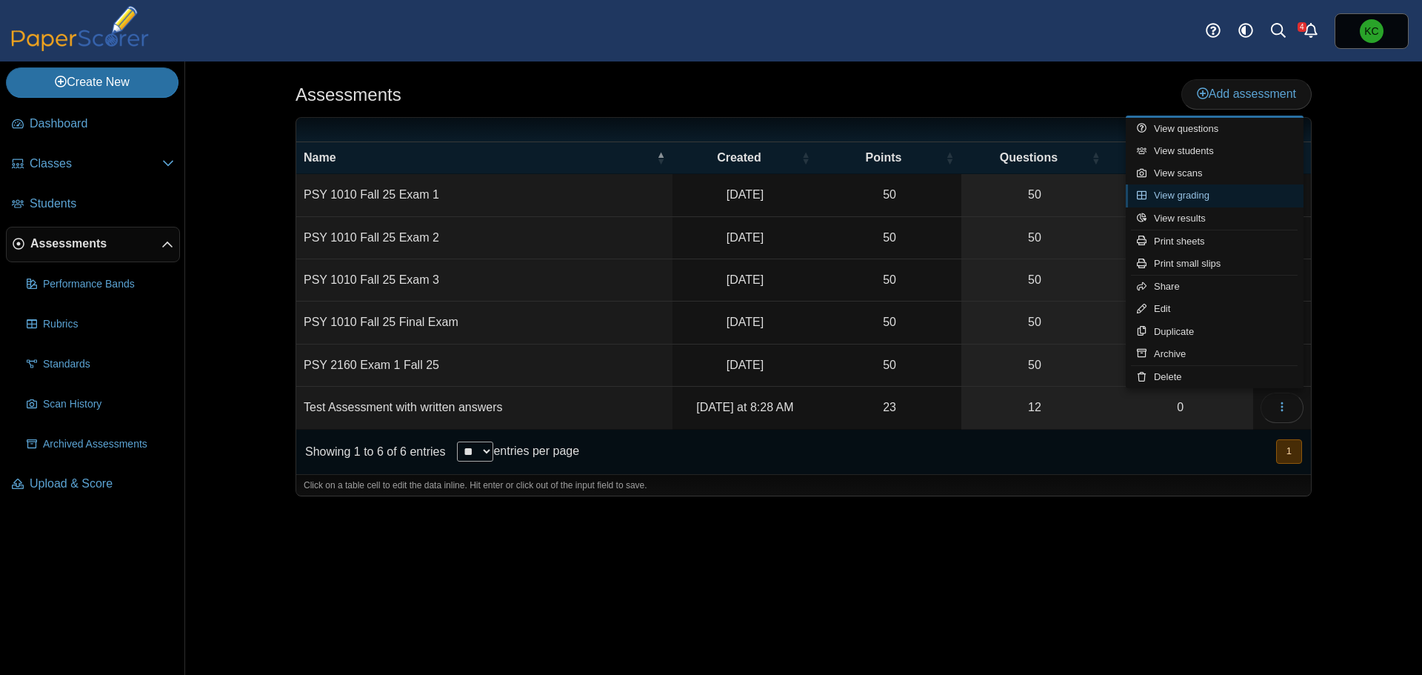
click at [1189, 197] on link "View grading" at bounding box center [1215, 195] width 178 height 22
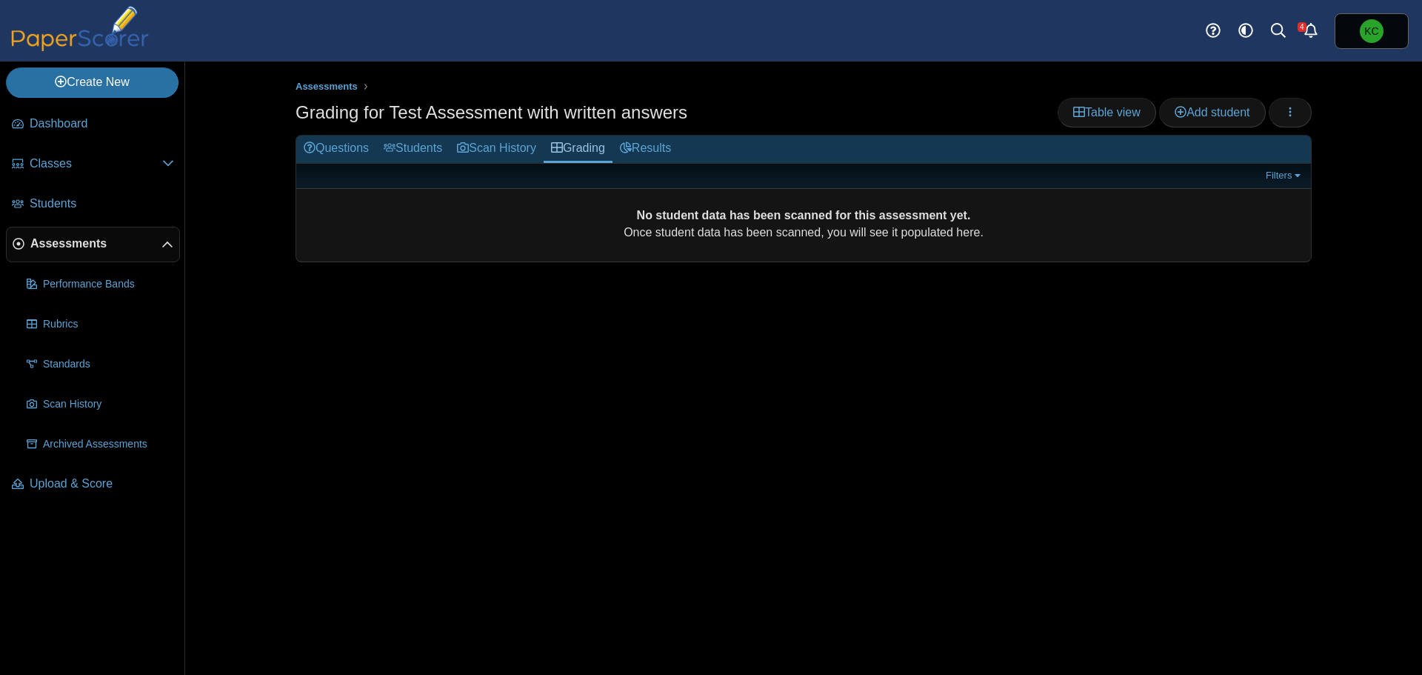
click at [689, 144] on h2 "Questions Students Scan History Grading Results" at bounding box center [803, 150] width 1014 height 28
click at [673, 144] on link "Results" at bounding box center [645, 149] width 66 height 27
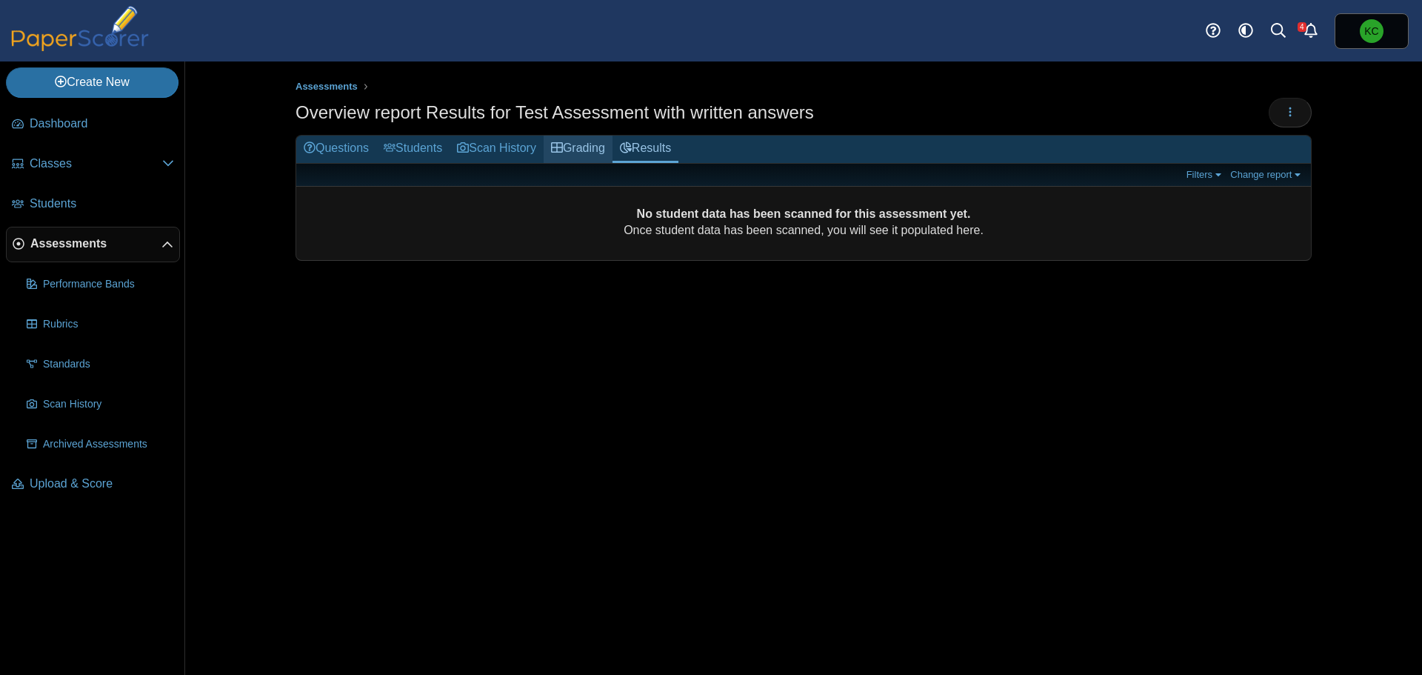
click at [563, 144] on icon at bounding box center [557, 147] width 12 height 12
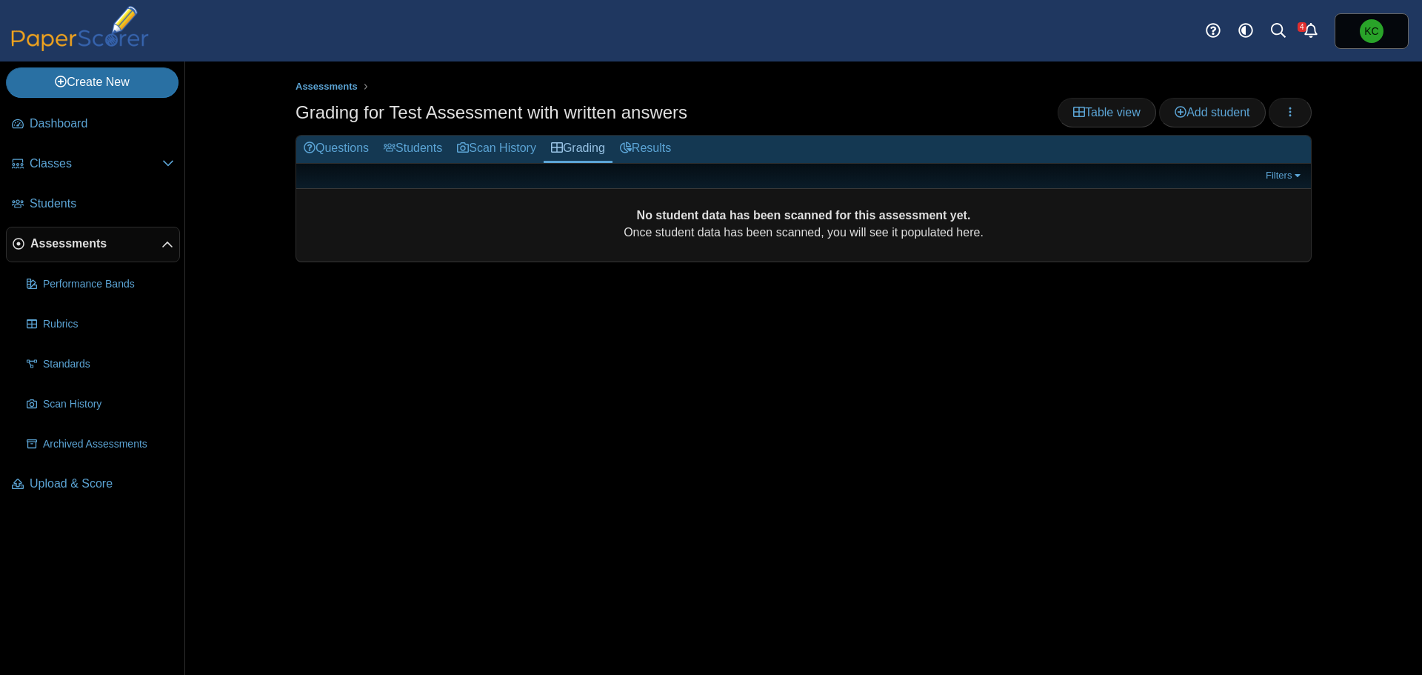
click at [505, 142] on link "Scan History" at bounding box center [496, 149] width 94 height 27
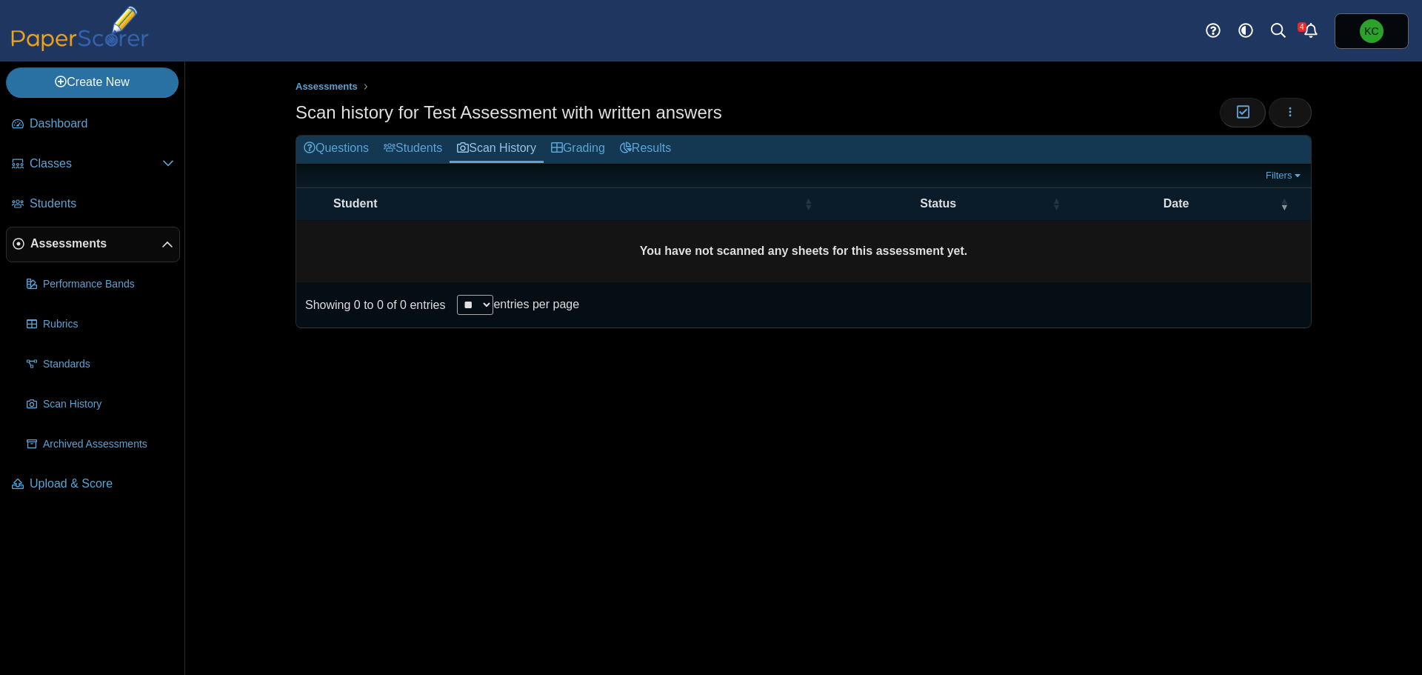
click at [429, 144] on link "Students" at bounding box center [412, 149] width 73 height 27
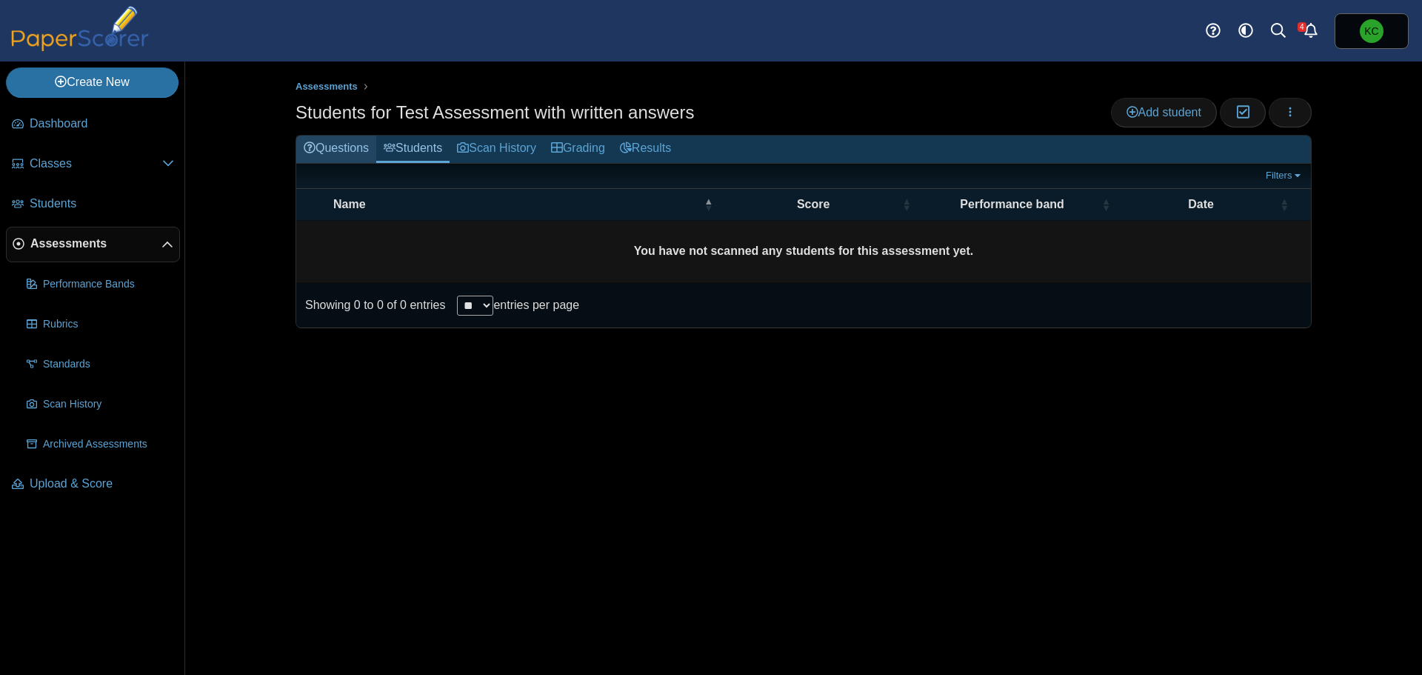
click at [347, 148] on link "Questions" at bounding box center [336, 149] width 80 height 27
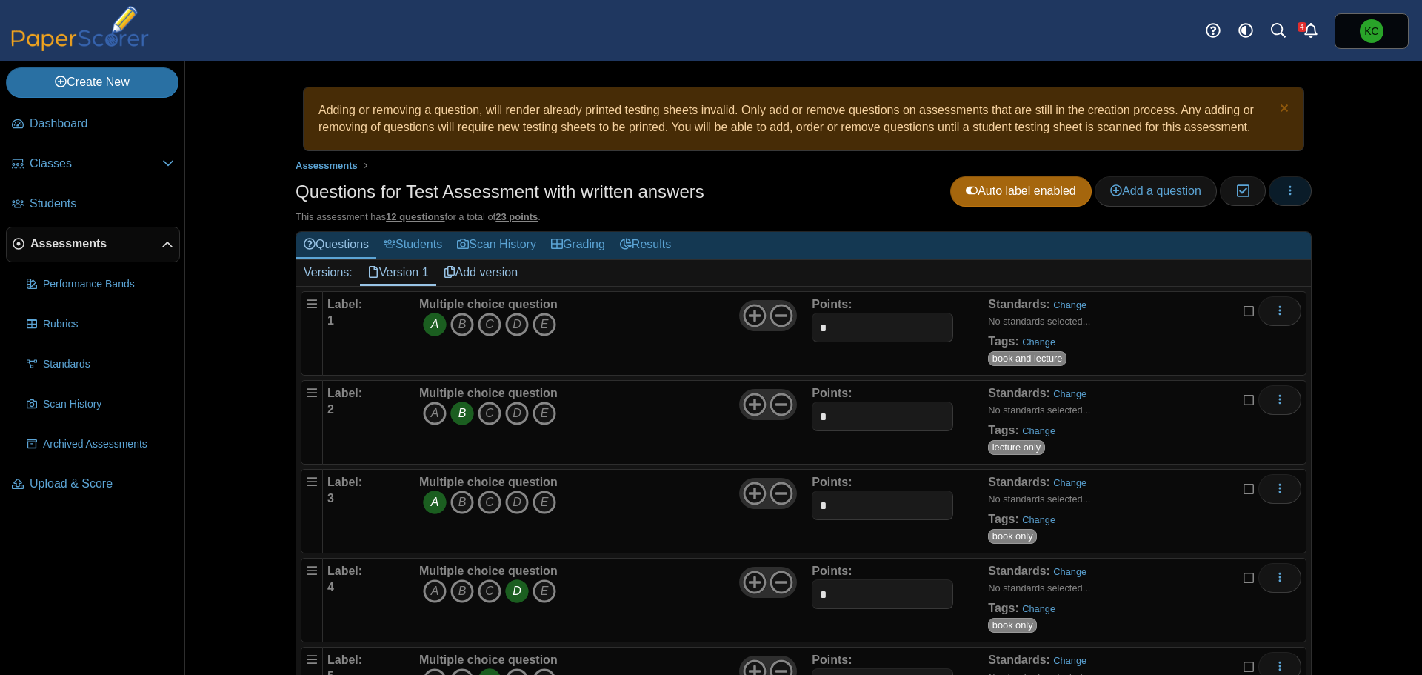
click at [1284, 190] on icon "button" at bounding box center [1290, 190] width 12 height 12
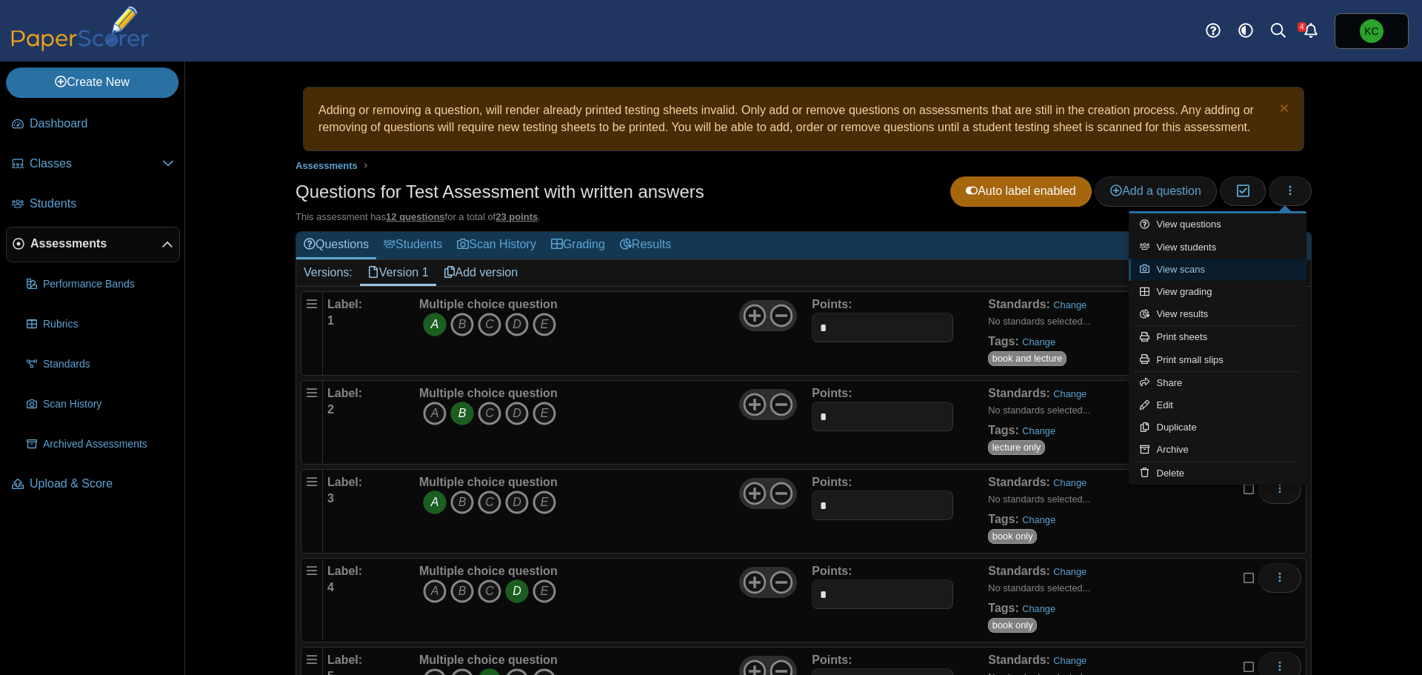
click at [1209, 269] on link "View scans" at bounding box center [1218, 269] width 178 height 22
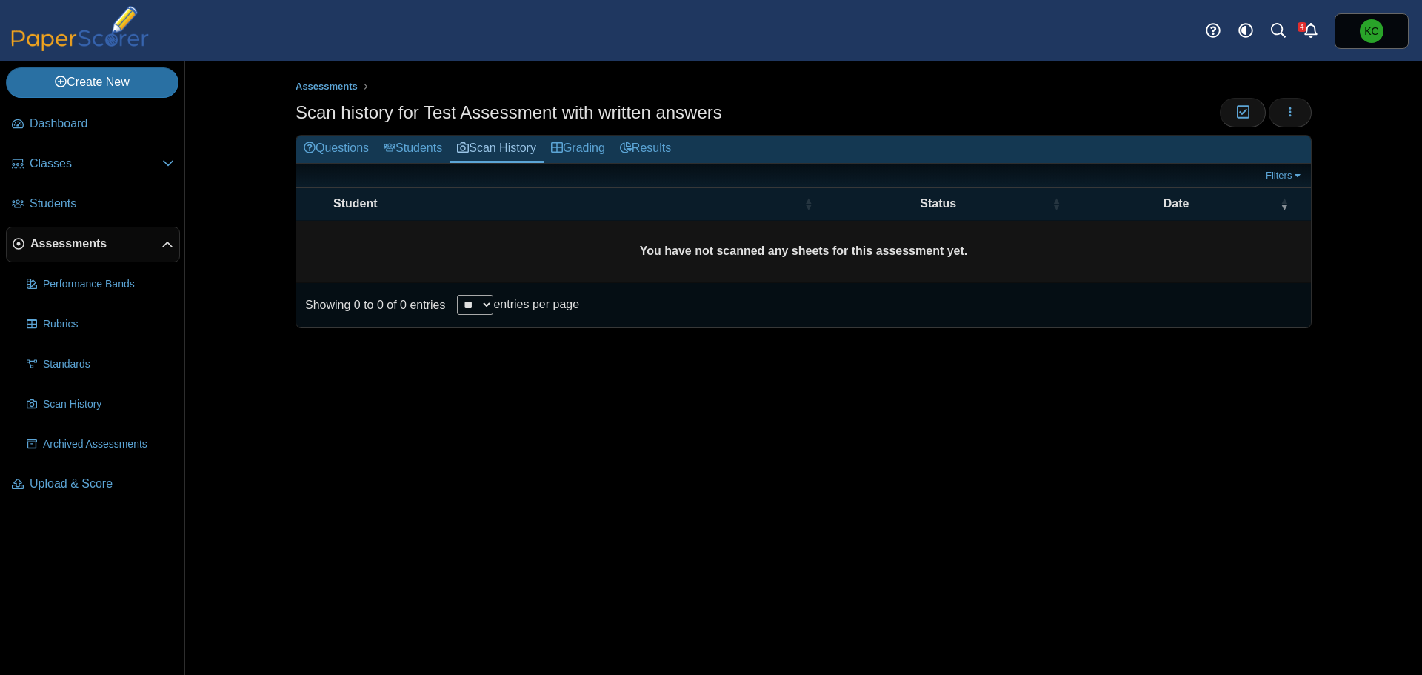
click at [812, 248] on b "You have not scanned any sheets for this assessment yet." at bounding box center [804, 250] width 328 height 13
click at [64, 403] on span "Scan History" at bounding box center [108, 404] width 131 height 15
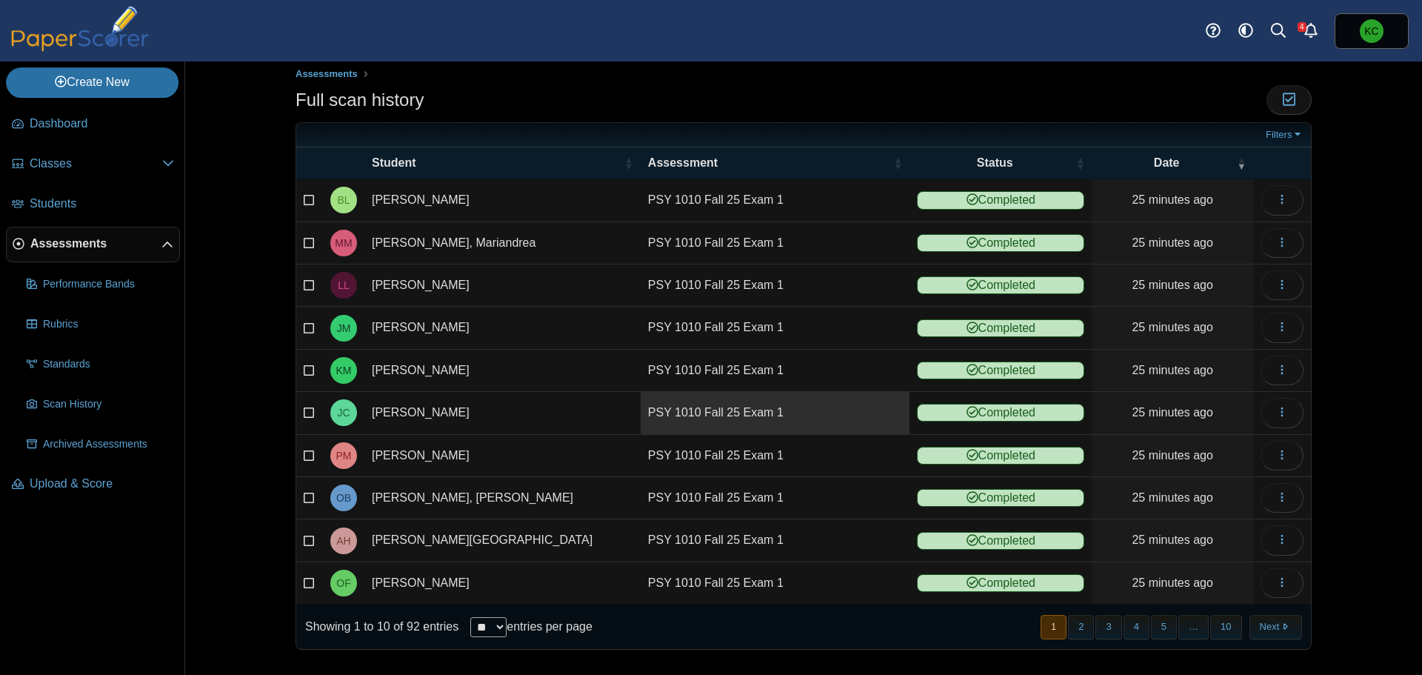
scroll to position [16, 0]
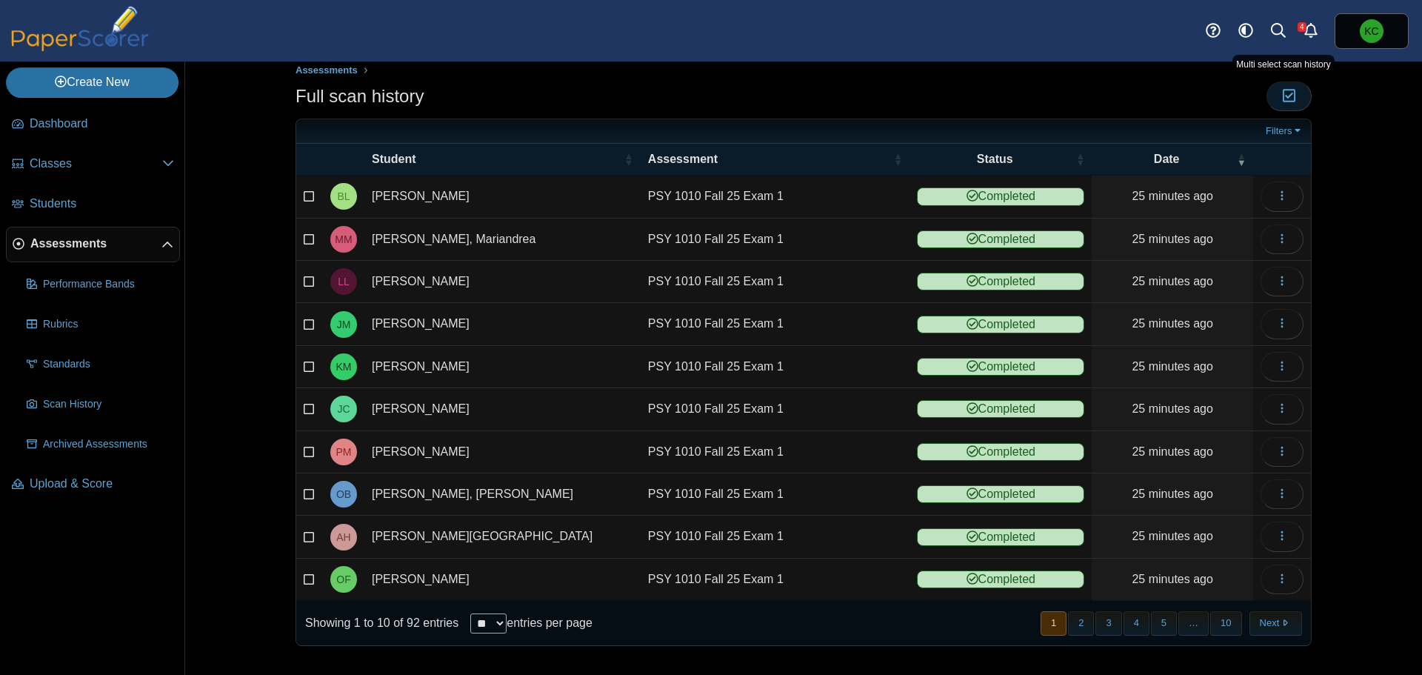
click at [1285, 96] on icon "button" at bounding box center [1289, 96] width 14 height 13
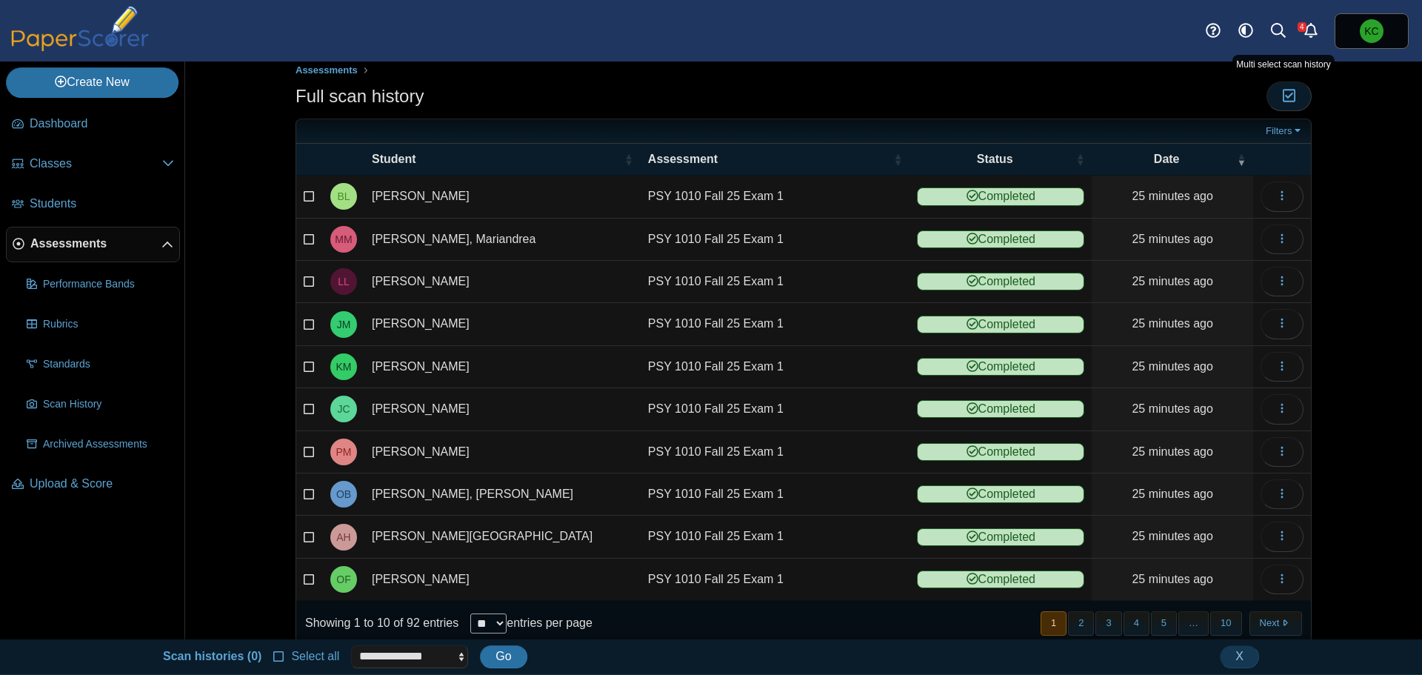
click at [1285, 96] on icon "button" at bounding box center [1289, 96] width 14 height 13
click at [1220, 620] on button "10" at bounding box center [1225, 623] width 31 height 24
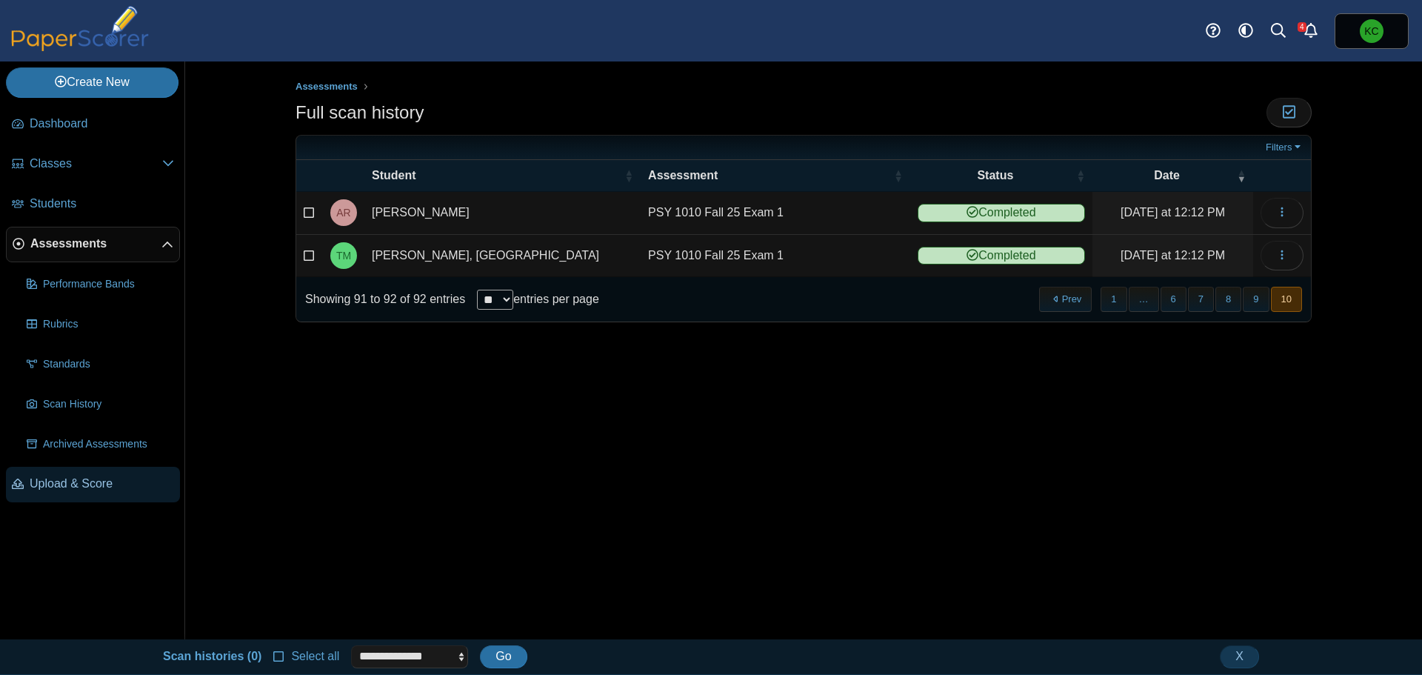
click at [86, 478] on span "Upload & Score" at bounding box center [102, 483] width 144 height 16
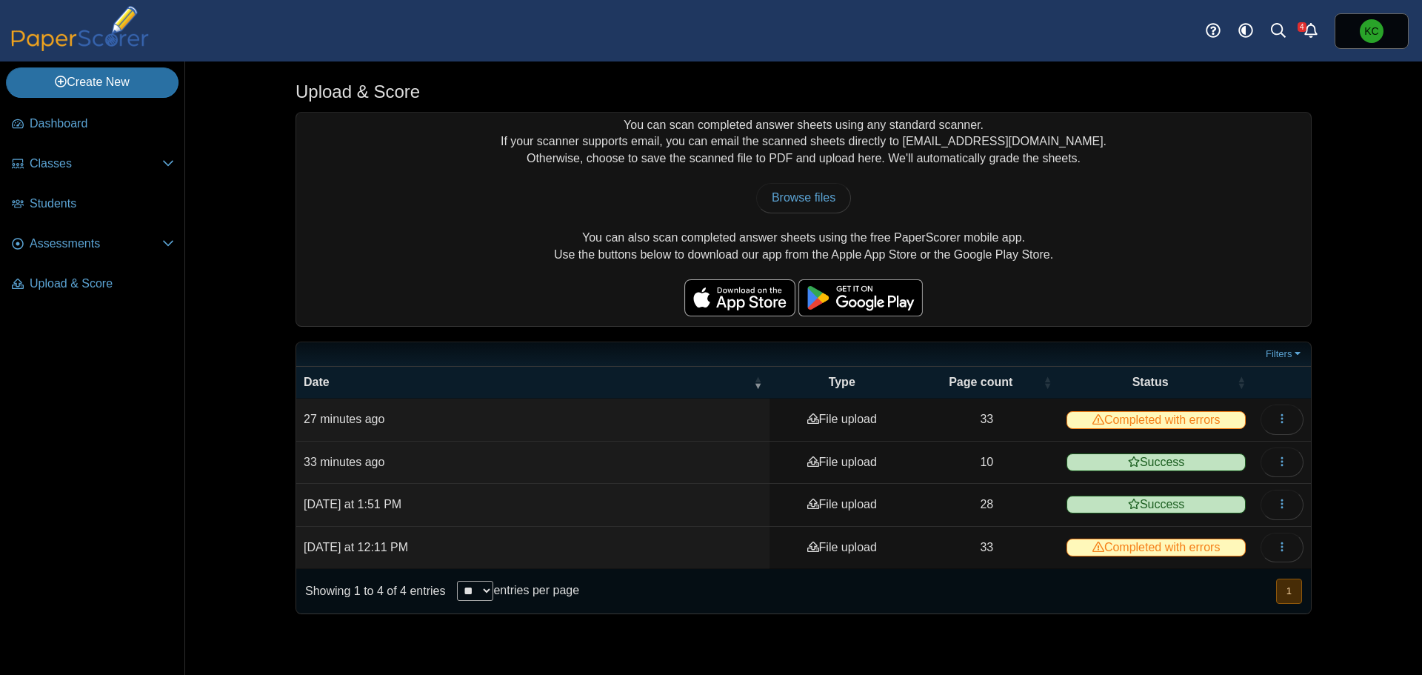
click at [1137, 415] on span "Completed with errors" at bounding box center [1155, 420] width 179 height 18
click at [1276, 421] on icon "button" at bounding box center [1282, 418] width 12 height 12
click at [1017, 464] on td "10" at bounding box center [986, 462] width 145 height 42
click at [1283, 458] on icon "button" at bounding box center [1282, 461] width 12 height 12
click at [1205, 491] on link "View scanned pages" at bounding box center [1215, 495] width 178 height 22
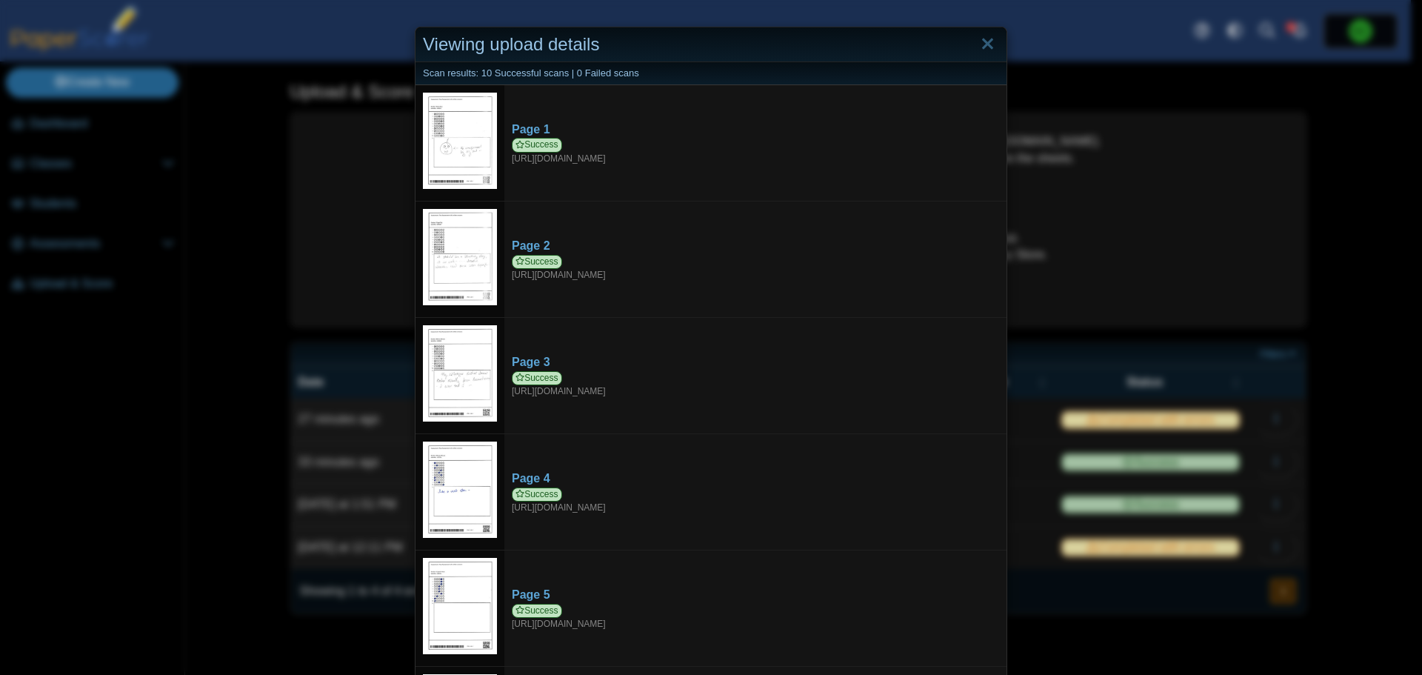
click at [569, 74] on div "Scan results: 10 Successful scans | 0 Failed scans" at bounding box center [710, 73] width 591 height 23
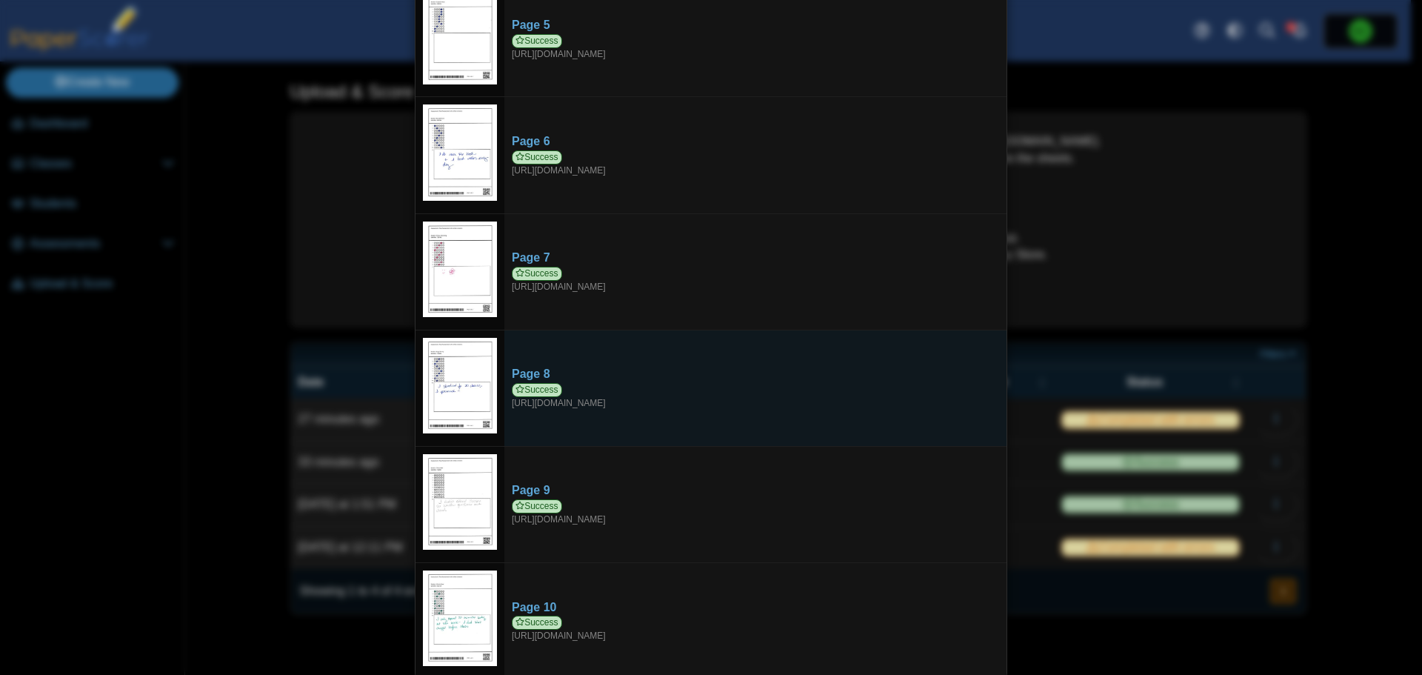
scroll to position [574, 0]
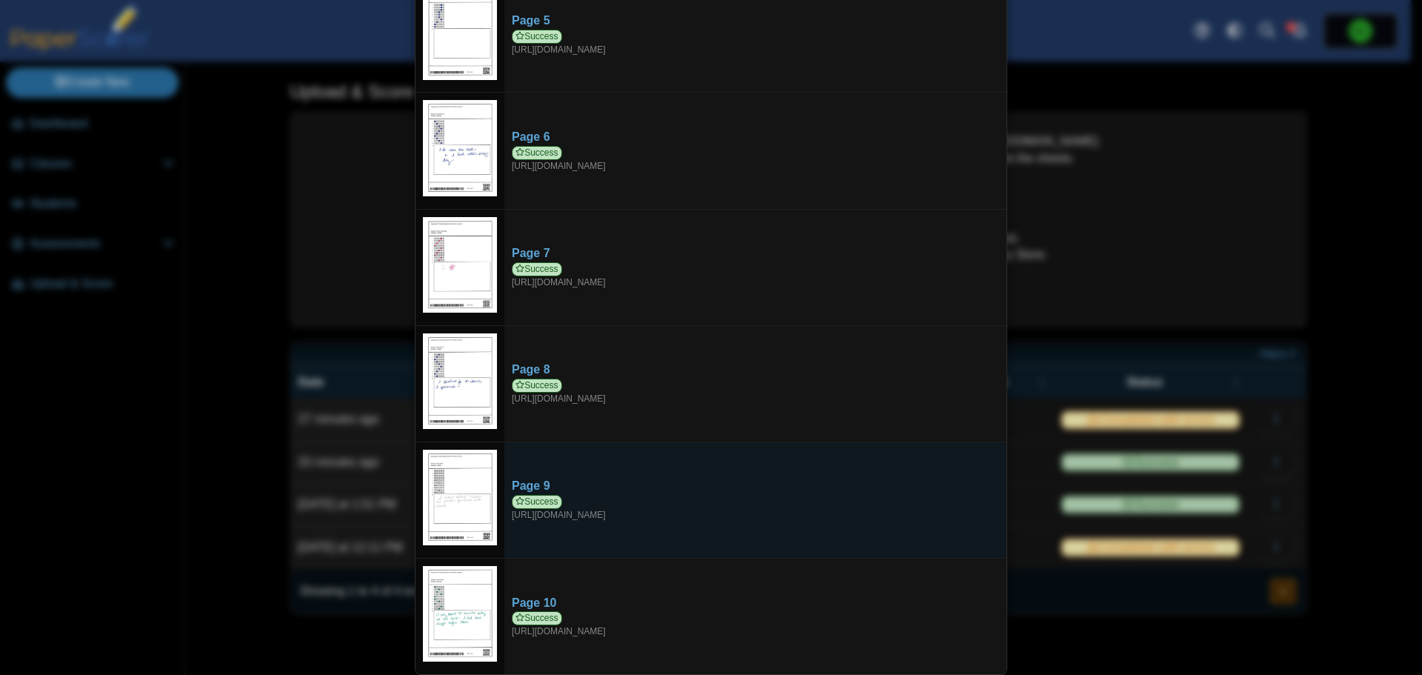
click at [446, 480] on img at bounding box center [460, 497] width 74 height 96
click at [529, 495] on span "Success" at bounding box center [537, 502] width 50 height 14
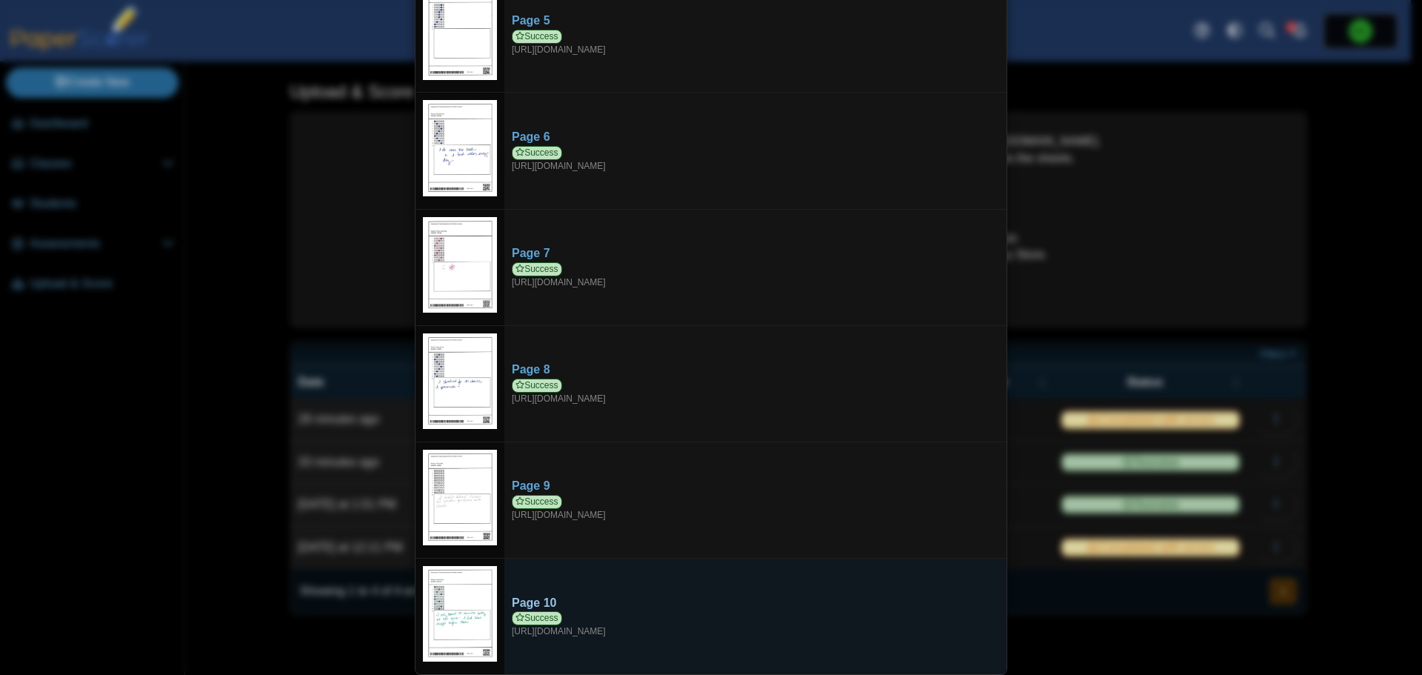
click at [534, 601] on div "Page 10" at bounding box center [755, 603] width 487 height 16
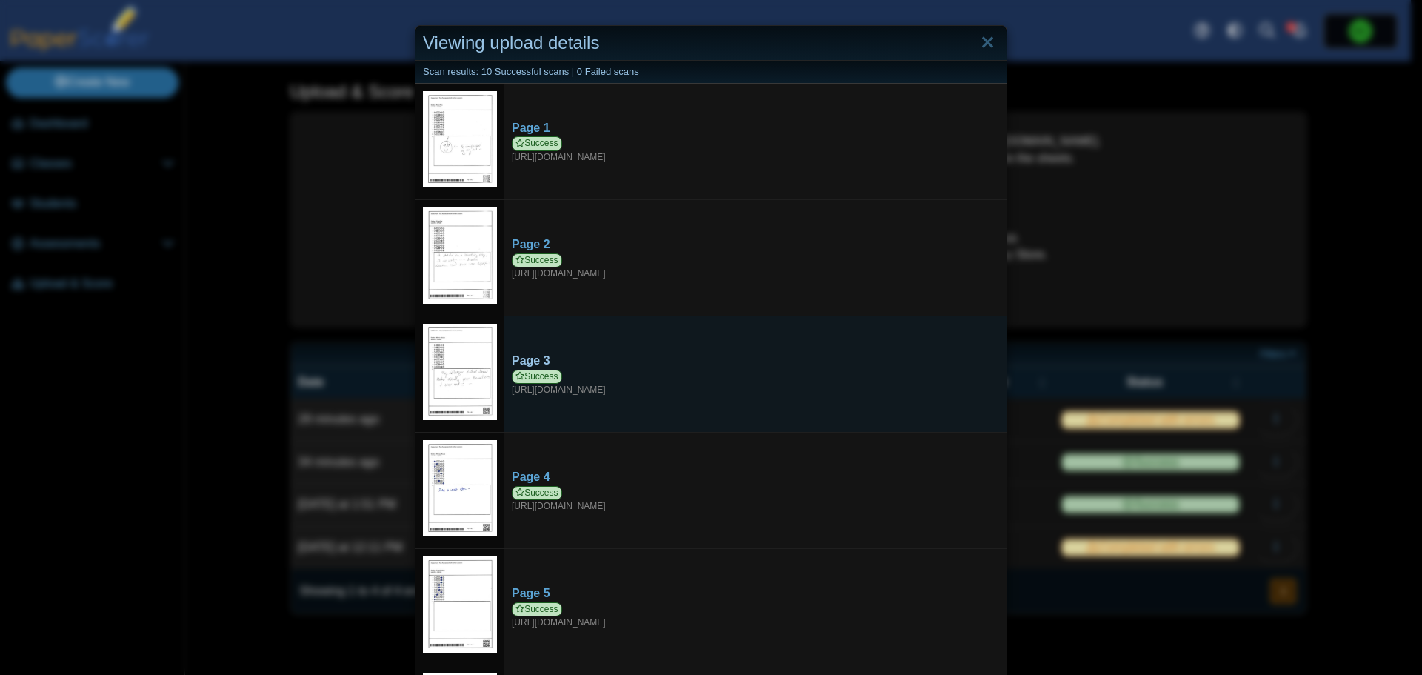
scroll to position [0, 0]
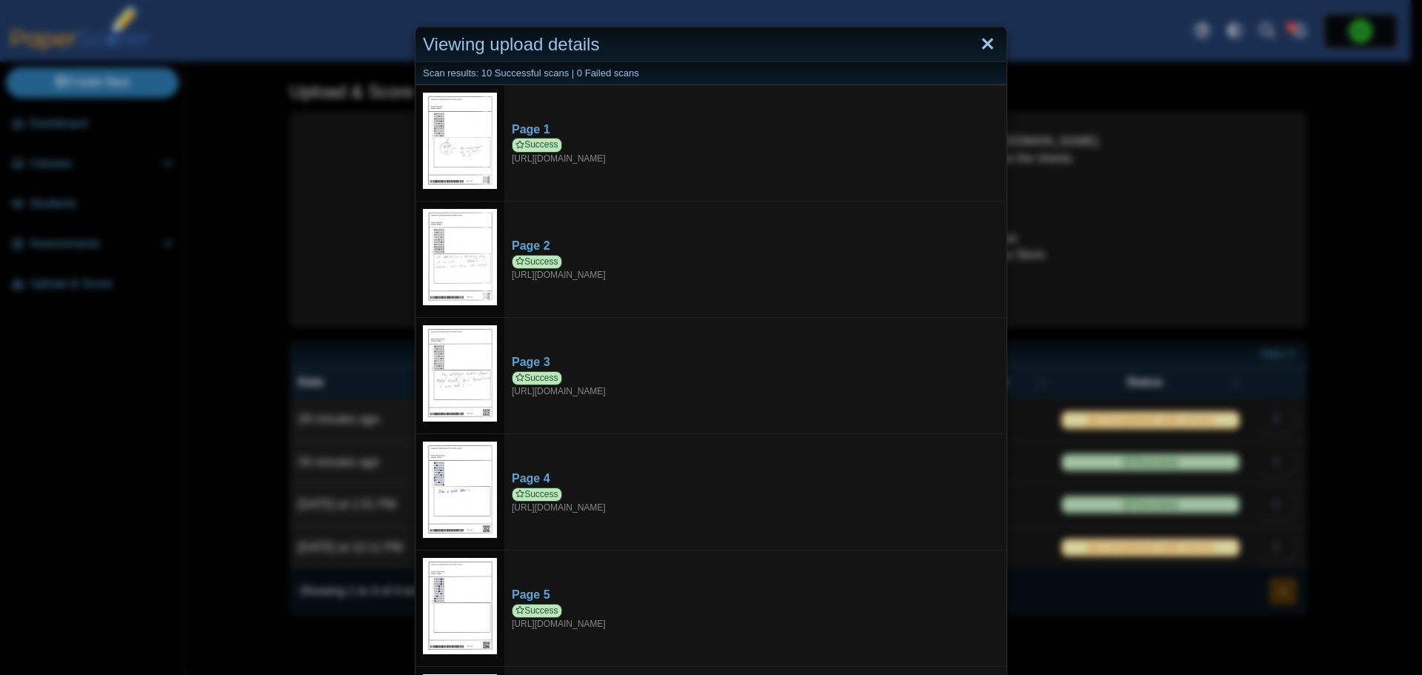
click at [983, 44] on link "Close" at bounding box center [987, 44] width 23 height 25
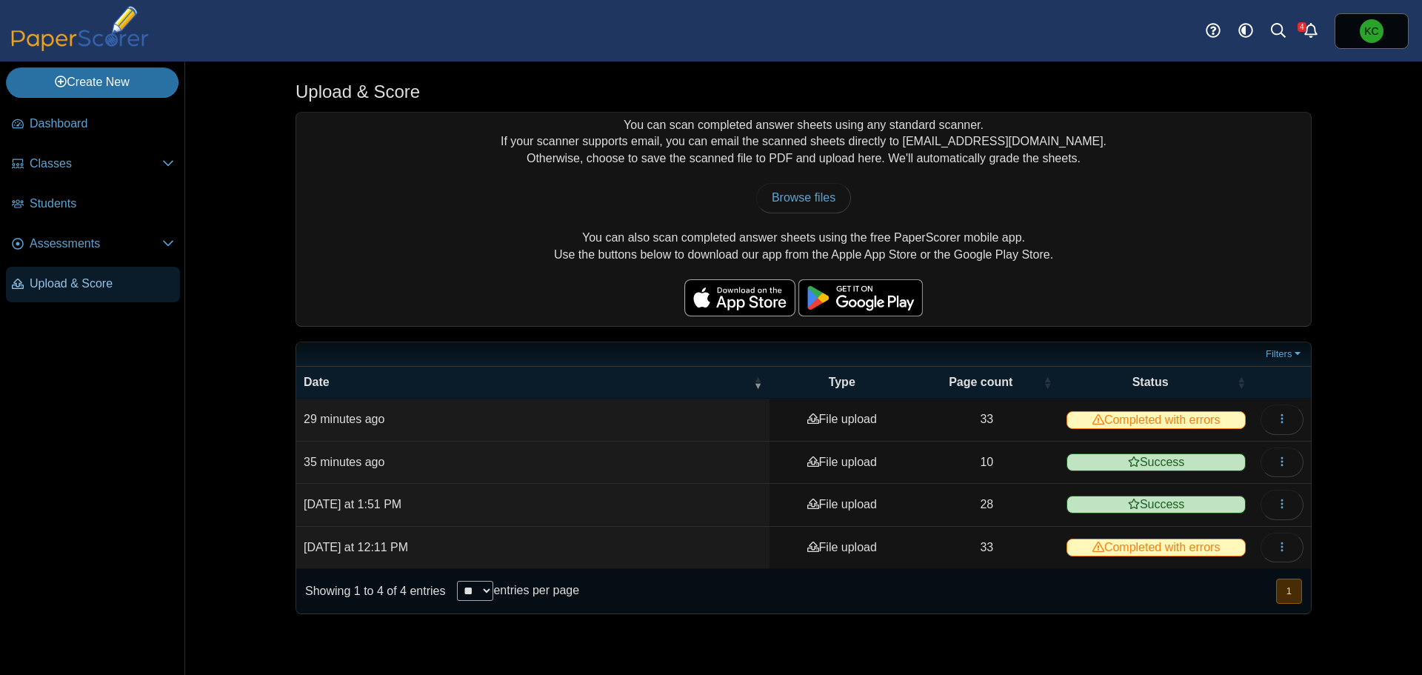
click at [87, 283] on span "Upload & Score" at bounding box center [102, 283] width 144 height 16
click at [802, 207] on link "Browse files" at bounding box center [803, 198] width 95 height 30
type input "**********"
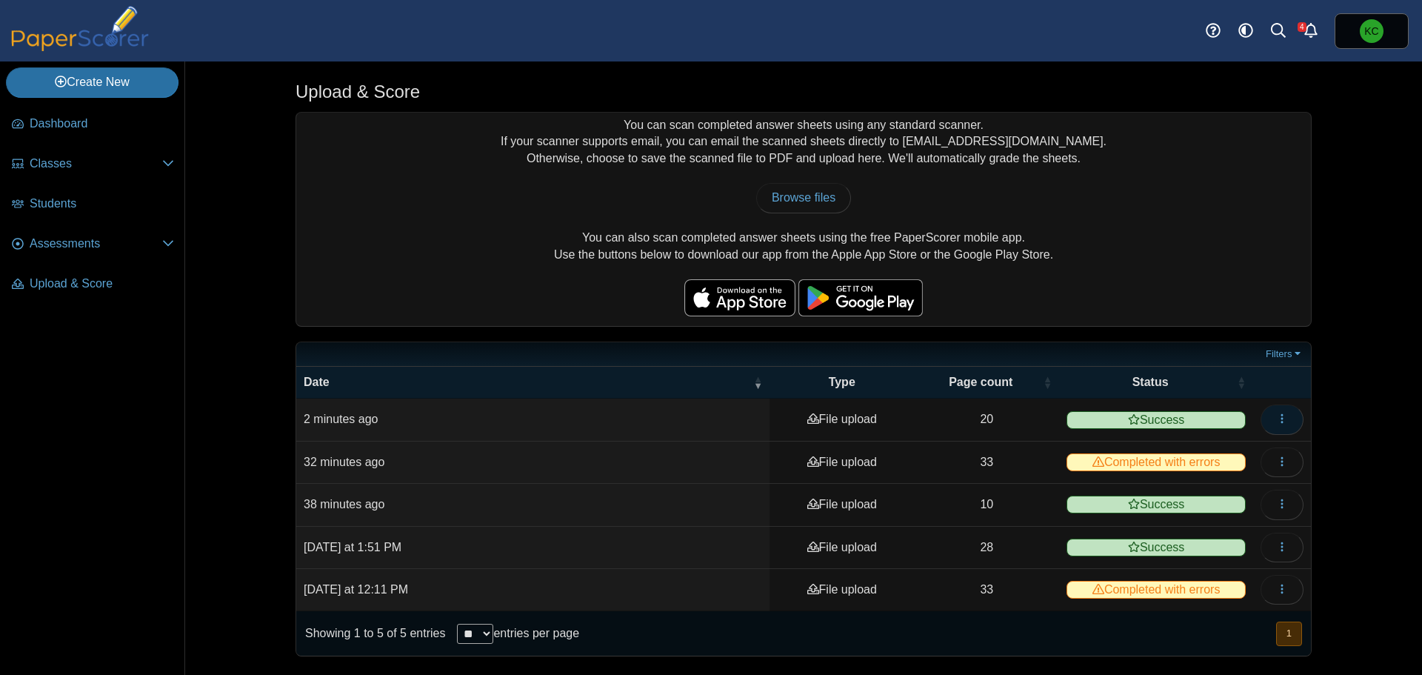
click at [1286, 418] on icon "button" at bounding box center [1282, 418] width 12 height 12
drag, startPoint x: 1209, startPoint y: 451, endPoint x: 1177, endPoint y: 451, distance: 31.8
click at [1209, 451] on link "View scanned pages" at bounding box center [1215, 452] width 178 height 22
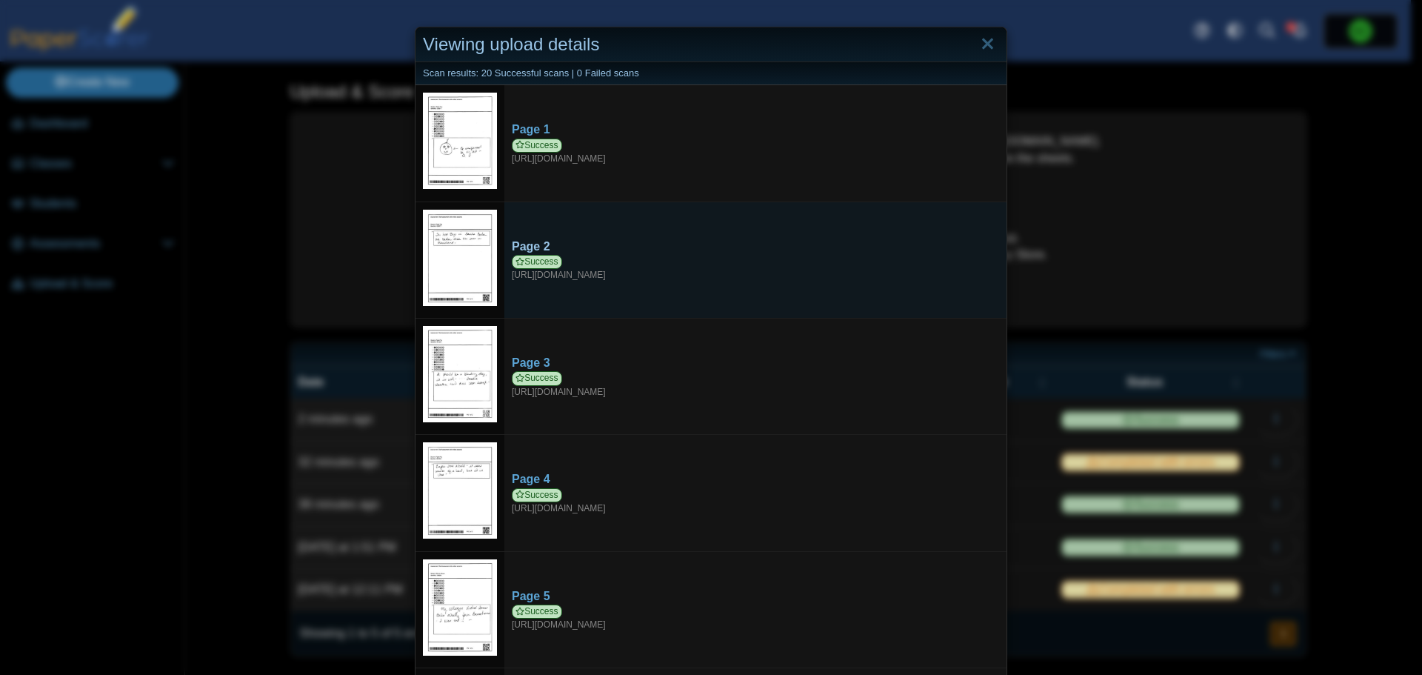
click at [686, 232] on link "Page 2 Success https://forms.paperscorer.com/scans/10/5664/238932/3185656_OCTOB…" at bounding box center [755, 260] width 502 height 58
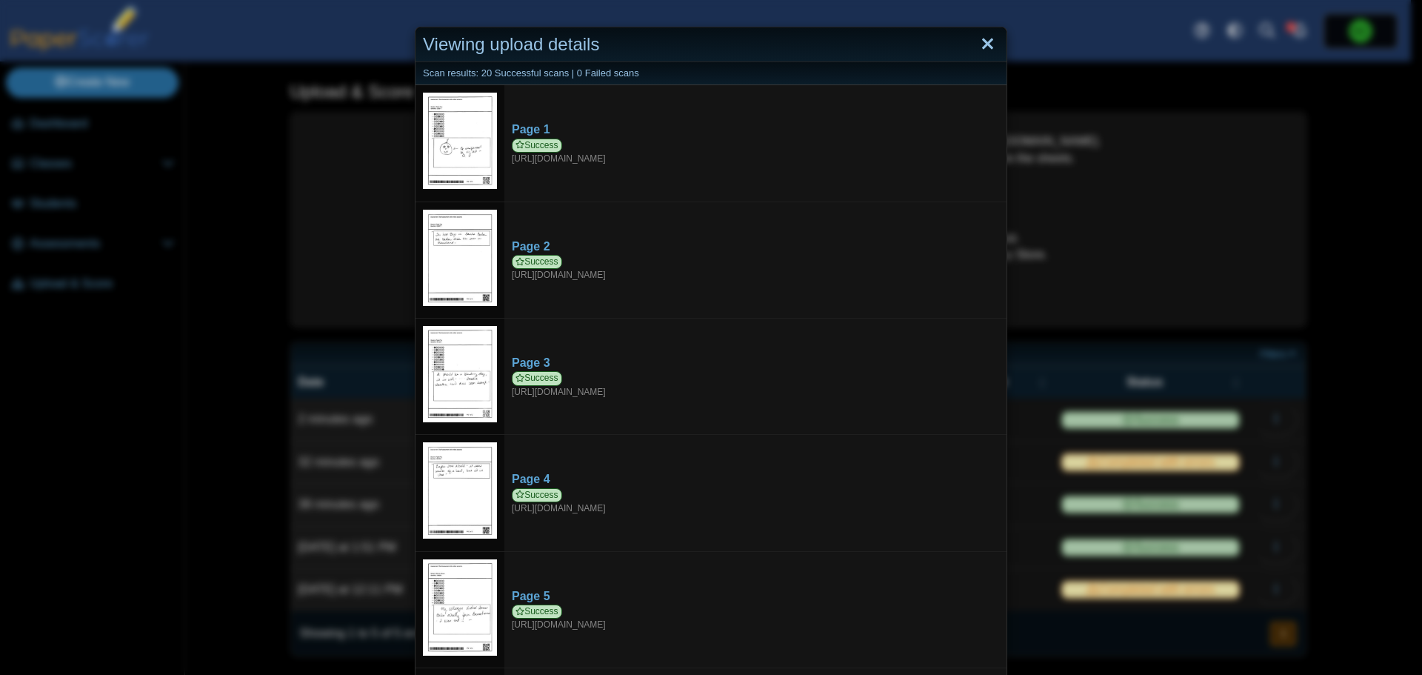
click at [987, 41] on link "Close" at bounding box center [987, 44] width 23 height 25
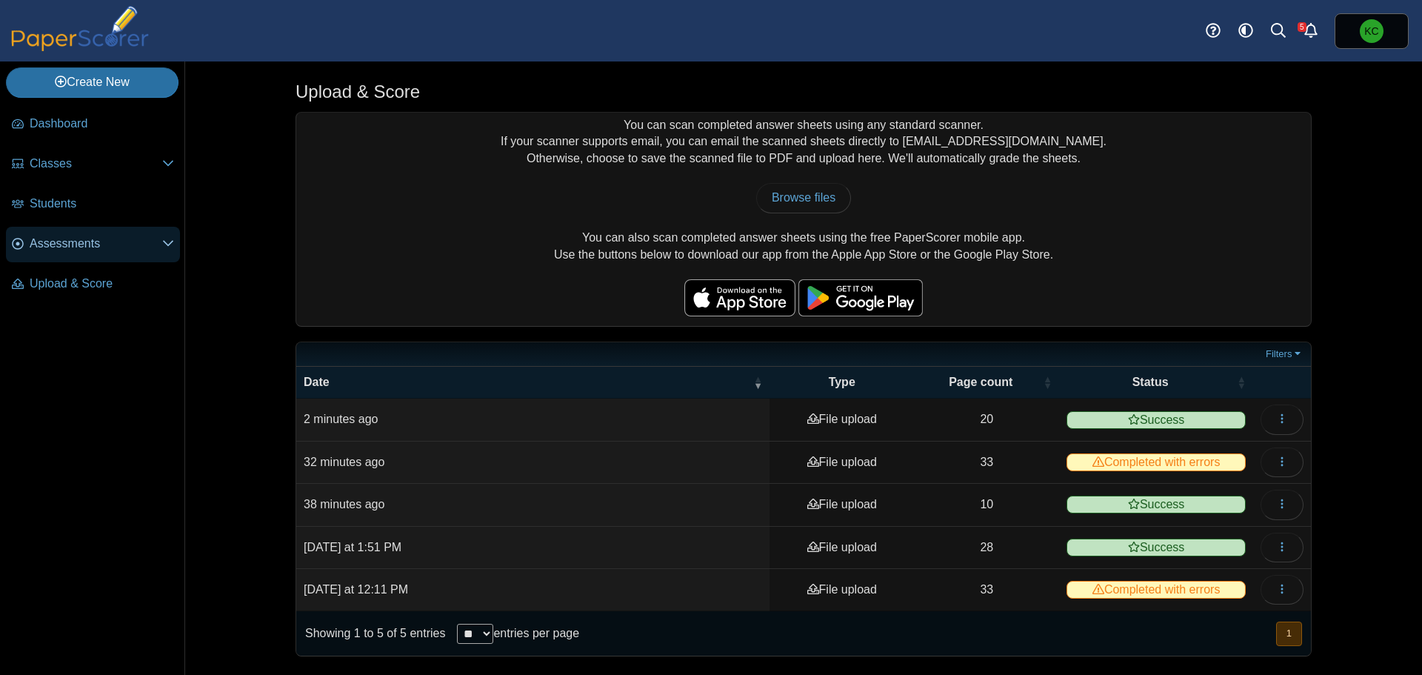
click at [63, 232] on link "Assessments" at bounding box center [93, 245] width 174 height 36
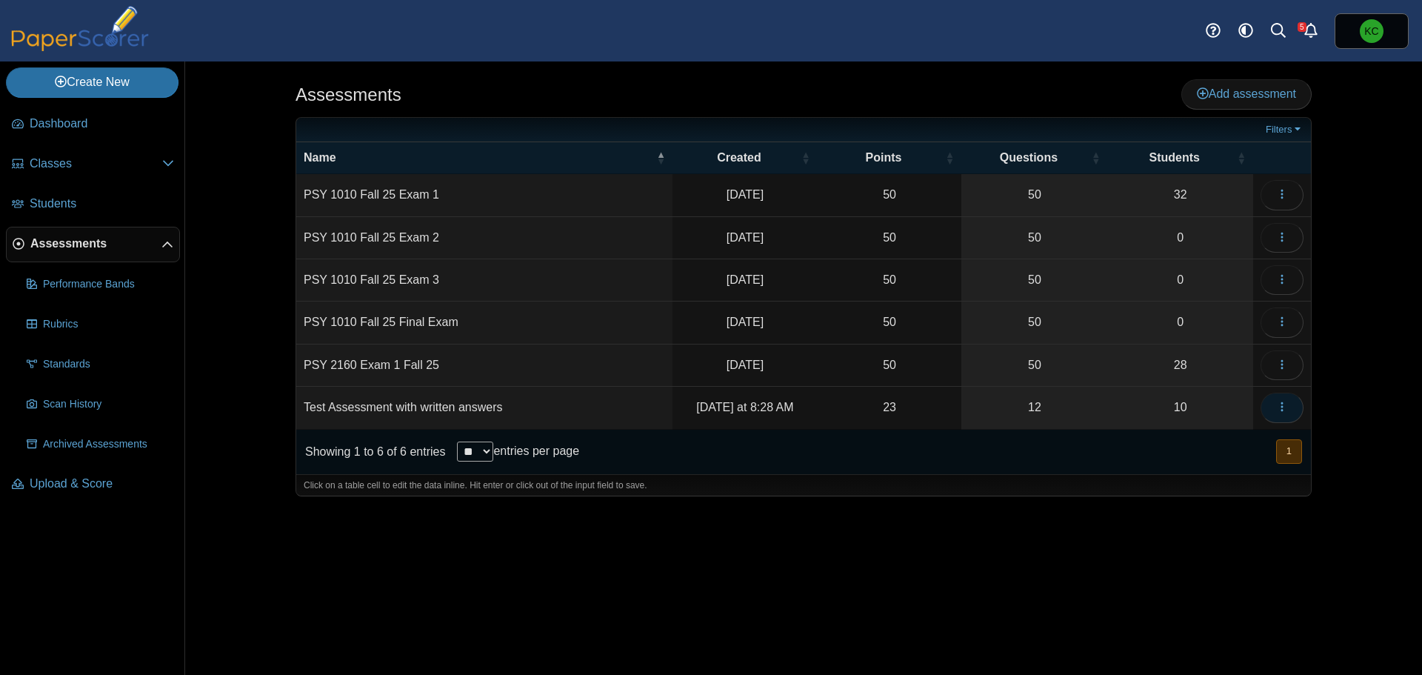
click at [1283, 408] on icon "button" at bounding box center [1282, 407] width 12 height 12
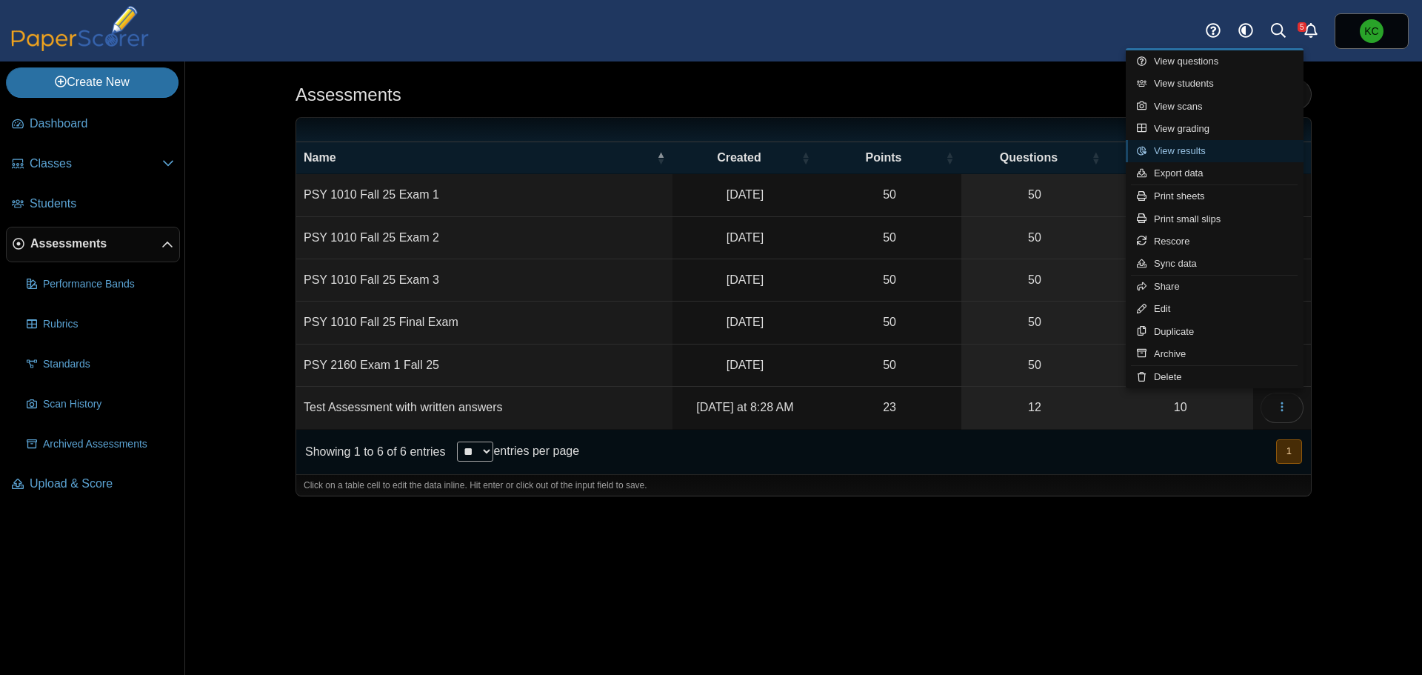
click at [1206, 150] on link "View results" at bounding box center [1215, 151] width 178 height 22
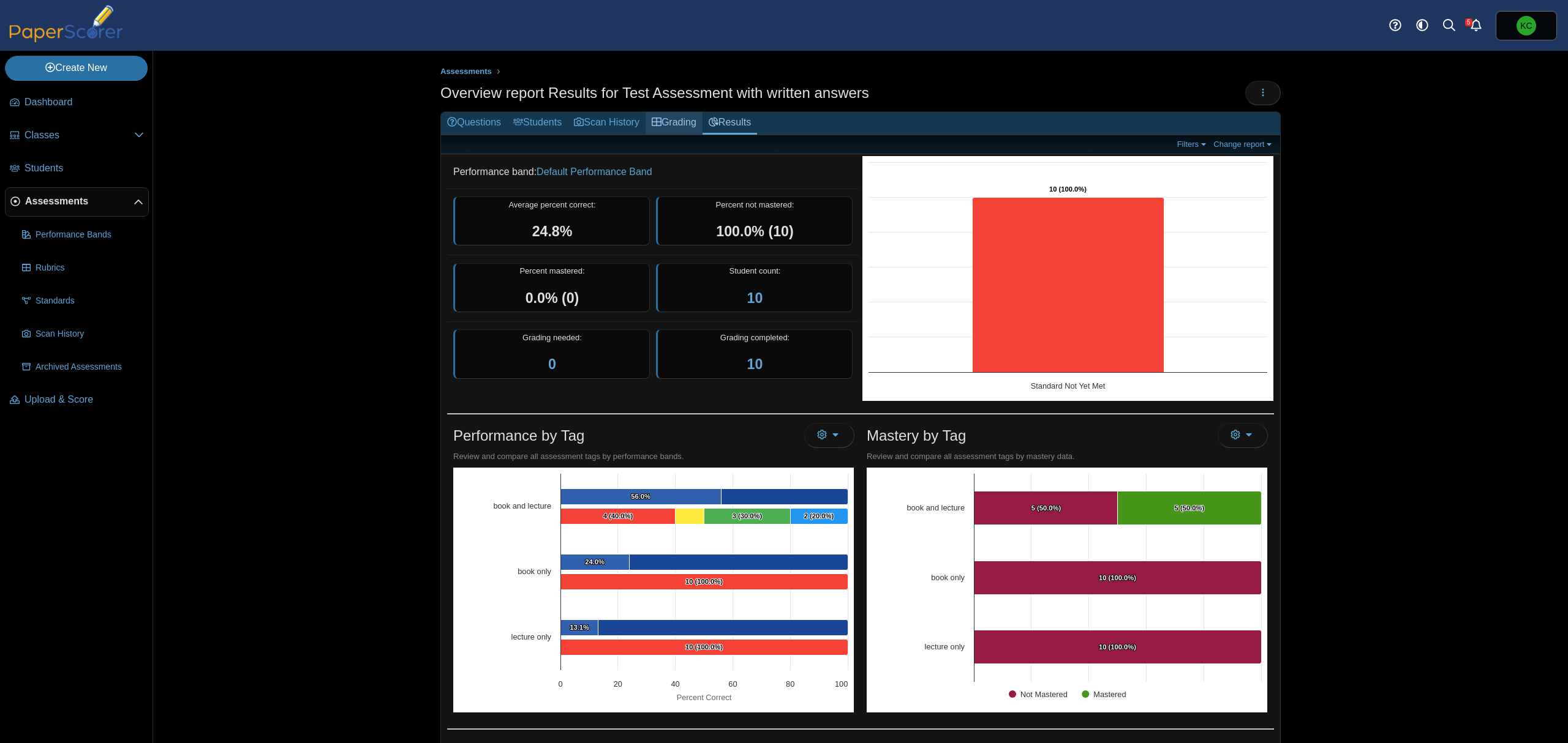
click at [669, 121] on link "Grading" at bounding box center [673, 123] width 57 height 22
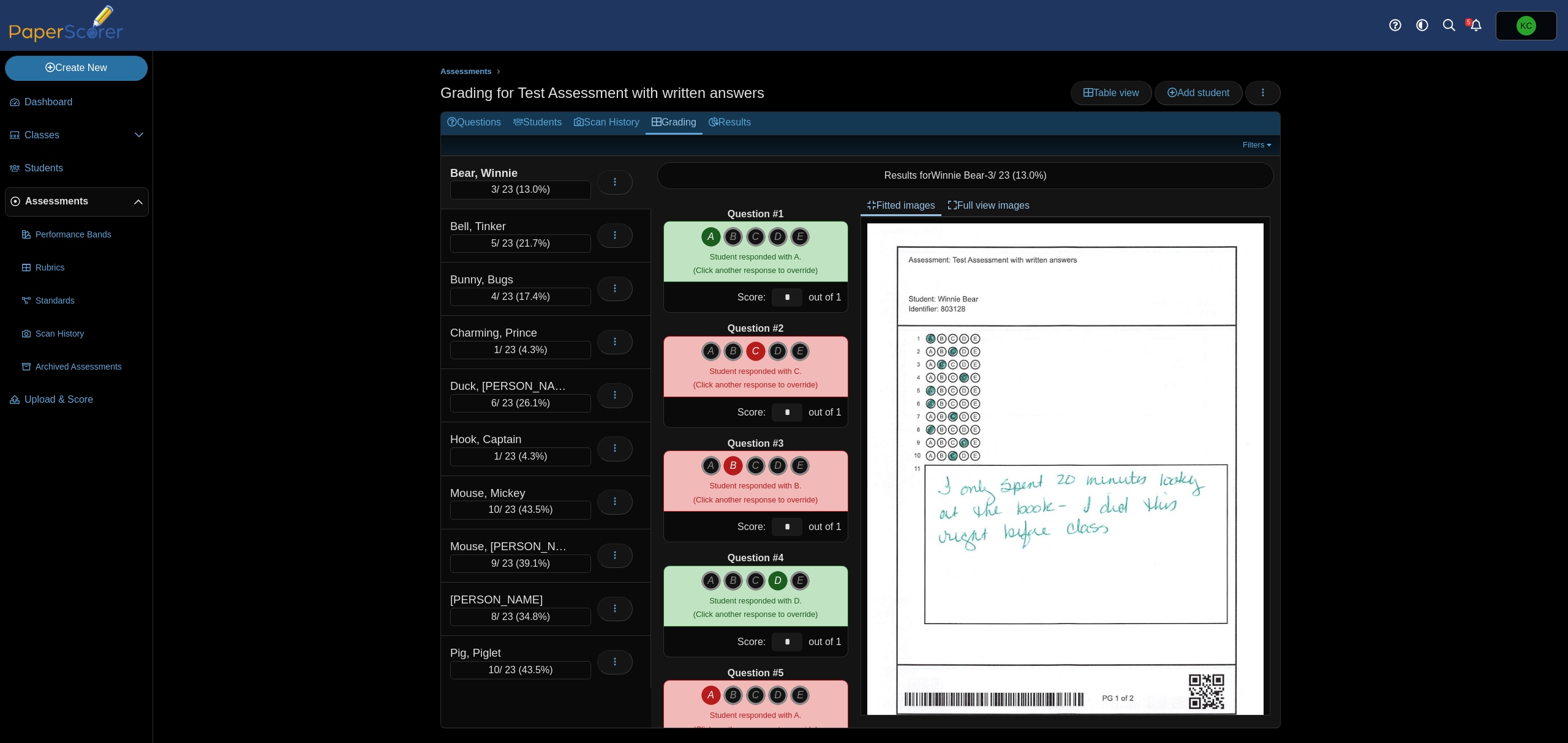
scroll to position [81, 0]
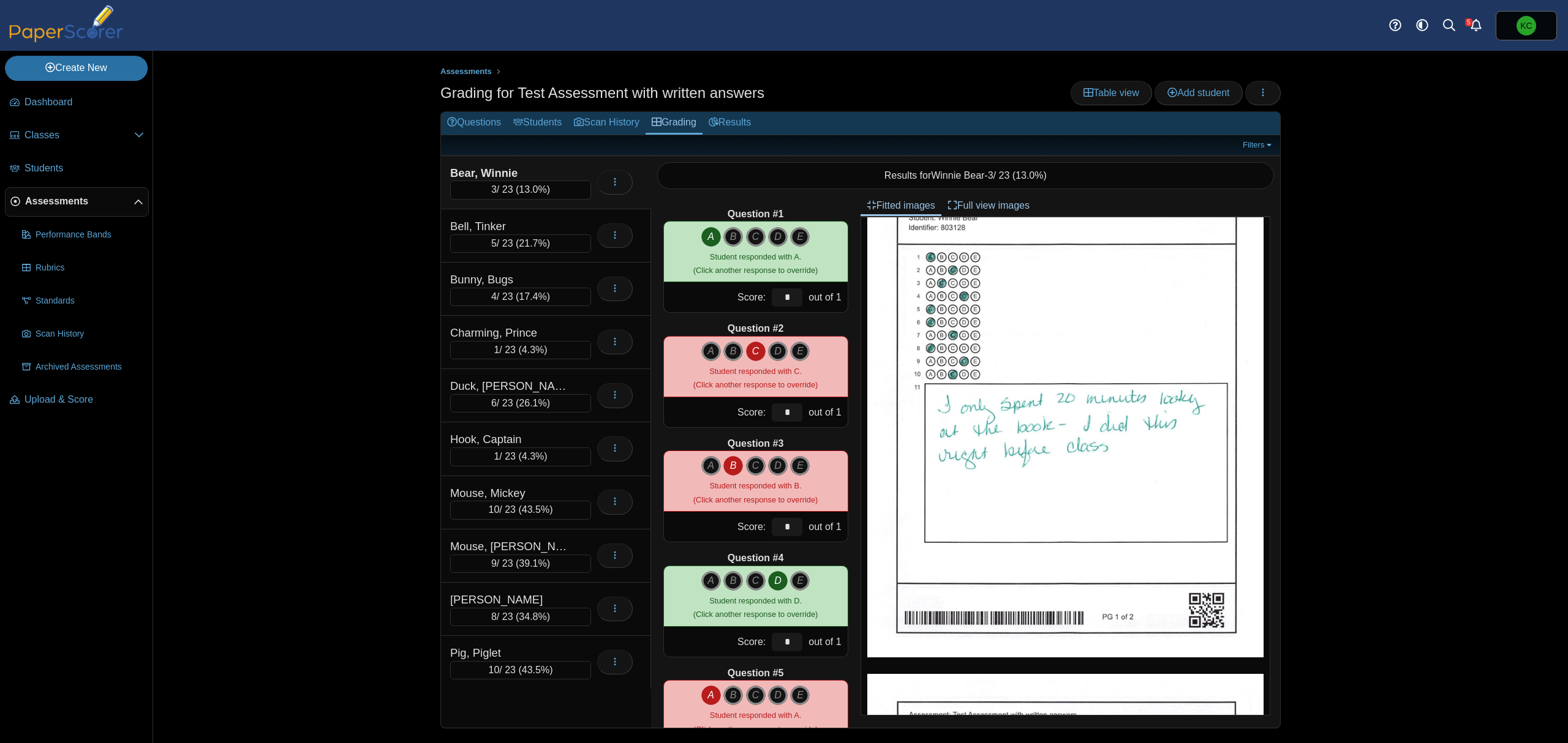
click at [1002, 456] on img at bounding box center [1065, 400] width 396 height 516
click at [662, 126] on use at bounding box center [657, 121] width 10 height 8
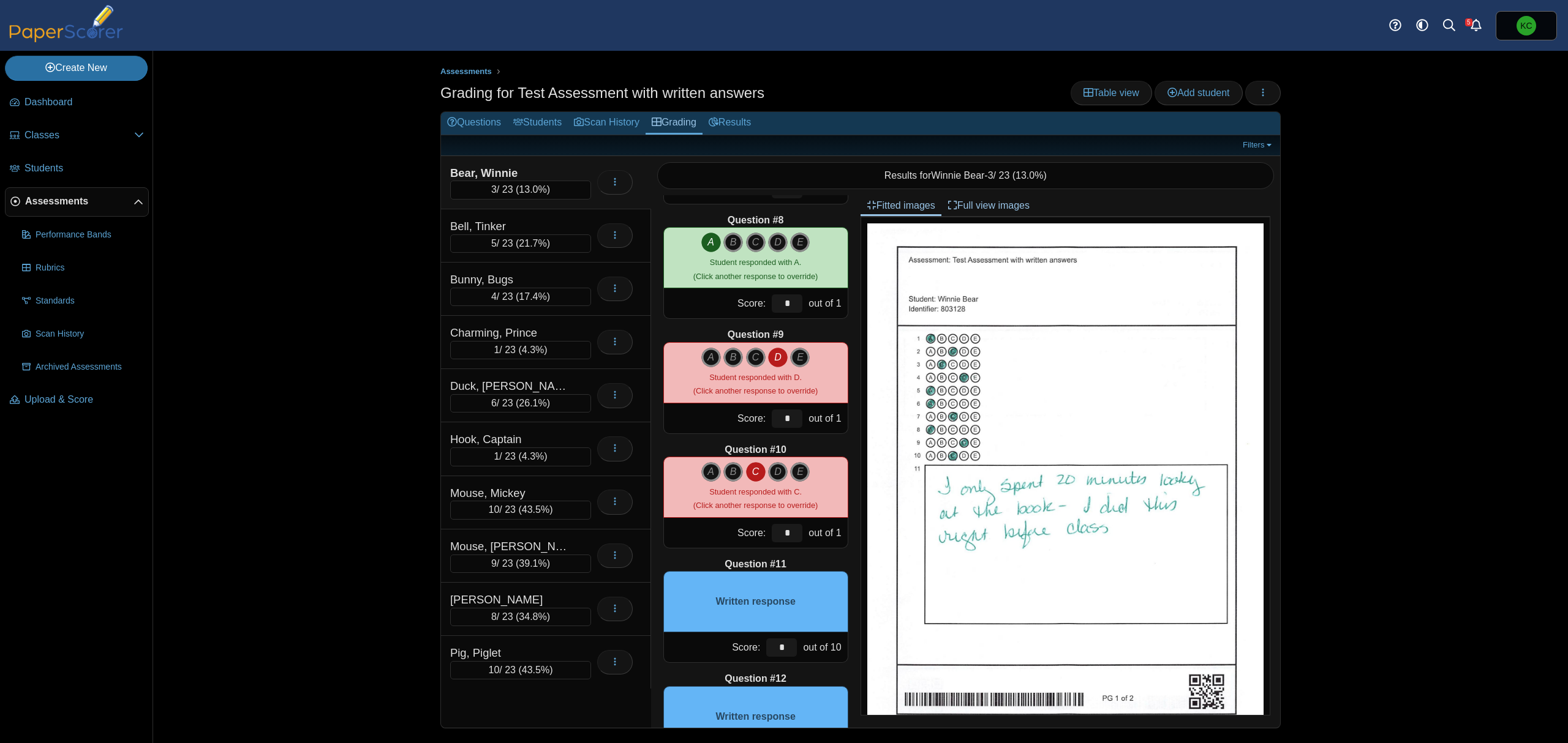
scroll to position [868, 0]
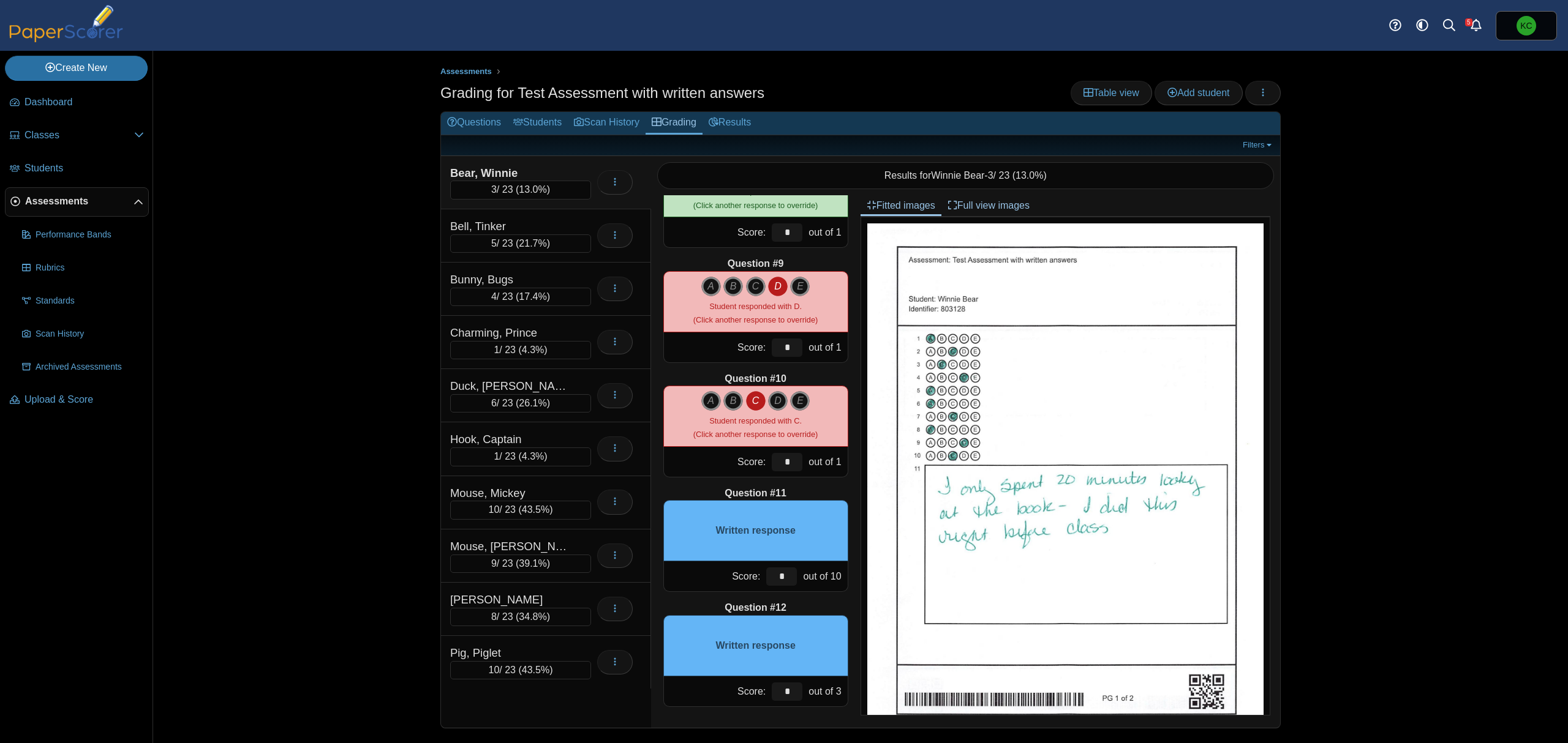
click at [758, 537] on div "Written response" at bounding box center [756, 531] width 185 height 61
click at [759, 636] on div "Written response" at bounding box center [756, 645] width 185 height 61
drag, startPoint x: 766, startPoint y: 583, endPoint x: 782, endPoint y: 583, distance: 16.0
click at [782, 583] on input "*" at bounding box center [781, 576] width 31 height 18
type input "**"
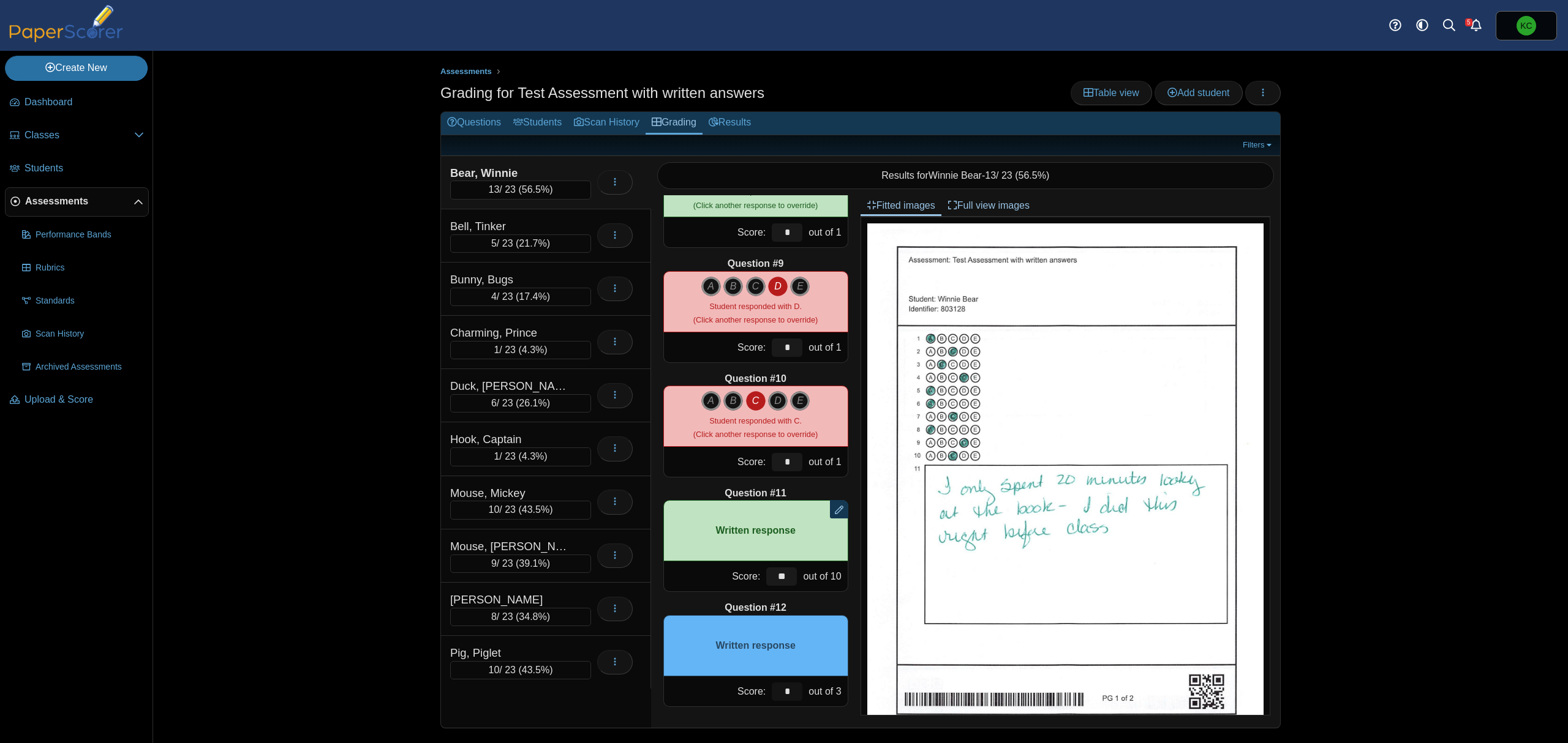
drag, startPoint x: 762, startPoint y: 688, endPoint x: 791, endPoint y: 698, distance: 30.7
click at [792, 703] on div "Score: * out of 3" at bounding box center [756, 691] width 185 height 31
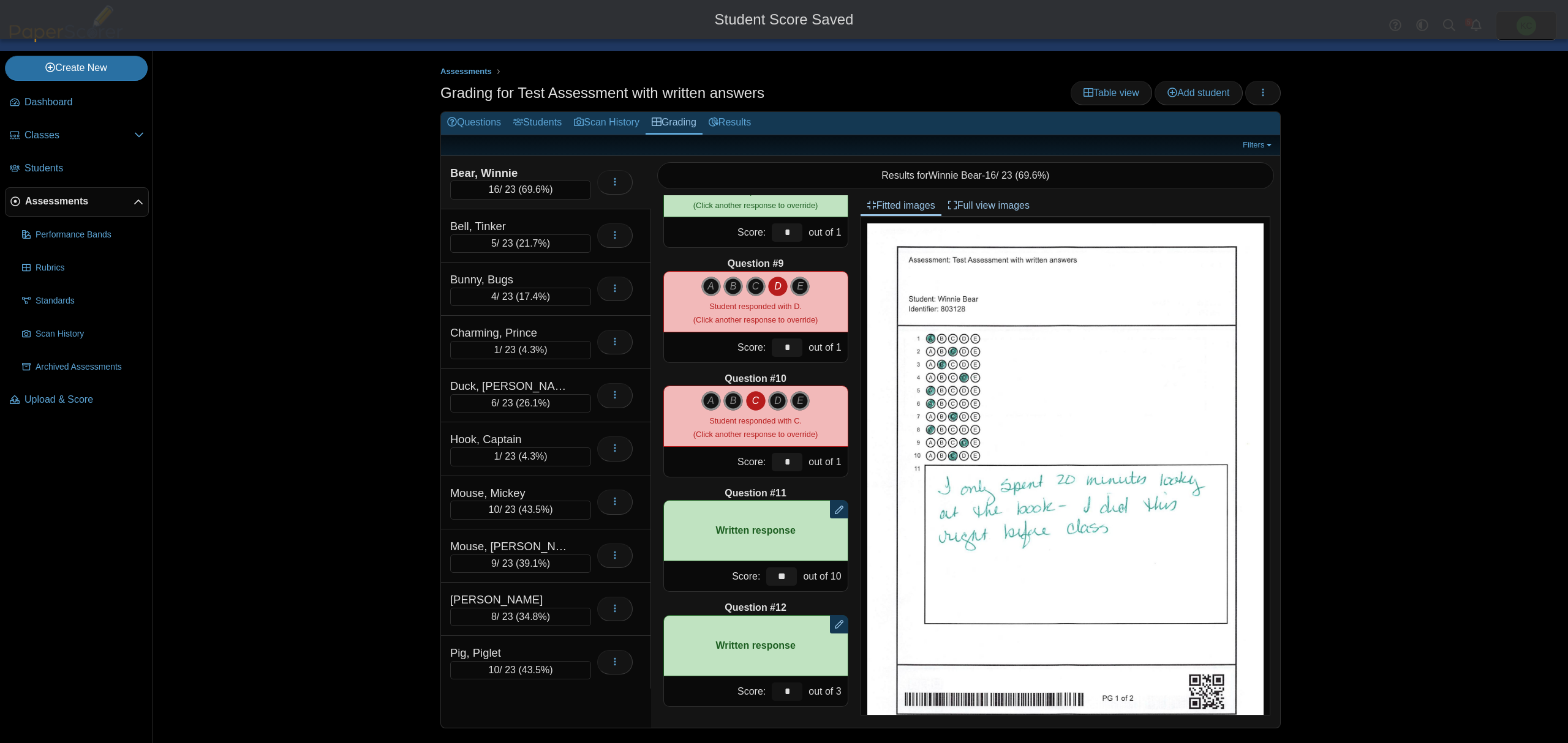
type input "*"
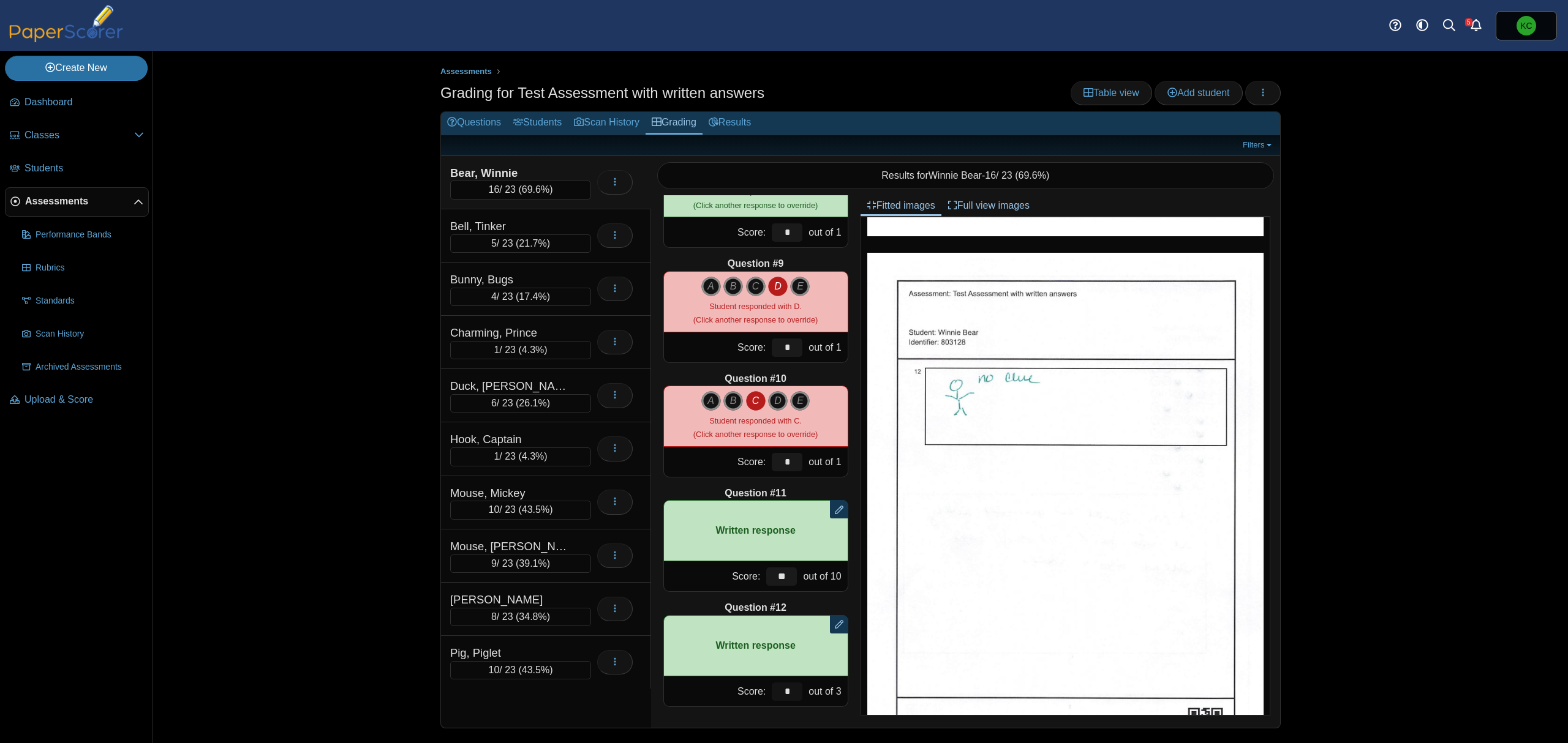
scroll to position [531, 0]
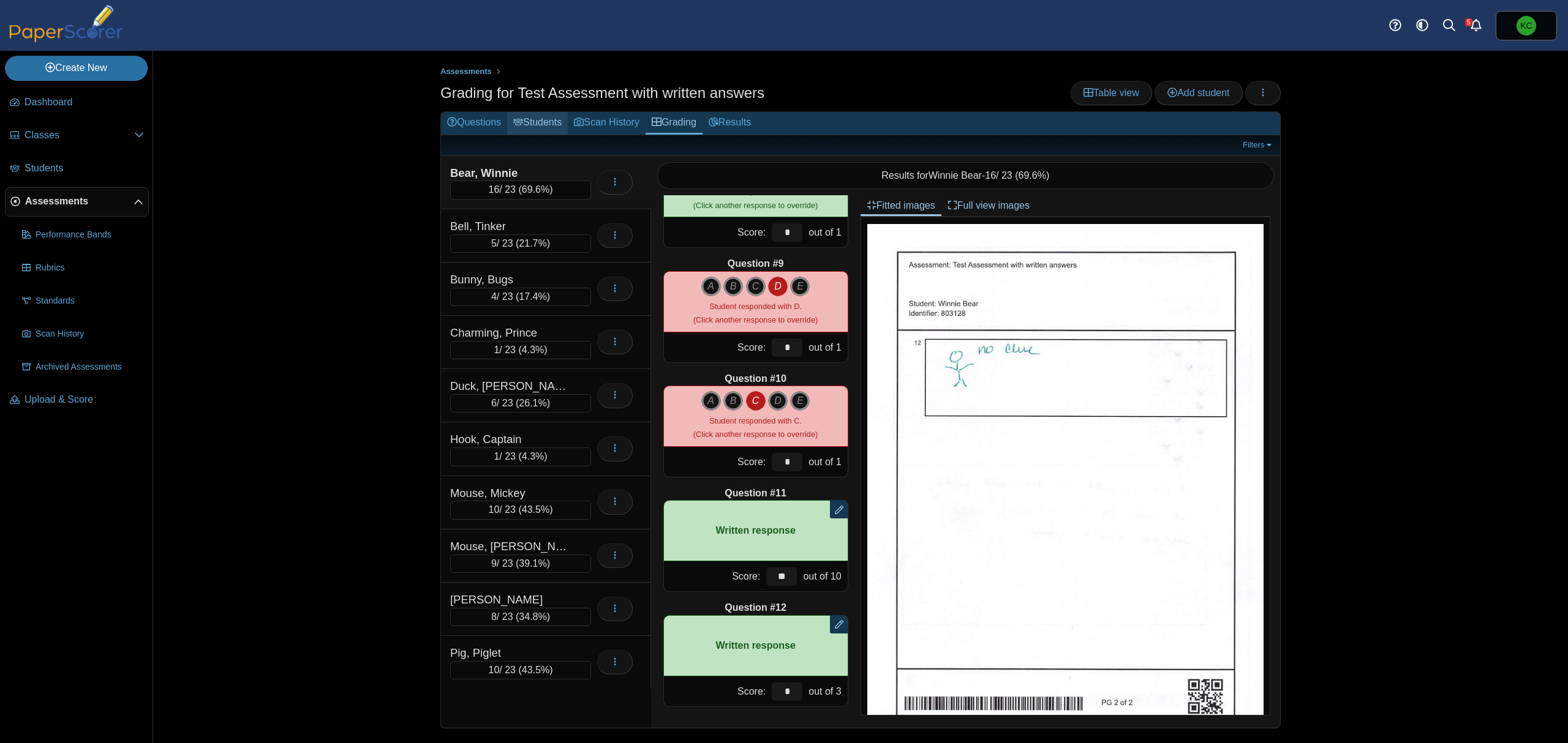
click at [547, 123] on link "Students" at bounding box center [537, 123] width 60 height 22
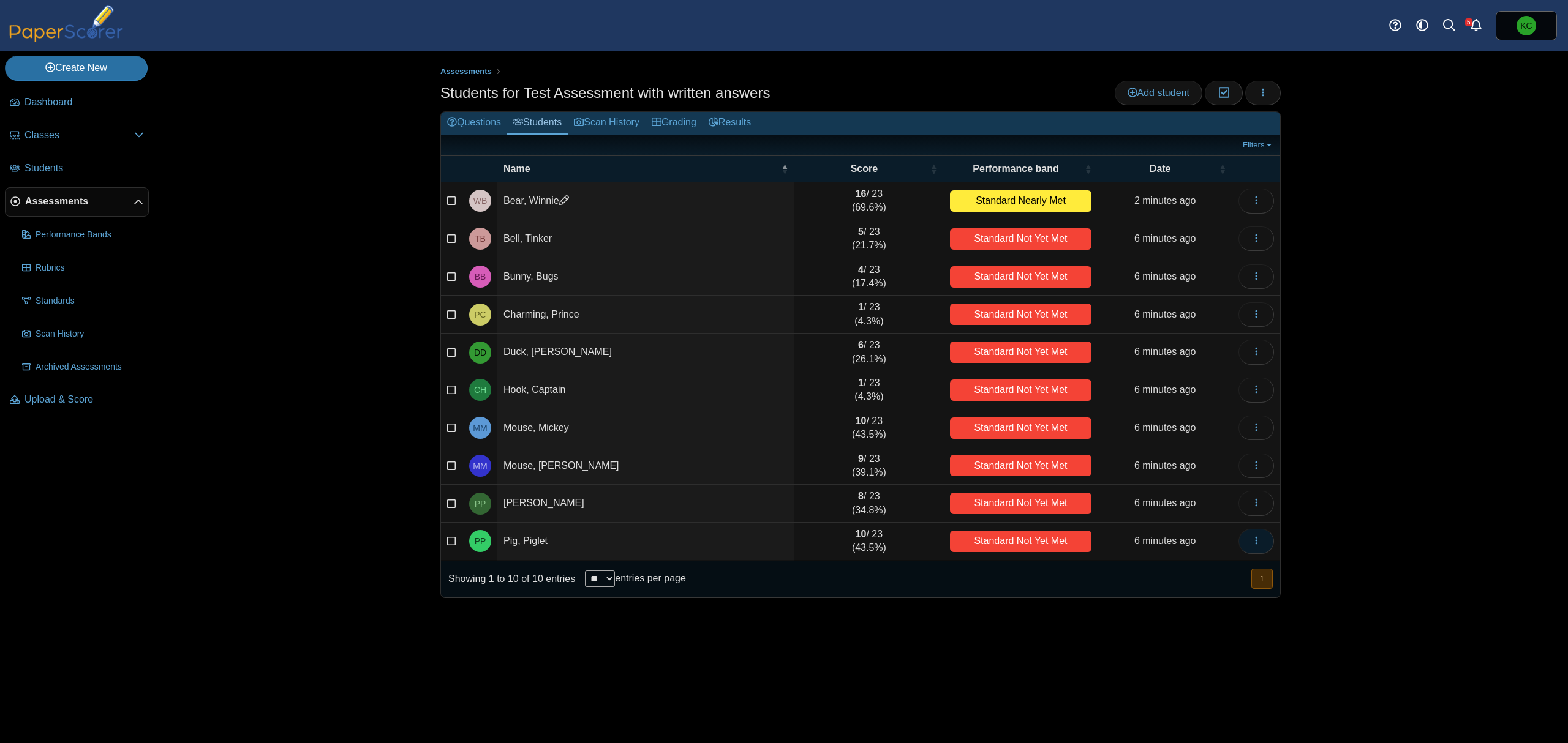
click at [1251, 542] on icon "button" at bounding box center [1256, 541] width 10 height 10
click at [691, 124] on link "Grading" at bounding box center [673, 123] width 57 height 22
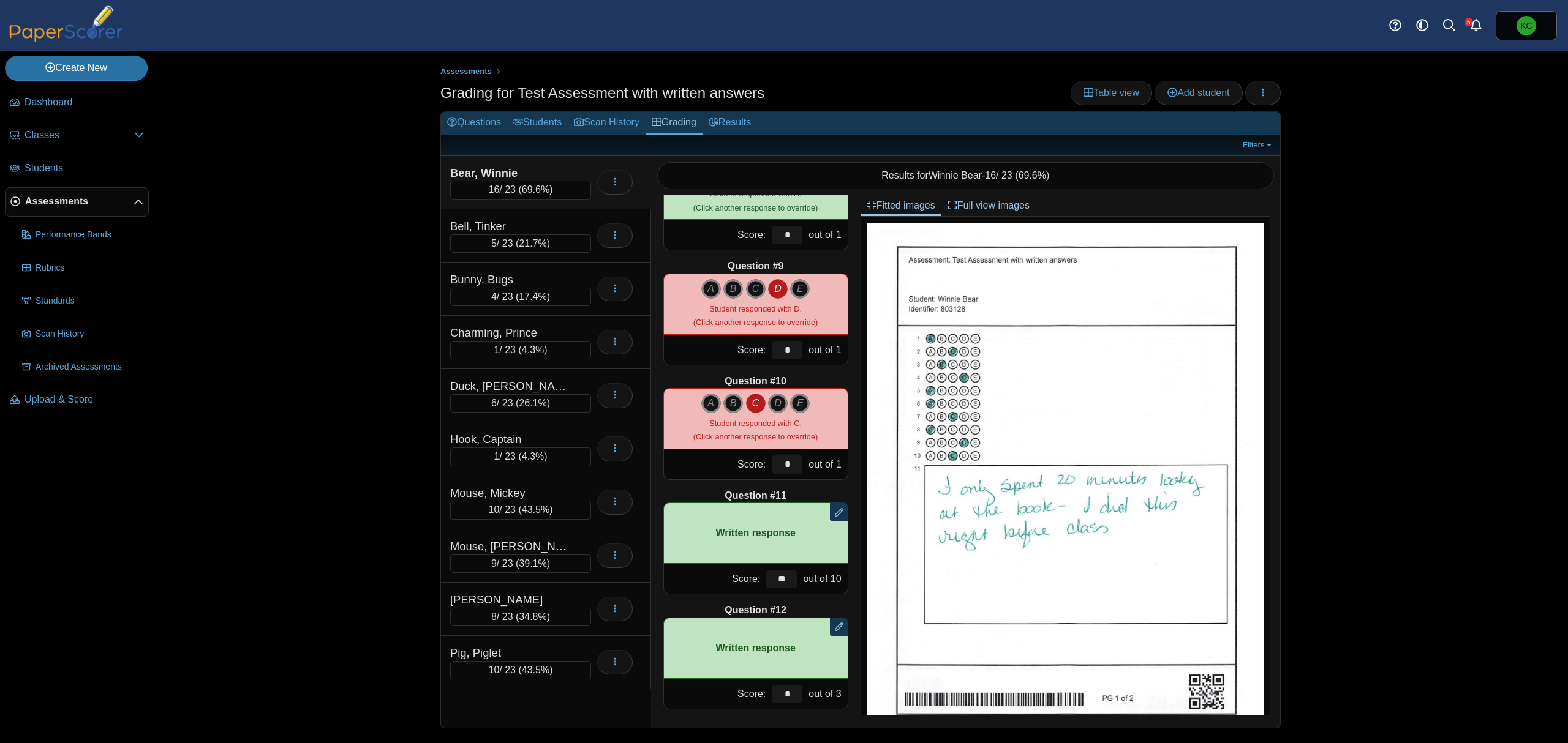
scroll to position [868, 0]
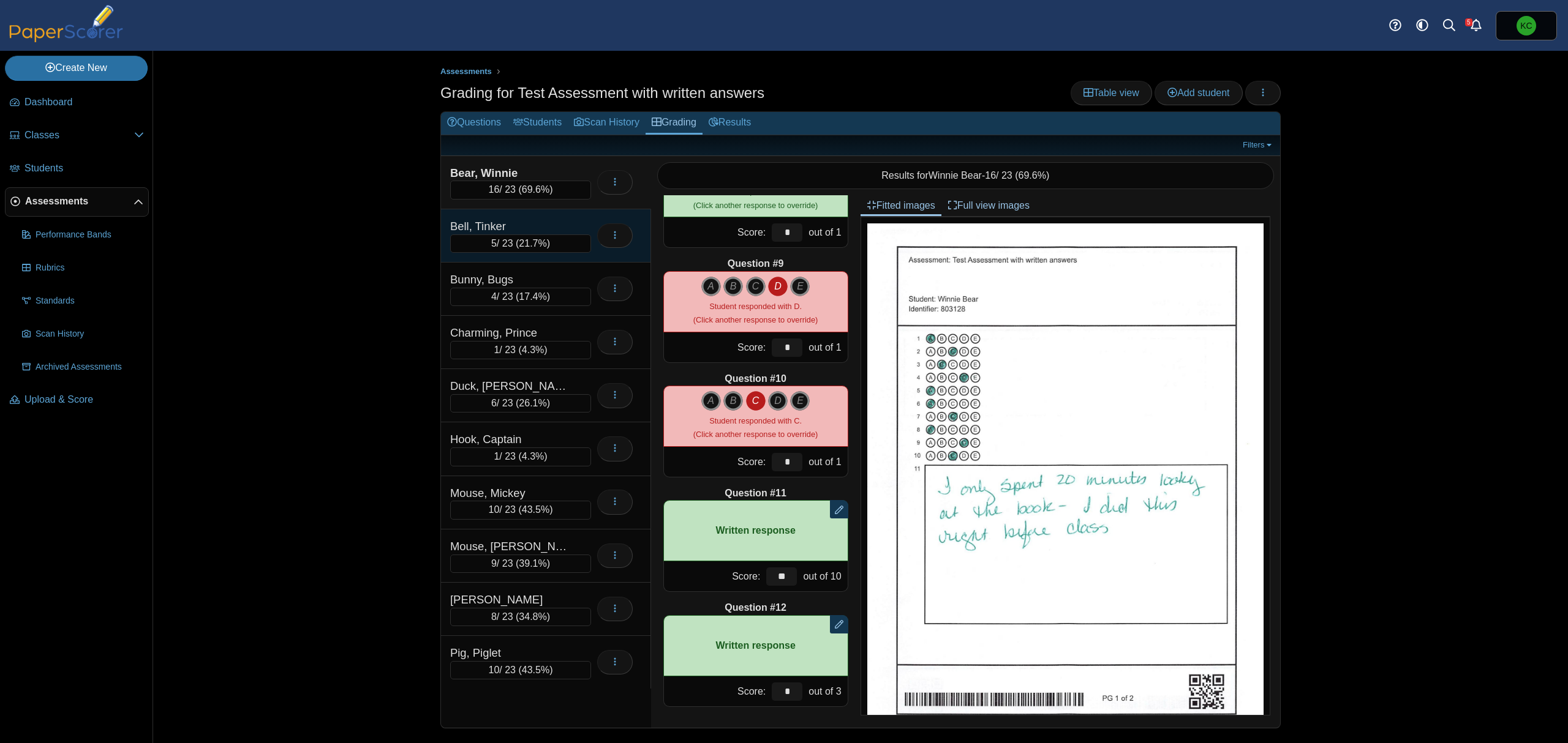
click at [578, 226] on div "Bell, Tinker" at bounding box center [520, 226] width 141 height 16
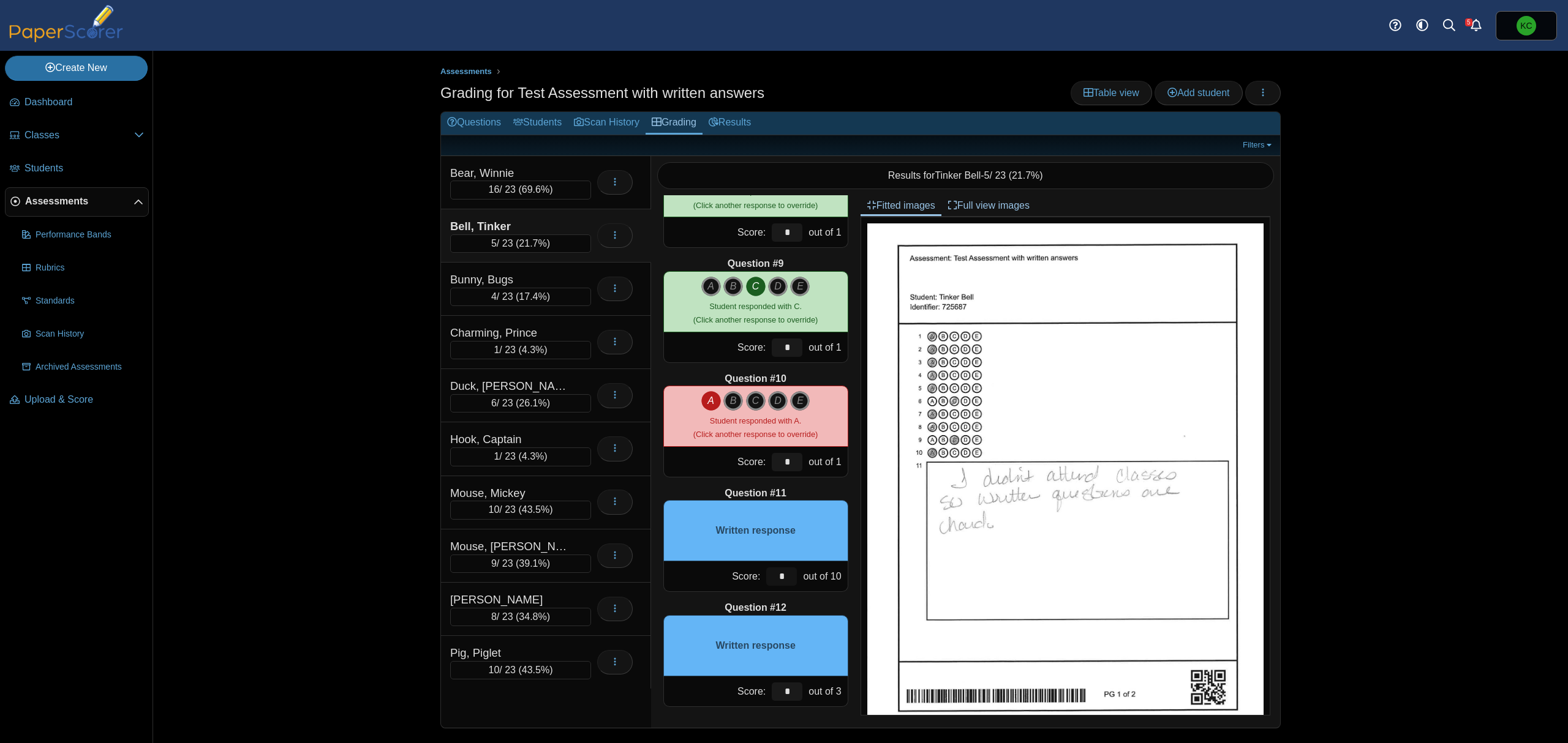
drag, startPoint x: 764, startPoint y: 577, endPoint x: 777, endPoint y: 579, distance: 13.2
click at [777, 579] on input "*" at bounding box center [781, 576] width 31 height 18
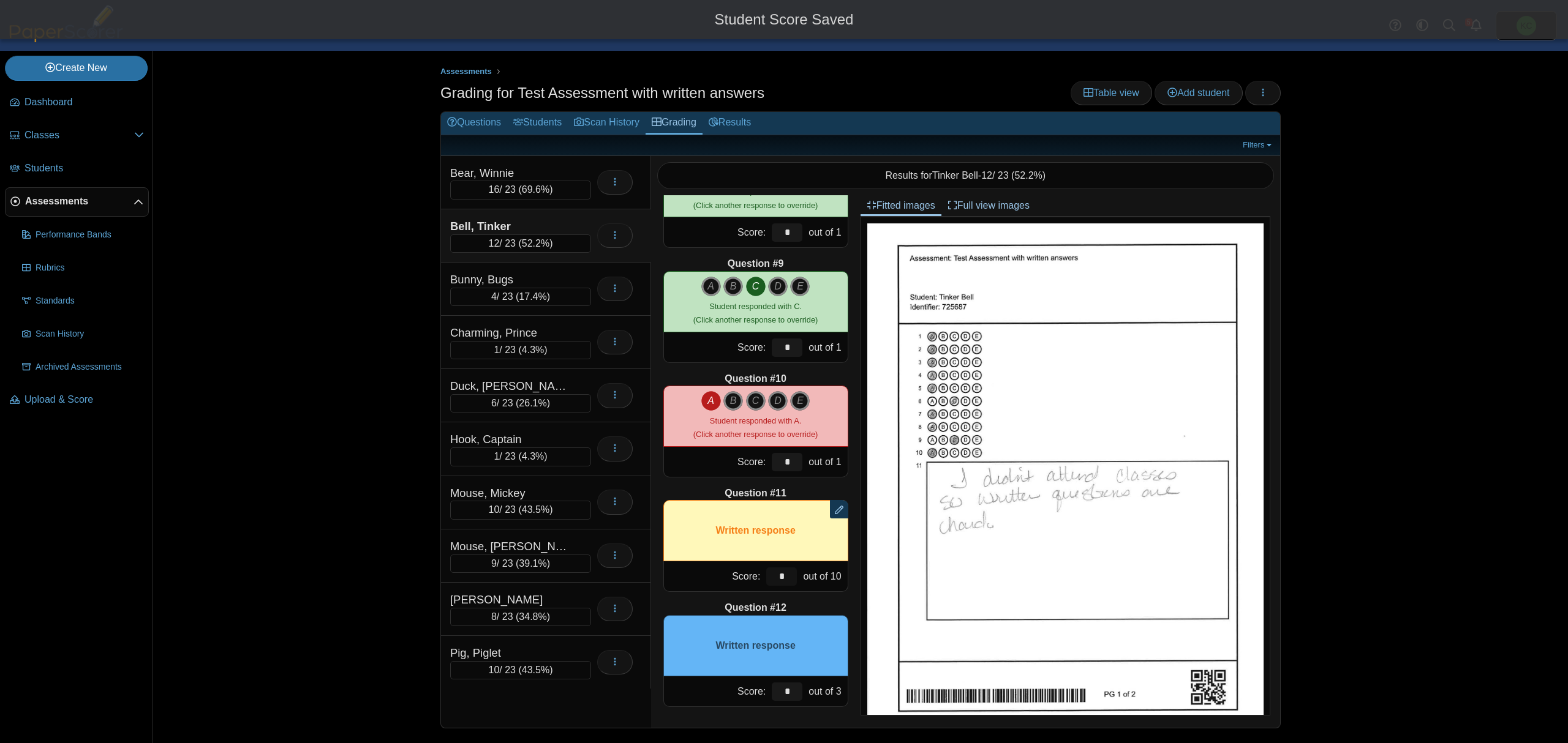
type input "*"
drag, startPoint x: 768, startPoint y: 696, endPoint x: 780, endPoint y: 698, distance: 12.2
click at [780, 698] on input "*" at bounding box center [786, 692] width 31 height 18
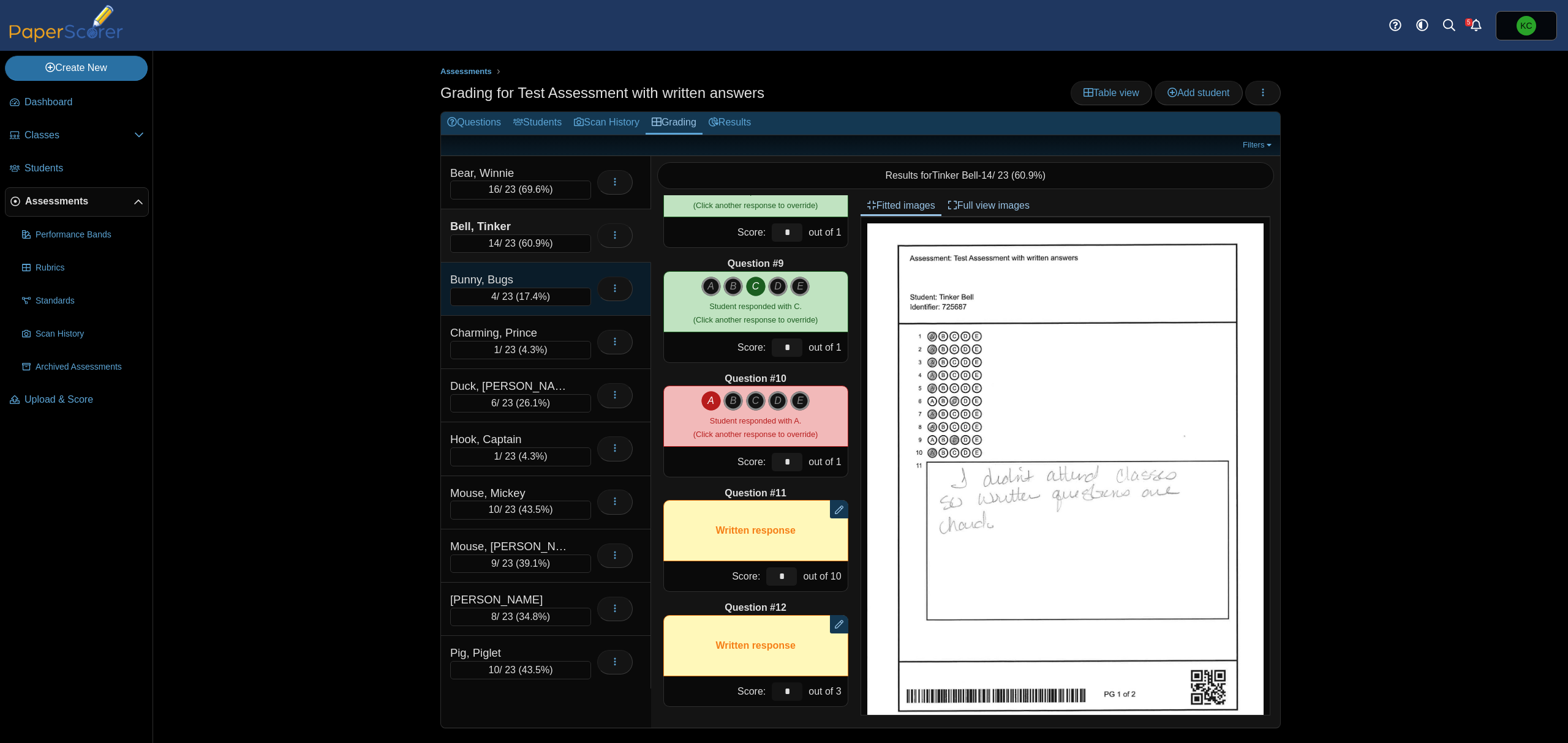
type input "*"
click at [569, 273] on div "Bunny, Bugs" at bounding box center [511, 279] width 122 height 16
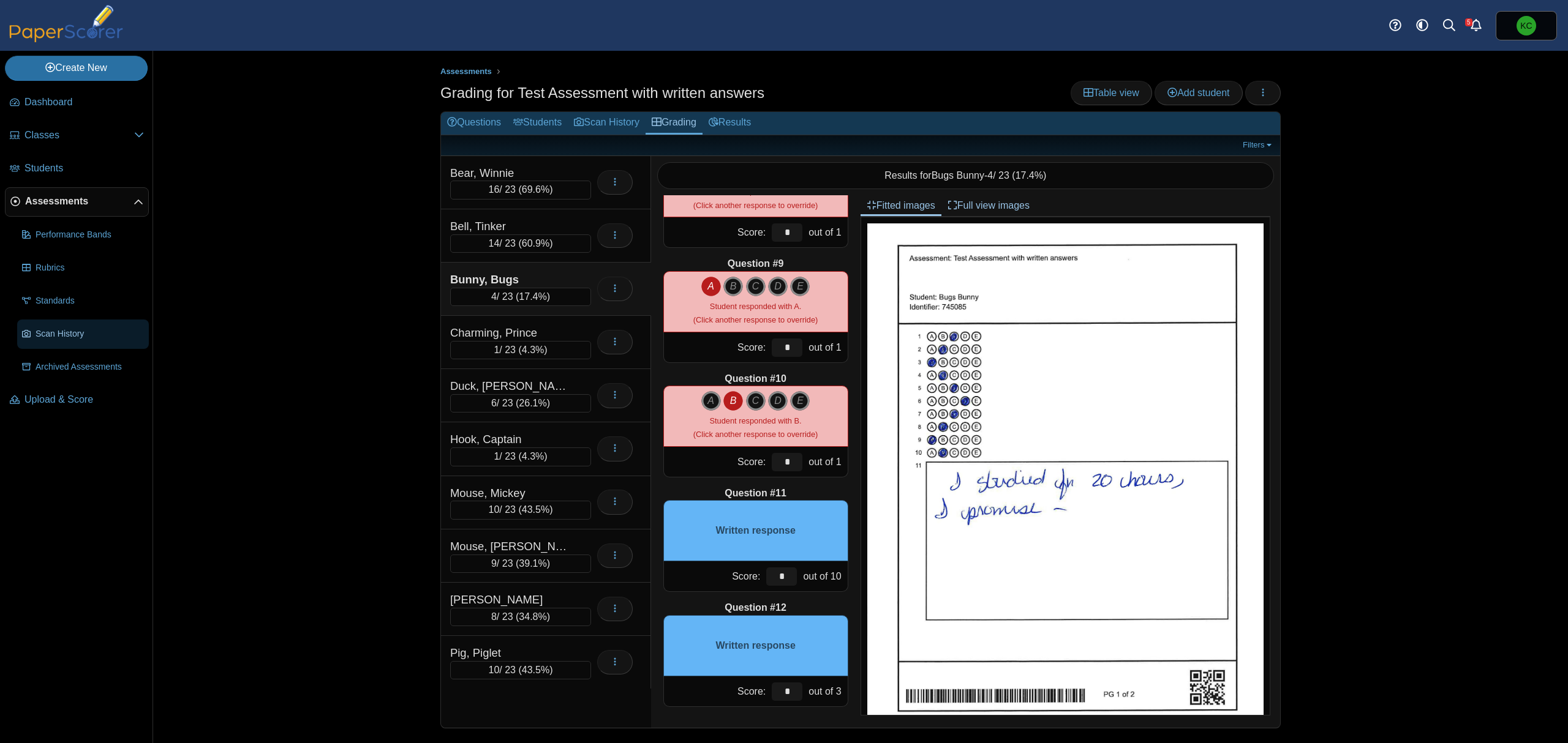
click at [54, 338] on span "Scan History" at bounding box center [89, 334] width 108 height 12
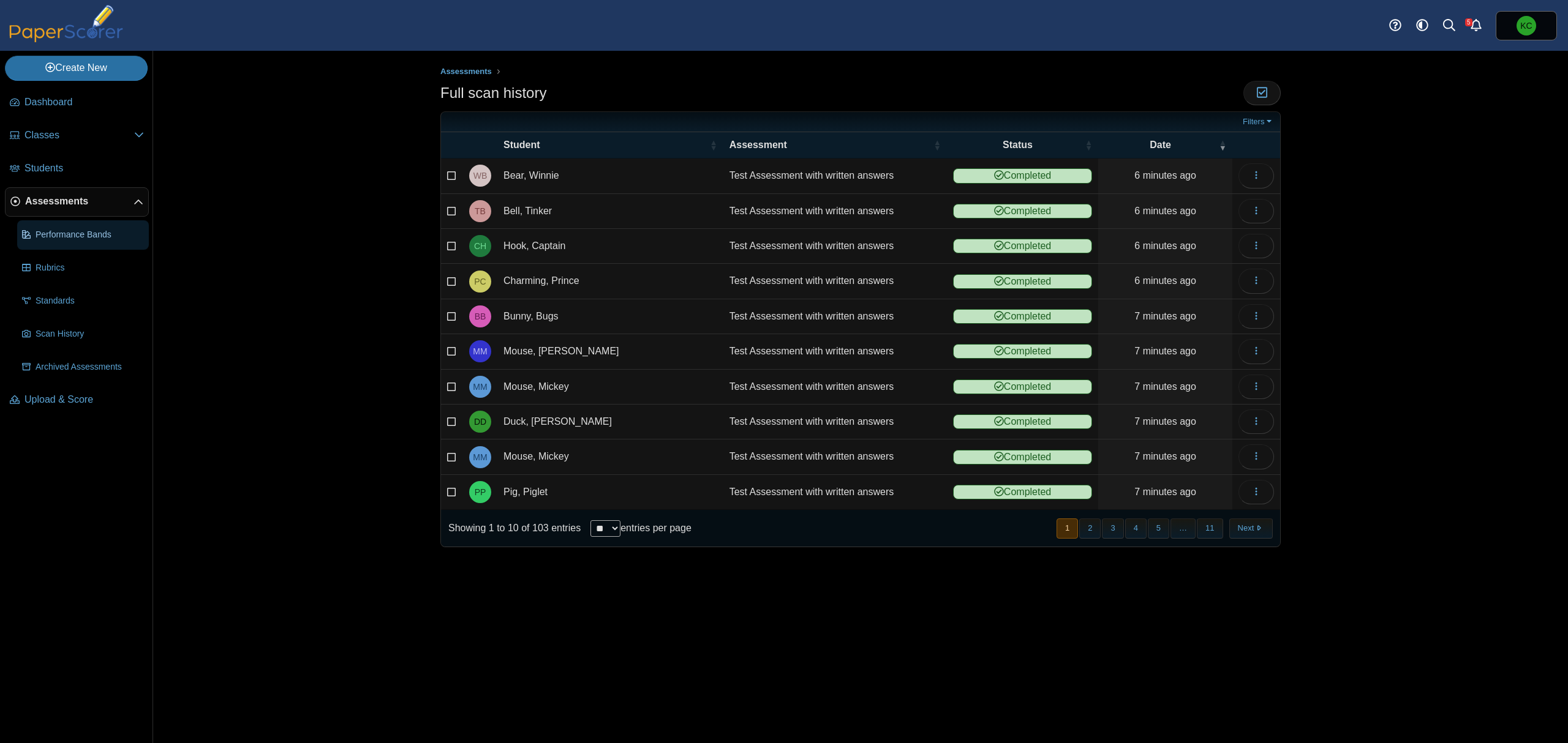
click at [84, 235] on span "Performance Bands" at bounding box center [89, 235] width 108 height 12
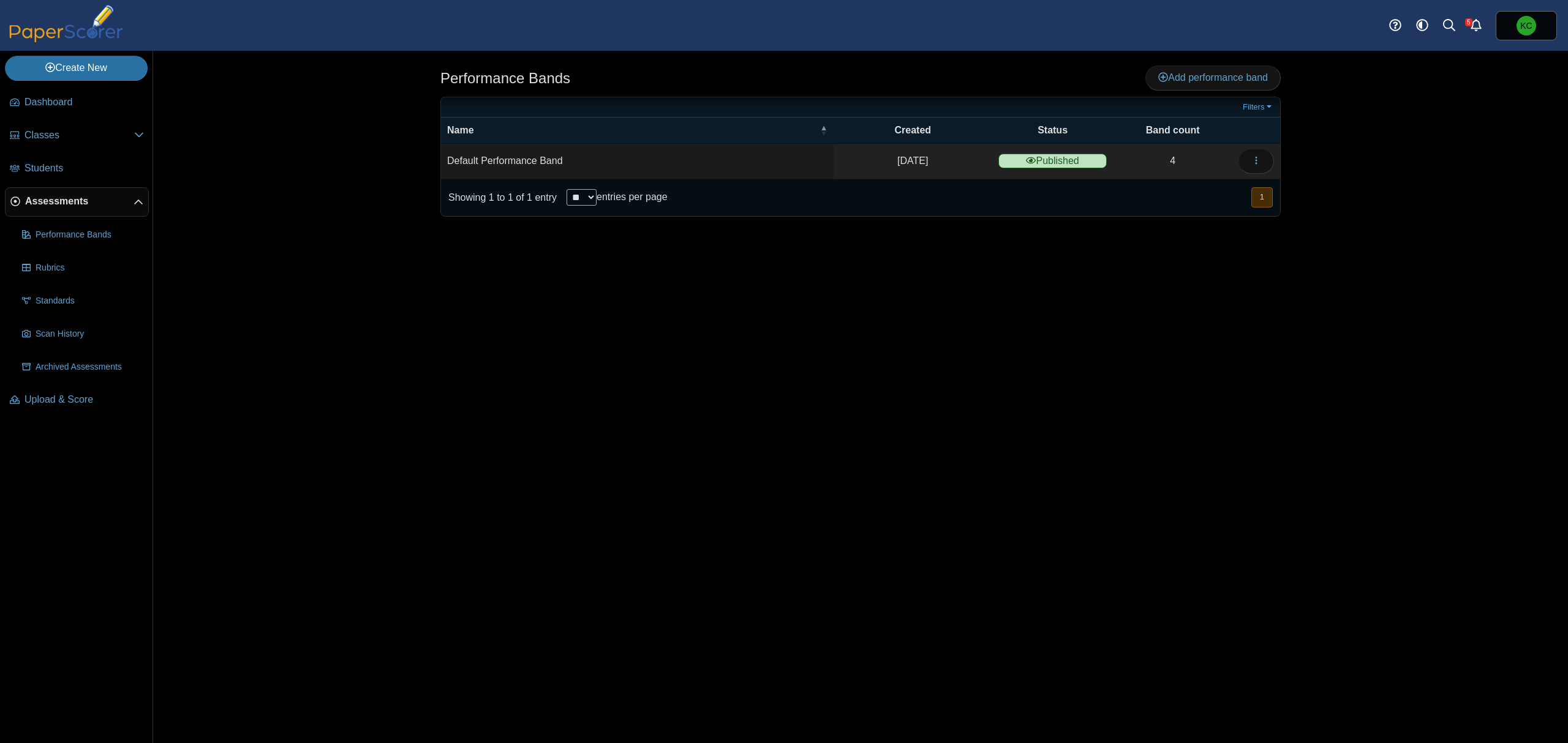
click at [74, 196] on span "Assessments" at bounding box center [79, 201] width 108 height 13
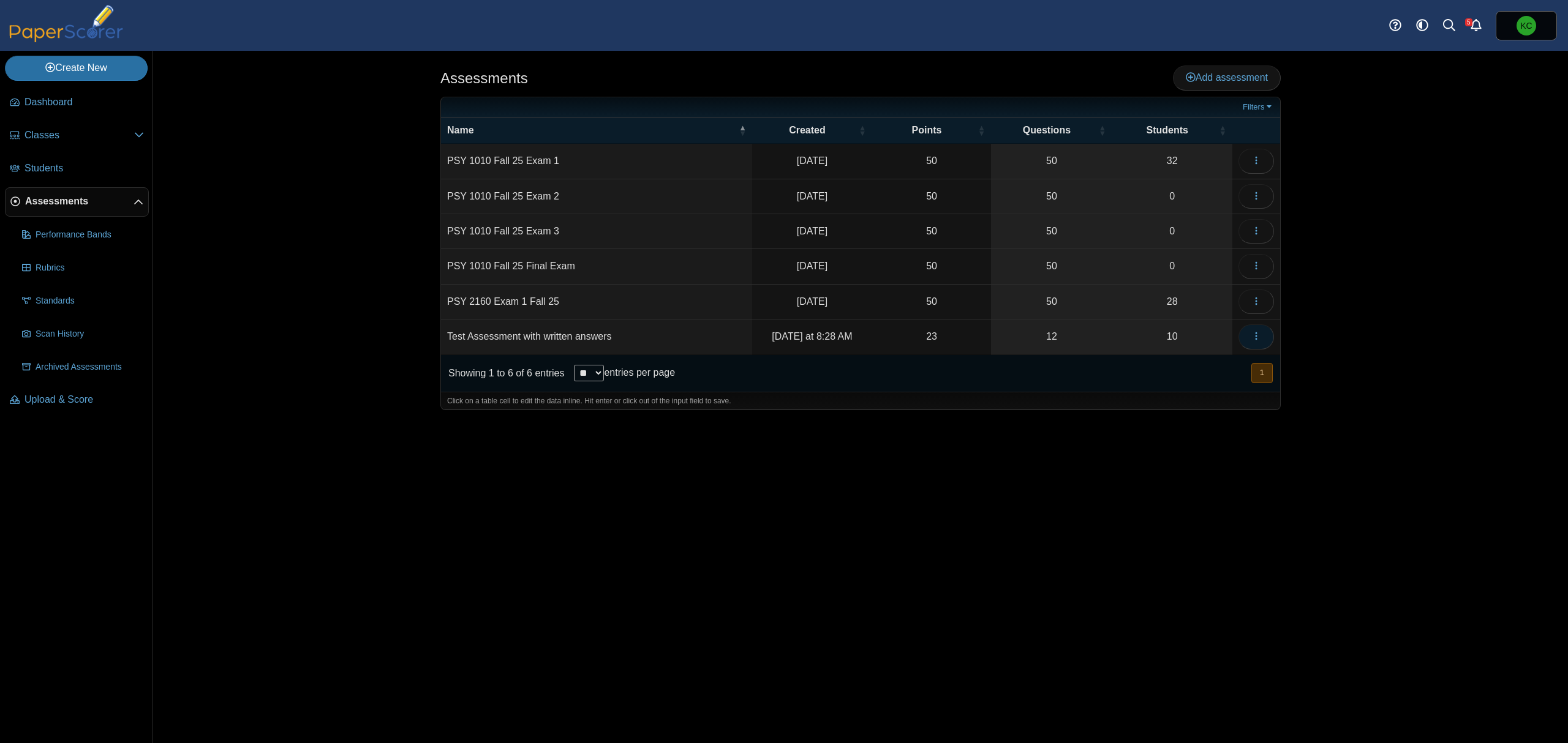
click at [1247, 333] on button "button" at bounding box center [1255, 336] width 36 height 25
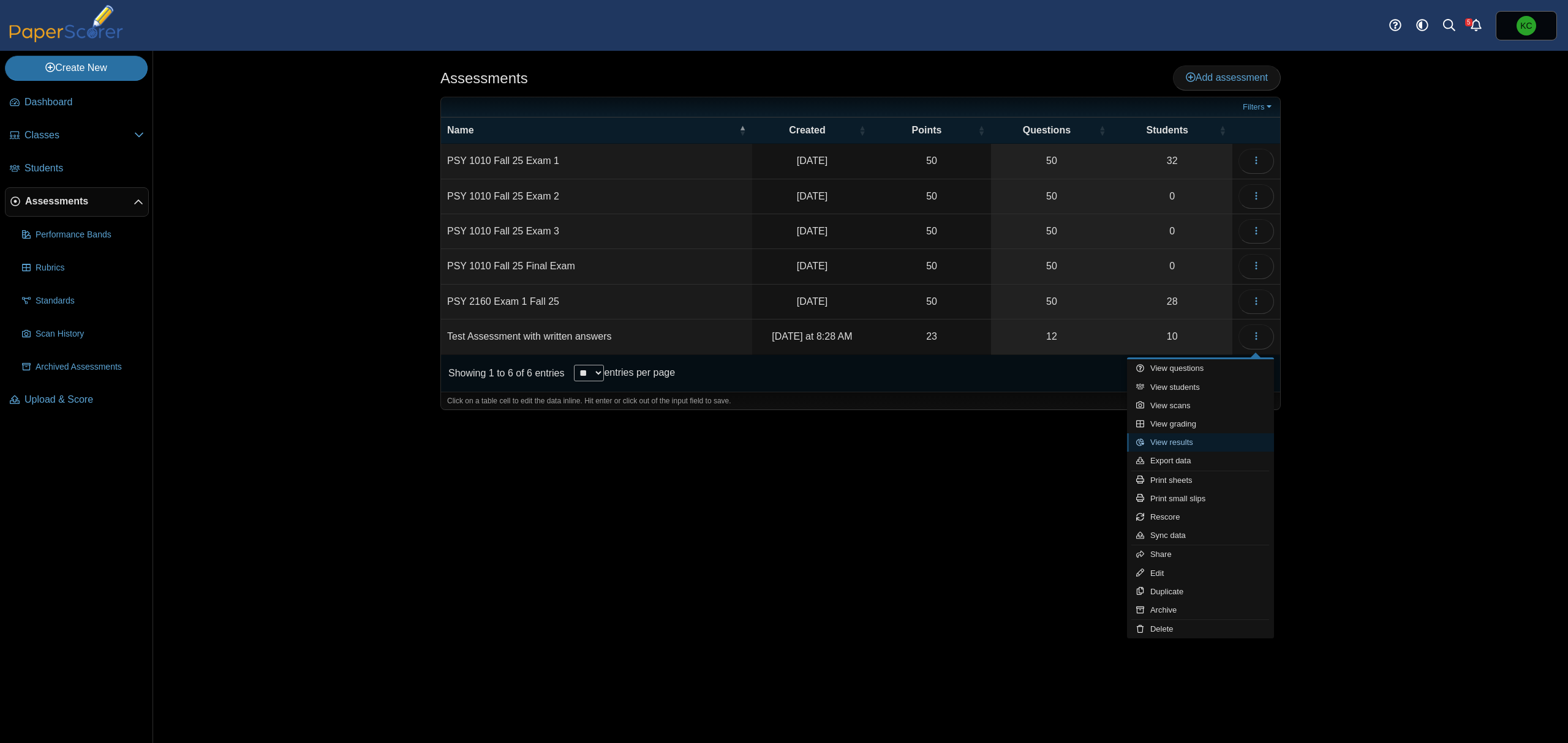
click at [1198, 441] on link "View results" at bounding box center [1201, 442] width 147 height 18
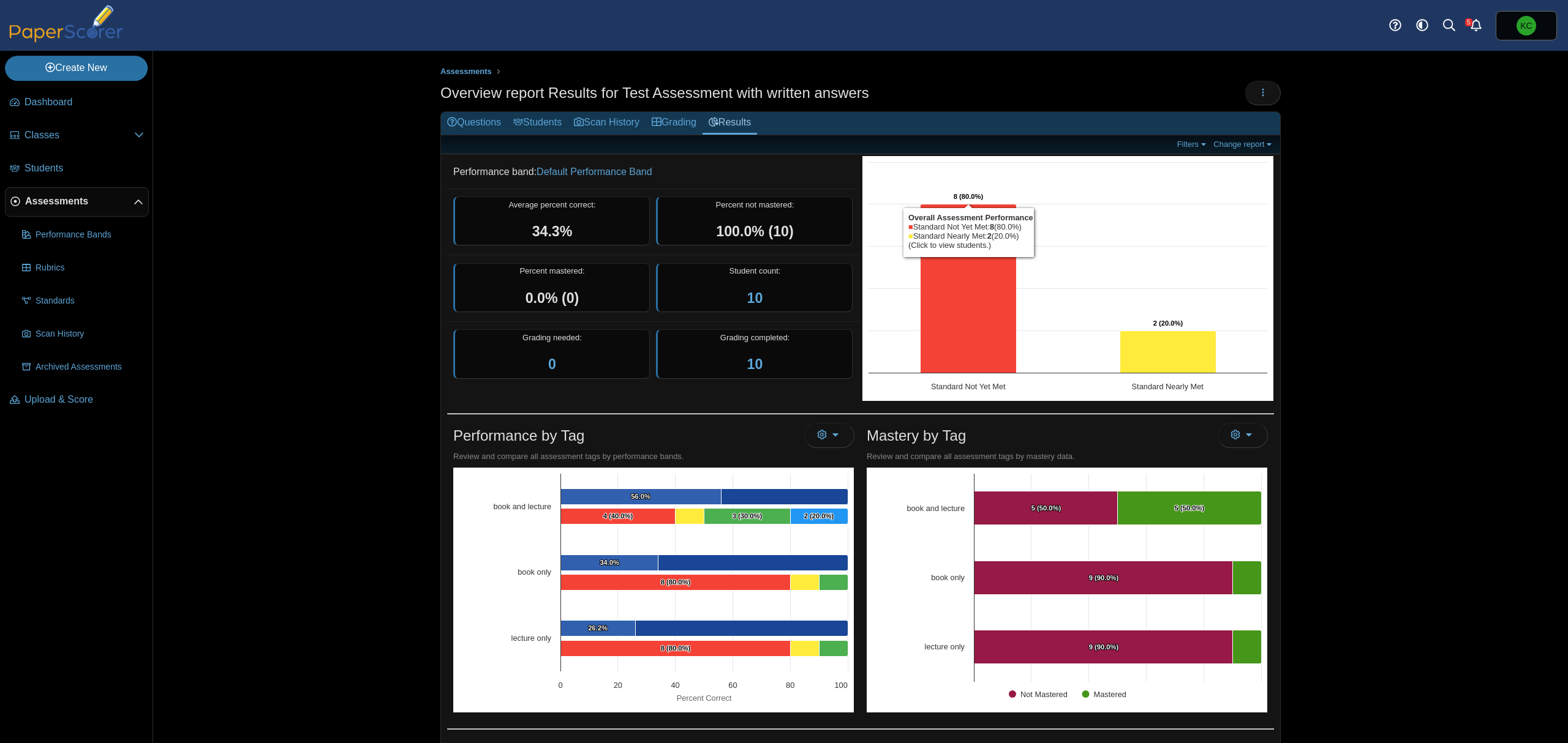
click at [1250, 137] on div "Filters Show only: Loading… Change report Select a report: Overview report Ques…" at bounding box center [860, 145] width 839 height 19
click at [1250, 142] on link "Change report" at bounding box center [1243, 144] width 67 height 11
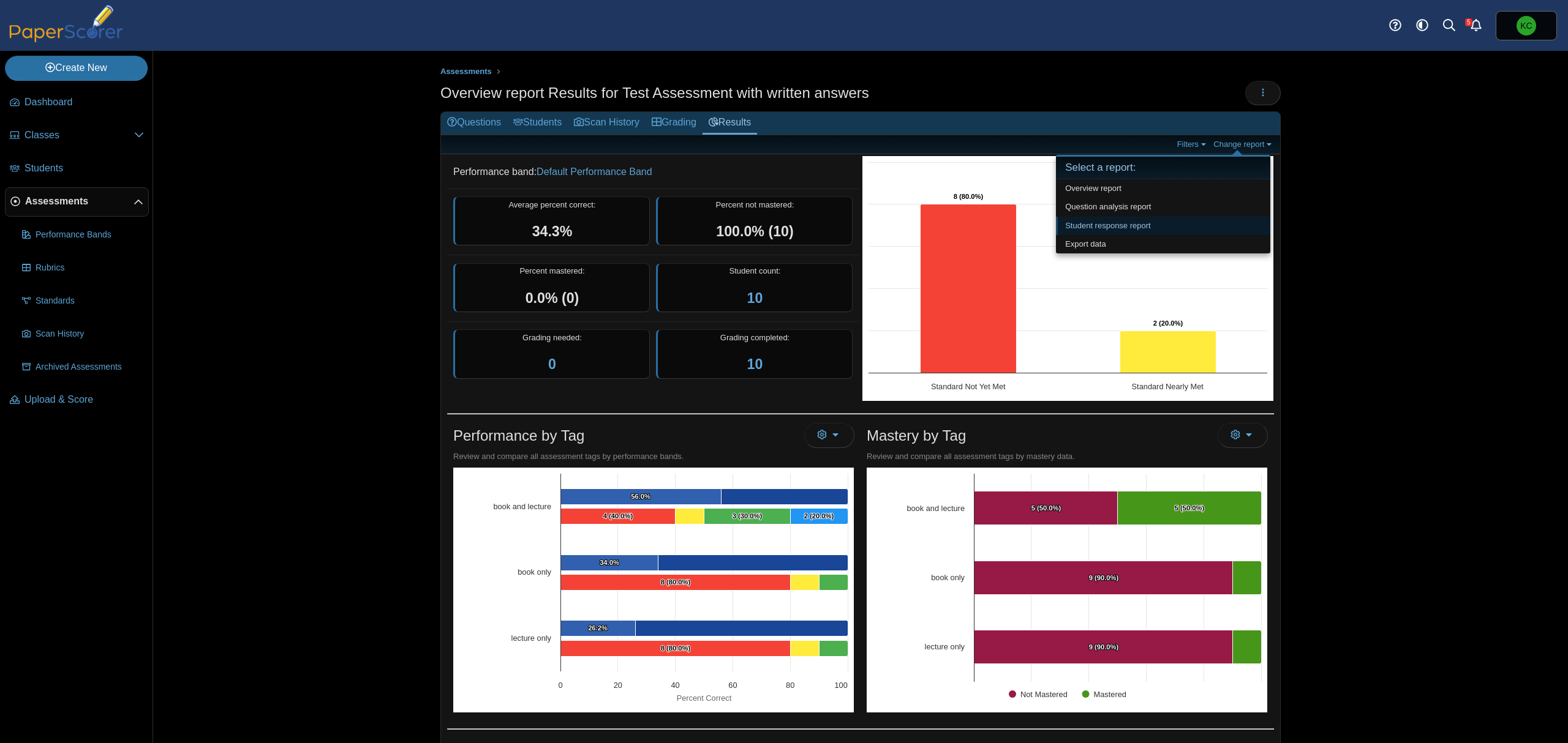
click at [1103, 227] on link "Student response report" at bounding box center [1163, 226] width 214 height 18
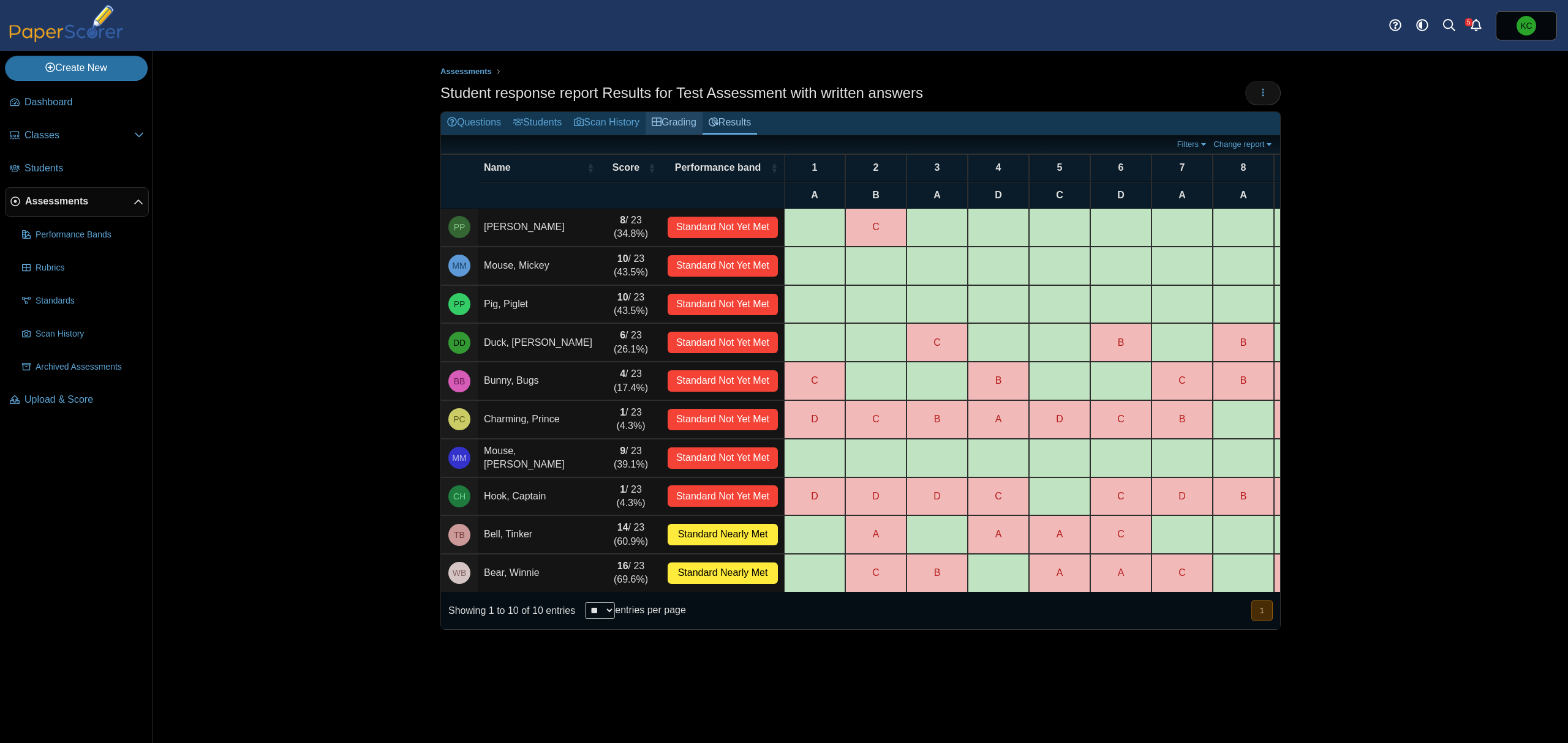
click at [686, 118] on link "Grading" at bounding box center [673, 123] width 57 height 22
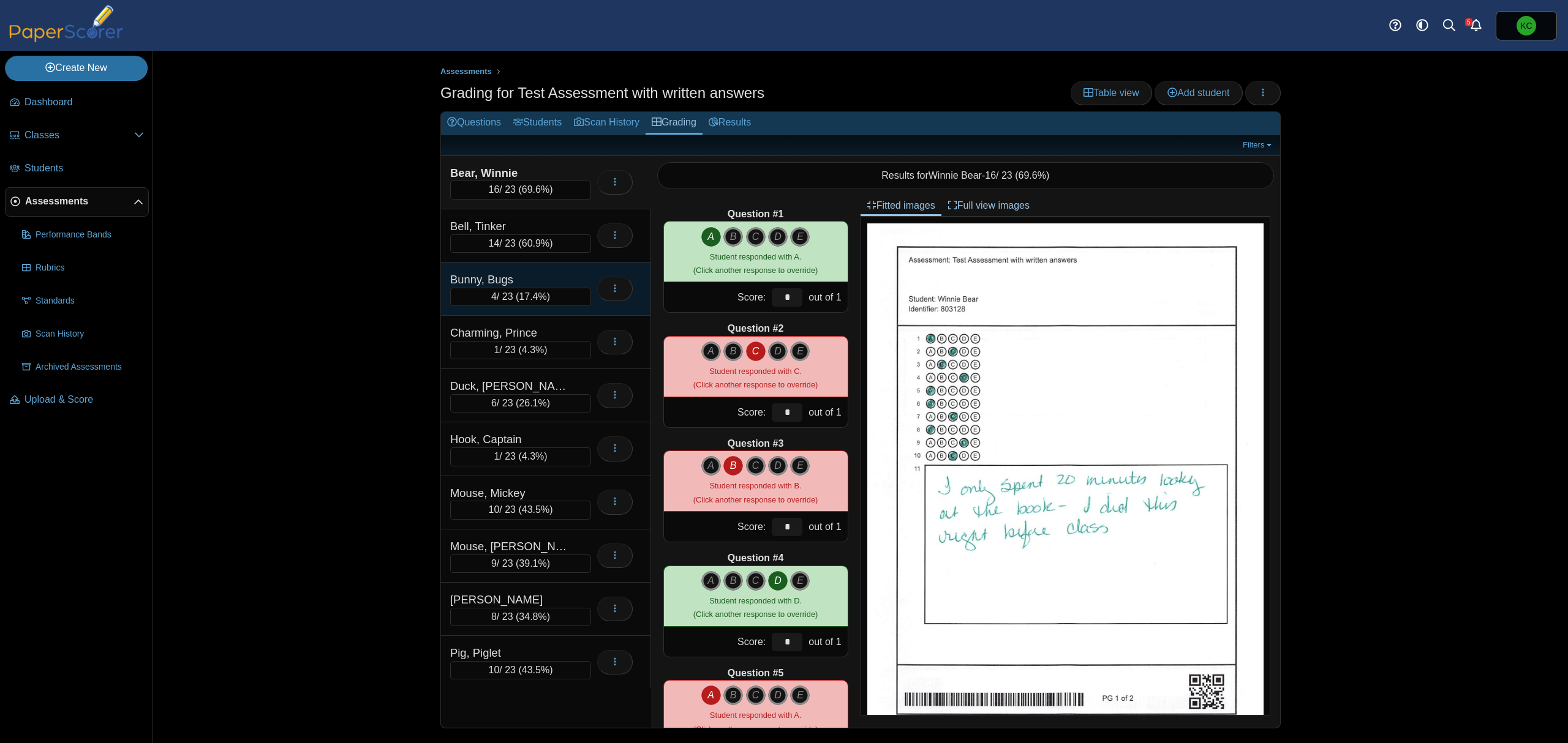
click at [552, 273] on div "Bunny, Bugs" at bounding box center [511, 279] width 122 height 16
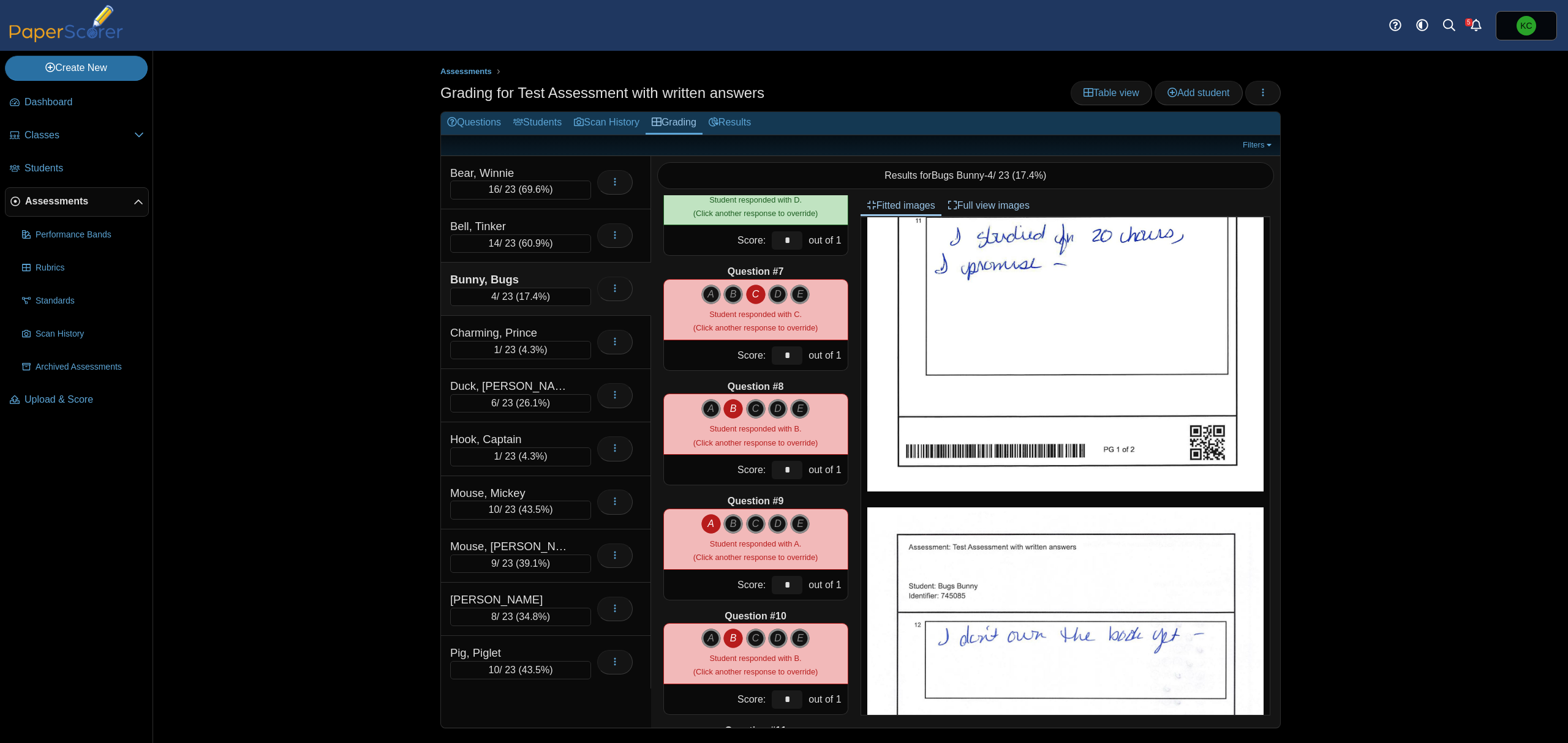
scroll to position [868, 0]
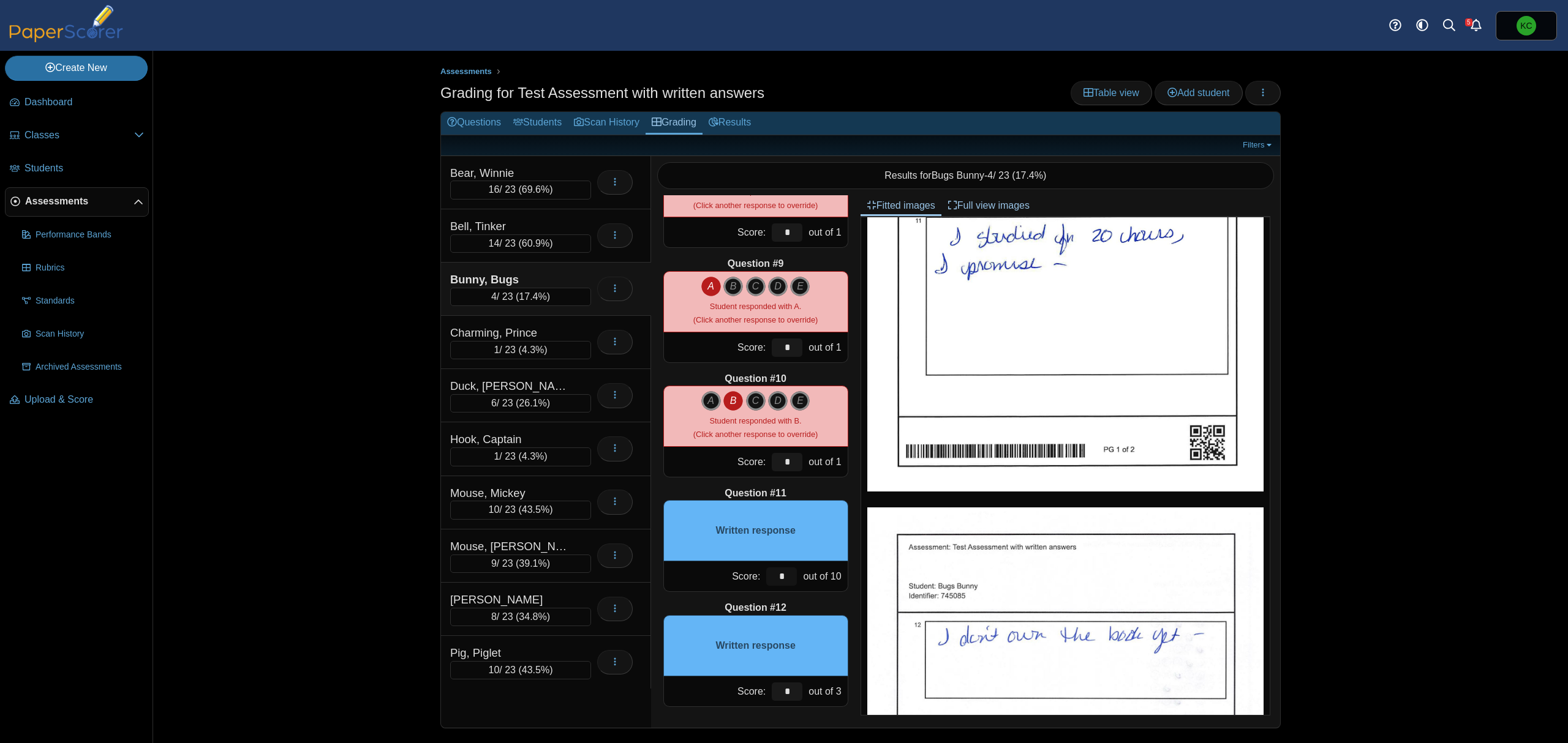
drag, startPoint x: 760, startPoint y: 573, endPoint x: 794, endPoint y: 578, distance: 34.4
click at [794, 578] on div "Score: * out of 10" at bounding box center [756, 576] width 185 height 31
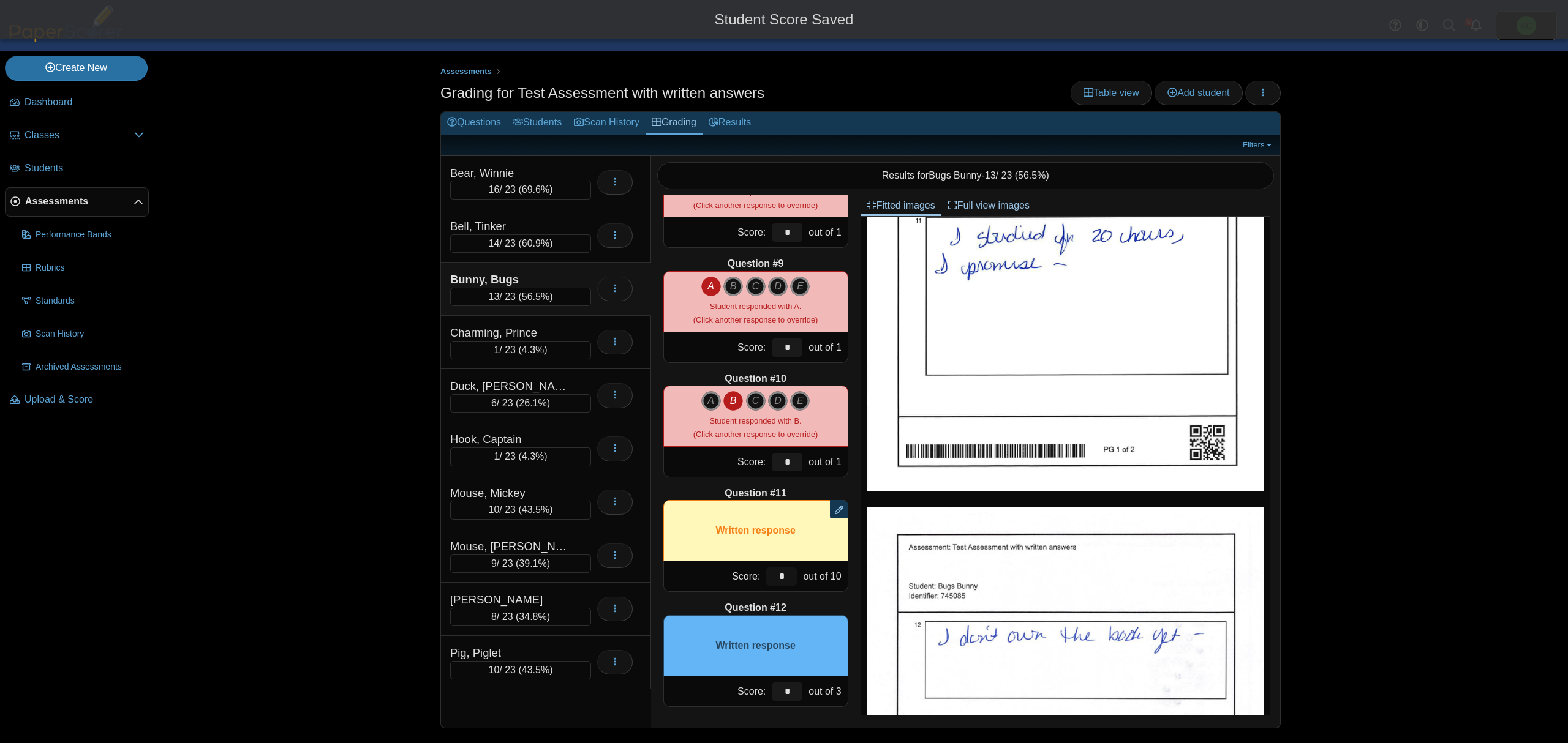
type input "*"
drag, startPoint x: 770, startPoint y: 688, endPoint x: 794, endPoint y: 692, distance: 24.3
click at [794, 692] on div "Score: * out of 3" at bounding box center [756, 691] width 185 height 31
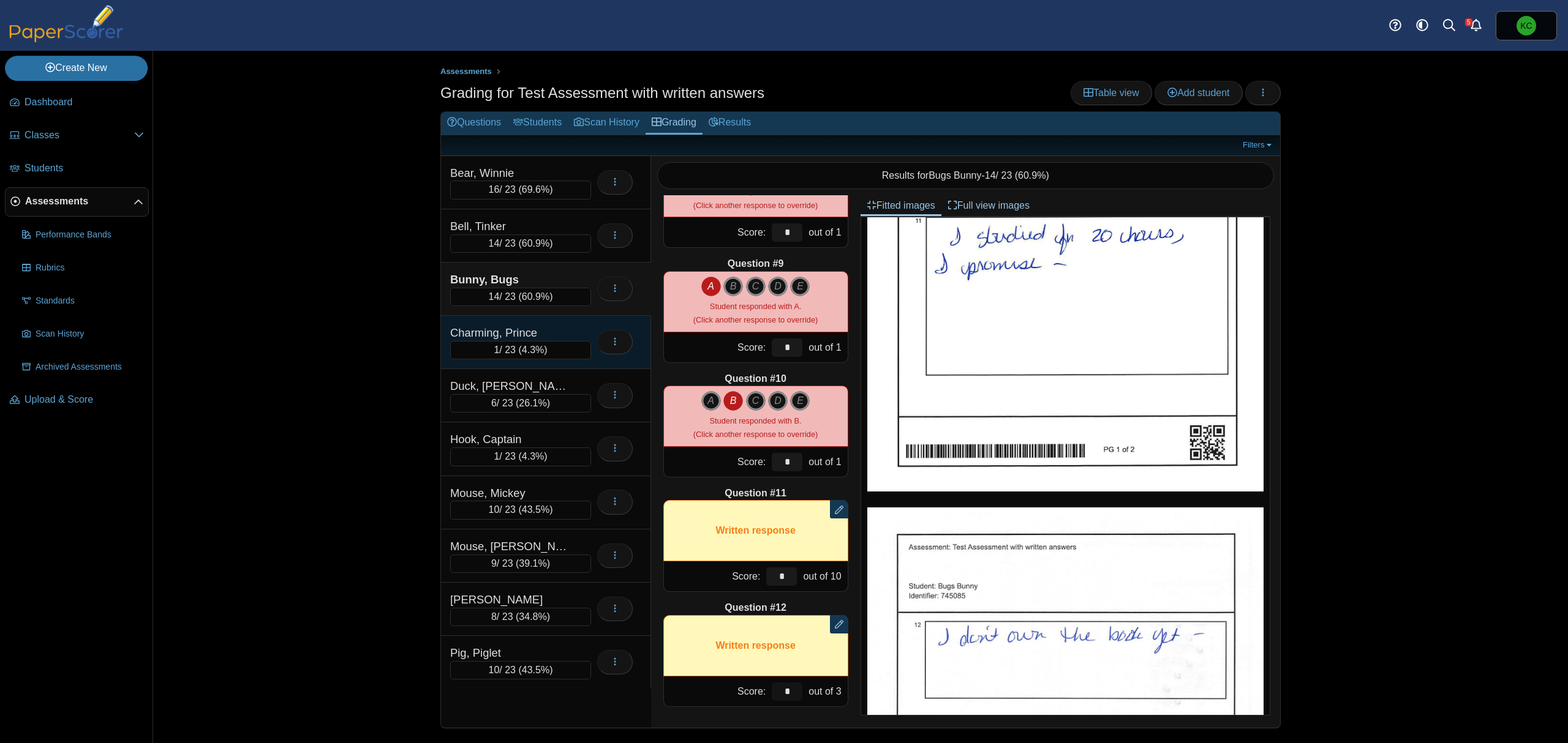
type input "*"
click at [547, 328] on div "Charming, Prince" at bounding box center [511, 332] width 122 height 16
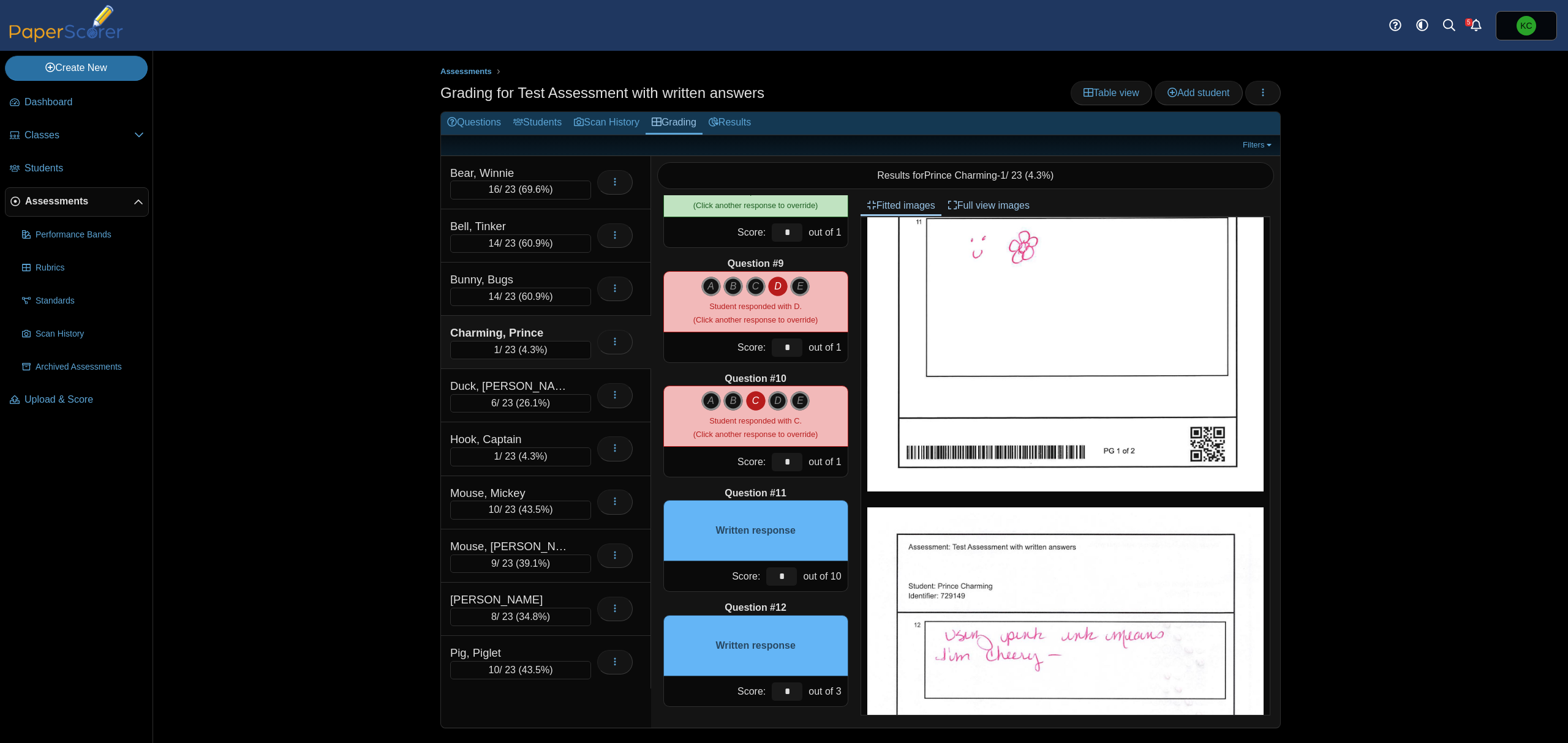
scroll to position [0, 0]
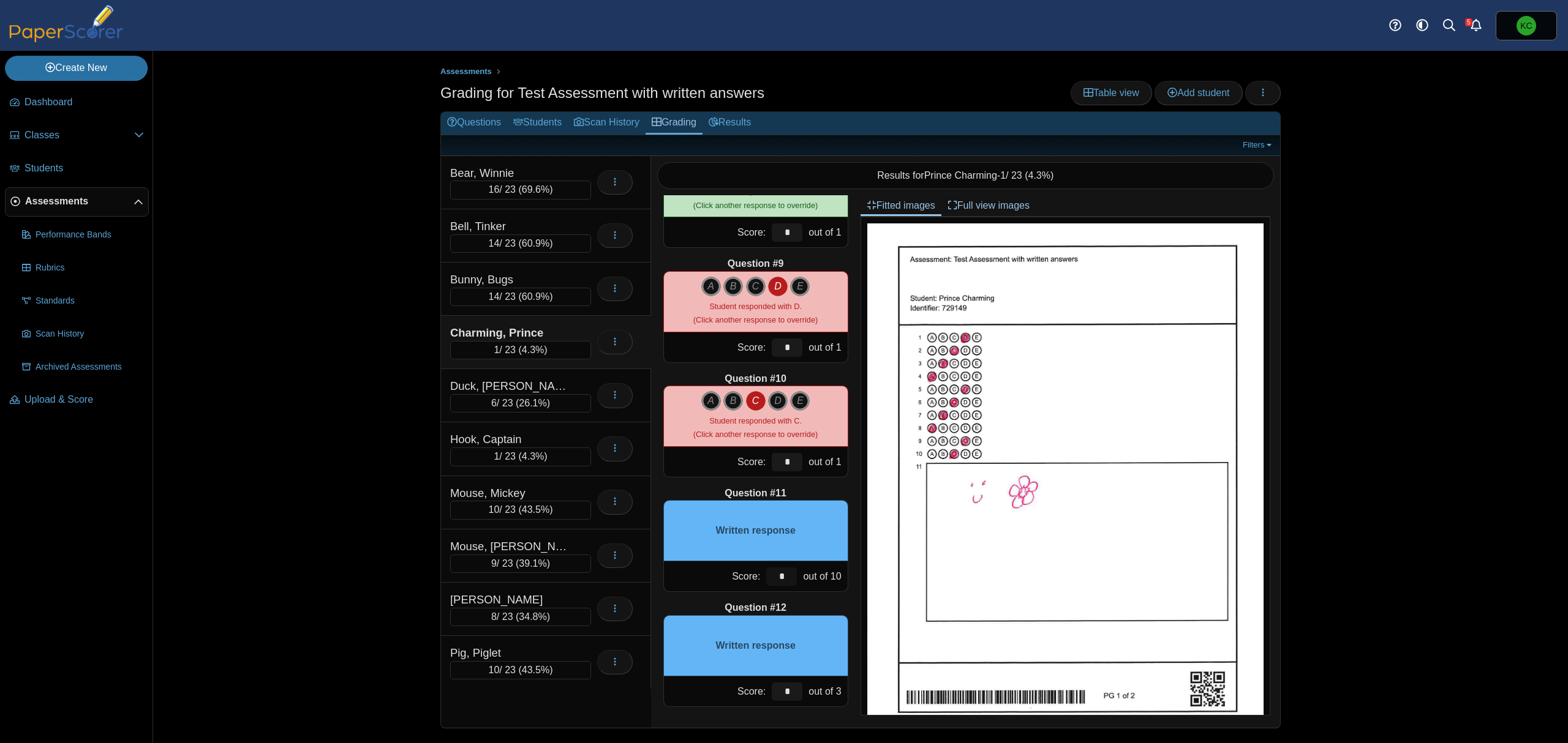
drag, startPoint x: 757, startPoint y: 578, endPoint x: 784, endPoint y: 586, distance: 28.2
click at [784, 586] on div "*" at bounding box center [782, 576] width 36 height 30
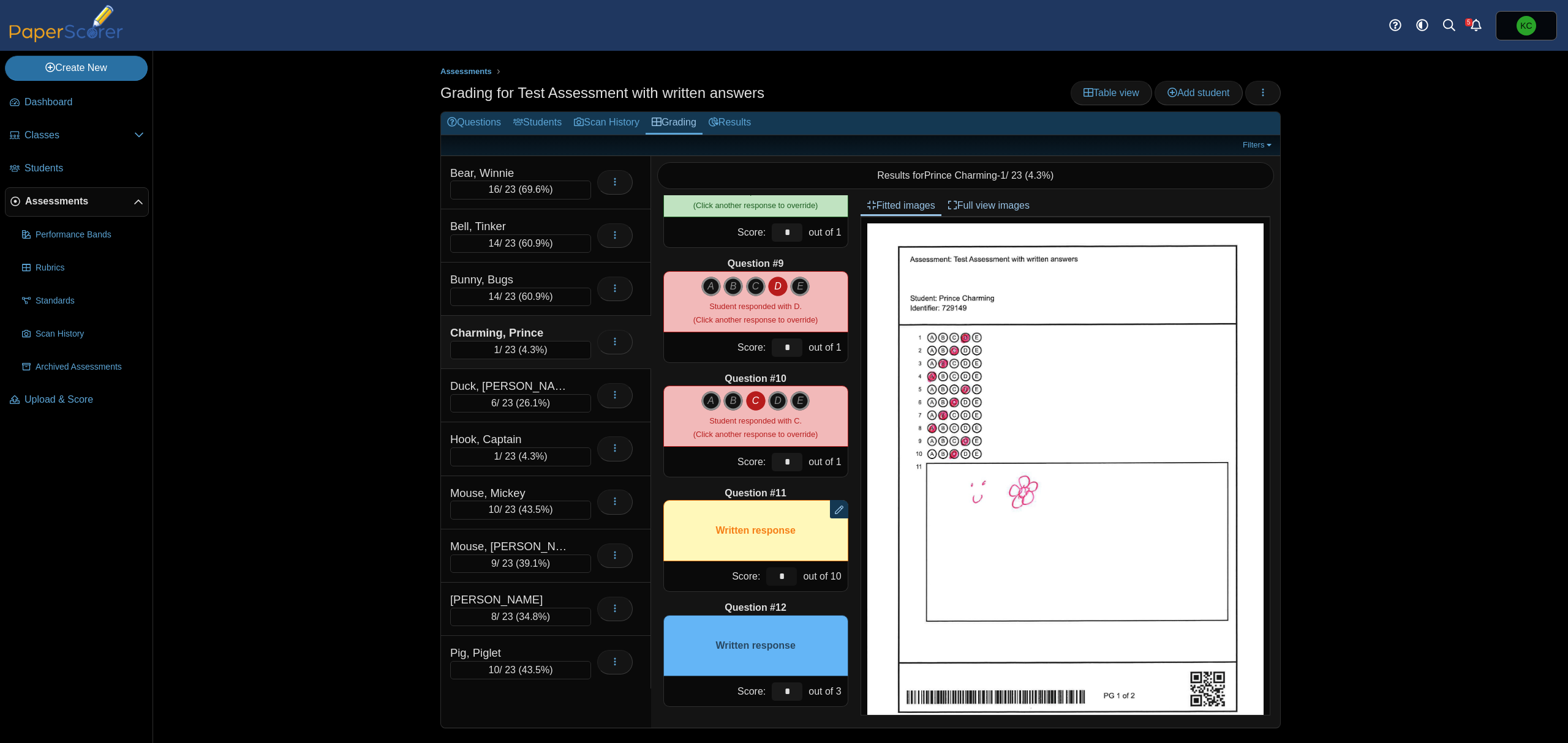
type input "*"
drag, startPoint x: 767, startPoint y: 687, endPoint x: 786, endPoint y: 698, distance: 22.0
click at [786, 698] on input "*" at bounding box center [786, 692] width 31 height 18
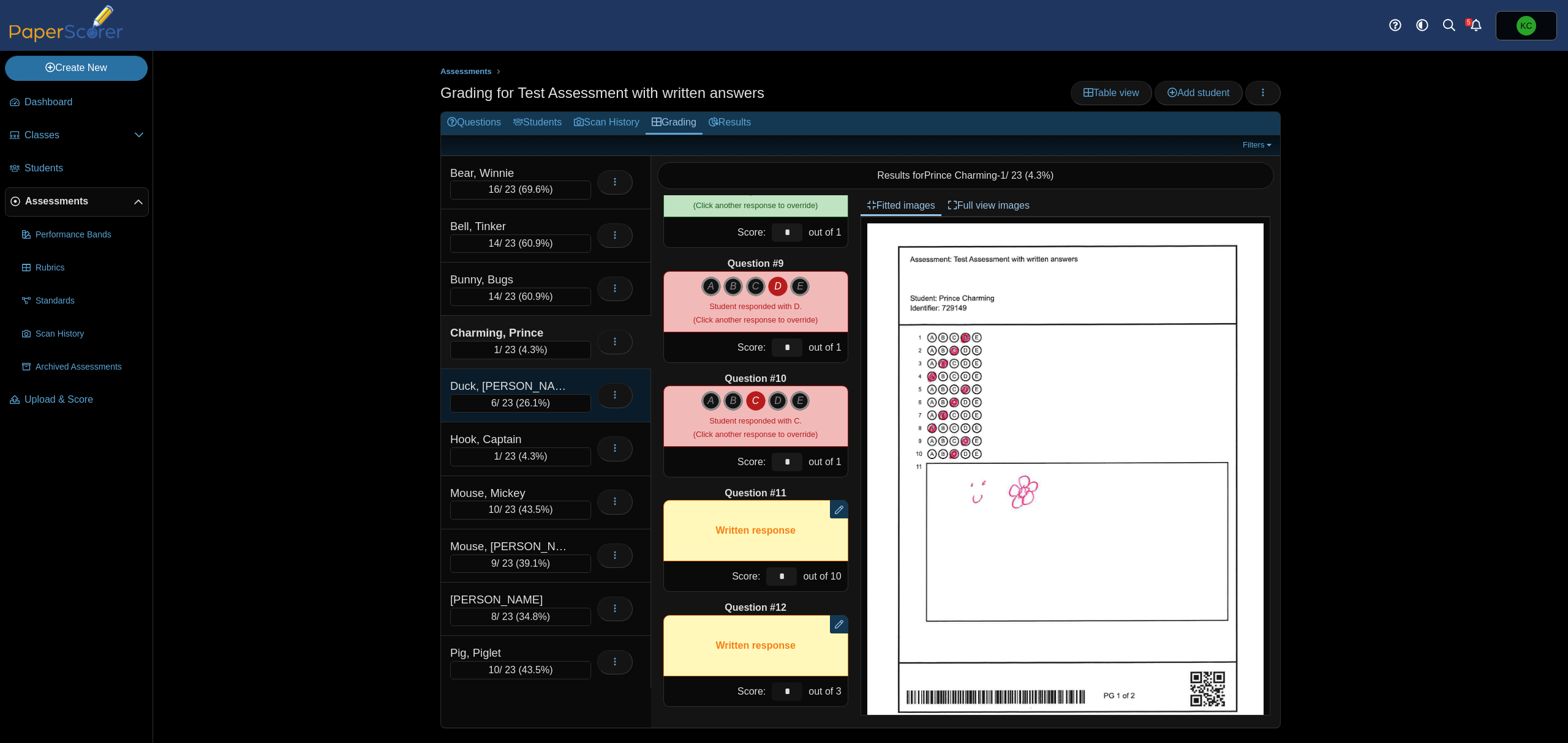
type input "*"
click at [558, 388] on div "Duck, Donald" at bounding box center [511, 386] width 122 height 16
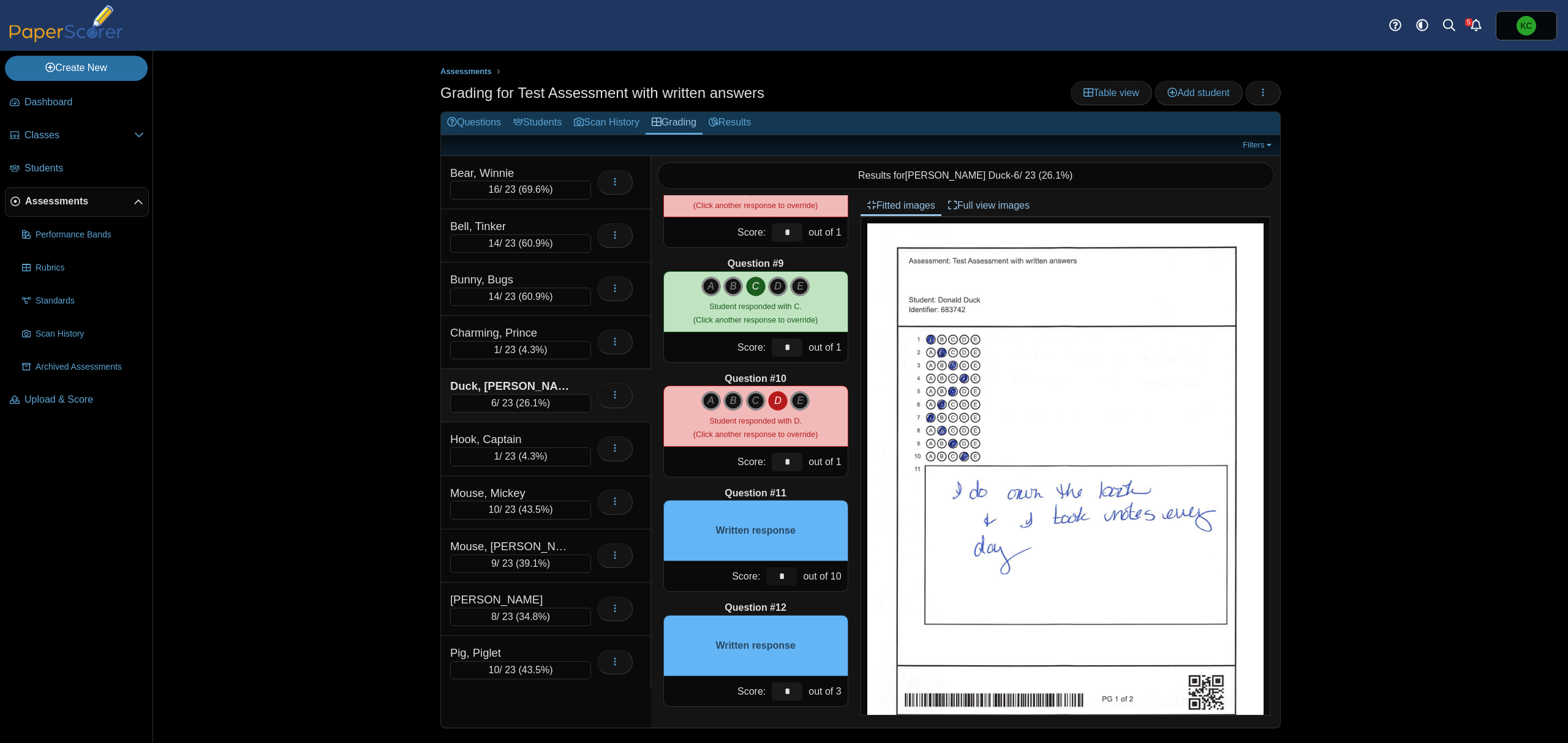
drag, startPoint x: 758, startPoint y: 577, endPoint x: 794, endPoint y: 581, distance: 36.2
click at [794, 581] on div "Score: * out of 10" at bounding box center [756, 576] width 185 height 31
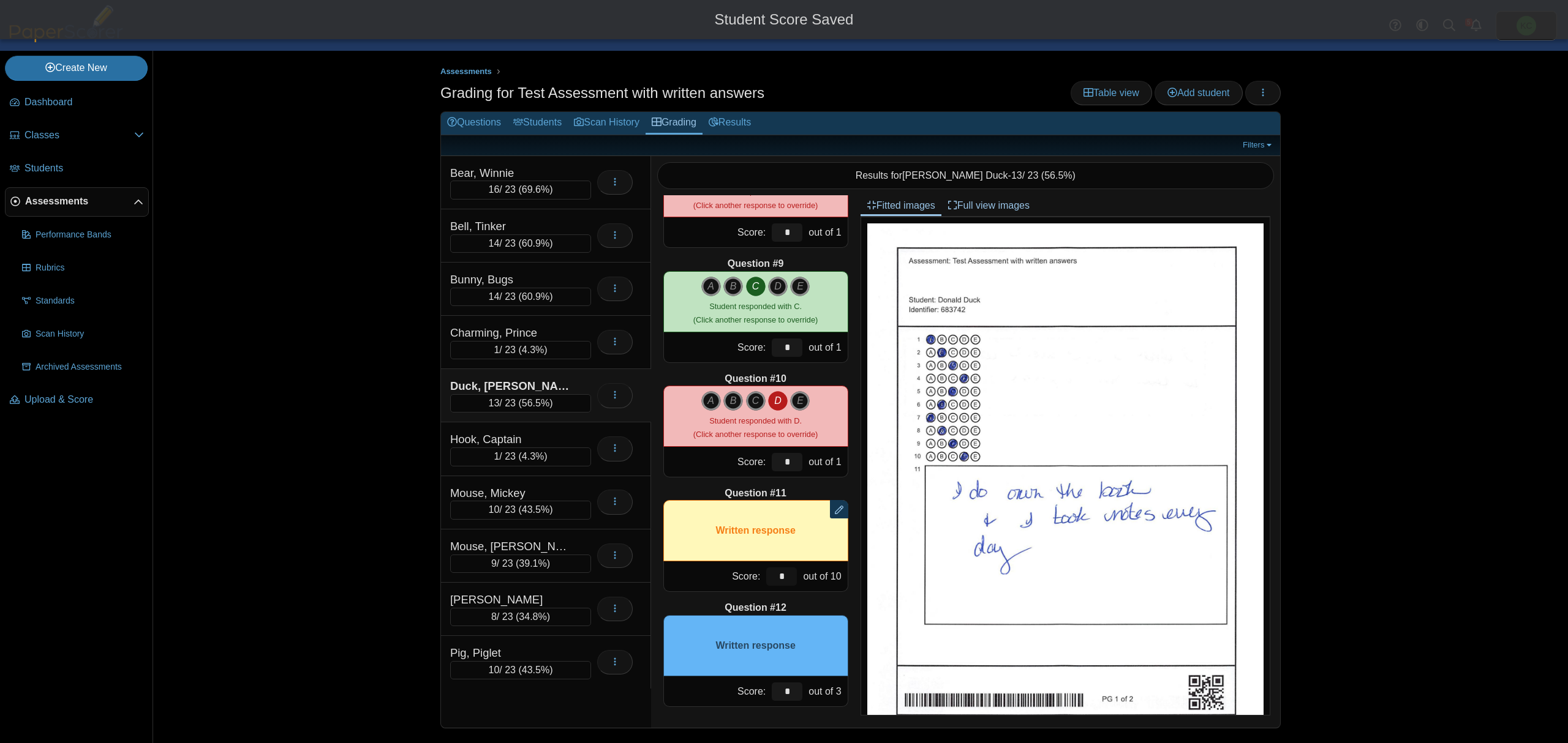
type input "*"
drag, startPoint x: 775, startPoint y: 688, endPoint x: 764, endPoint y: 690, distance: 11.2
click at [772, 690] on input "*" at bounding box center [786, 692] width 31 height 18
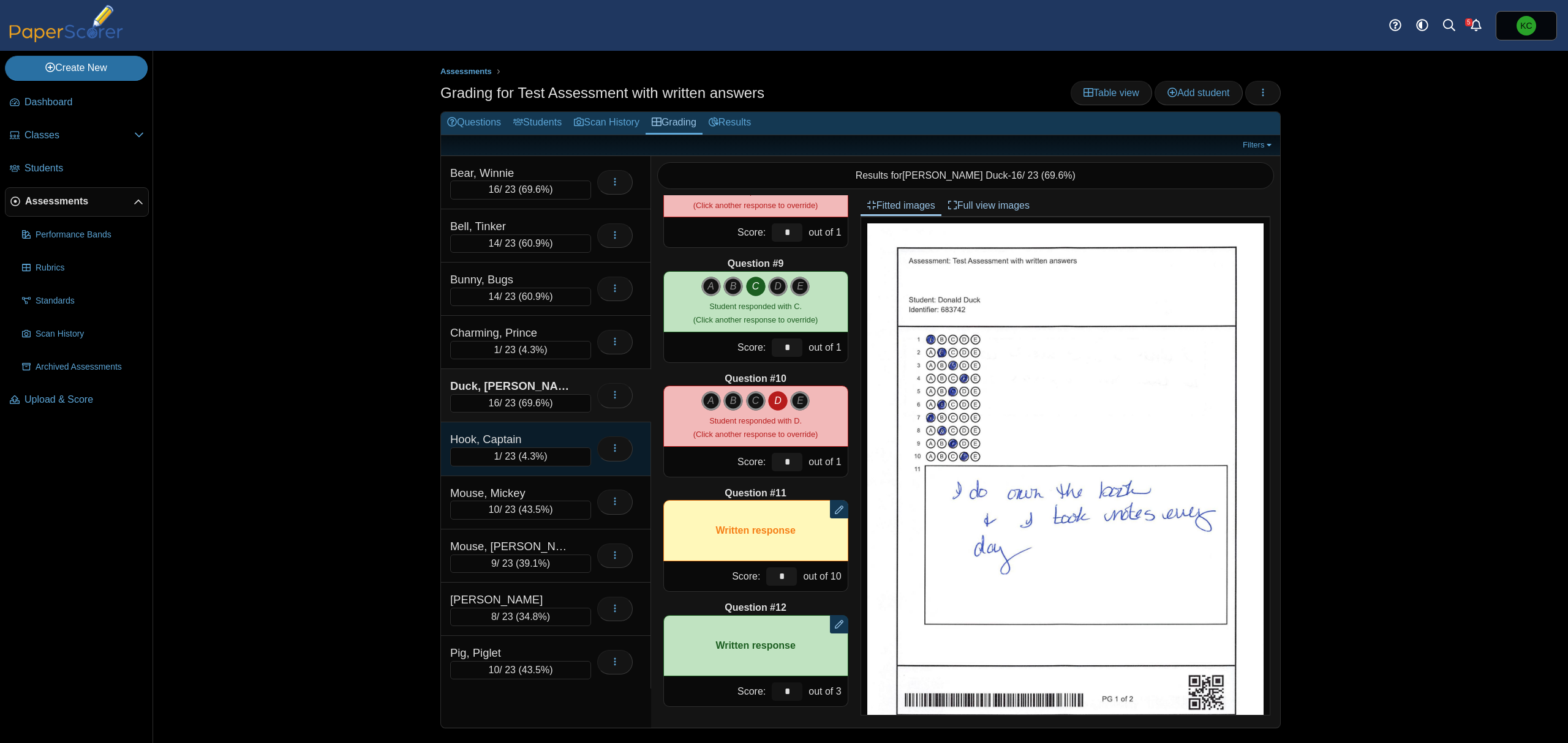
type input "*"
click at [578, 441] on div "Hook, Captain" at bounding box center [520, 439] width 141 height 16
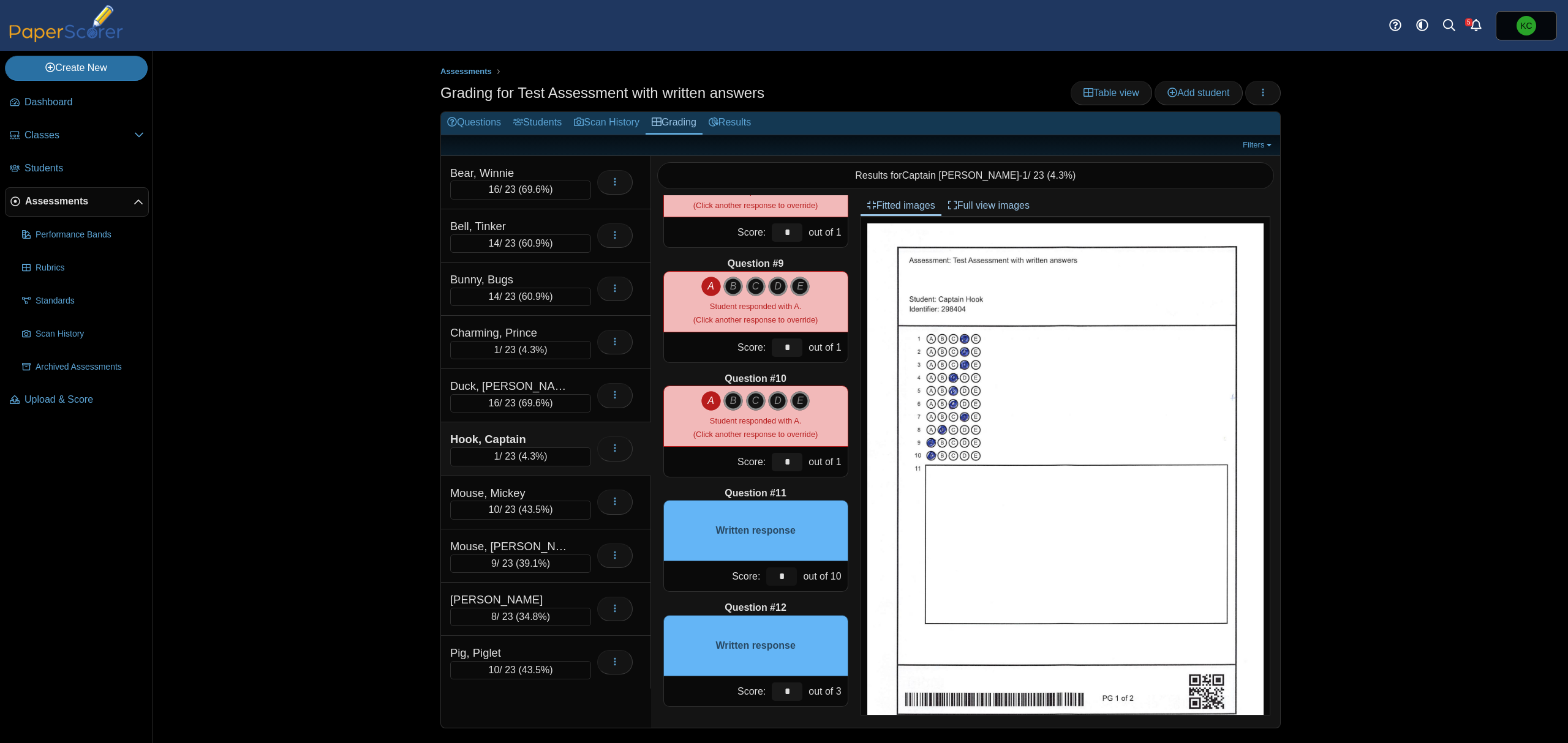
drag, startPoint x: 771, startPoint y: 578, endPoint x: 760, endPoint y: 579, distance: 11.0
click at [766, 579] on input "*" at bounding box center [781, 576] width 31 height 18
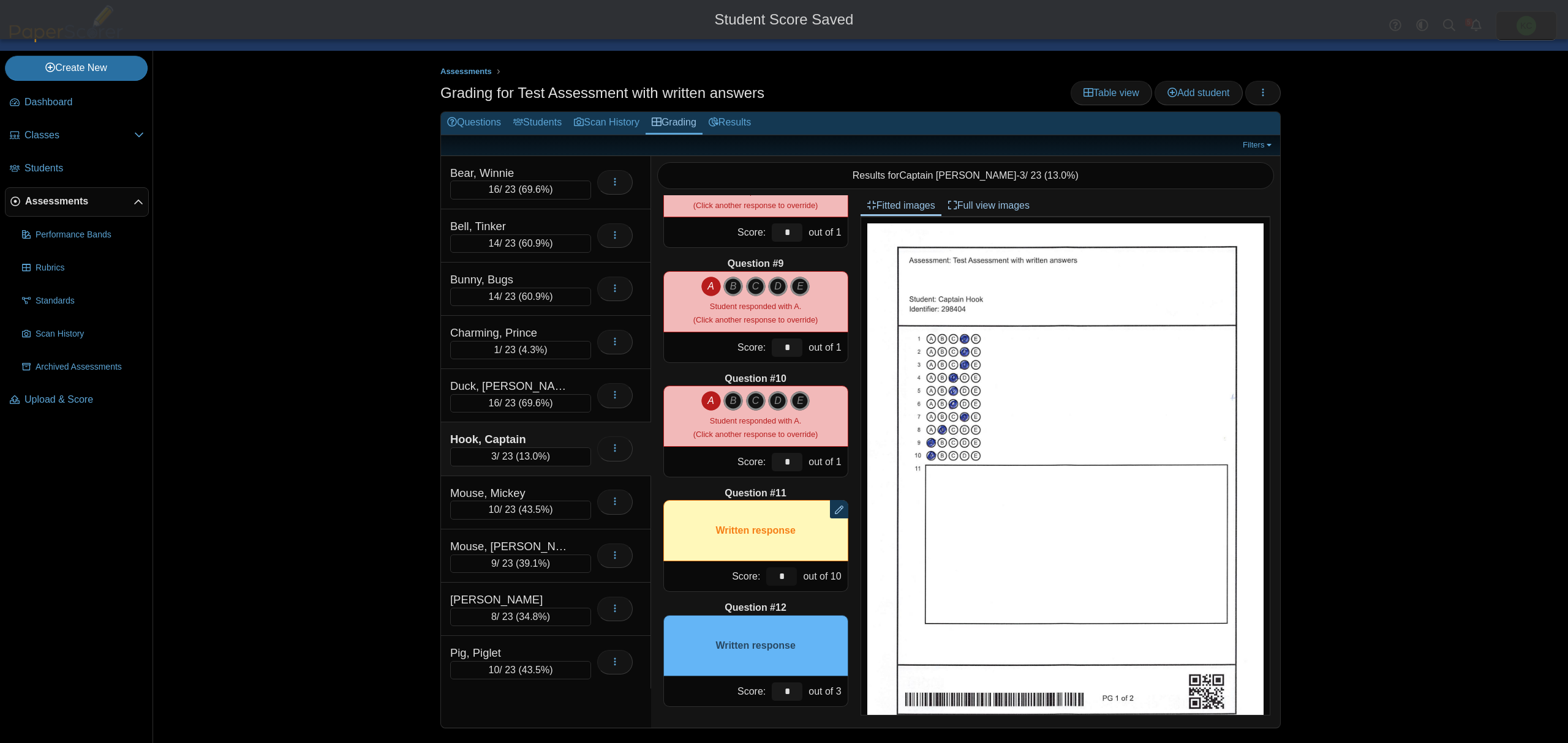
type input "*"
drag, startPoint x: 772, startPoint y: 694, endPoint x: 782, endPoint y: 696, distance: 10.2
click at [782, 696] on input "*" at bounding box center [786, 692] width 31 height 18
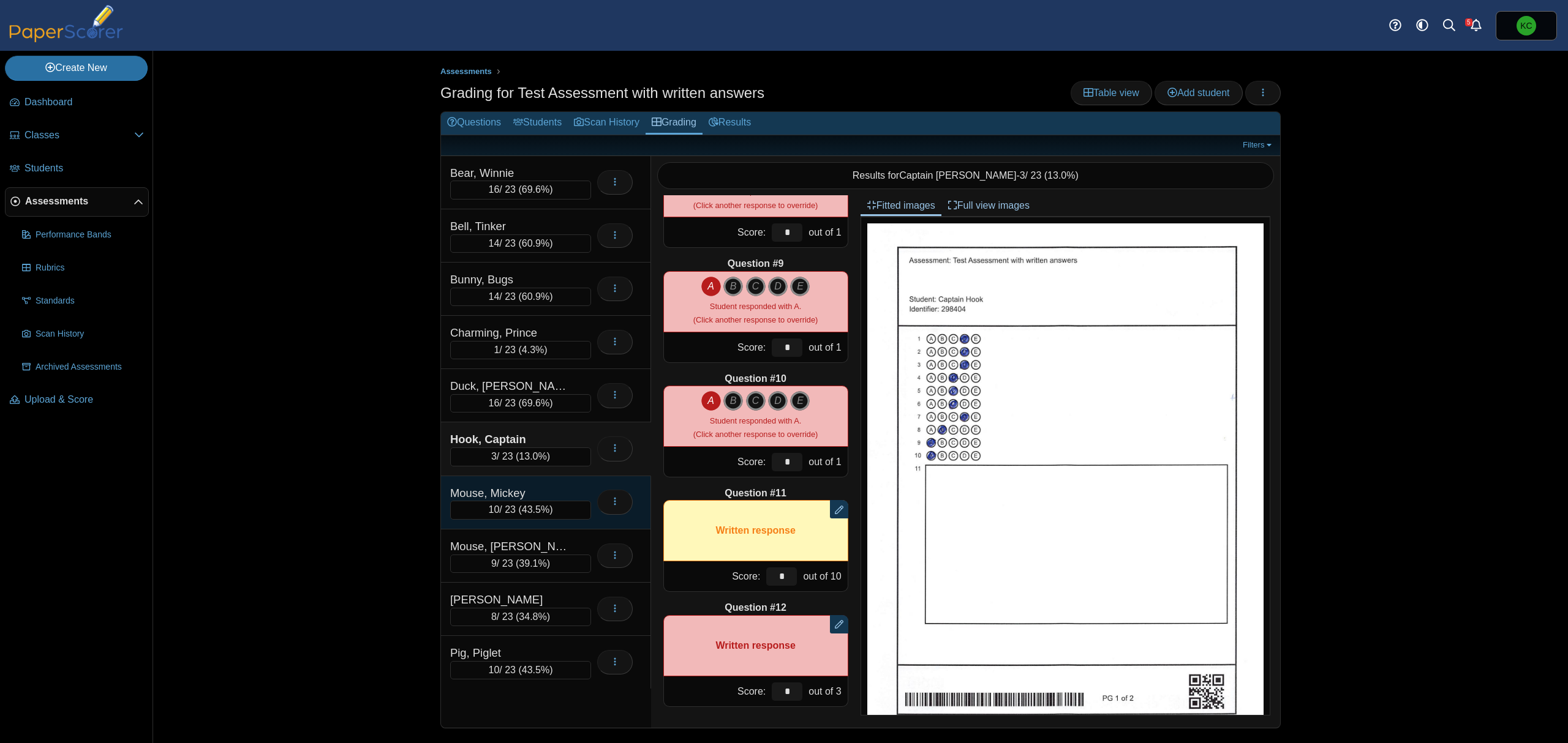
click at [568, 496] on div "Mouse, Mickey" at bounding box center [511, 493] width 122 height 16
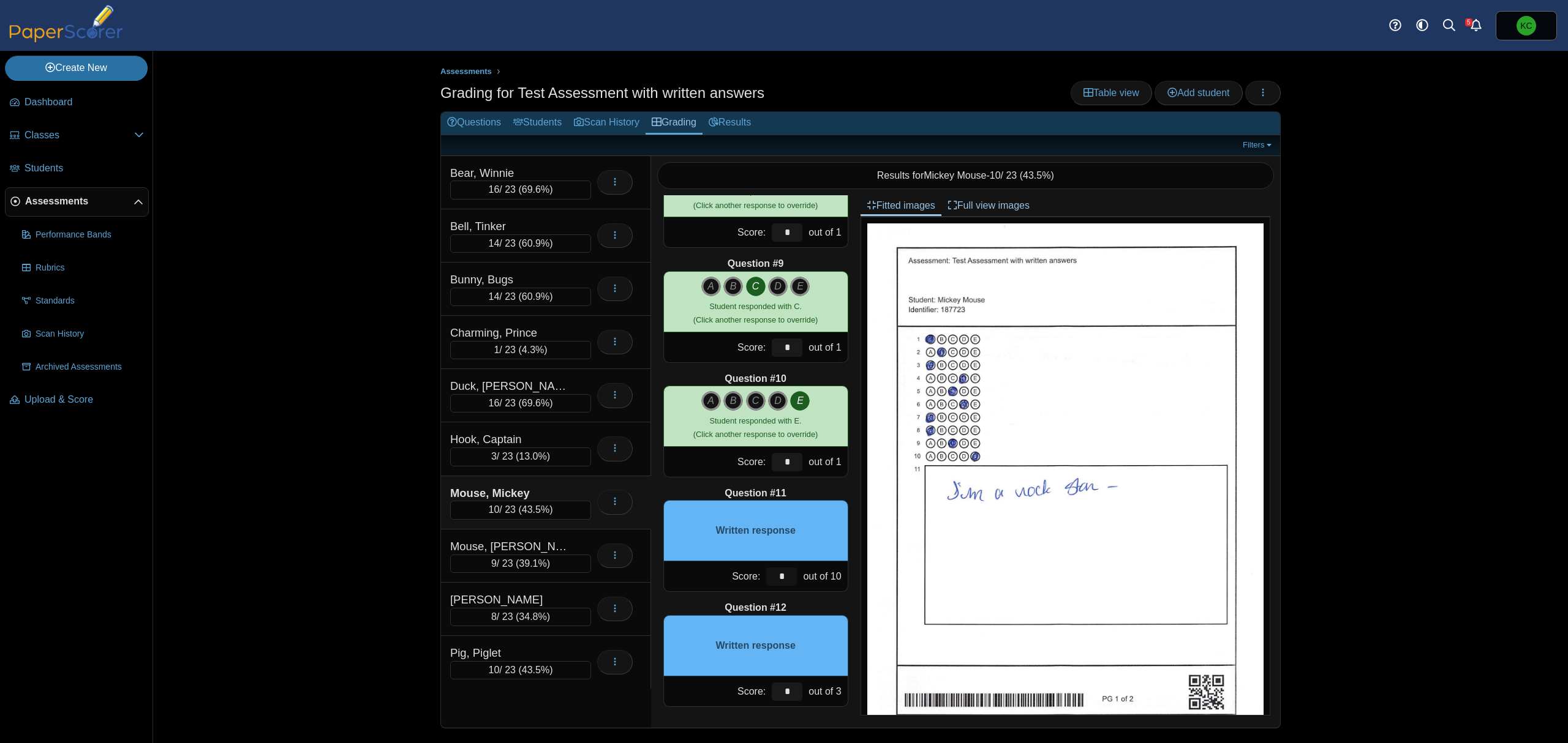
drag, startPoint x: 762, startPoint y: 574, endPoint x: 782, endPoint y: 581, distance: 21.2
click at [782, 581] on input "*" at bounding box center [781, 576] width 31 height 18
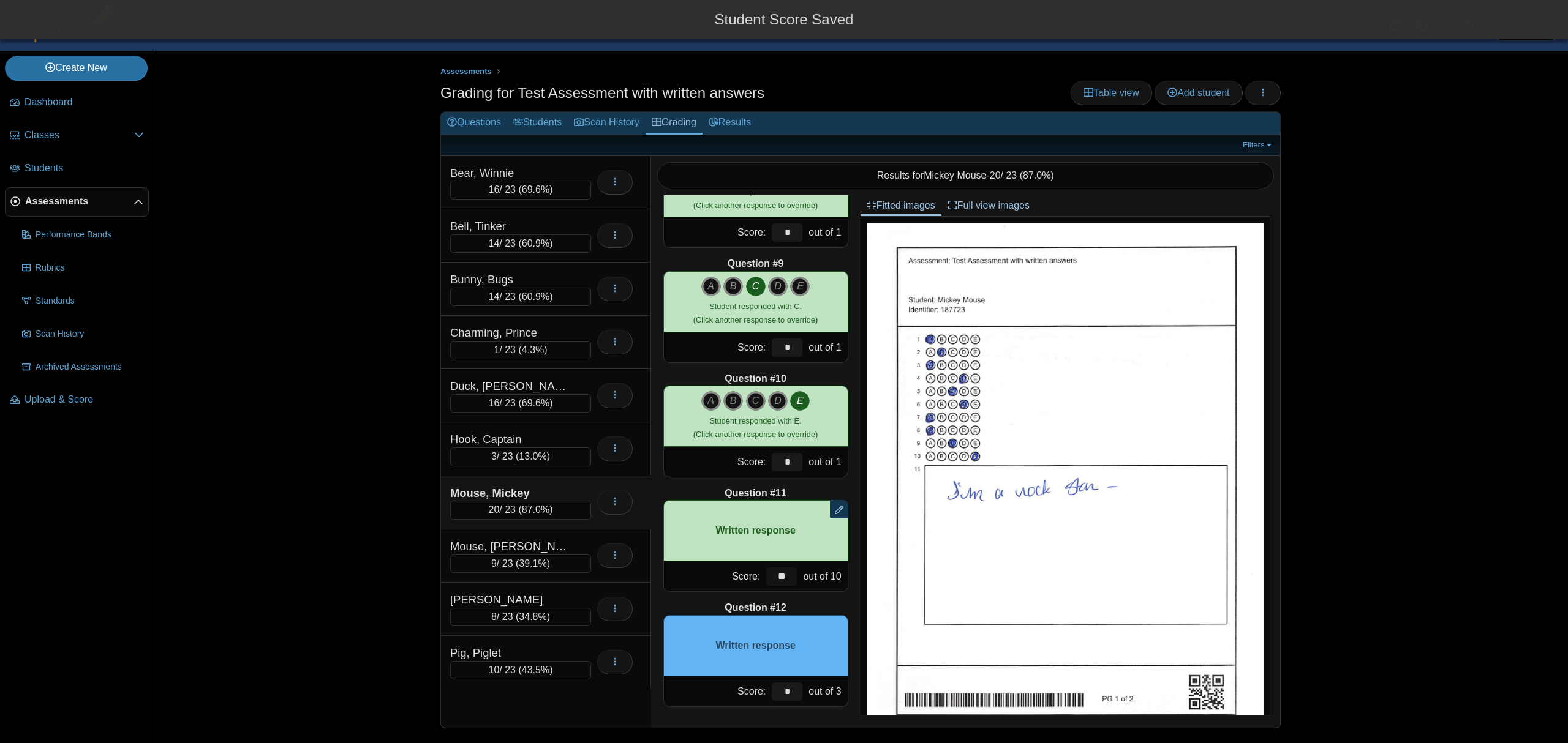
type input "**"
drag, startPoint x: 767, startPoint y: 693, endPoint x: 782, endPoint y: 693, distance: 15.0
click at [782, 693] on input "*" at bounding box center [786, 692] width 31 height 18
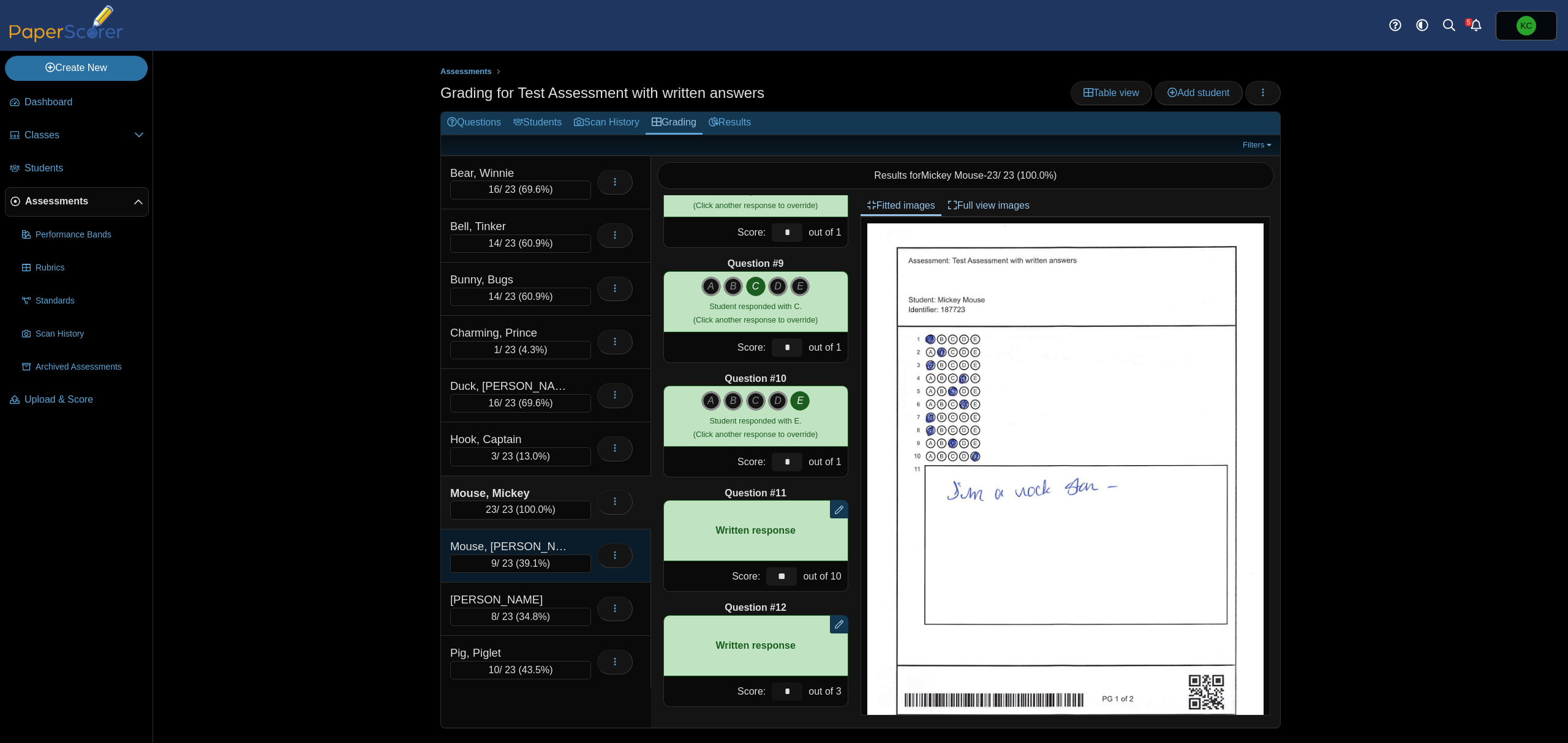
type input "*"
click at [571, 542] on div "Mouse, Minnie" at bounding box center [511, 546] width 122 height 16
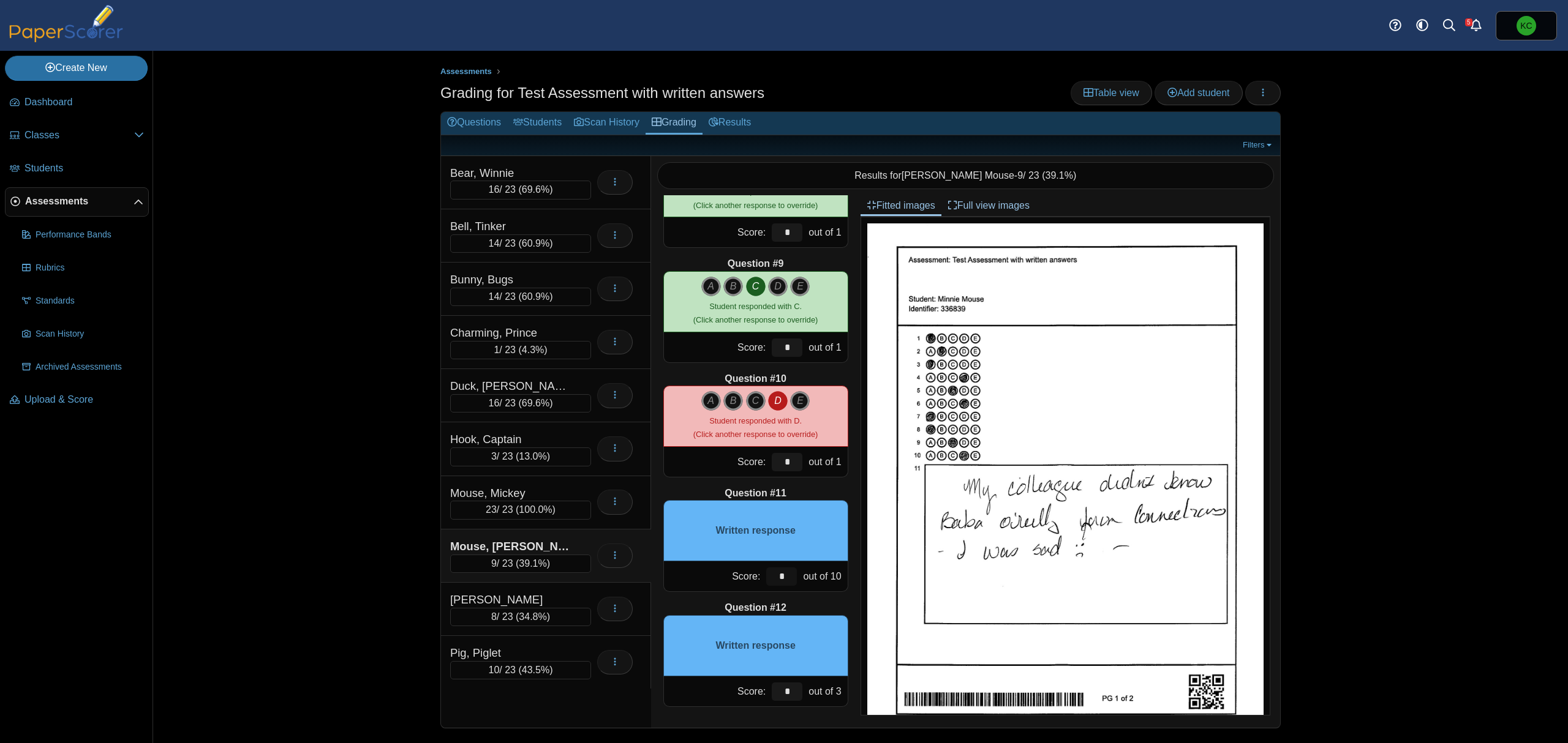
drag, startPoint x: 764, startPoint y: 569, endPoint x: 789, endPoint y: 579, distance: 26.9
click at [789, 579] on div "Score: * out of 10" at bounding box center [756, 576] width 185 height 31
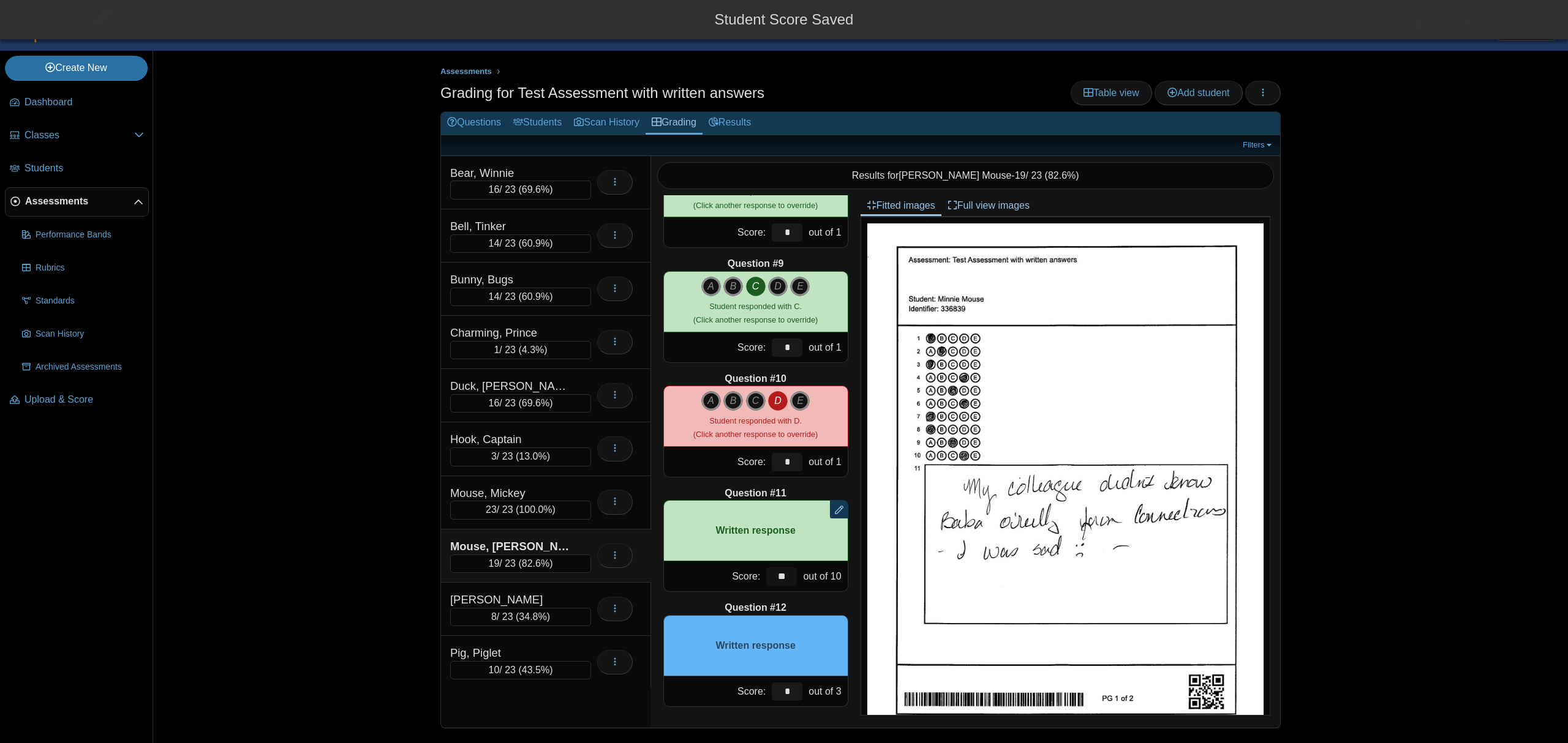
type input "**"
drag, startPoint x: 770, startPoint y: 698, endPoint x: 800, endPoint y: 698, distance: 30.0
click at [800, 698] on div "Score: * out of 3" at bounding box center [756, 691] width 185 height 31
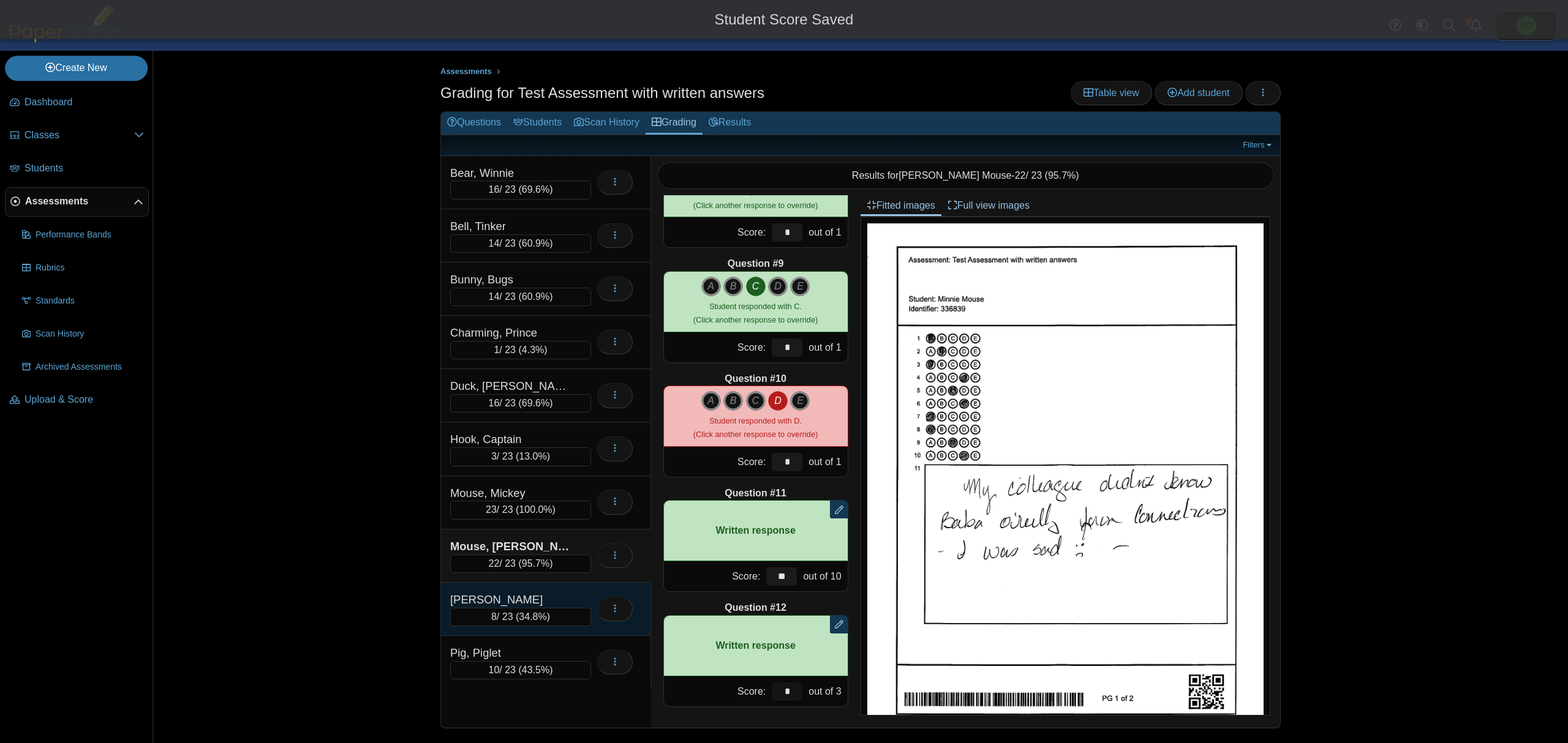
type input "*"
click at [571, 600] on div "Pan, Peter" at bounding box center [511, 599] width 122 height 16
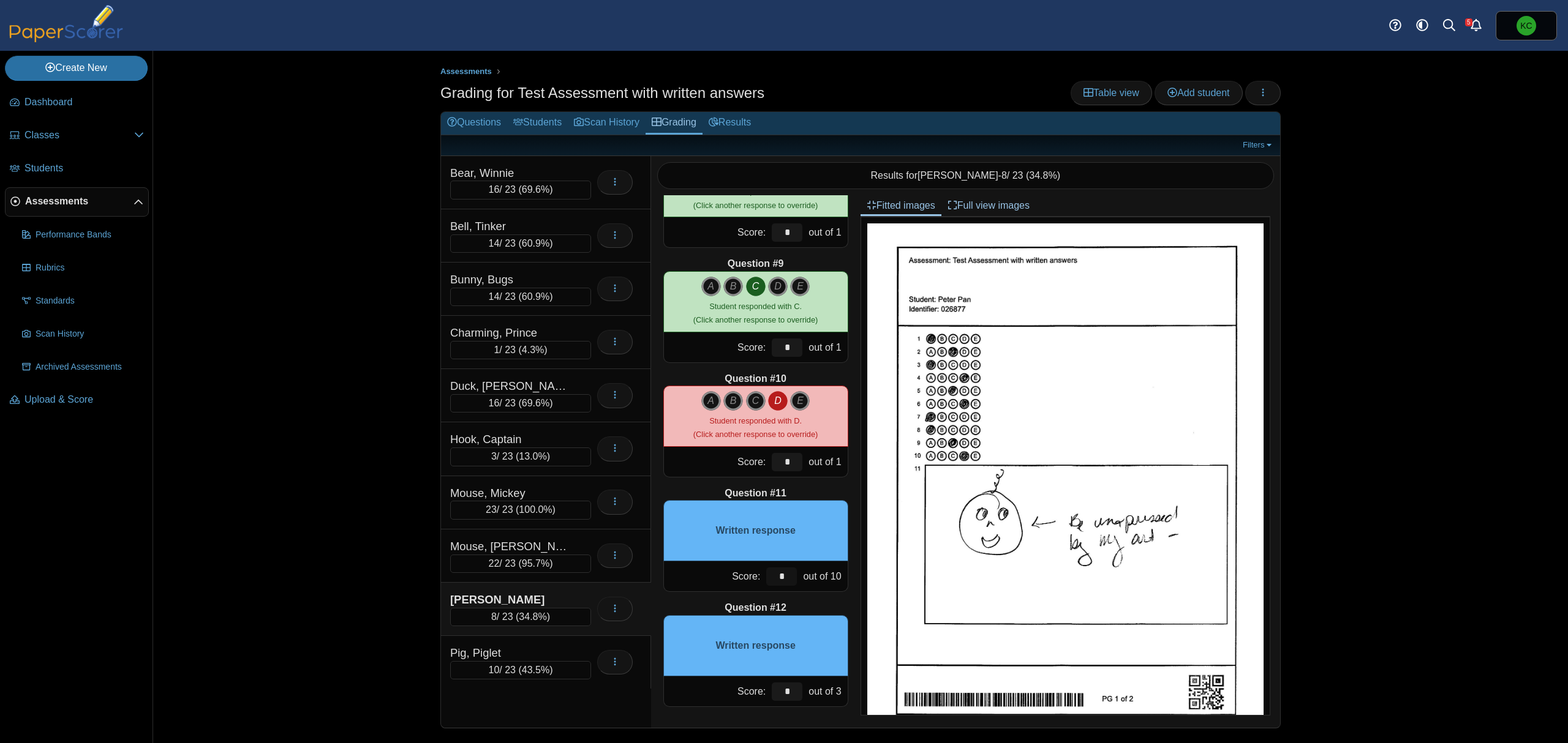
drag, startPoint x: 762, startPoint y: 577, endPoint x: 785, endPoint y: 583, distance: 23.8
click at [785, 583] on div "*" at bounding box center [782, 576] width 36 height 30
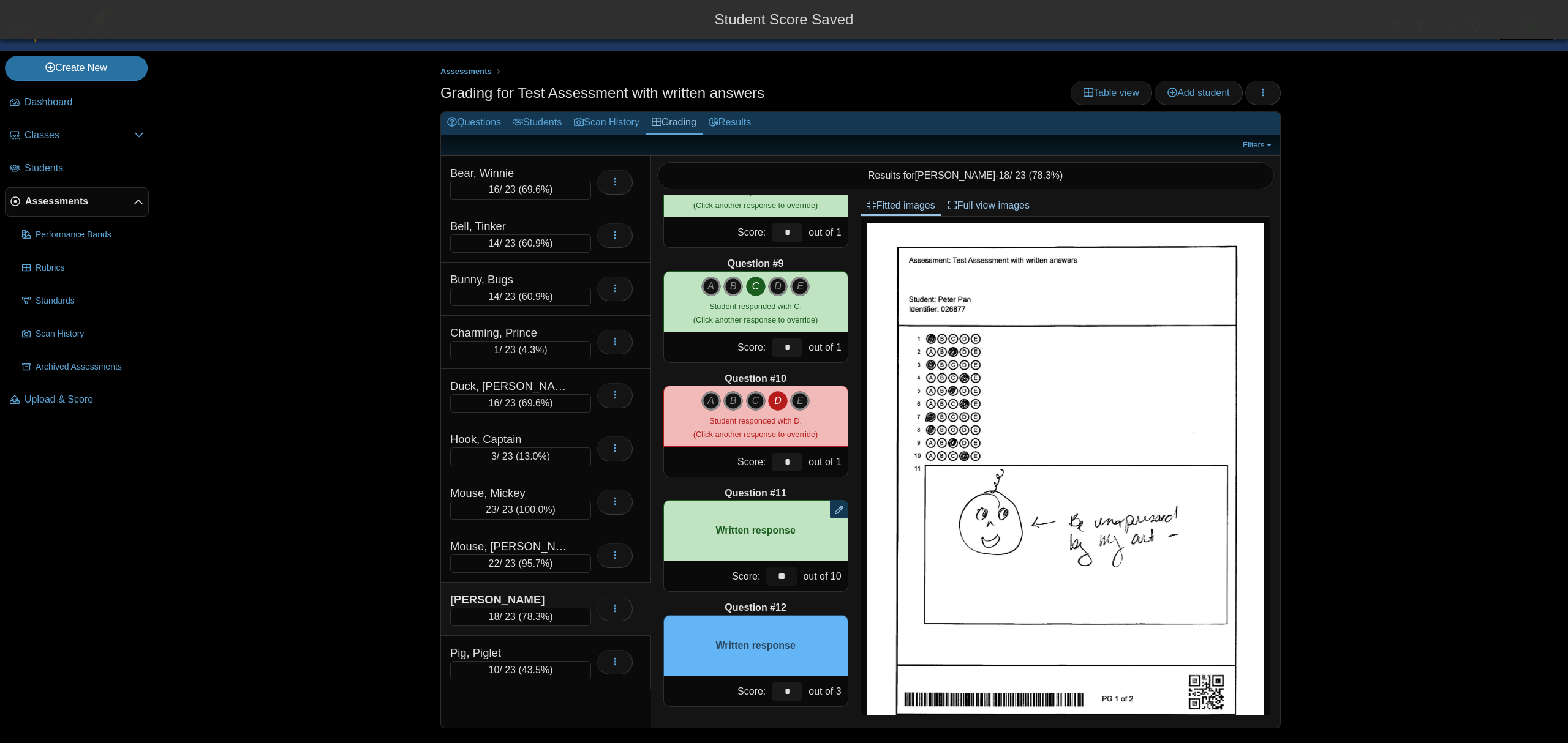
type input "**"
drag, startPoint x: 767, startPoint y: 695, endPoint x: 785, endPoint y: 698, distance: 18.2
click at [785, 698] on input "*" at bounding box center [786, 692] width 31 height 18
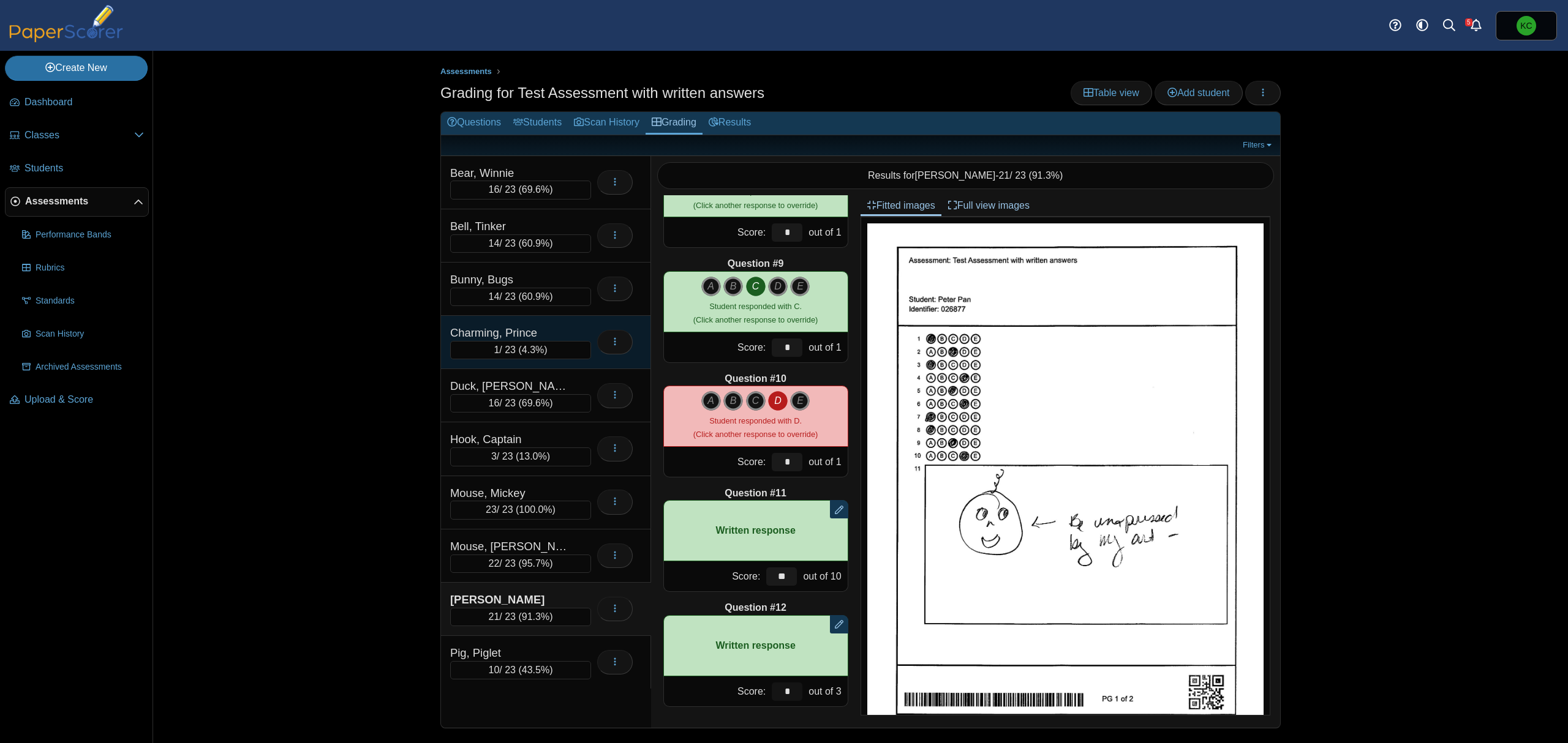
type input "*"
click at [558, 333] on div "Charming, Prince" at bounding box center [511, 332] width 122 height 16
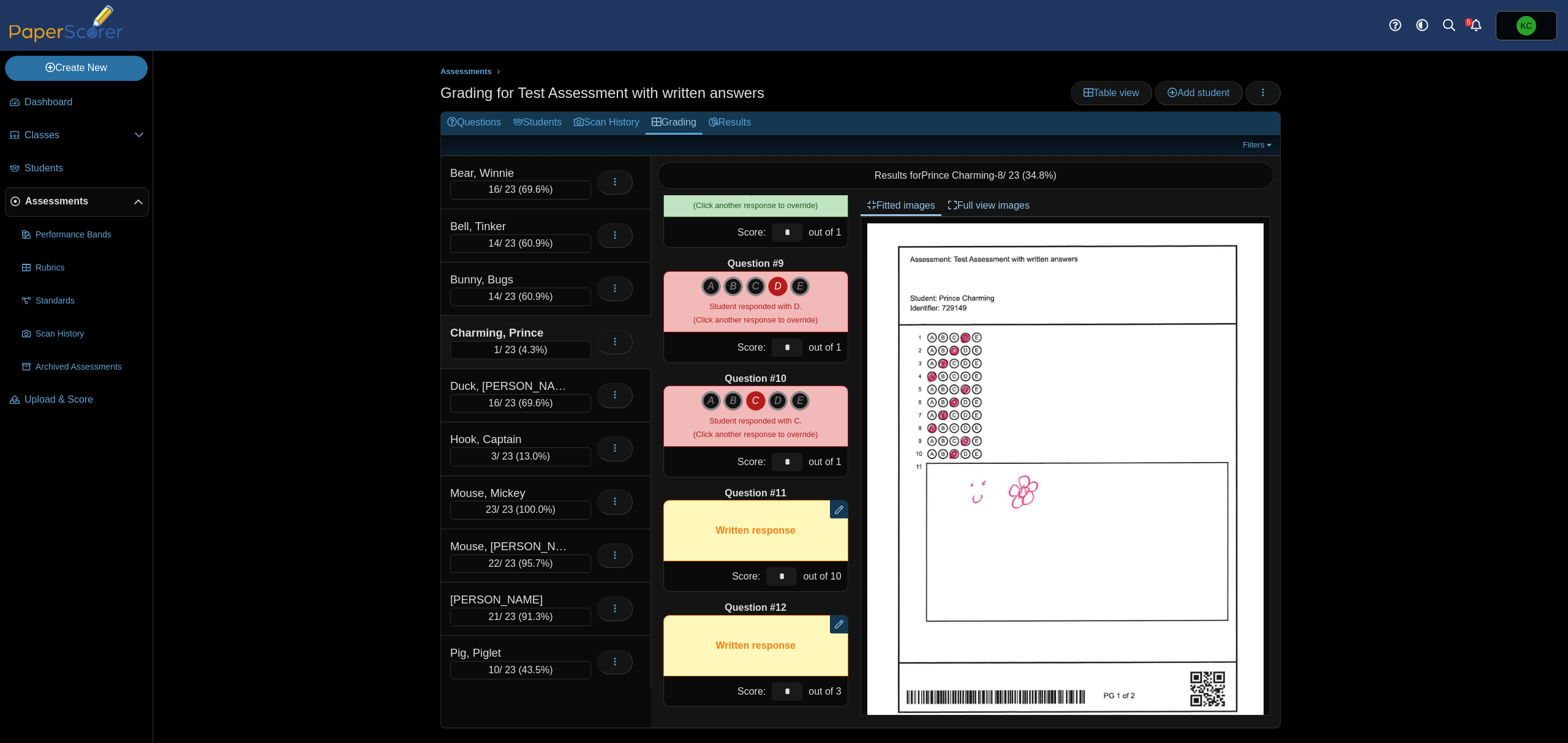
click at [552, 333] on div "Charming, Prince" at bounding box center [511, 332] width 122 height 16
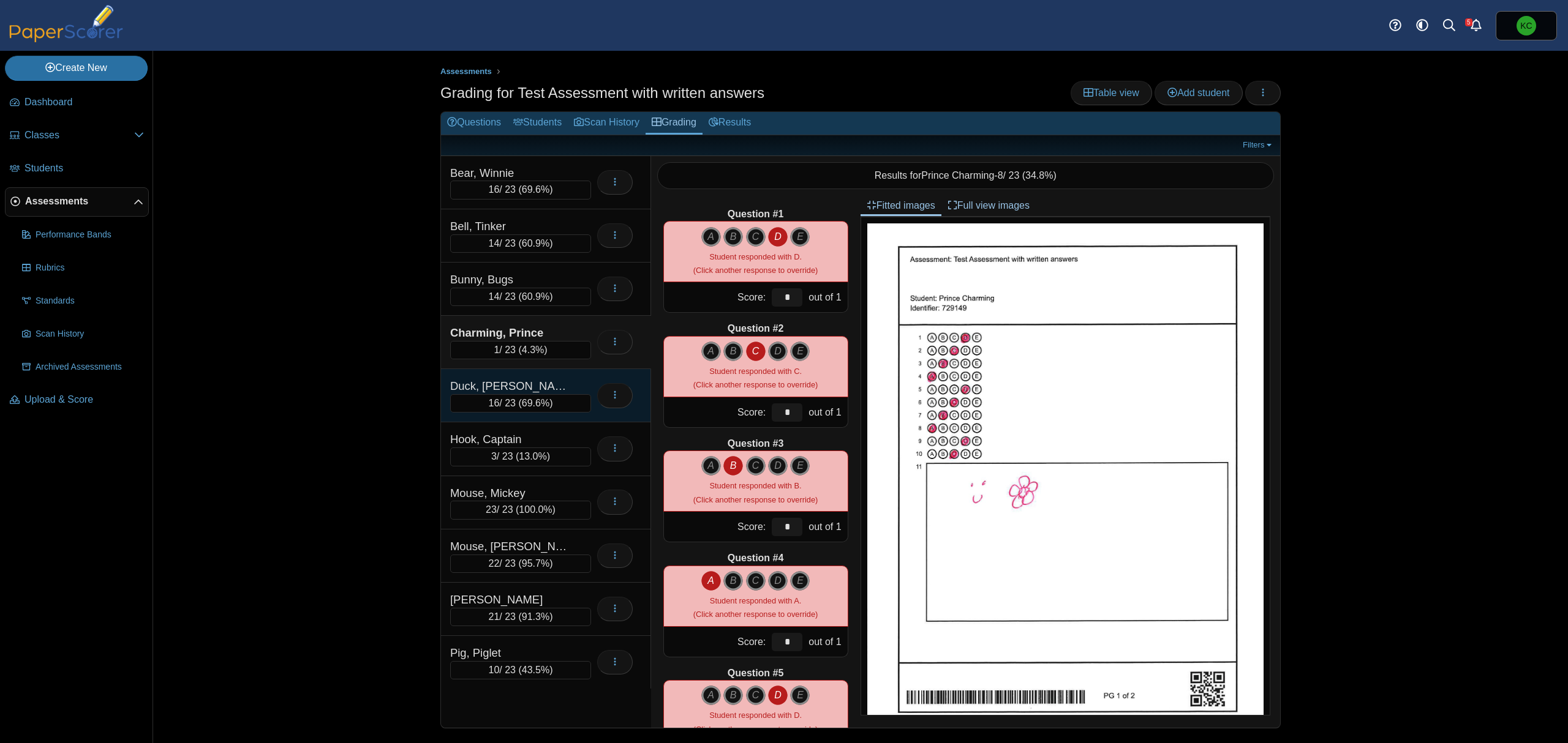
click at [533, 377] on div "Duck, Donald 16 / 23 ( 69.6% ) Loading…" at bounding box center [546, 396] width 210 height 53
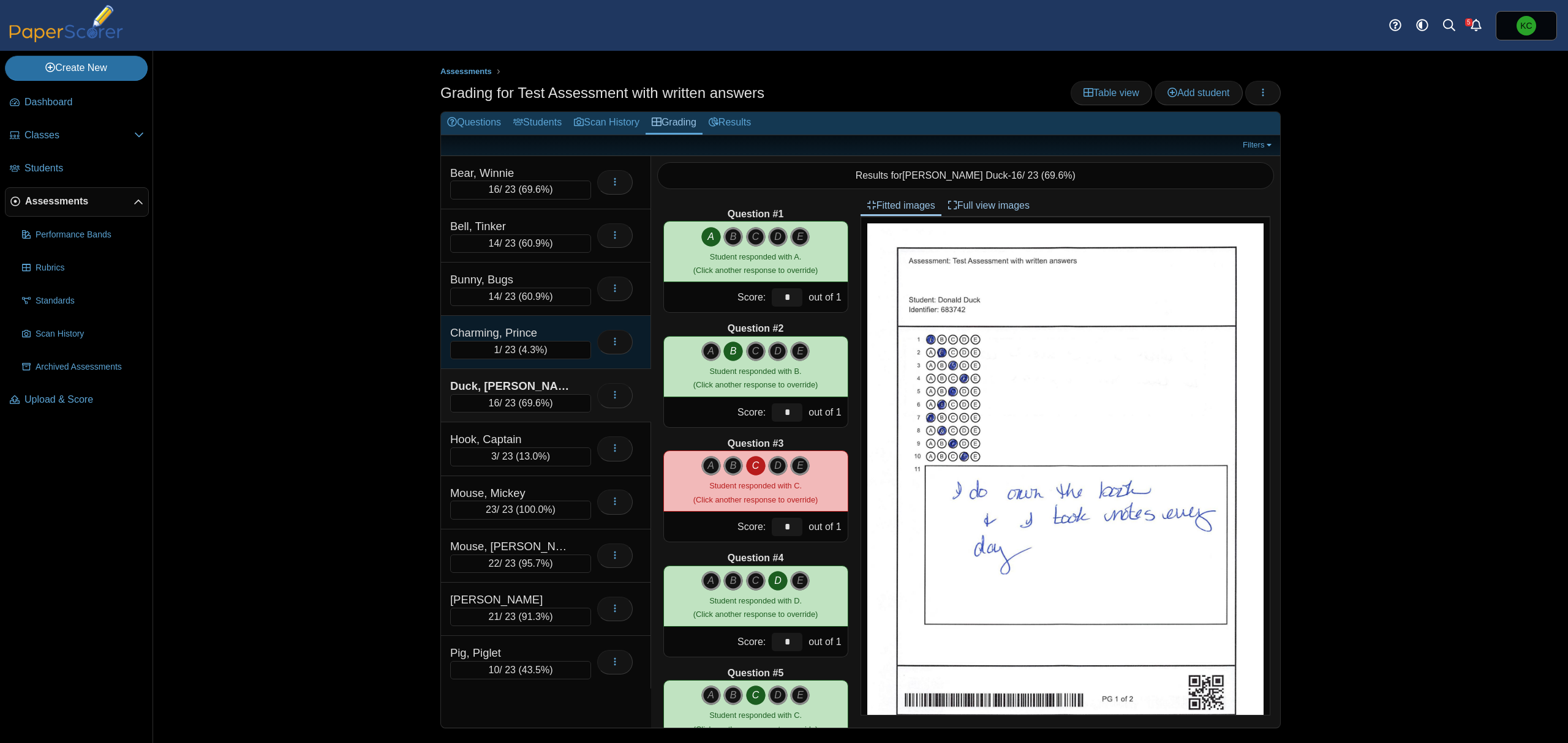
click at [590, 336] on div "Charming, Prince" at bounding box center [520, 332] width 141 height 16
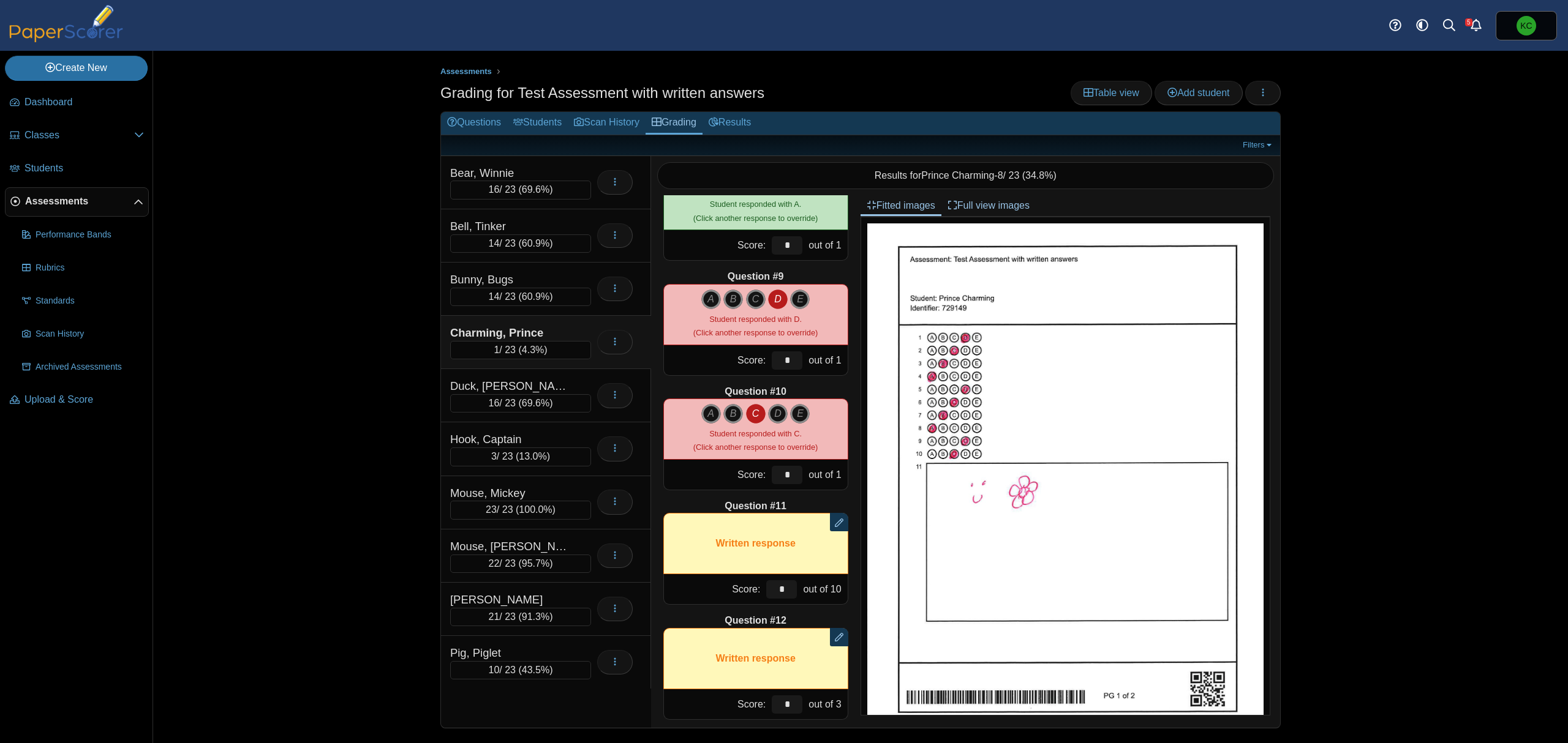
scroll to position [868, 0]
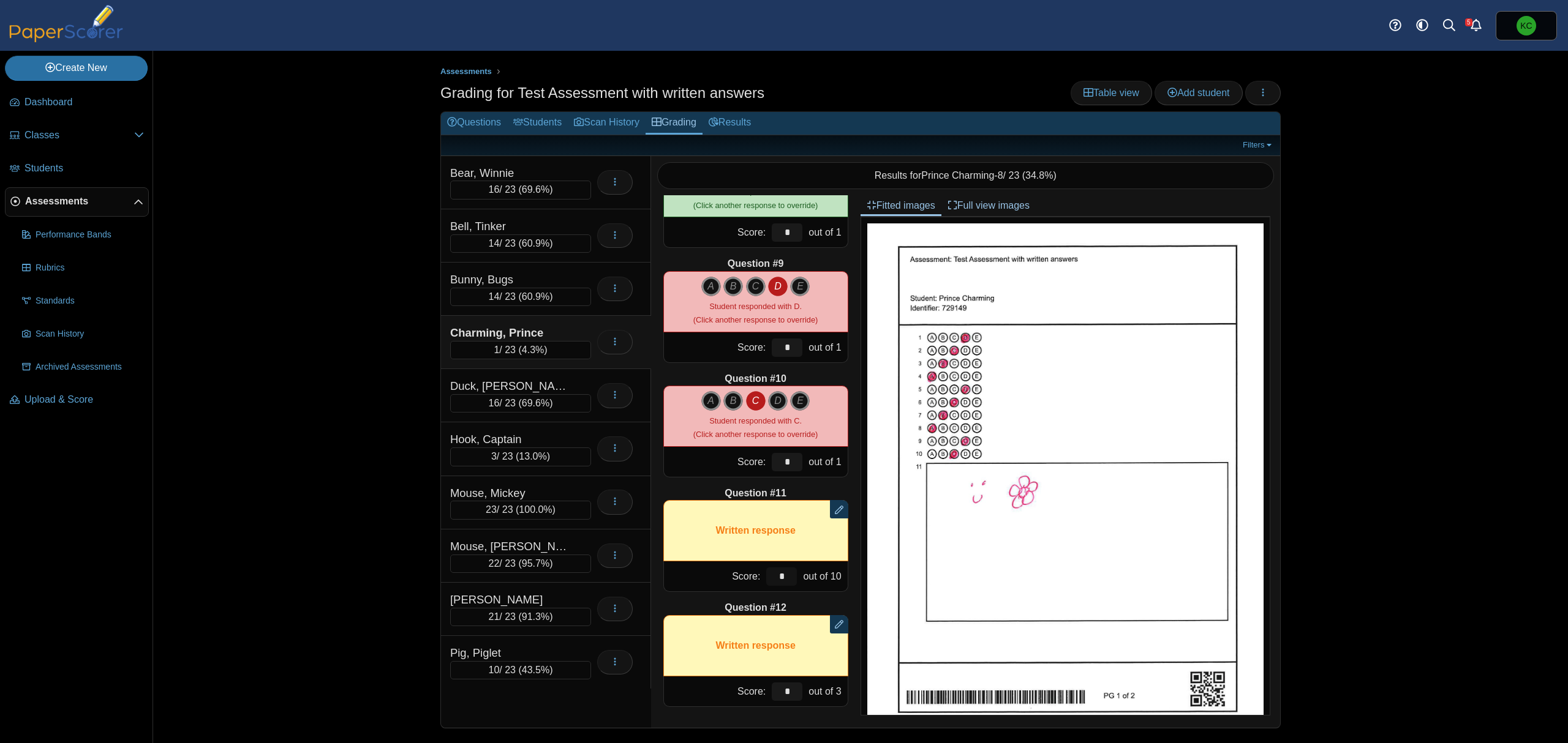
drag, startPoint x: 761, startPoint y: 568, endPoint x: 775, endPoint y: 574, distance: 15.2
click at [775, 574] on input "*" at bounding box center [781, 576] width 31 height 18
type input "**"
click at [800, 601] on div "Question #12" at bounding box center [756, 607] width 185 height 13
click at [559, 326] on div "Charming, Prince 1 / 23 ( 4.3% ) Loading…" at bounding box center [546, 342] width 210 height 53
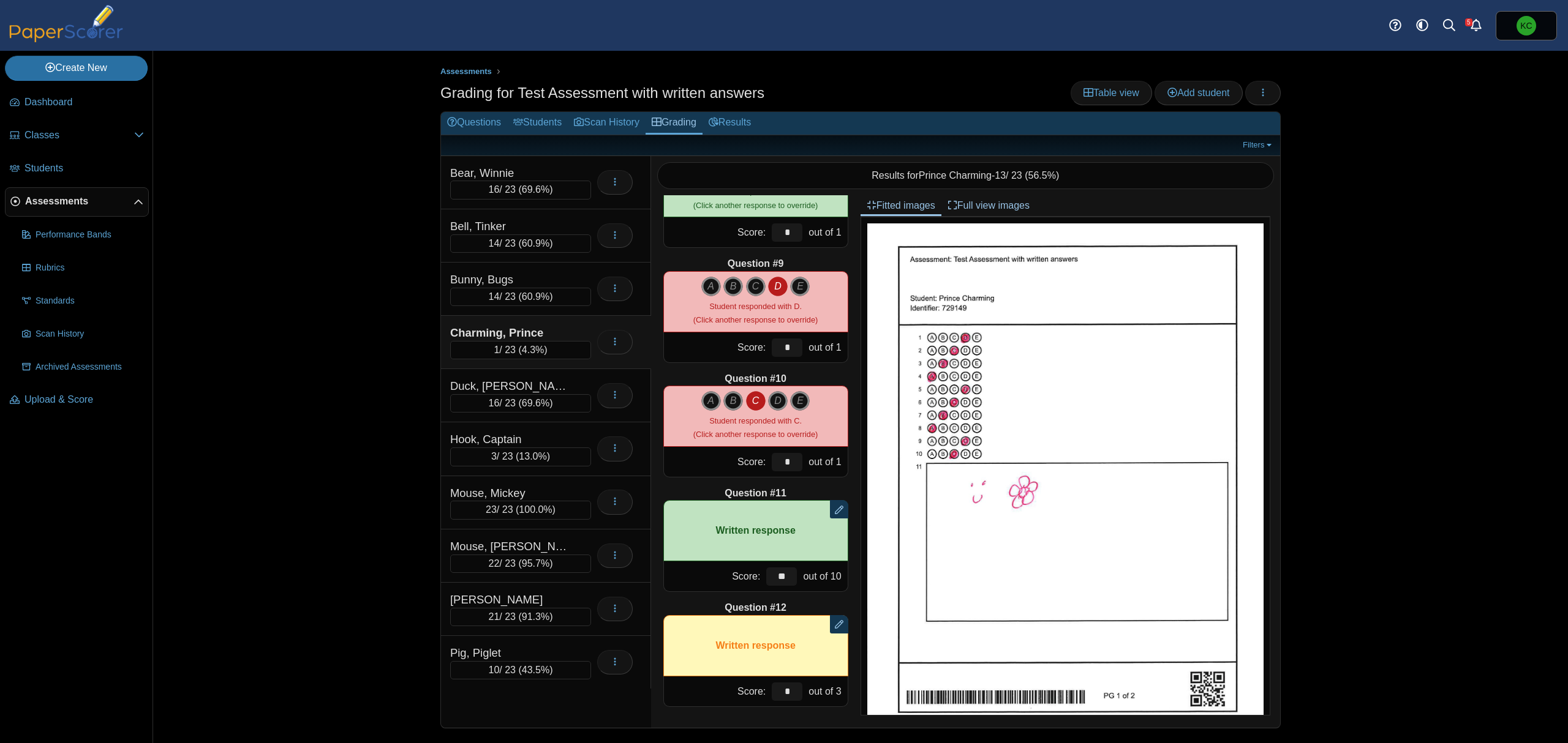
click at [1257, 138] on div "Filters Show only: Loading…" at bounding box center [860, 145] width 839 height 20
click at [1264, 96] on icon "button" at bounding box center [1263, 93] width 10 height 10
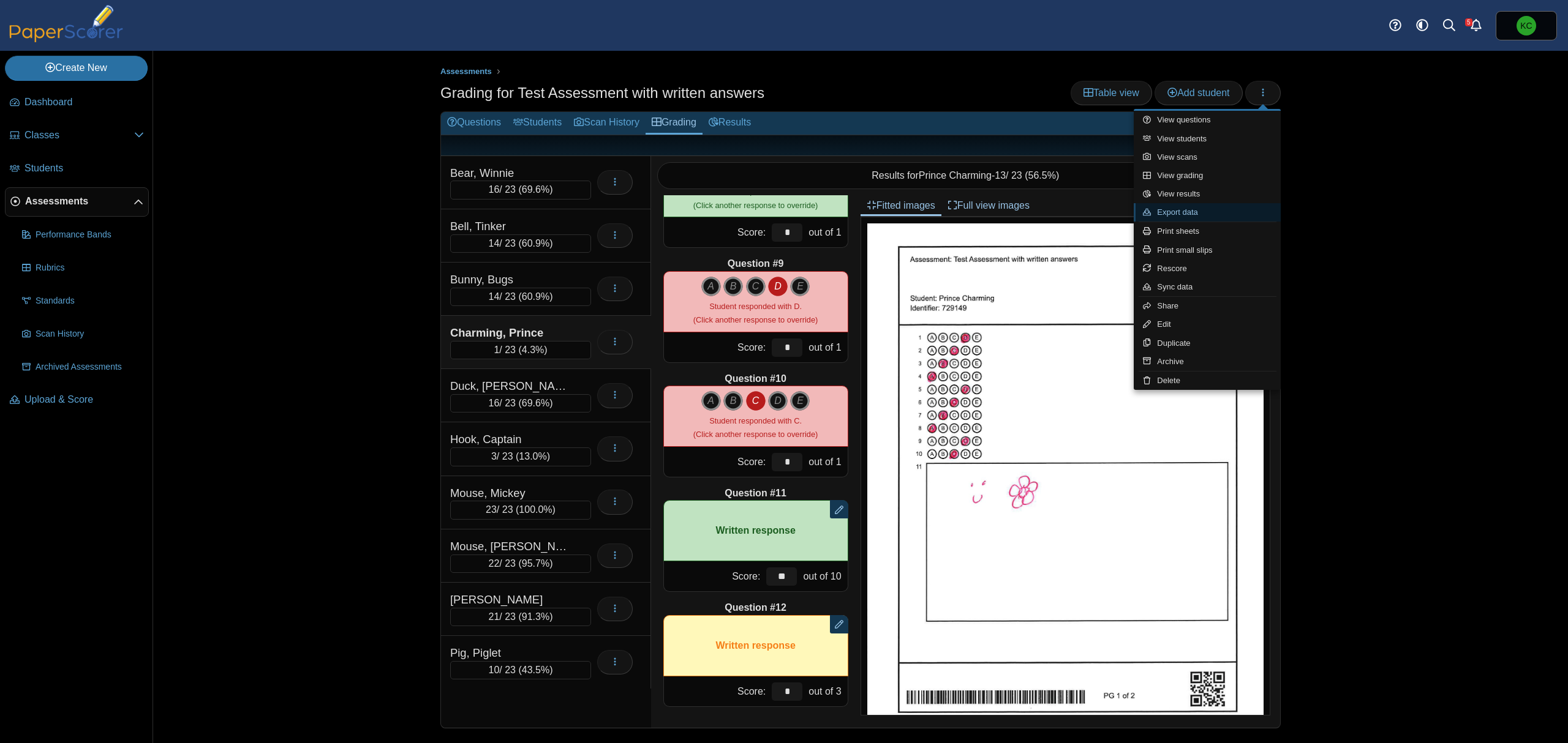
click at [1178, 213] on link "Export data" at bounding box center [1207, 212] width 147 height 18
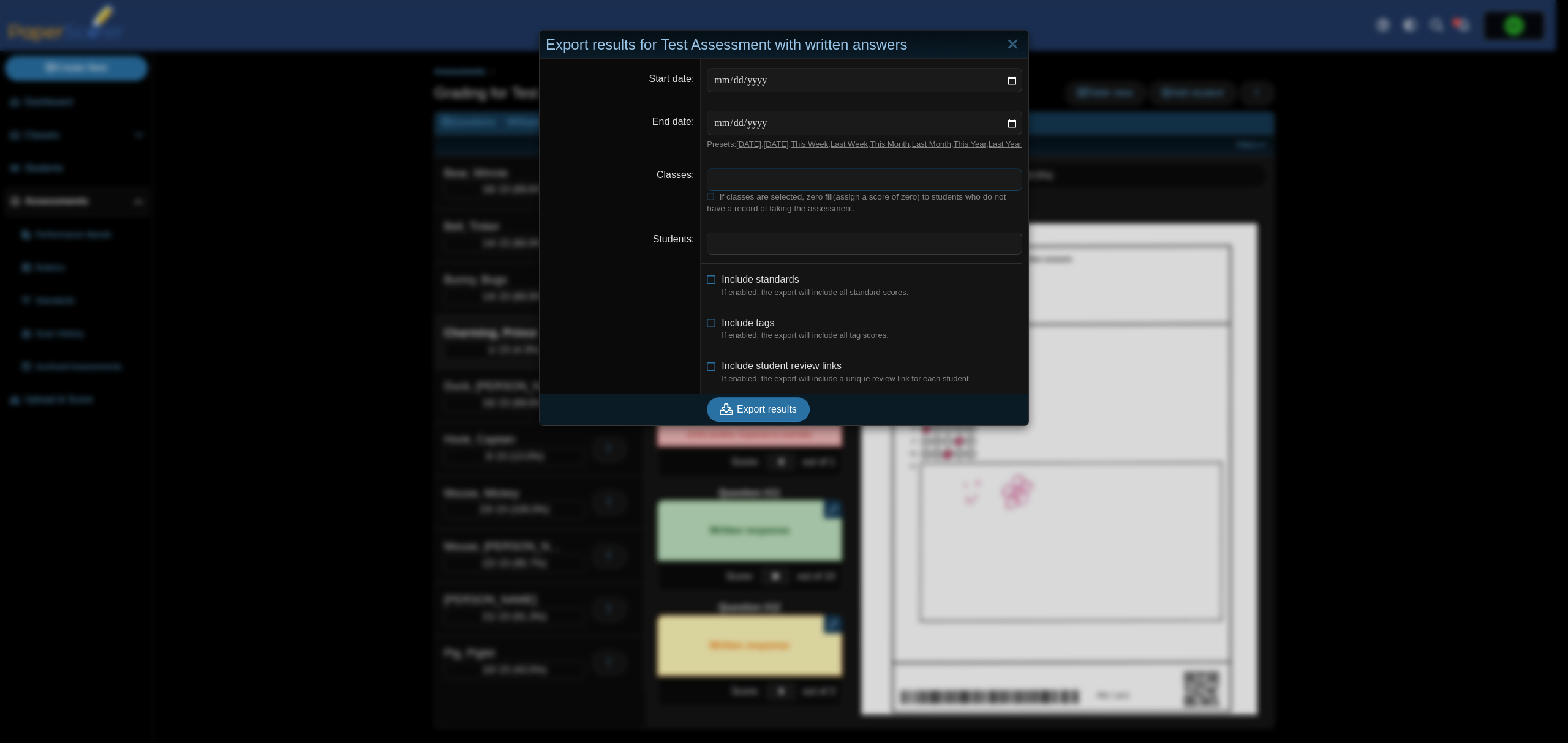
click at [782, 190] on span at bounding box center [864, 179] width 314 height 21
click at [707, 199] on icon at bounding box center [711, 195] width 8 height 7
click at [817, 189] on span at bounding box center [864, 179] width 314 height 21
click at [725, 248] on span at bounding box center [864, 243] width 314 height 21
click at [1010, 41] on link "Close" at bounding box center [1012, 44] width 19 height 21
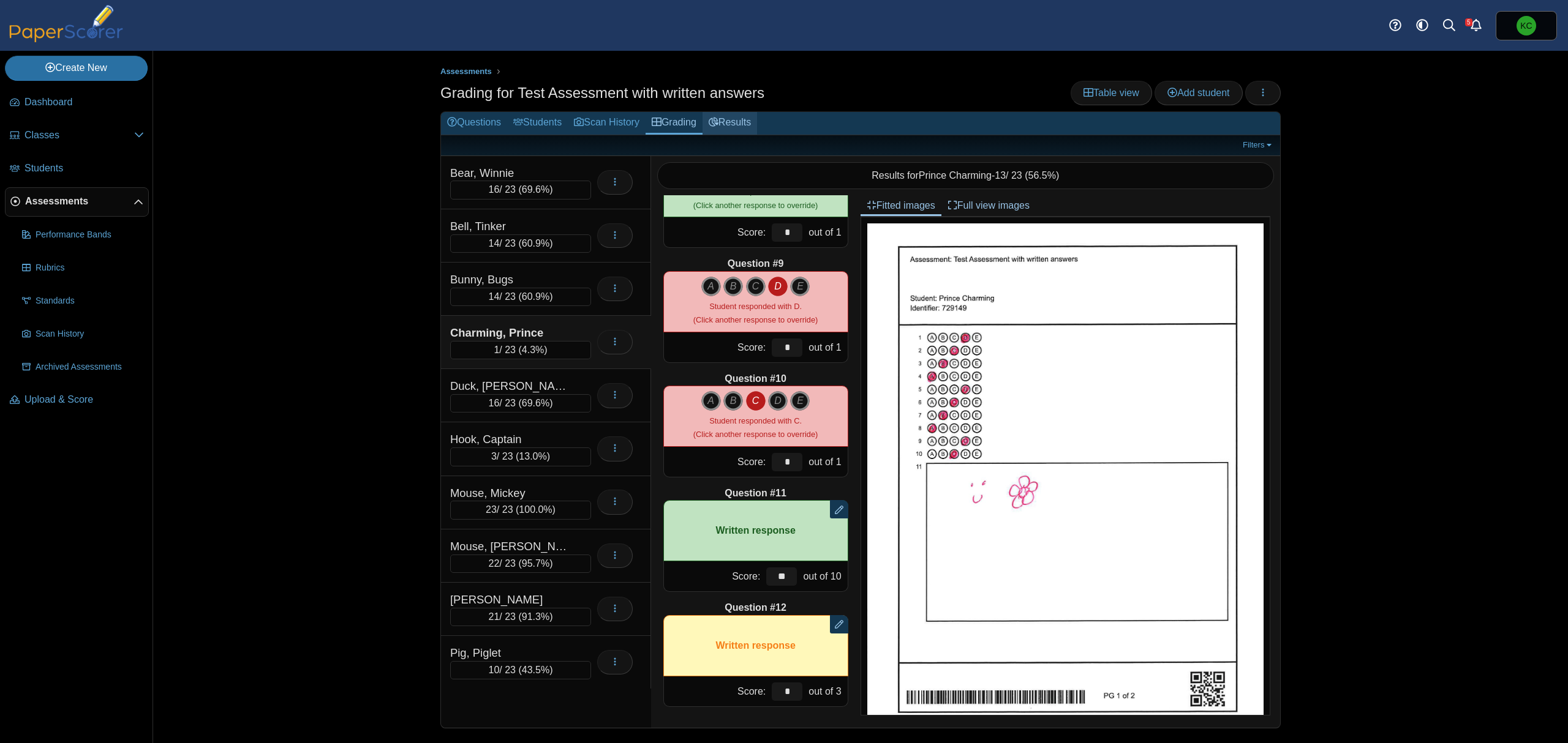
click at [743, 123] on link "Results" at bounding box center [729, 123] width 55 height 22
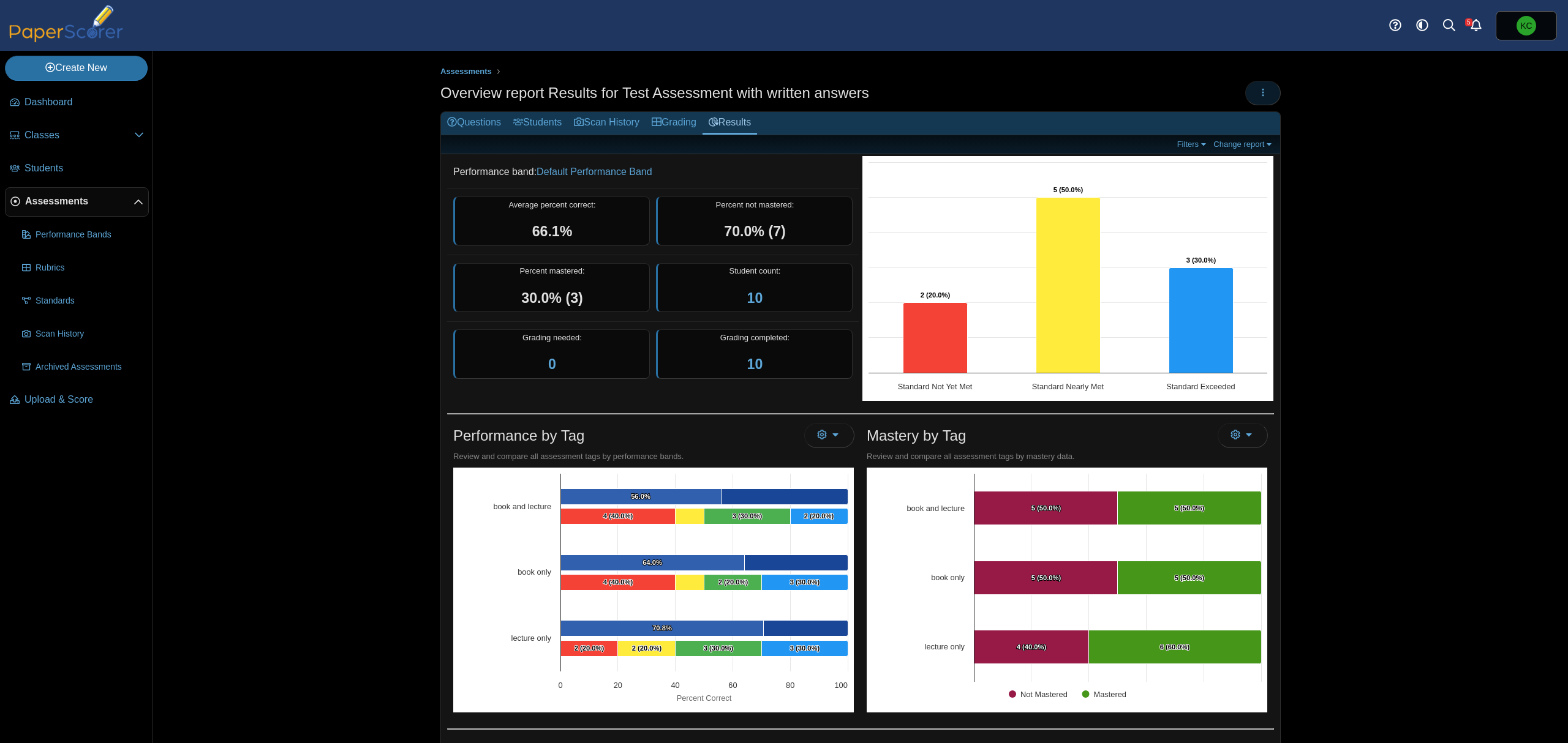
click at [1261, 91] on button "button" at bounding box center [1262, 93] width 36 height 25
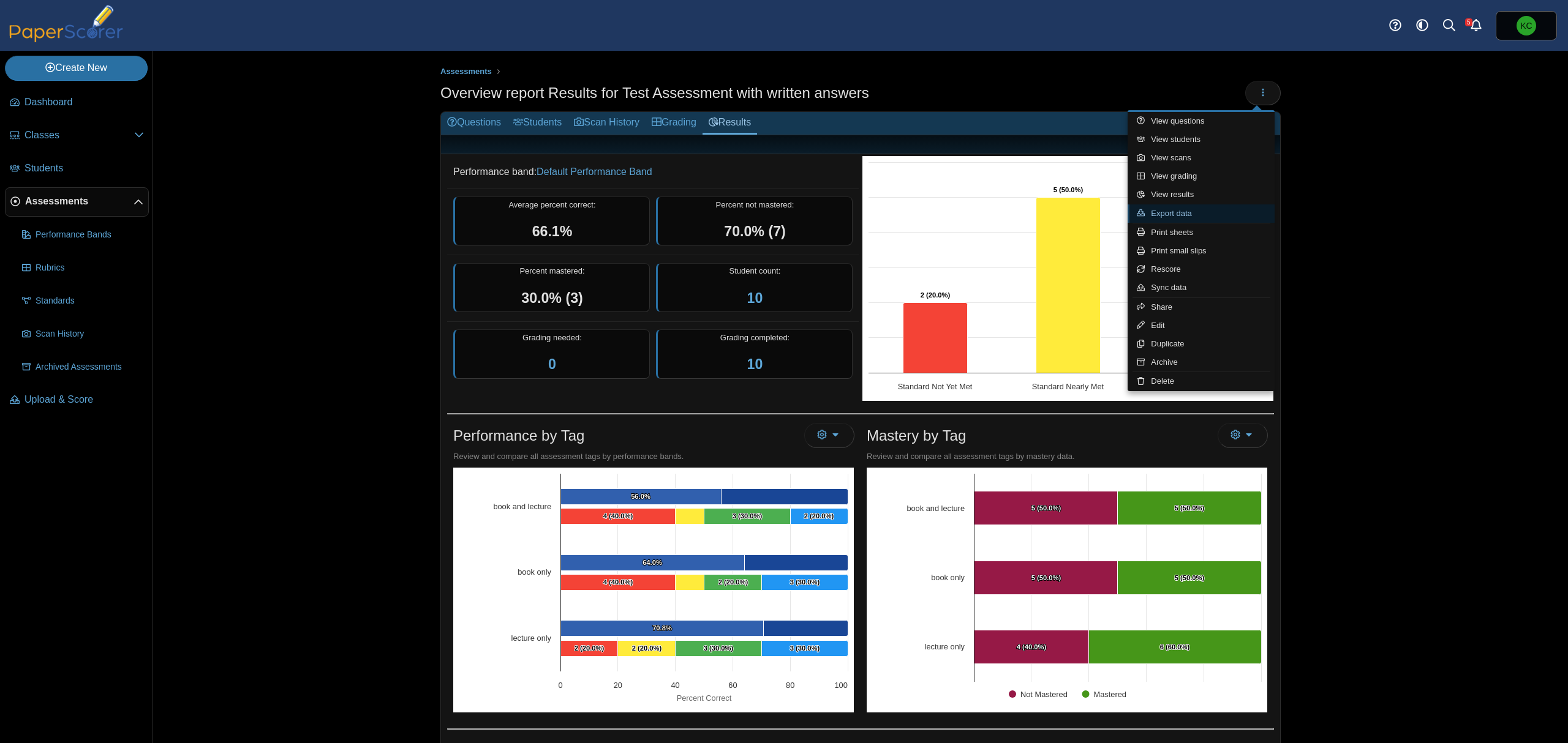
click at [1164, 211] on link "Export data" at bounding box center [1201, 213] width 147 height 18
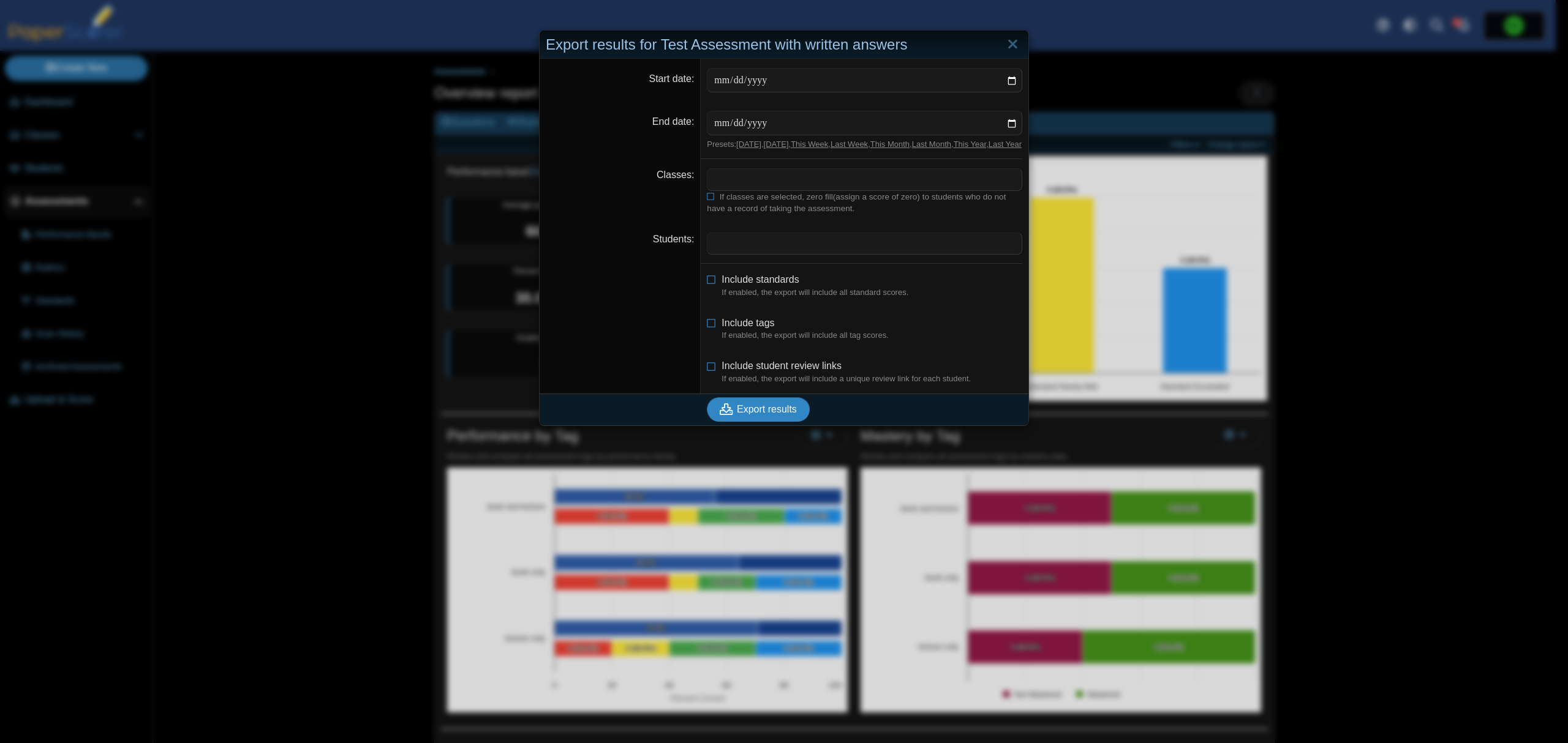
click at [767, 414] on span "Export results" at bounding box center [767, 409] width 60 height 11
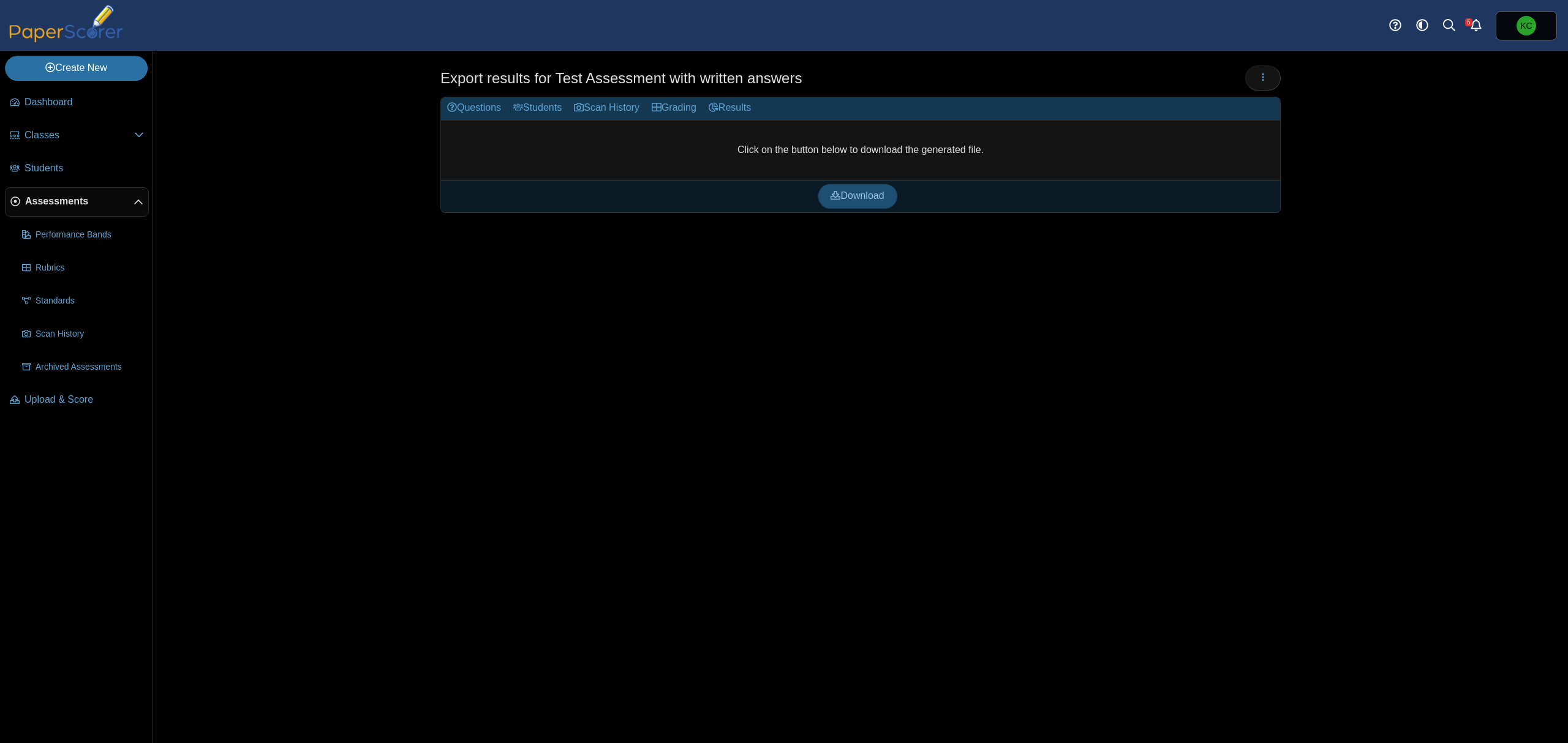
click at [875, 194] on span "Download" at bounding box center [857, 195] width 53 height 11
